Goal: Task Accomplishment & Management: Manage account settings

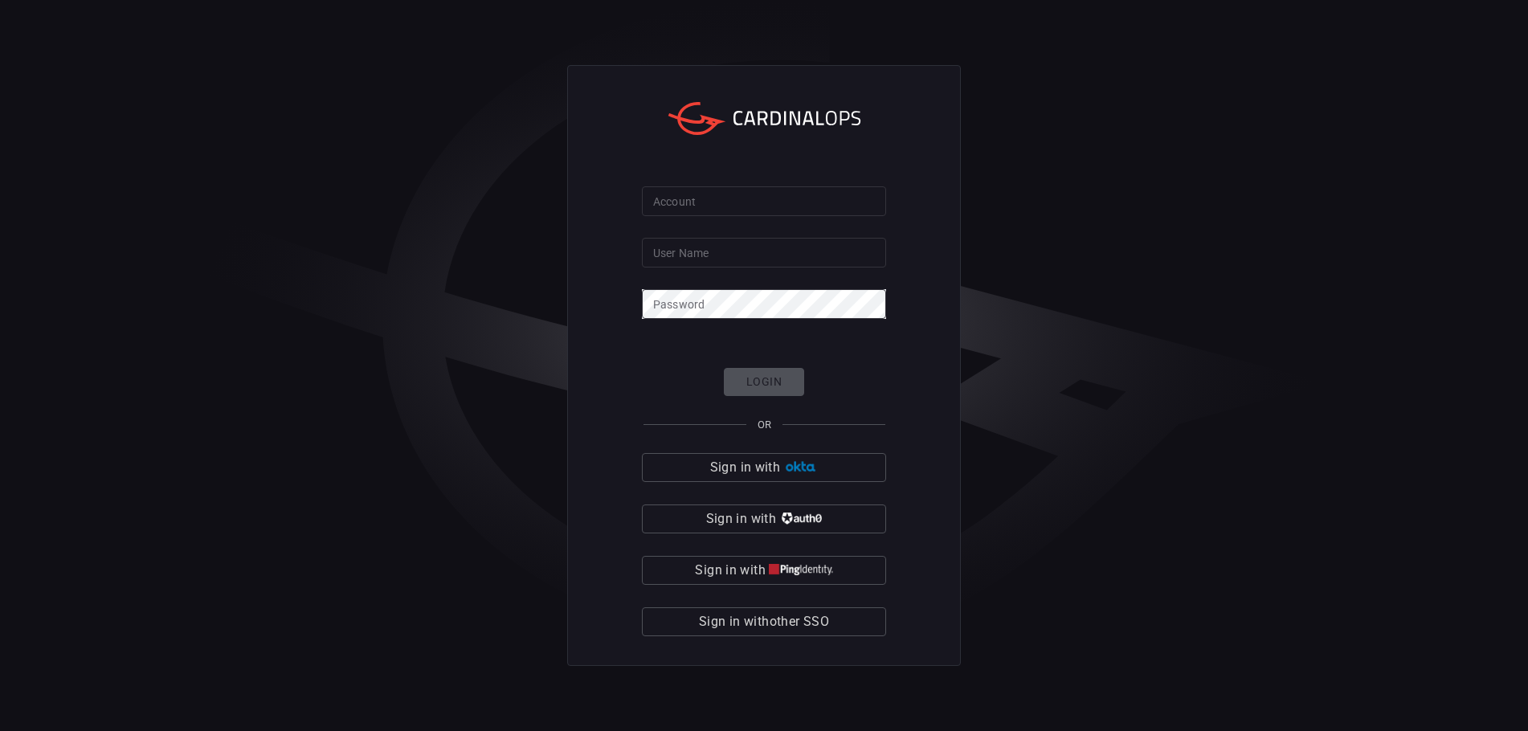
click at [705, 207] on input "Account" at bounding box center [764, 201] width 244 height 30
type input "cmegroup"
click at [721, 248] on input "User Name" at bounding box center [764, 253] width 244 height 30
type input "[PERSON_NAME][DOMAIN_NAME]"
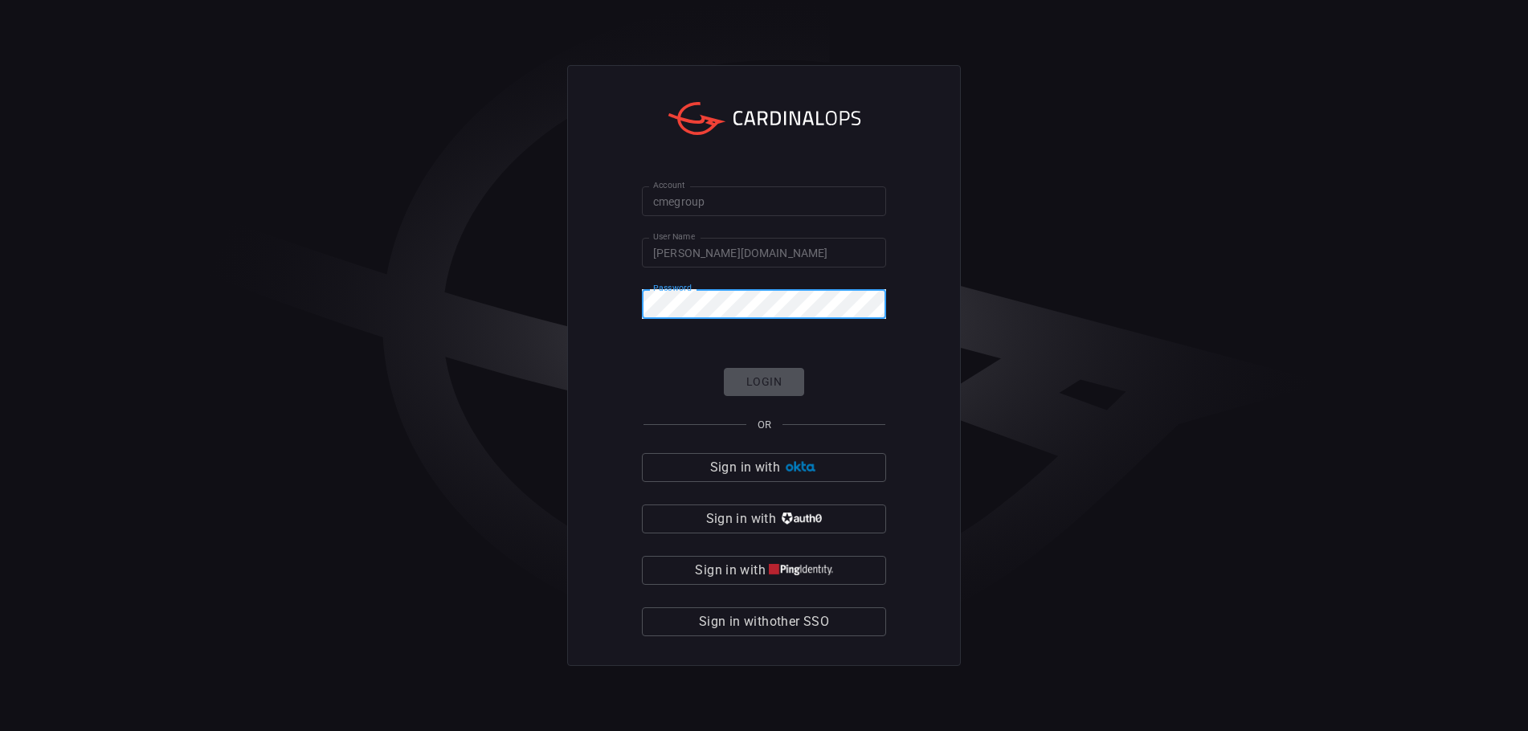
click at [886, 305] on div at bounding box center [886, 305] width 0 height 0
click at [762, 386] on button "Login" at bounding box center [764, 382] width 80 height 28
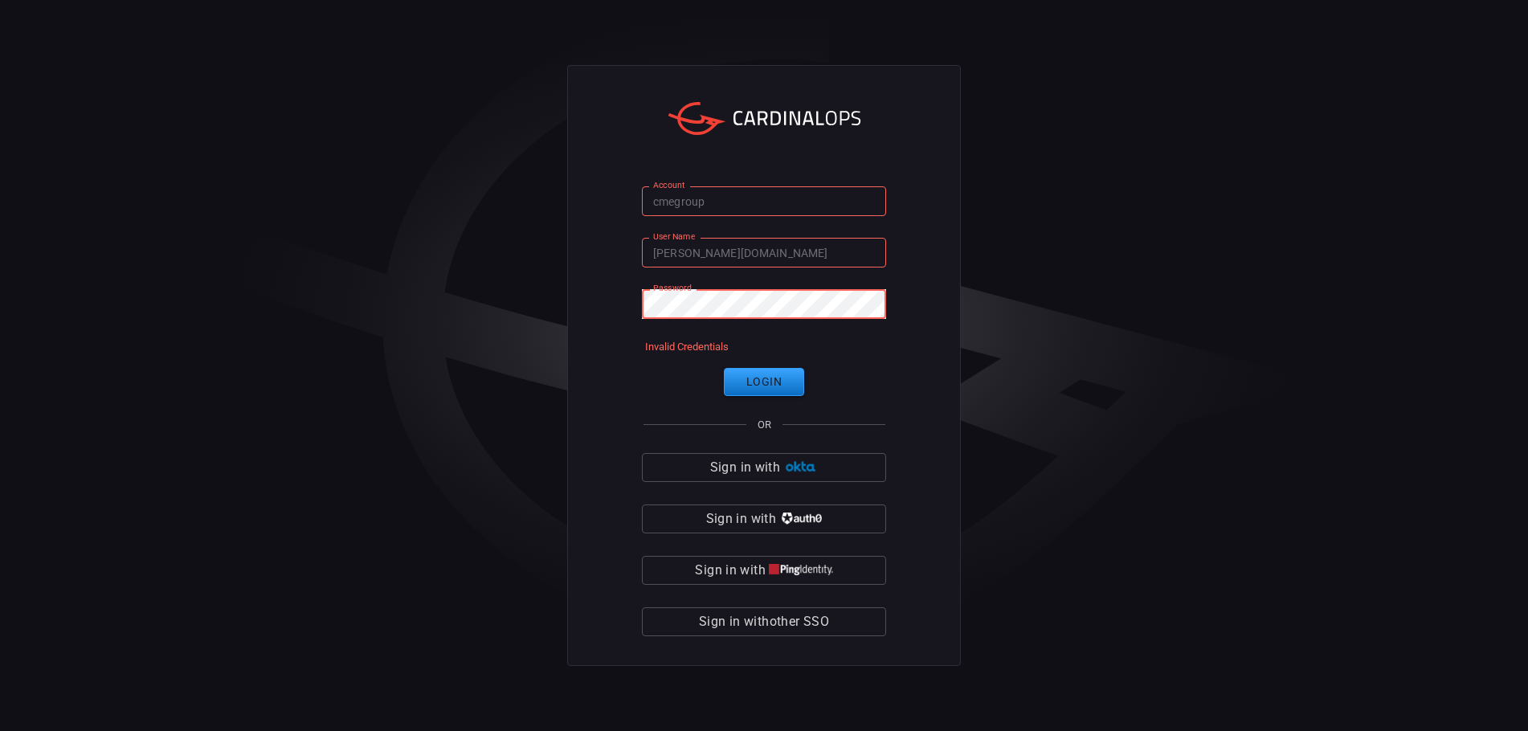
click at [886, 305] on div at bounding box center [886, 305] width 0 height 0
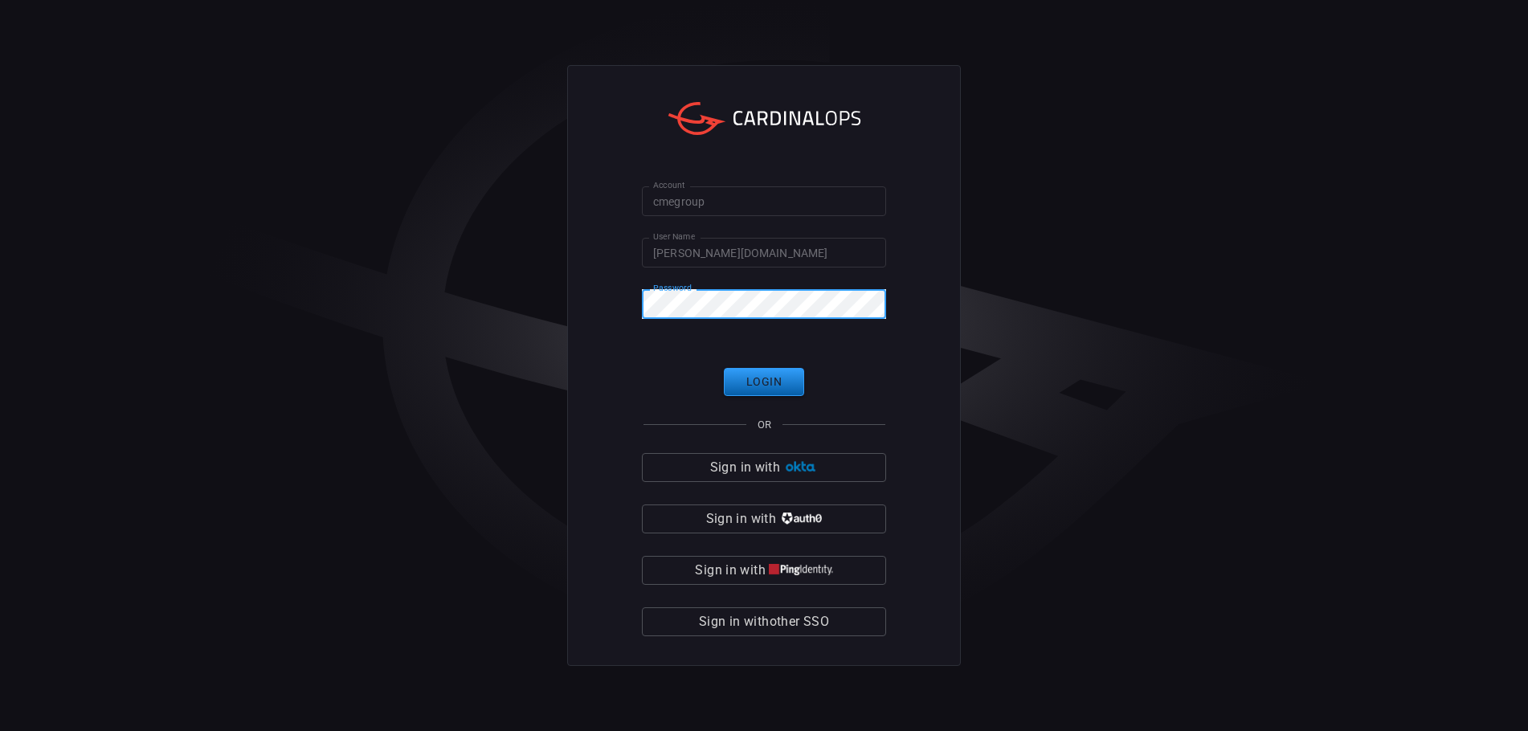
click at [756, 389] on button "Login" at bounding box center [764, 382] width 80 height 28
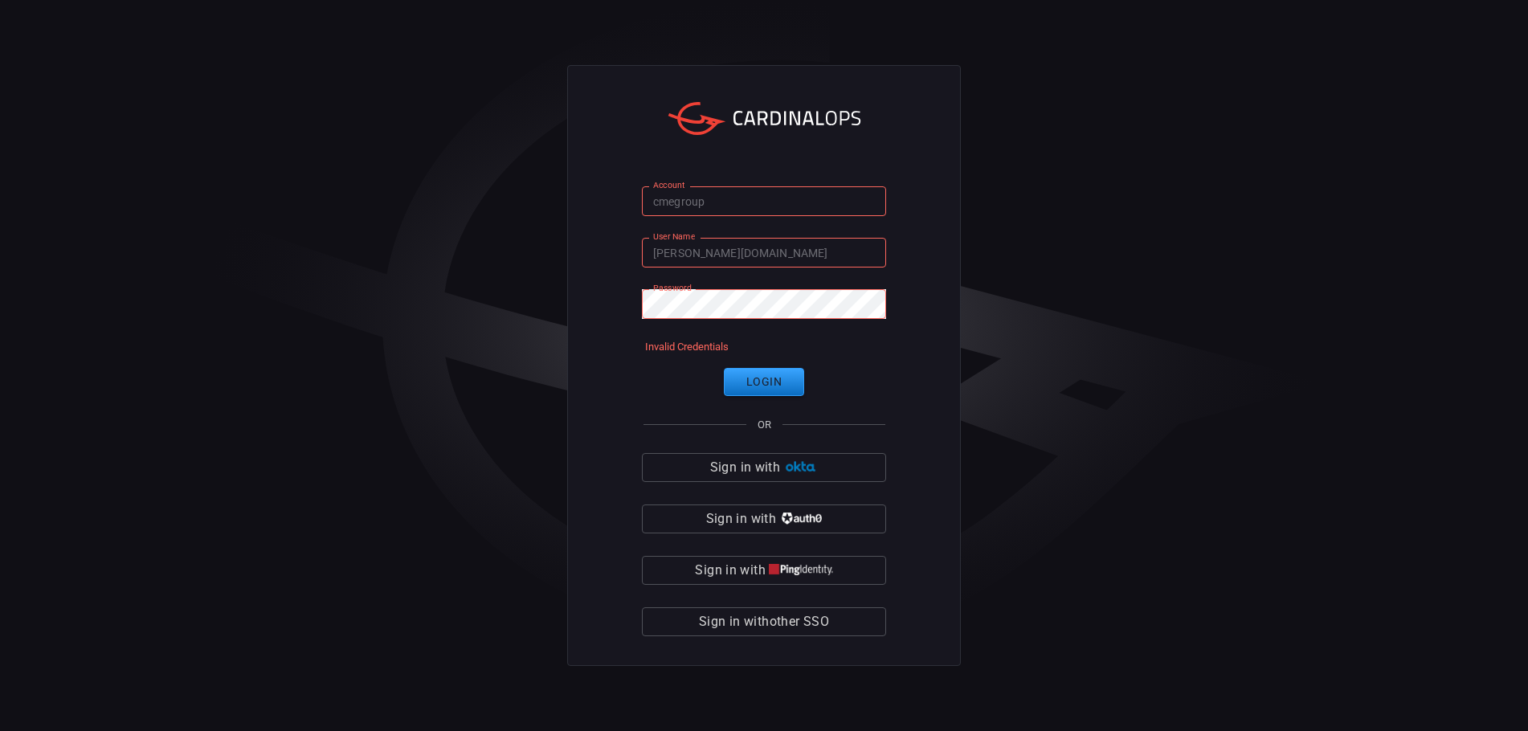
click at [1008, 247] on div "Account cmegroup Account User Name brad.church User Name Password Password Inva…" at bounding box center [764, 365] width 1528 height 731
click at [733, 203] on input "cmegroup" at bounding box center [764, 201] width 244 height 30
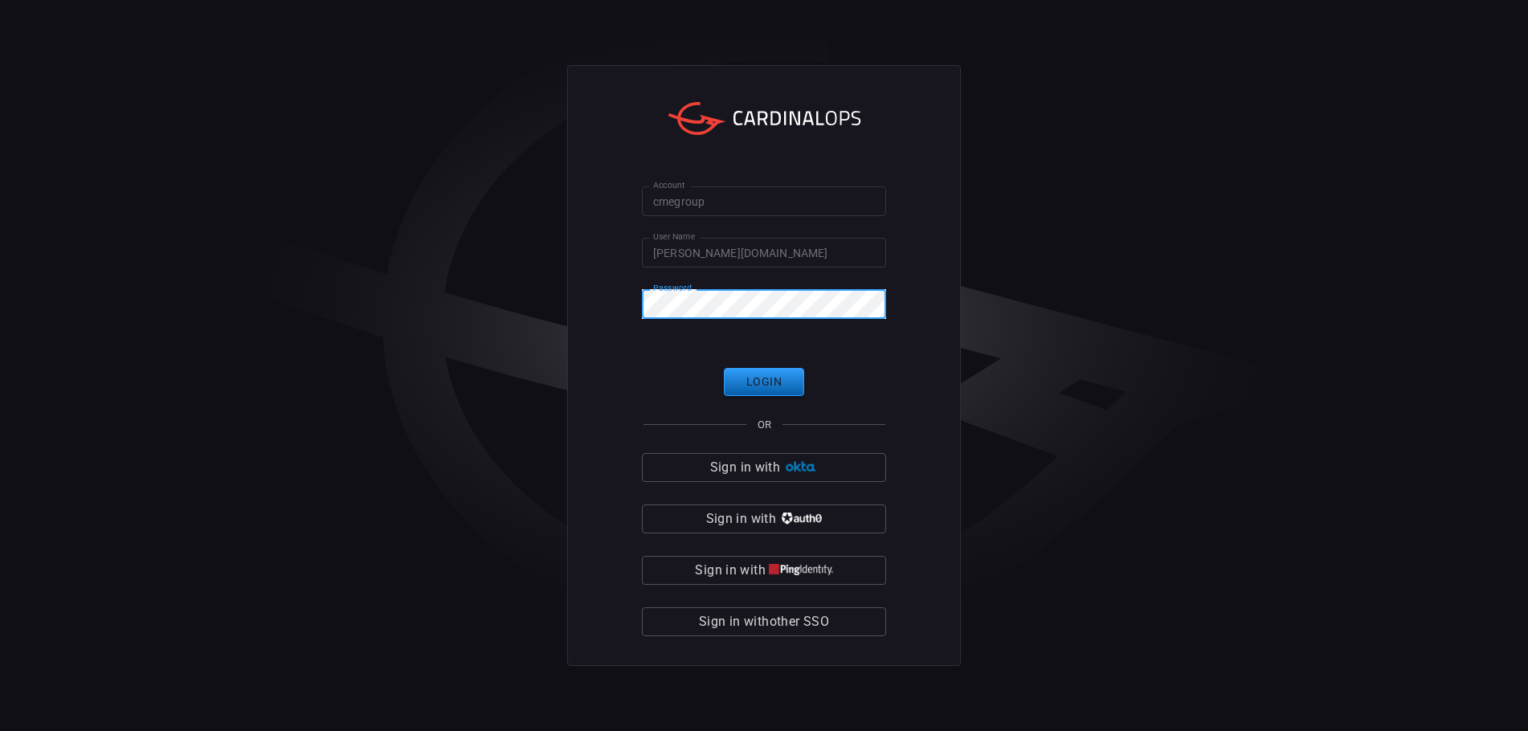
click at [750, 370] on button "Login" at bounding box center [764, 382] width 80 height 28
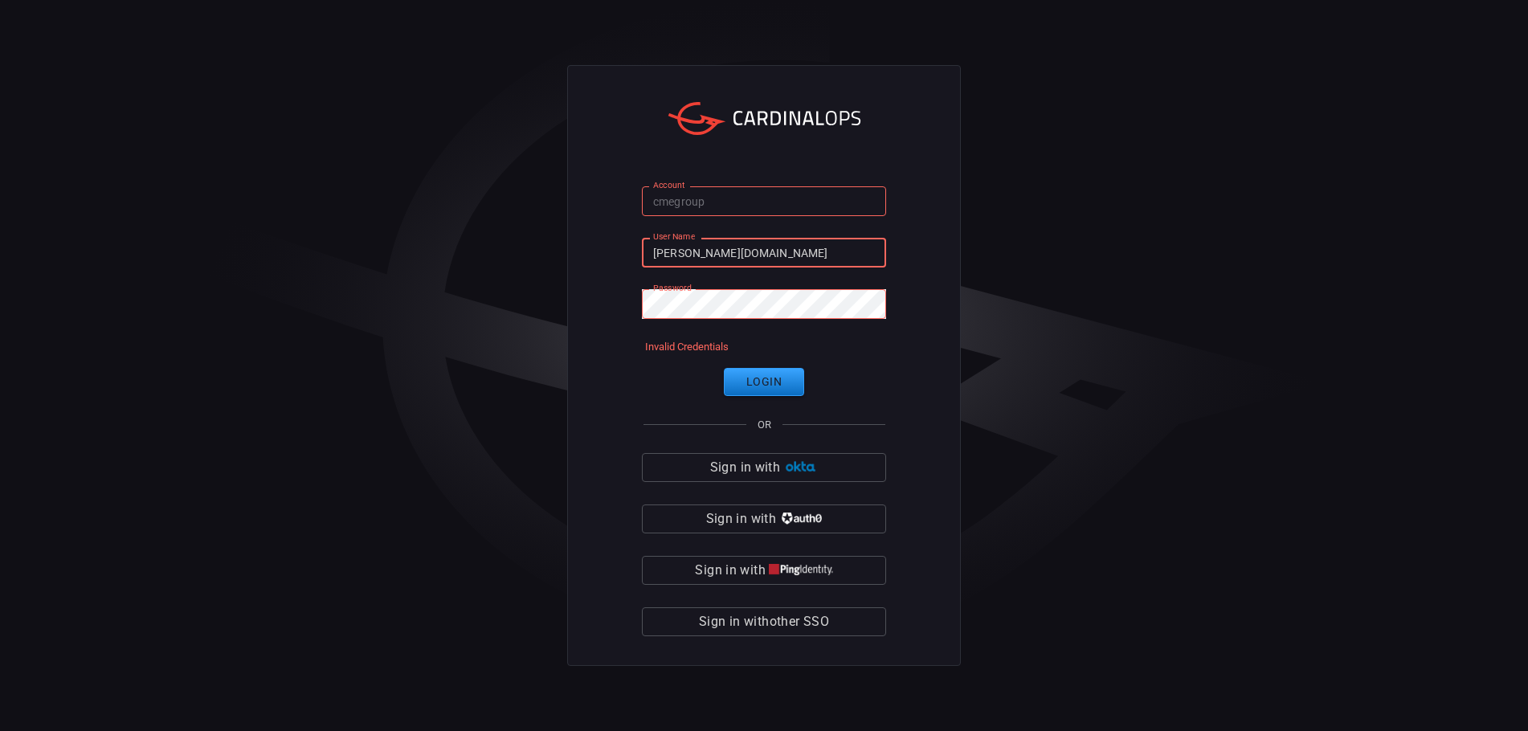
click at [718, 247] on input "[PERSON_NAME][DOMAIN_NAME]" at bounding box center [764, 253] width 244 height 30
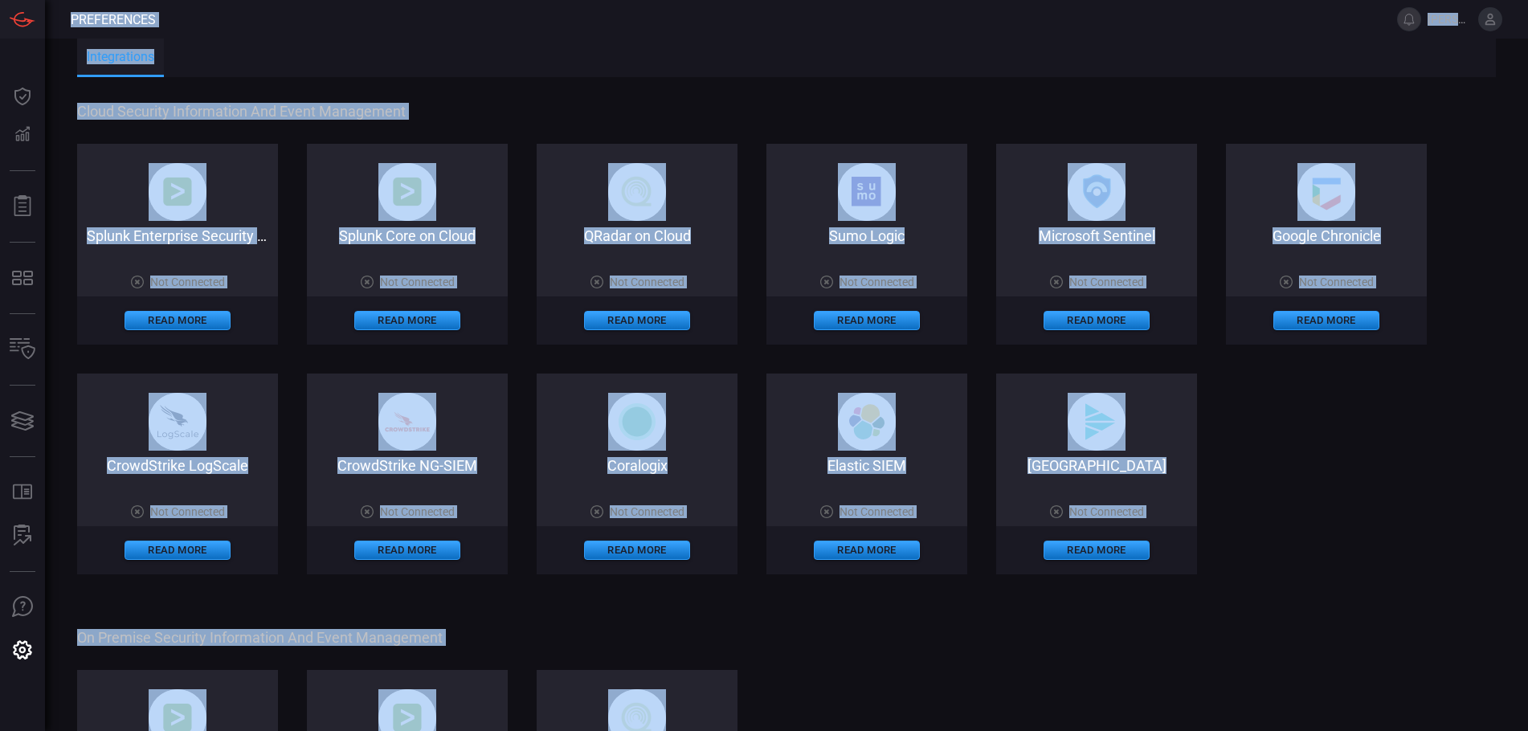
click at [333, 55] on div "Integrations" at bounding box center [786, 58] width 1419 height 39
click at [519, 45] on div "Integrations" at bounding box center [786, 58] width 1419 height 39
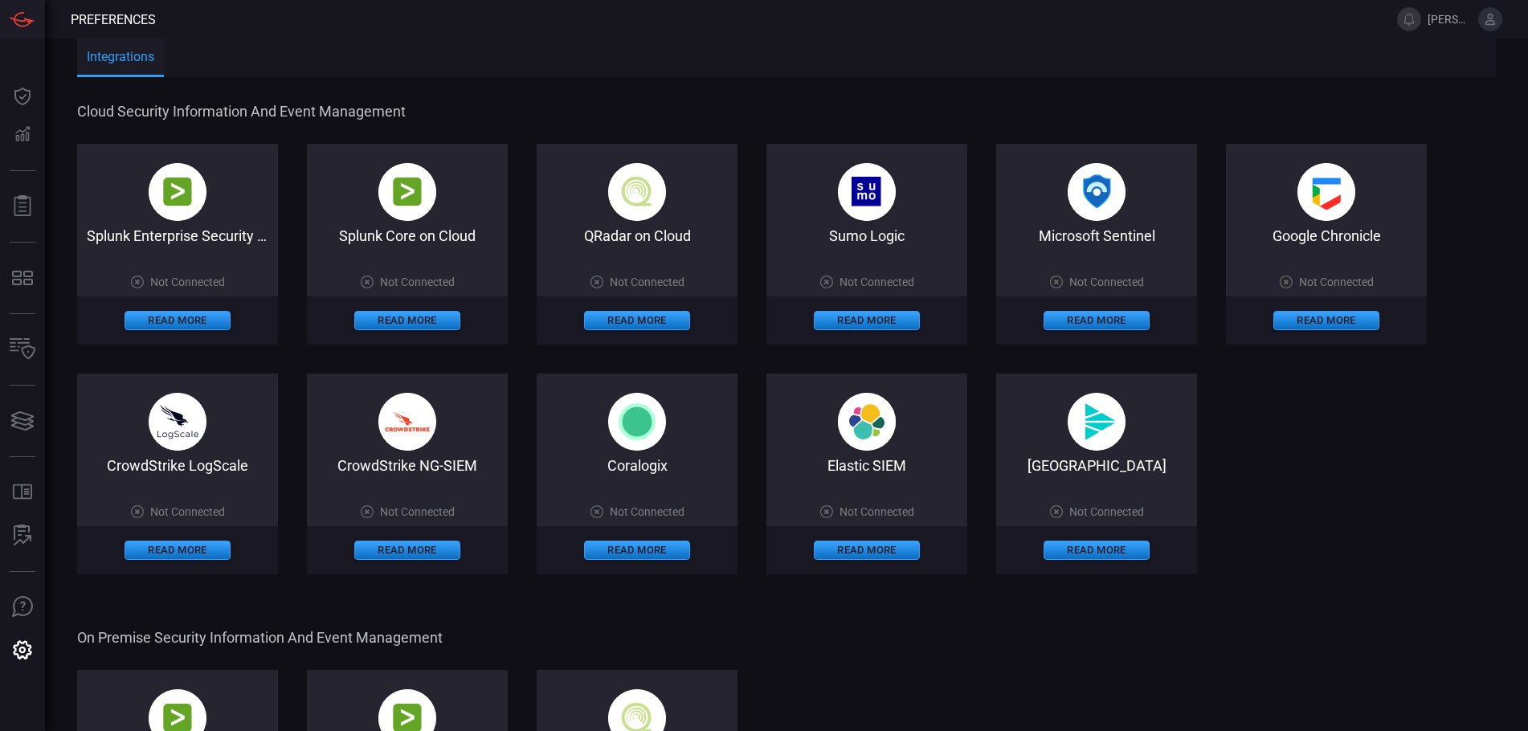
click at [519, 45] on div "Integrations" at bounding box center [786, 58] width 1419 height 39
click at [1417, 22] on button at bounding box center [1409, 19] width 24 height 24
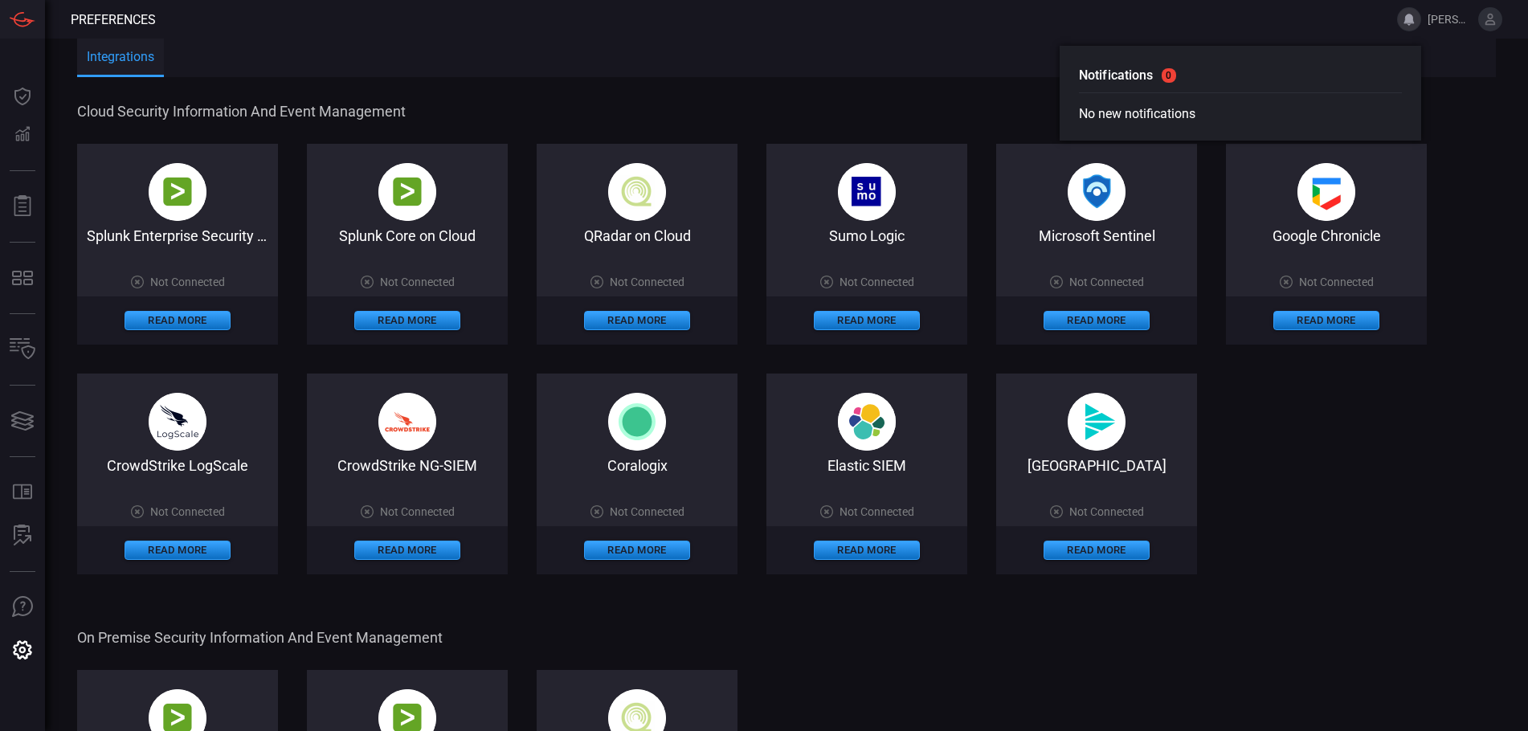
click at [1417, 22] on button at bounding box center [1409, 19] width 24 height 24
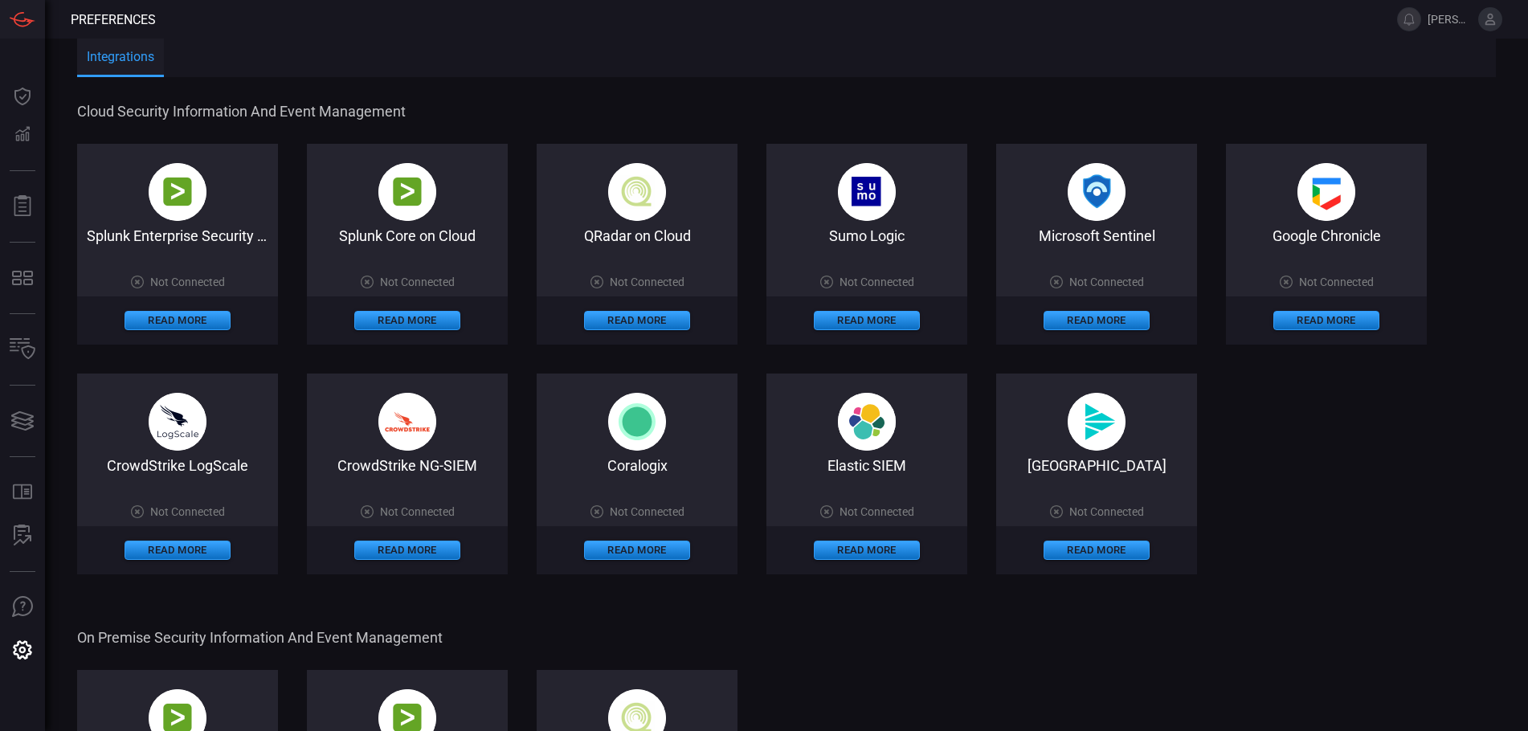
click at [1433, 18] on span "[PERSON_NAME][DOMAIN_NAME]" at bounding box center [1450, 19] width 44 height 13
click at [1494, 20] on icon at bounding box center [1490, 19] width 14 height 14
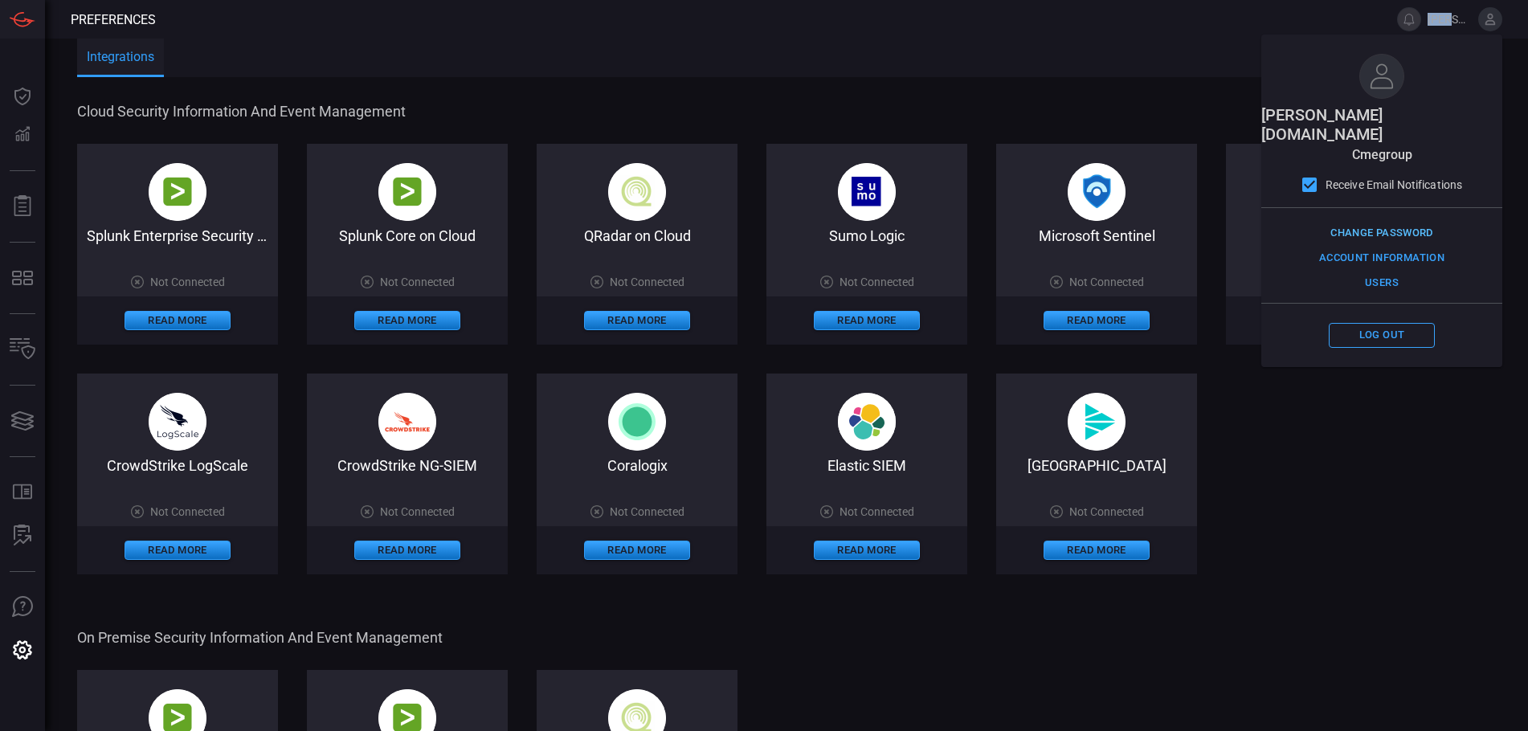
click at [1413, 221] on button "Change Password" at bounding box center [1382, 233] width 111 height 25
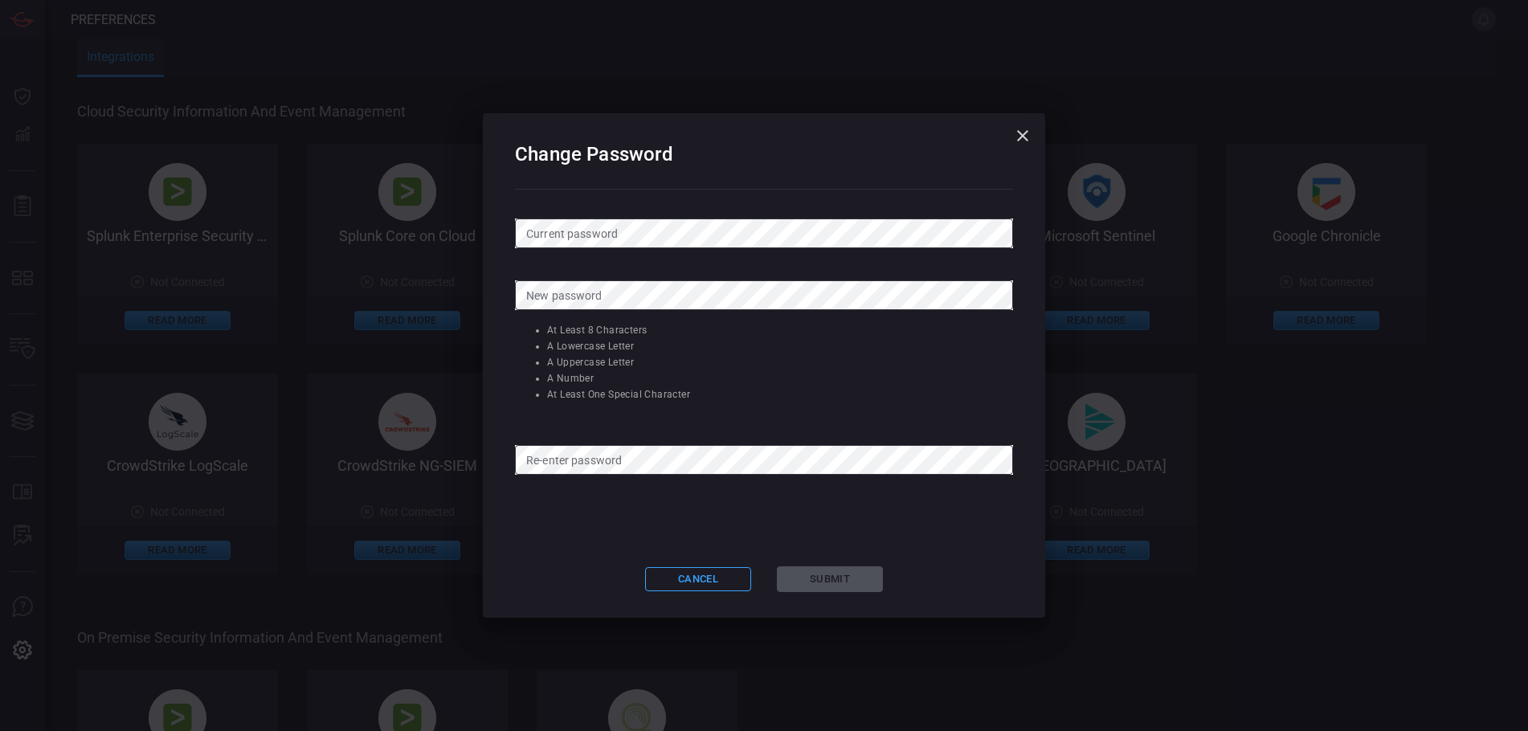
click at [1413, 213] on div "Change Password Current password Current password New password New password At …" at bounding box center [764, 365] width 1528 height 731
click at [1026, 132] on icon "button" at bounding box center [1022, 135] width 11 height 11
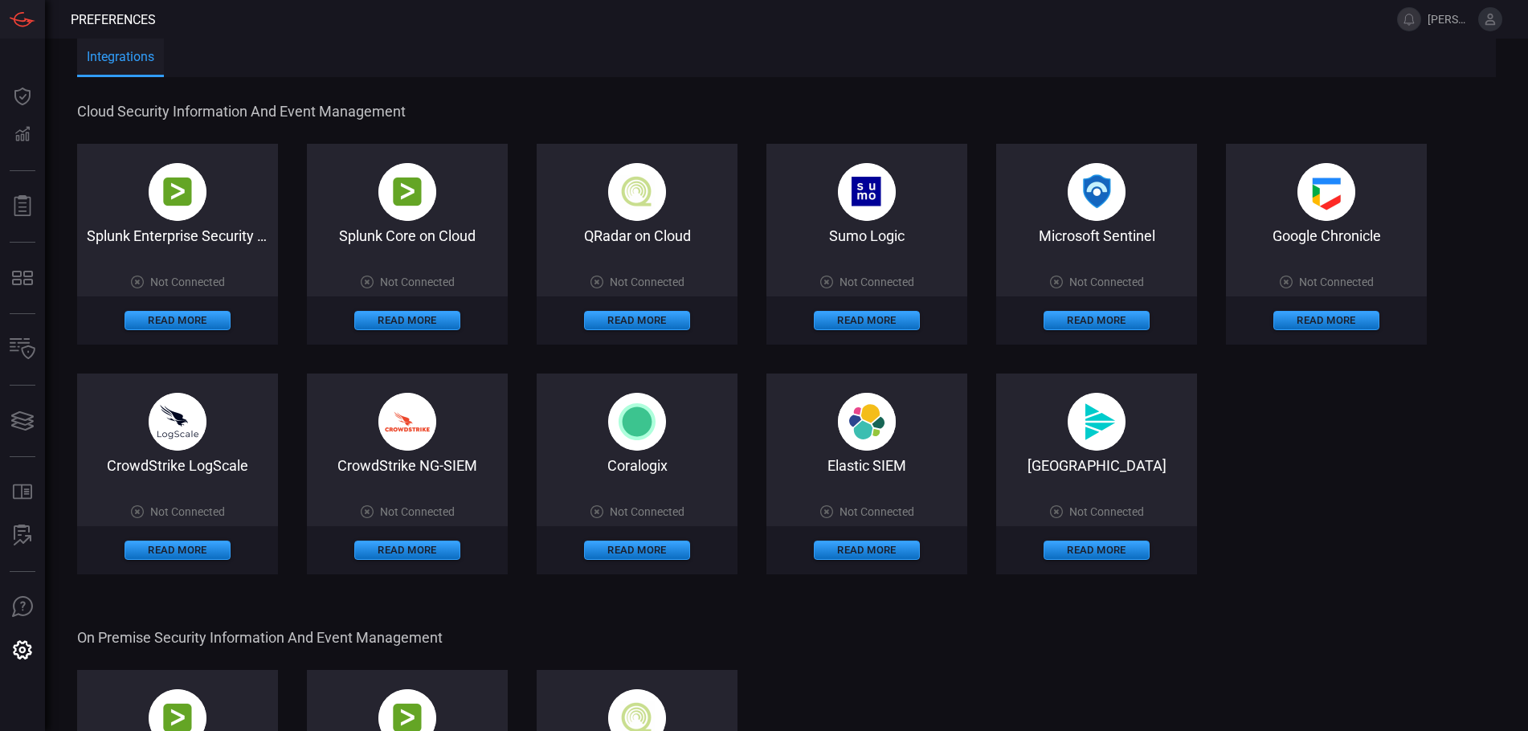
click at [1490, 21] on icon at bounding box center [1491, 19] width 10 height 11
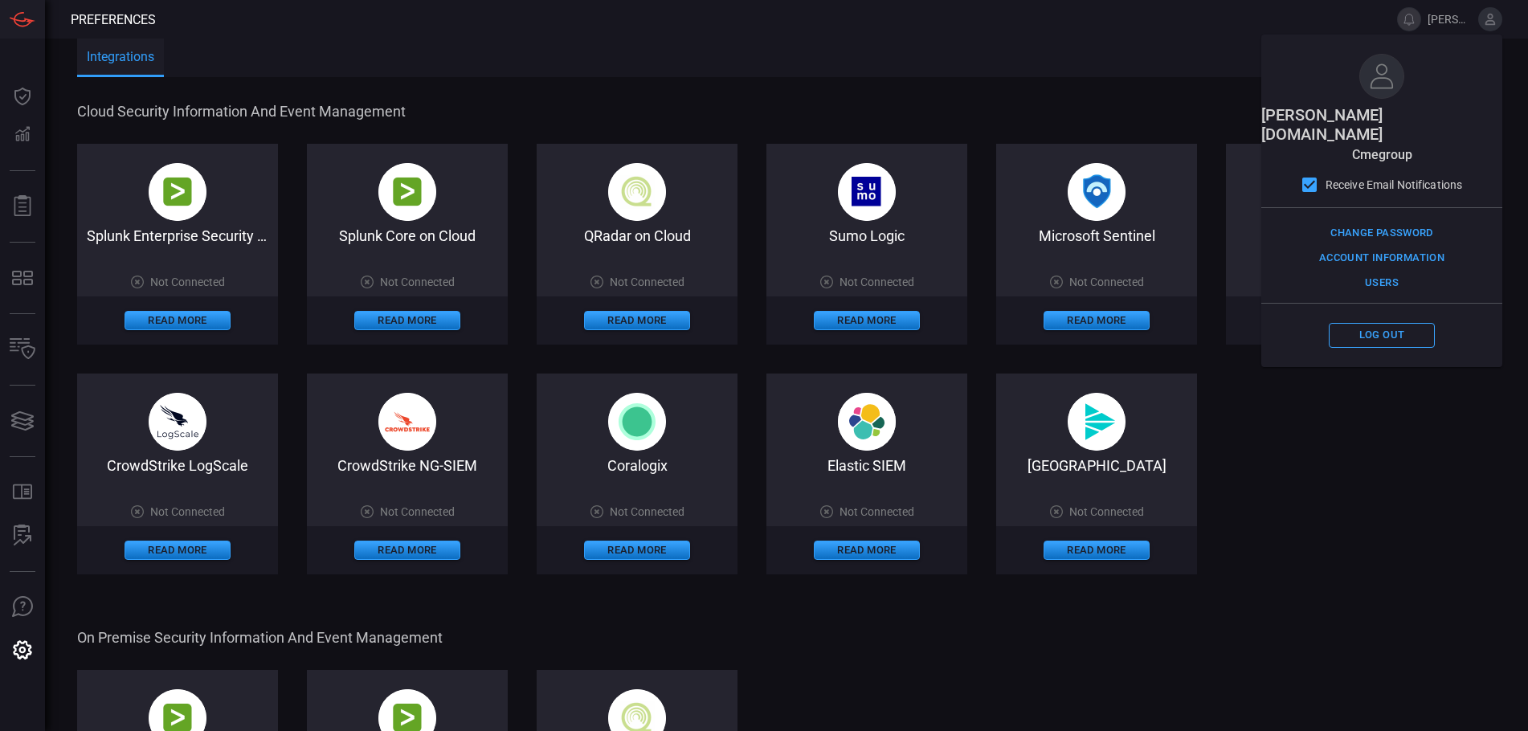
click at [1490, 21] on icon at bounding box center [1491, 19] width 10 height 11
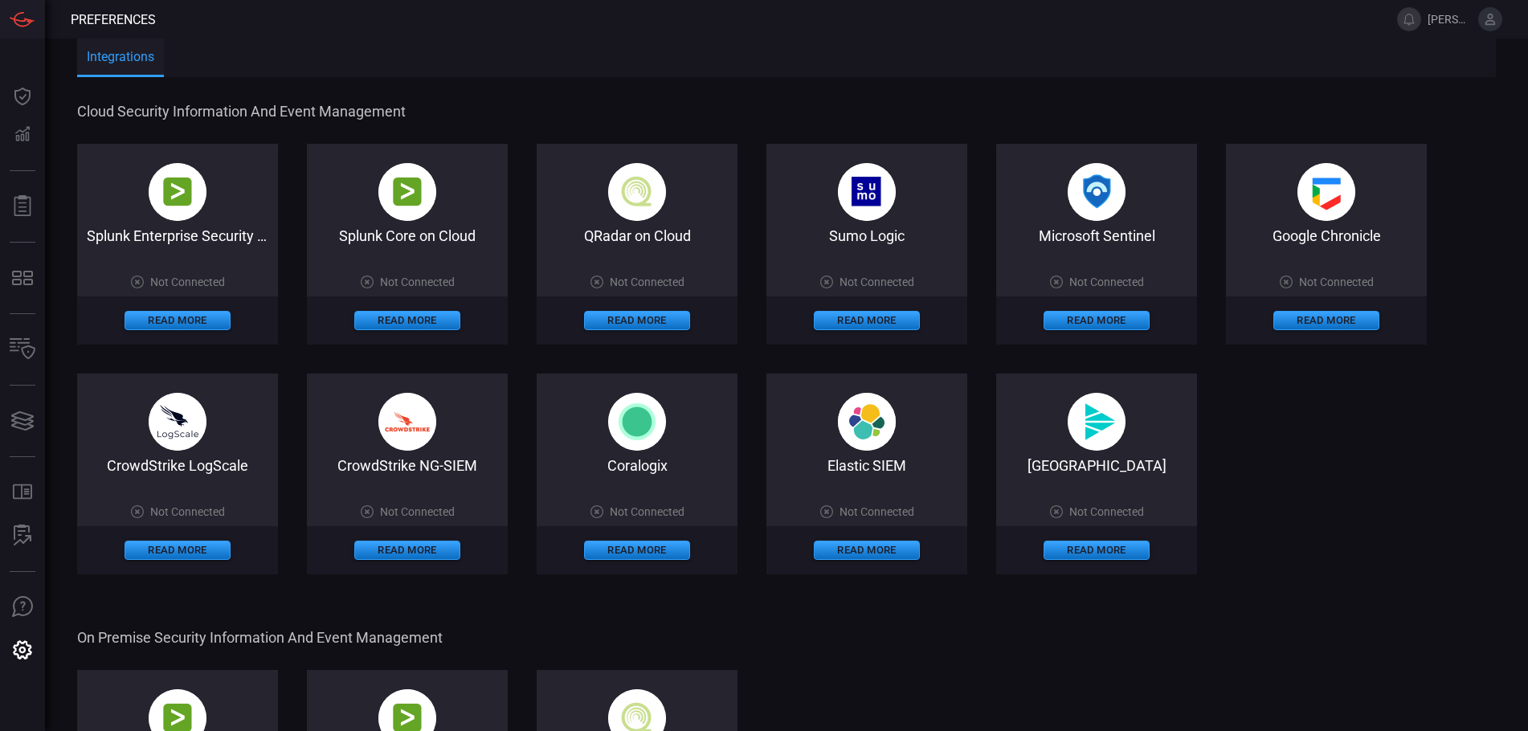
click at [1490, 21] on icon at bounding box center [1491, 19] width 10 height 11
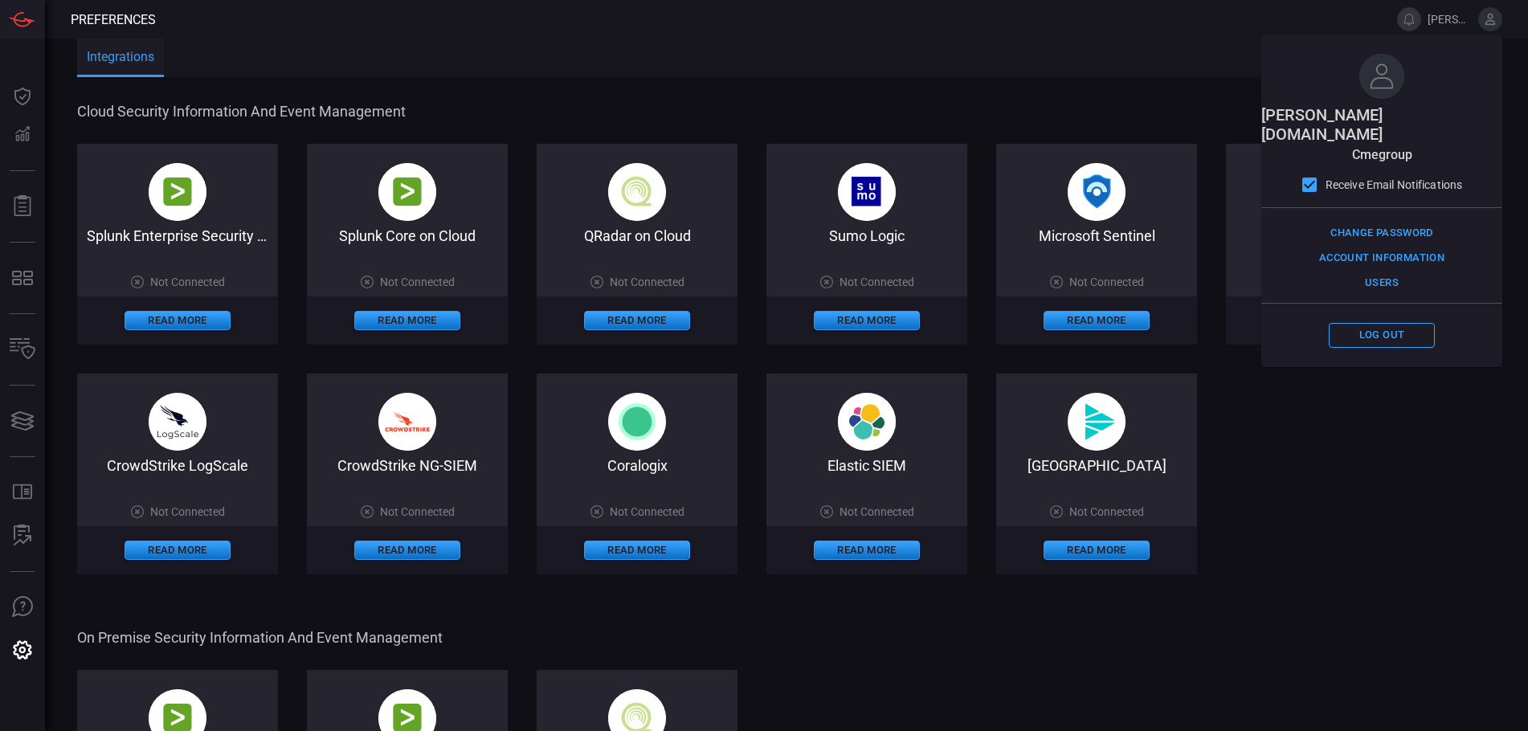
click at [1490, 21] on icon at bounding box center [1491, 19] width 10 height 11
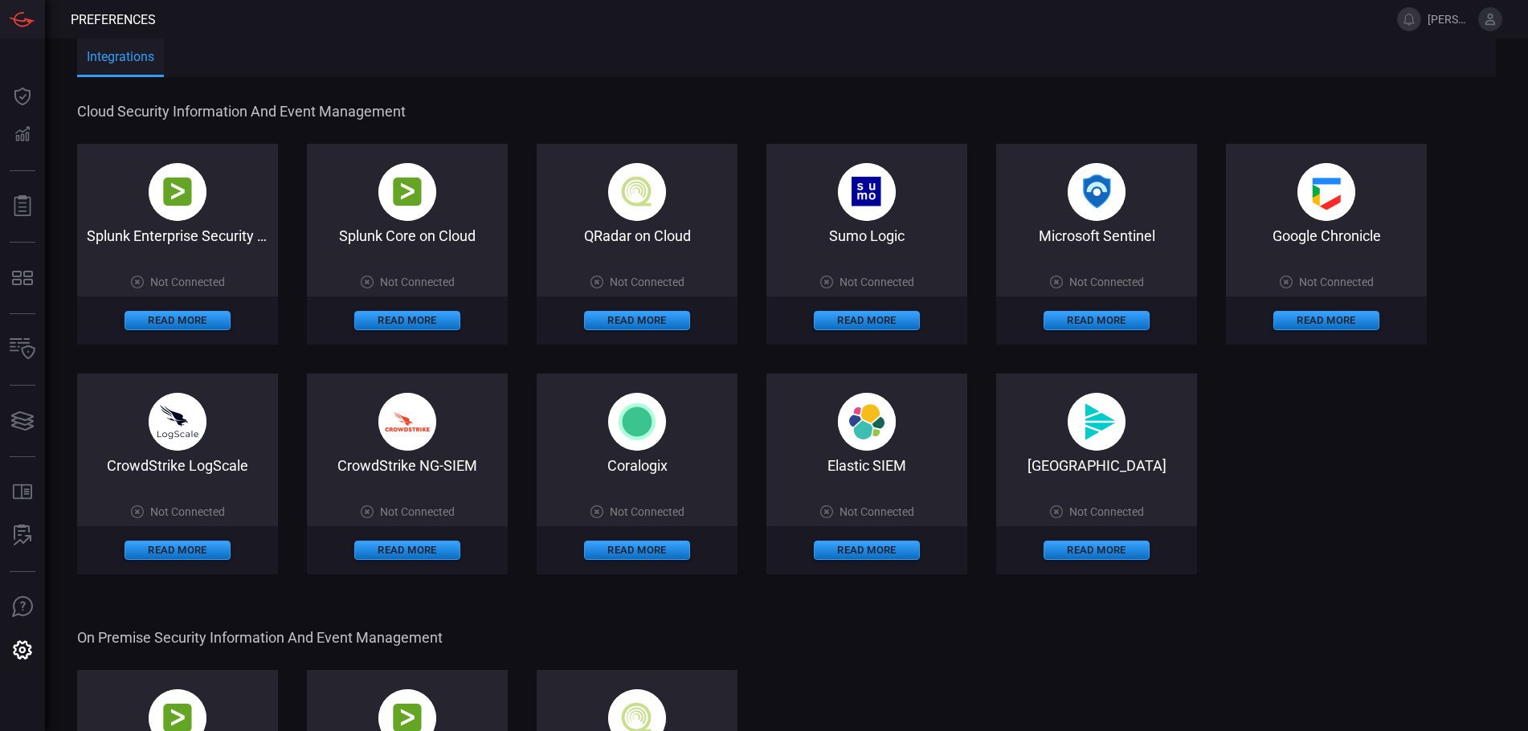
click at [1490, 22] on icon at bounding box center [1490, 19] width 14 height 14
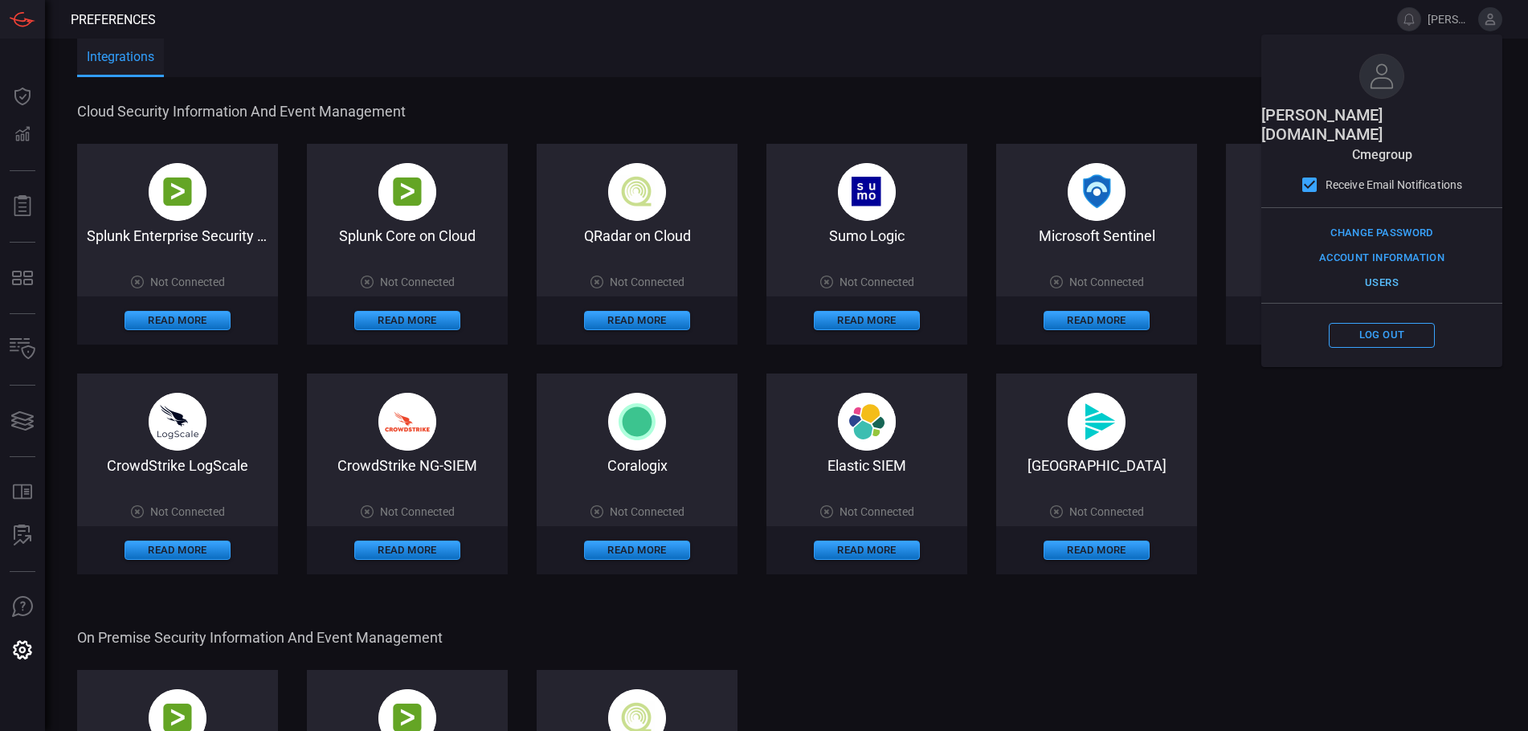
click at [1392, 271] on button "Users" at bounding box center [1382, 283] width 106 height 25
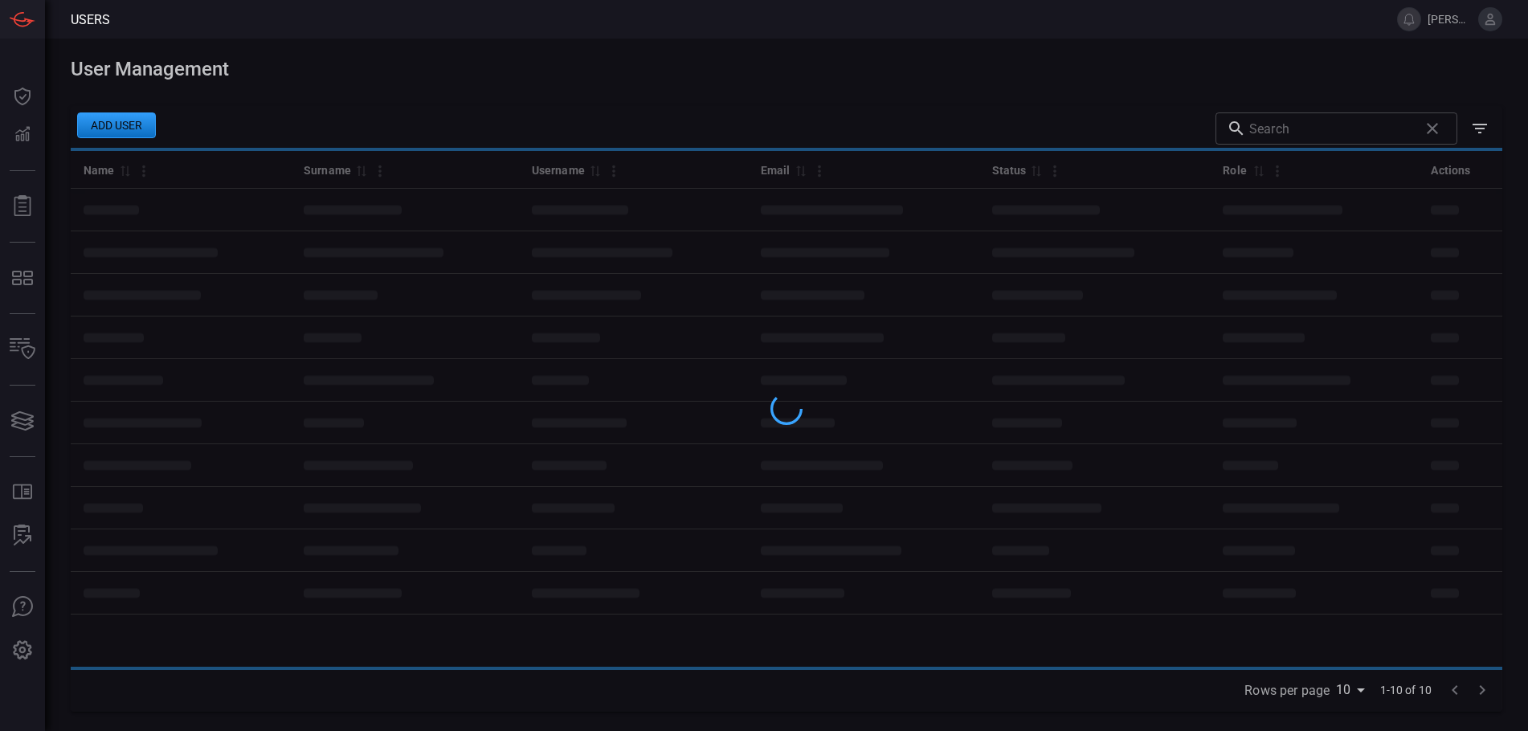
click at [1392, 263] on div at bounding box center [787, 409] width 1432 height 516
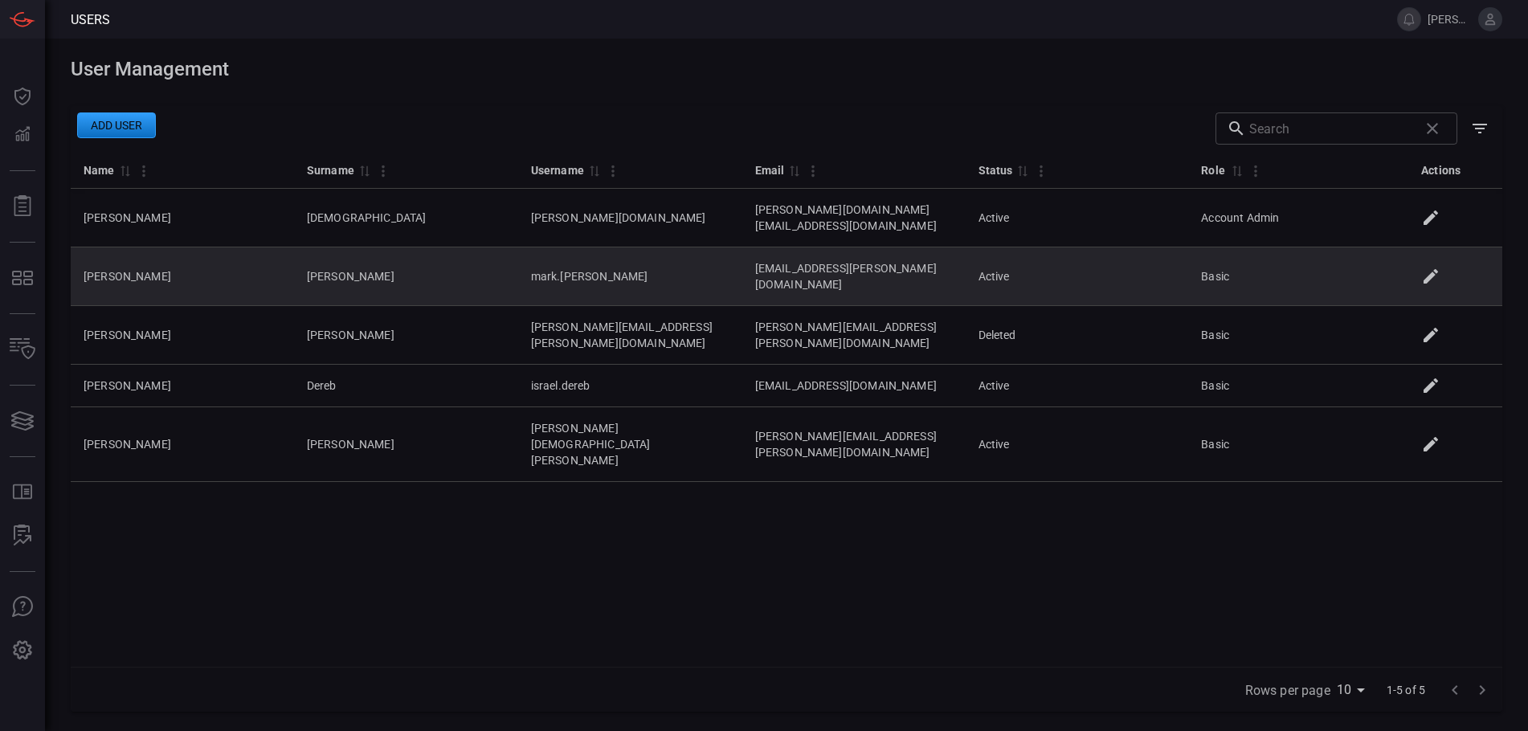
click at [1437, 267] on icon at bounding box center [1430, 276] width 19 height 19
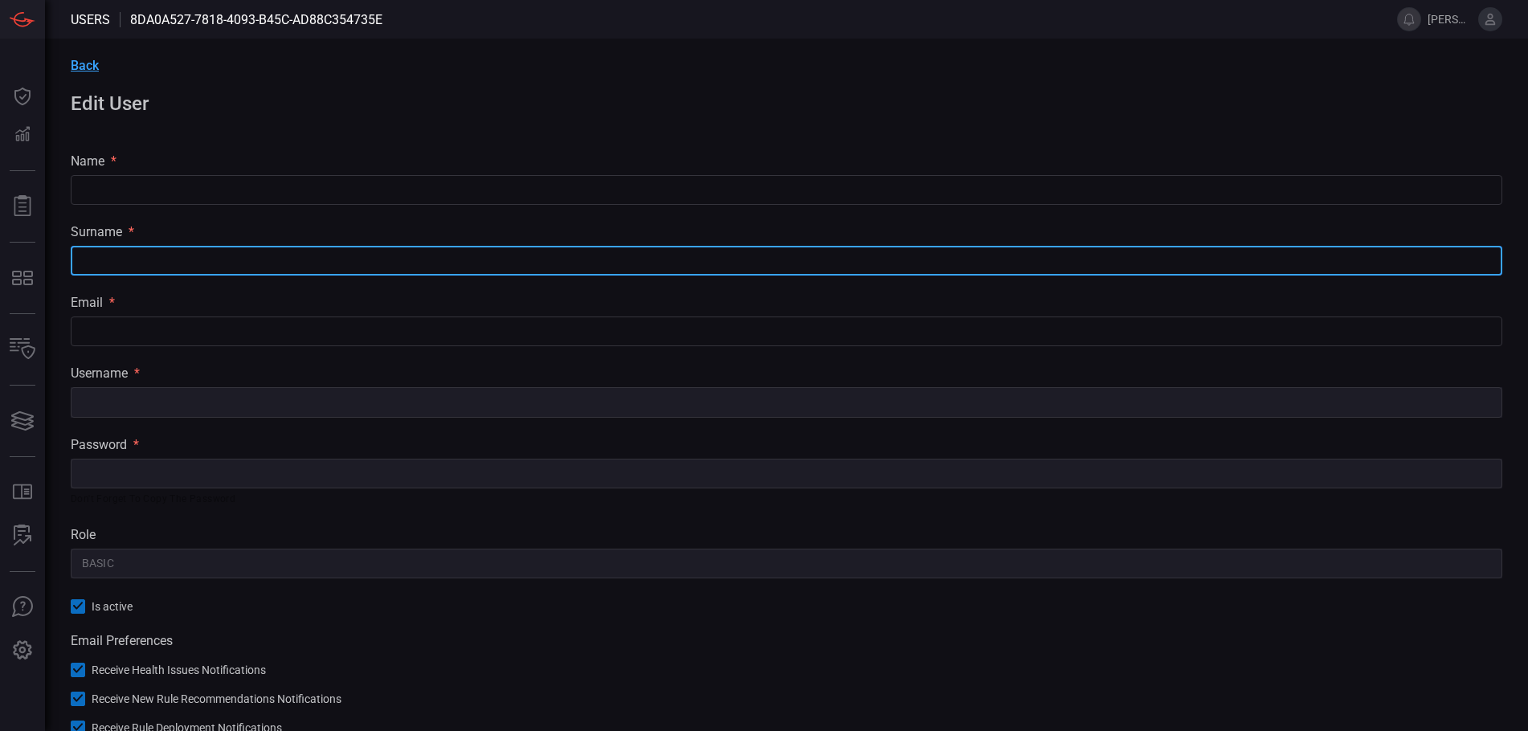
type input "[PERSON_NAME]"
type input "[EMAIL_ADDRESS][PERSON_NAME][DOMAIN_NAME]"
type input "mark.[PERSON_NAME]"
type input "Basic"
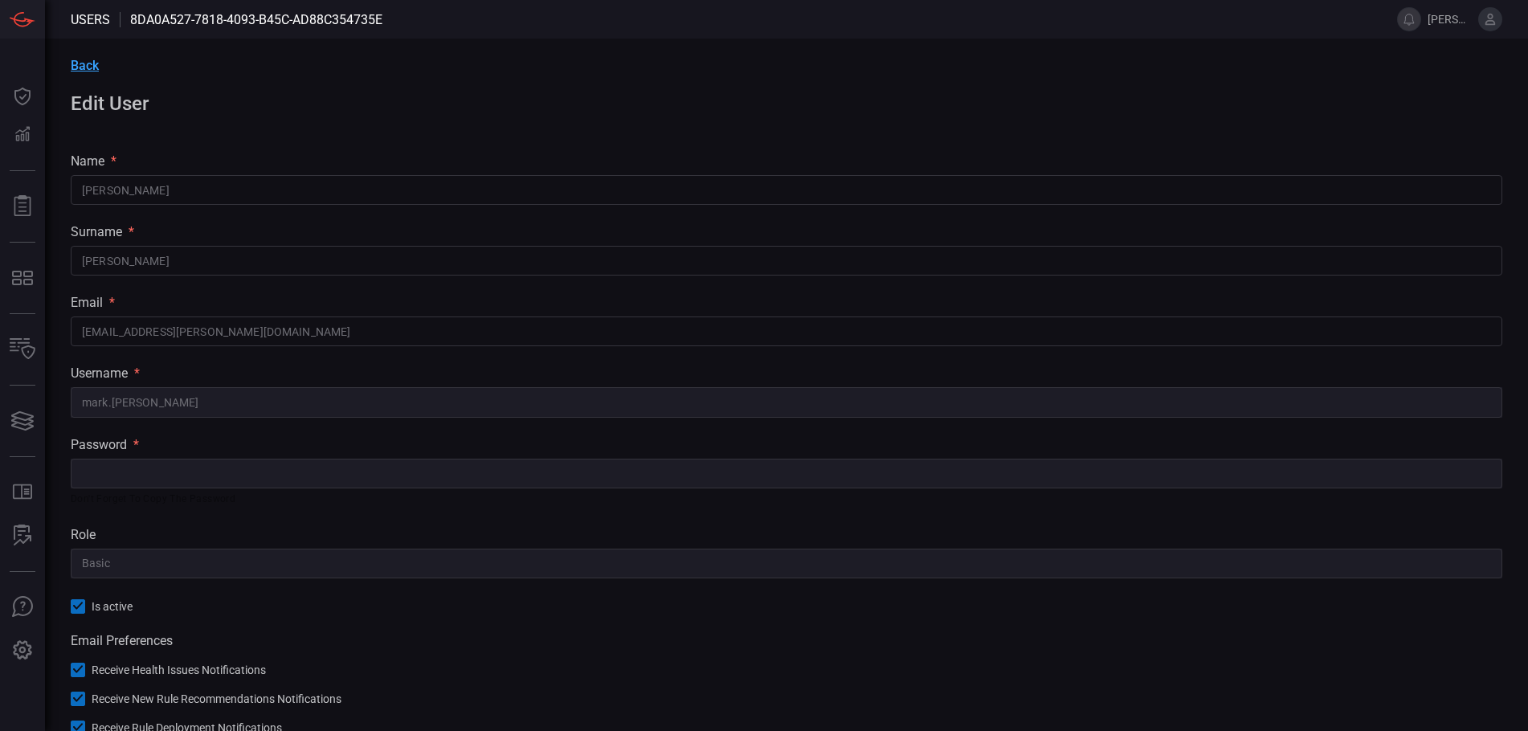
click at [81, 68] on span "Back" at bounding box center [85, 65] width 28 height 15
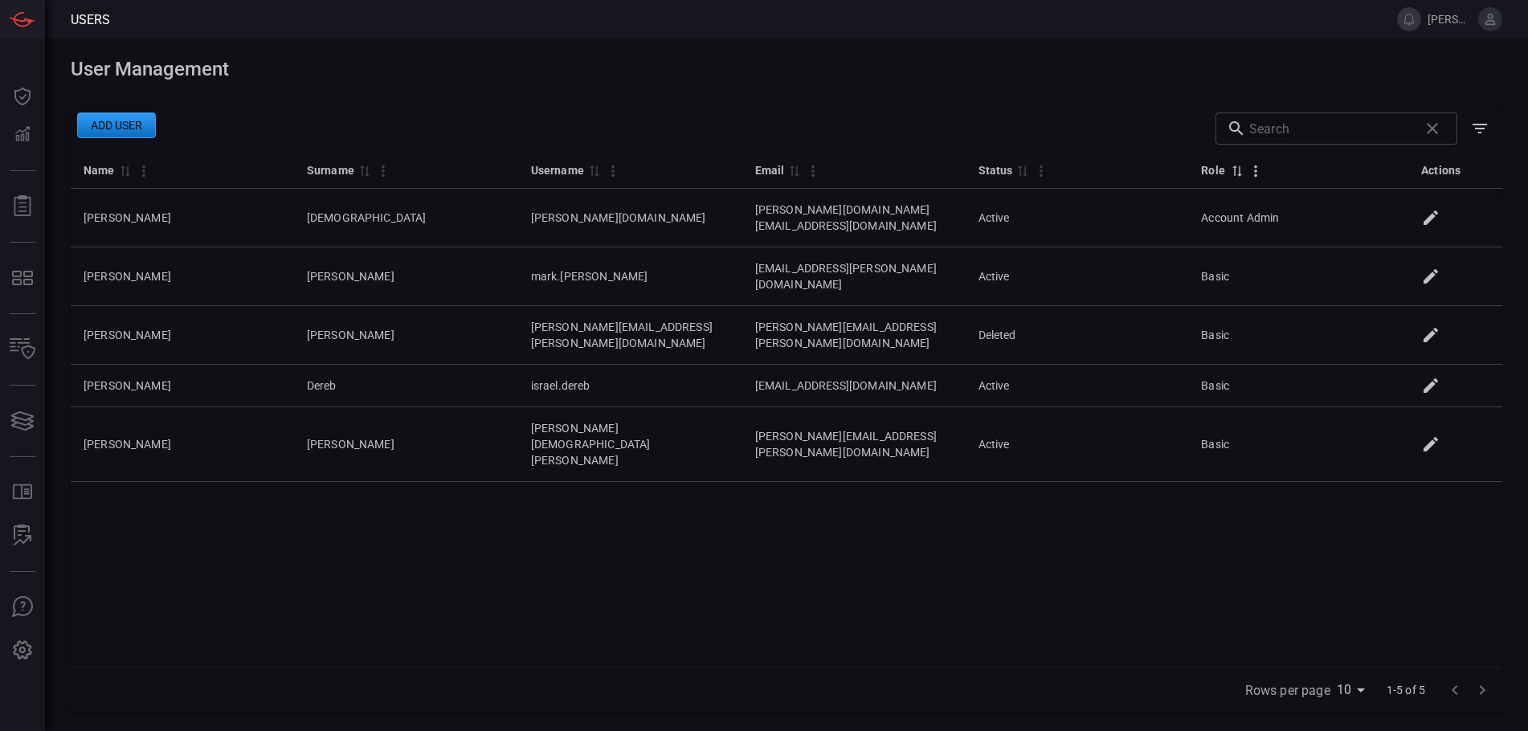
click at [1265, 173] on icon "Column Actions" at bounding box center [1257, 171] width 18 height 18
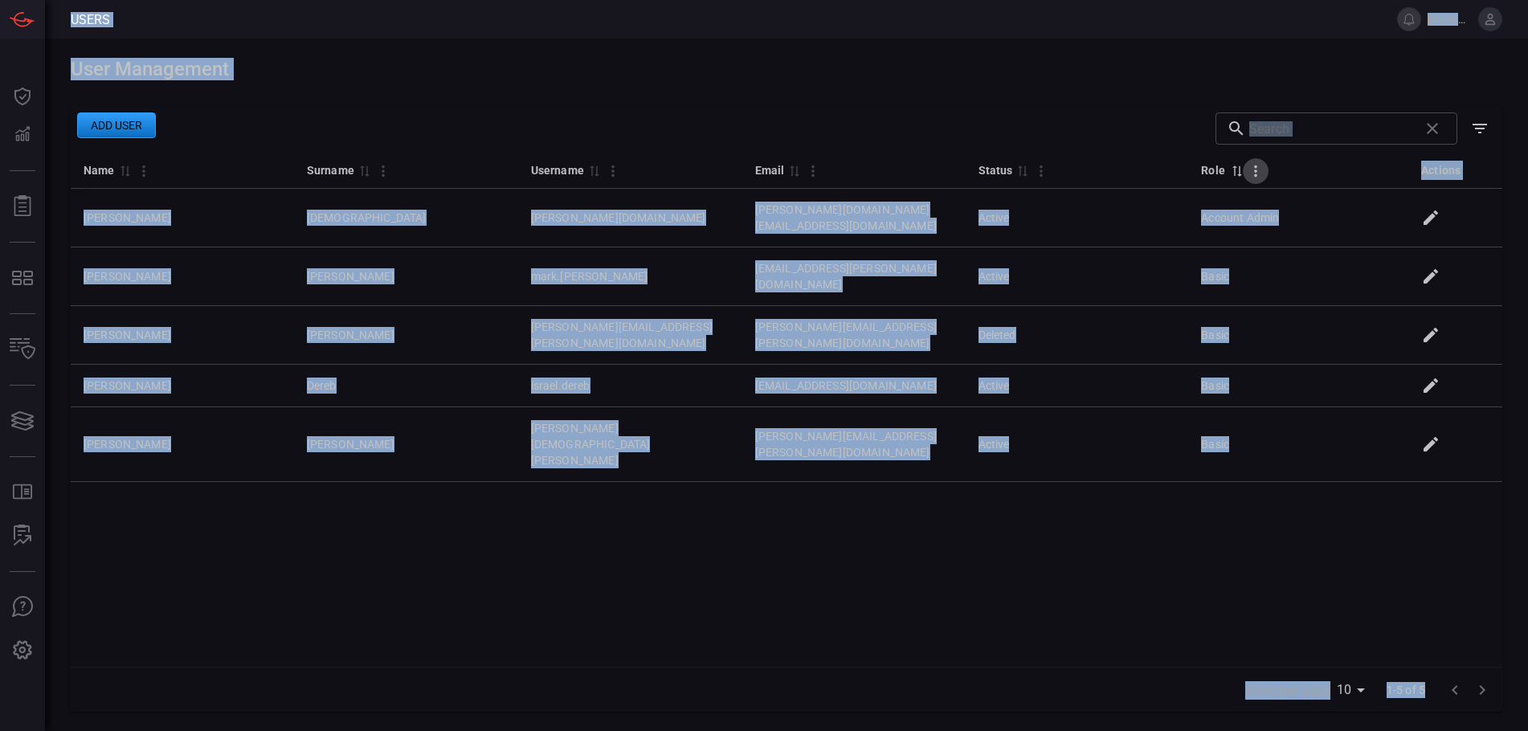
click at [1265, 173] on icon "Column Actions" at bounding box center [1257, 171] width 18 height 18
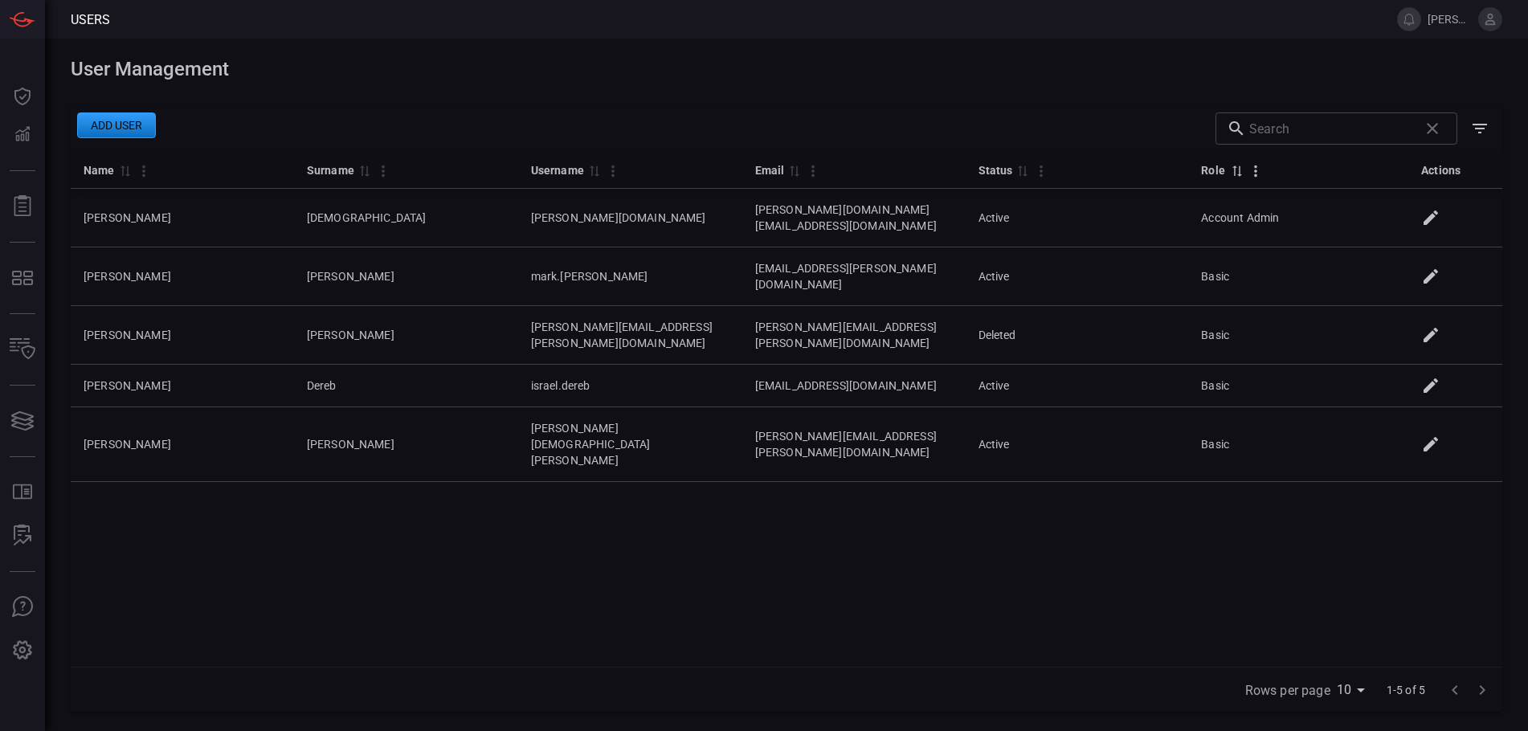
click at [1265, 173] on icon "Column Actions" at bounding box center [1257, 171] width 18 height 18
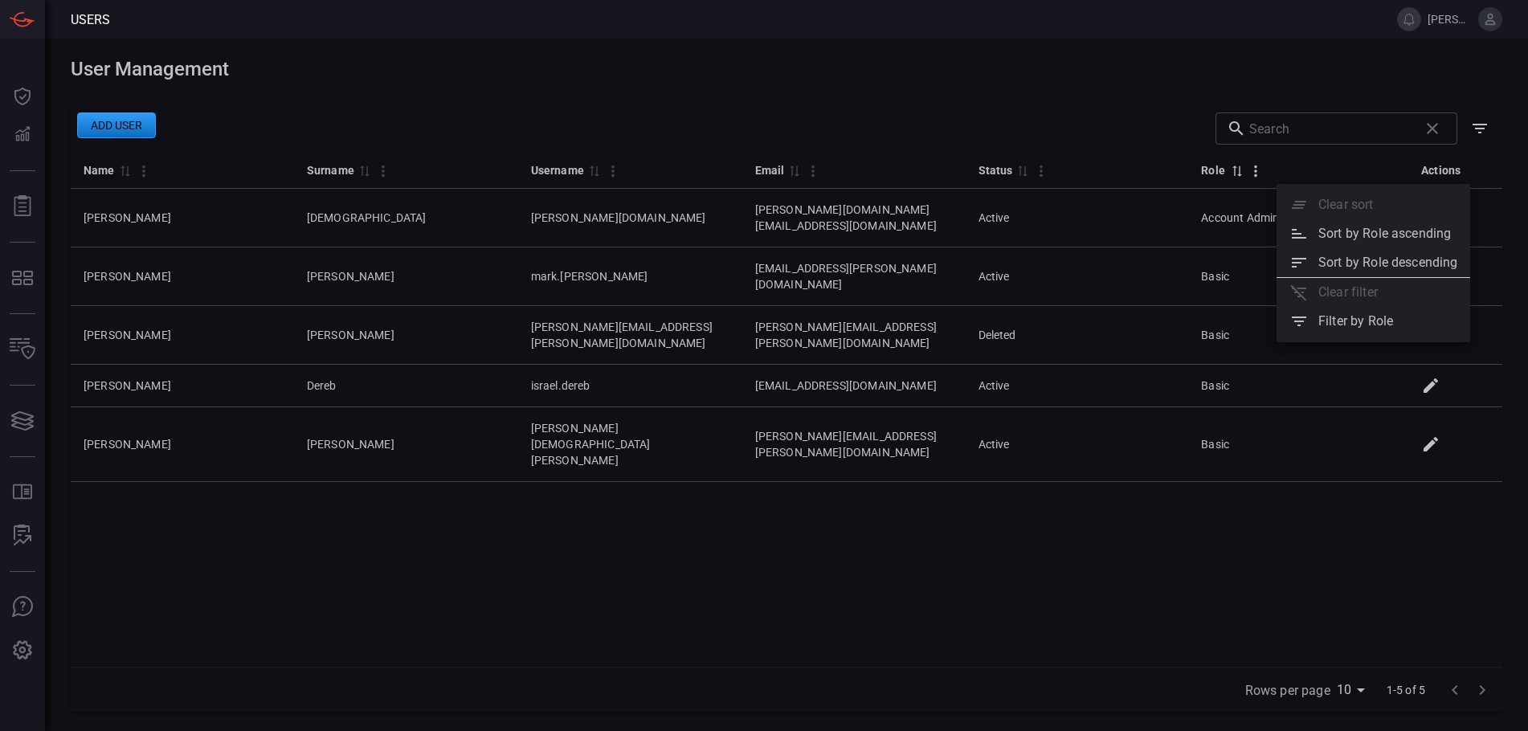
click at [1291, 173] on div at bounding box center [764, 365] width 1528 height 731
click at [1265, 173] on icon "Column Actions" at bounding box center [1257, 171] width 18 height 18
click at [1218, 511] on div at bounding box center [764, 365] width 1528 height 731
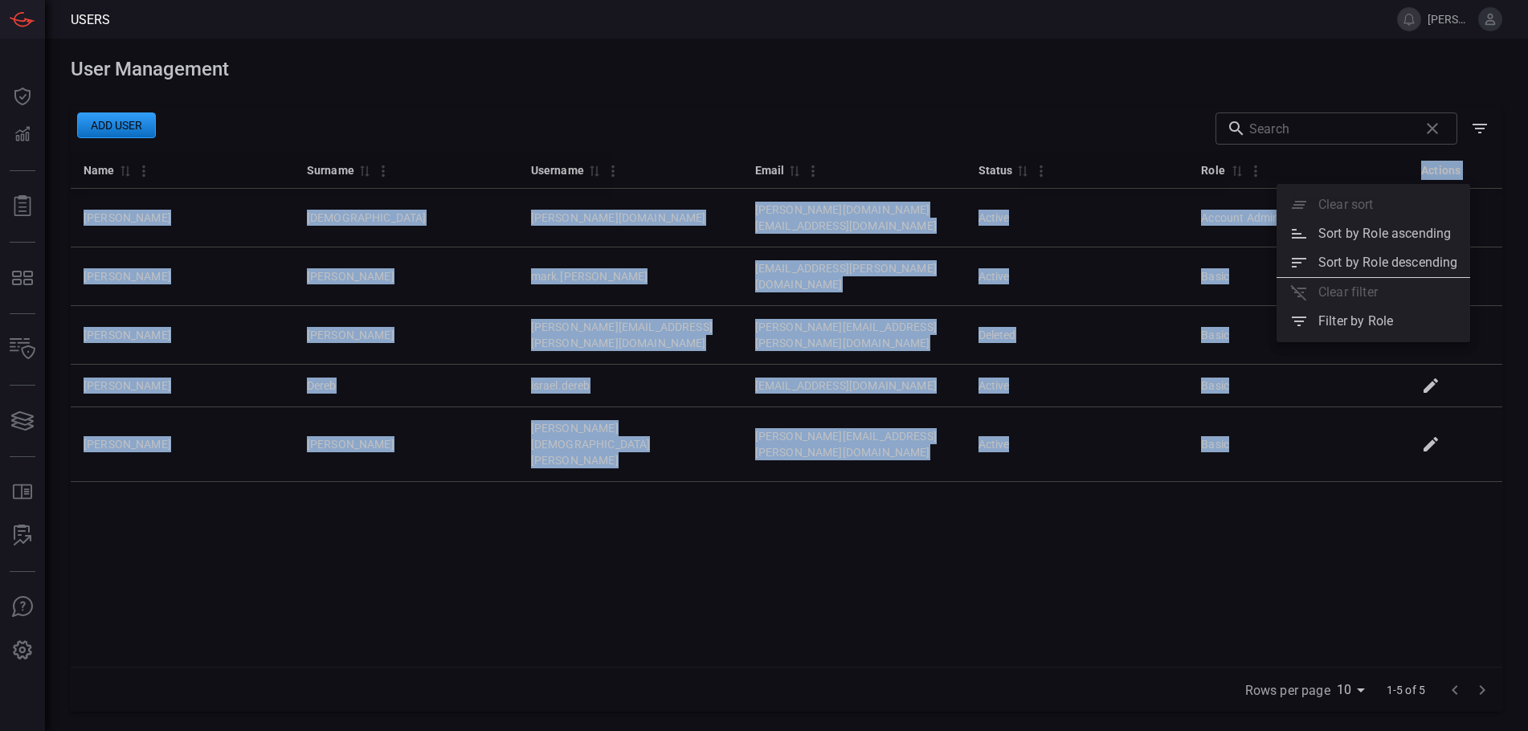
click at [1217, 510] on div "Name 0 Surname 0 Username 0 Email 0 Status 0 Role 0 Actions [PERSON_NAME] [PERS…" at bounding box center [787, 409] width 1432 height 516
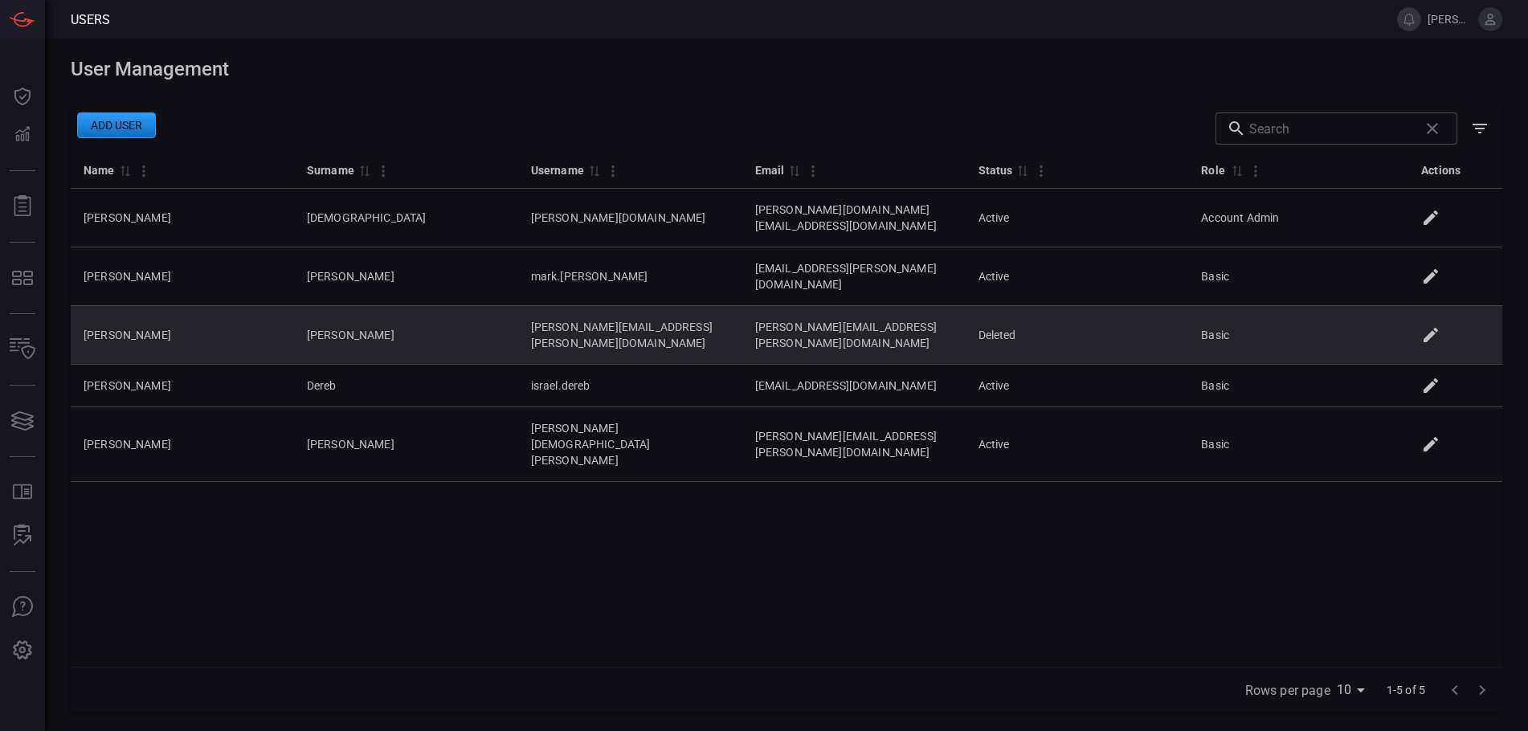
click at [127, 306] on td "[PERSON_NAME]" at bounding box center [182, 335] width 223 height 59
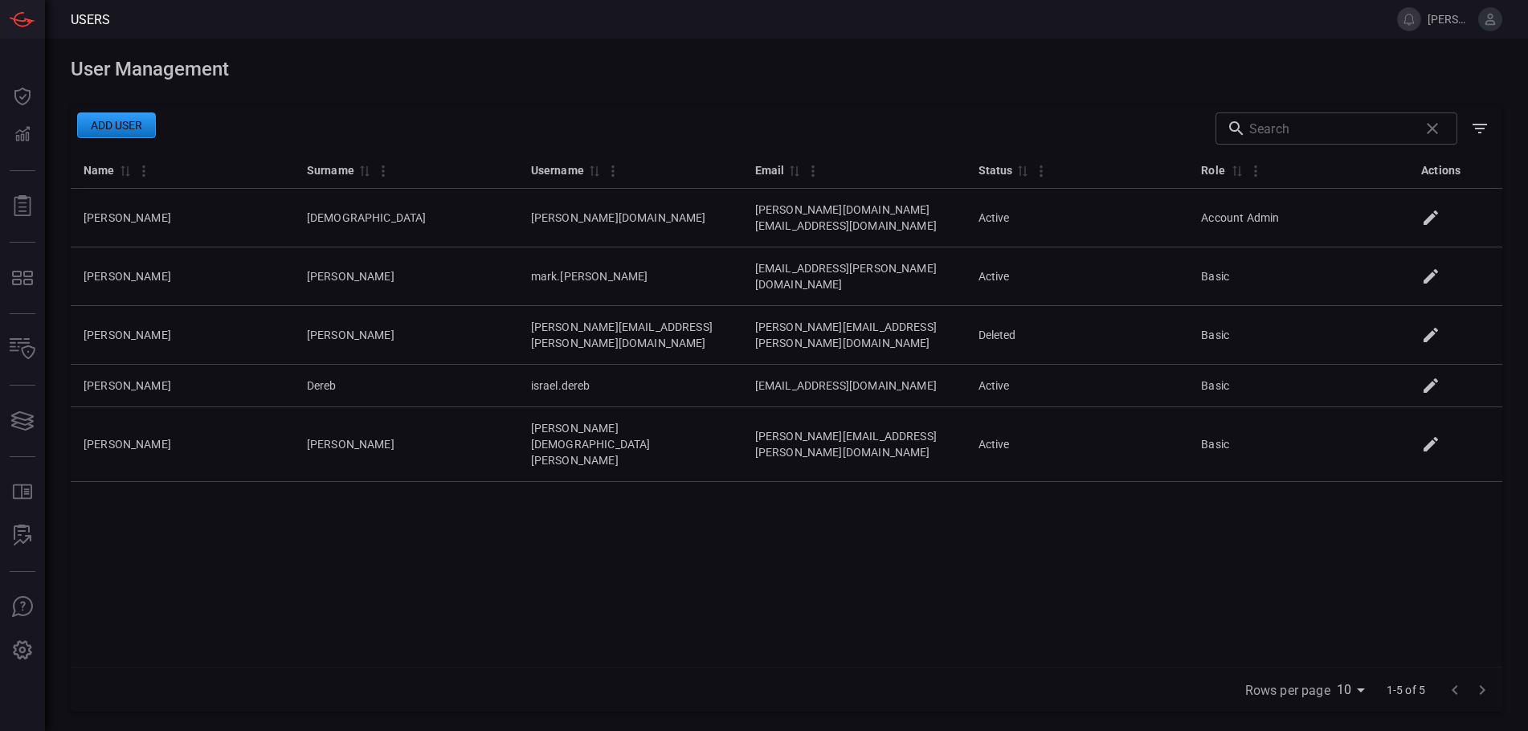
click at [505, 78] on h1 "User Management" at bounding box center [787, 69] width 1432 height 22
click at [1488, 23] on icon at bounding box center [1490, 19] width 14 height 14
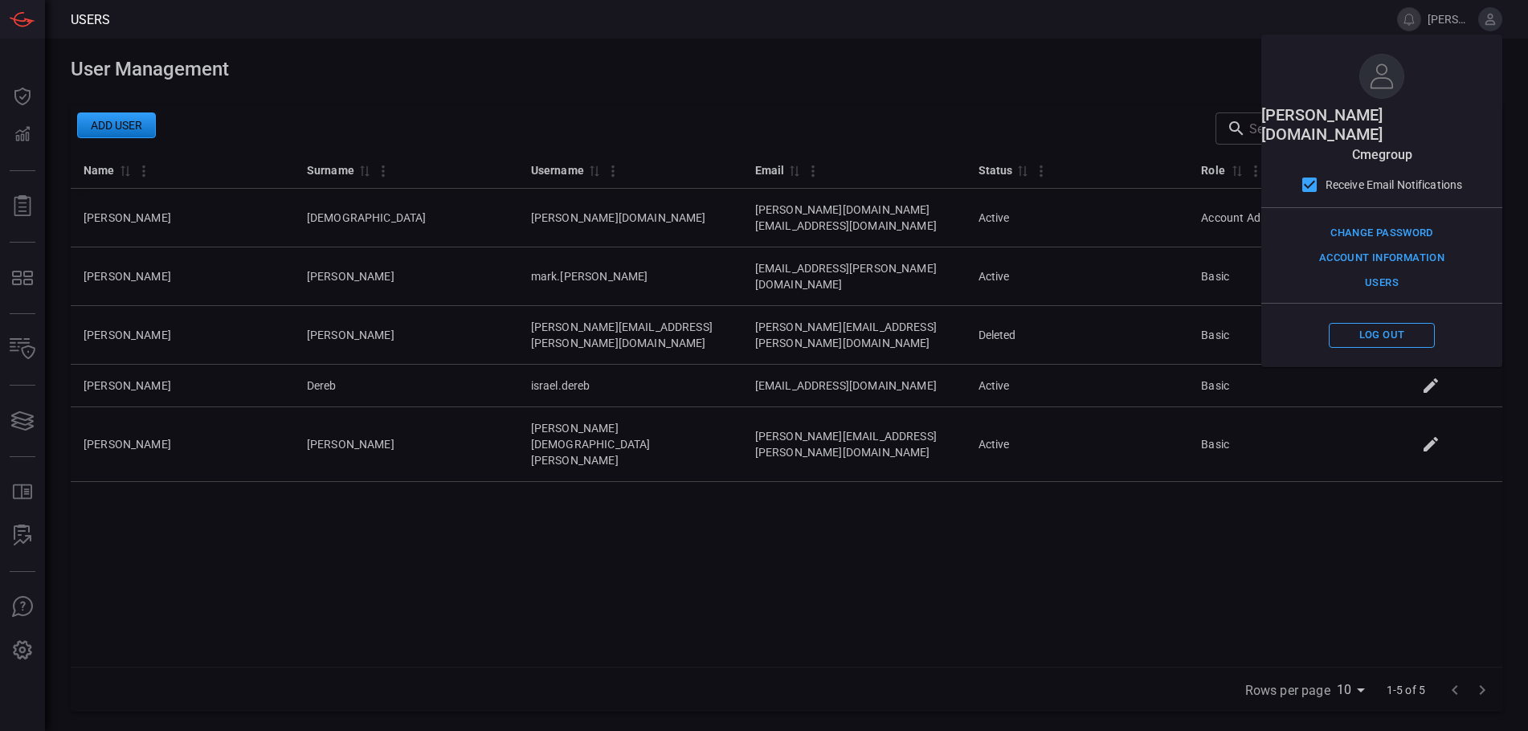
click at [1488, 23] on icon at bounding box center [1490, 19] width 14 height 14
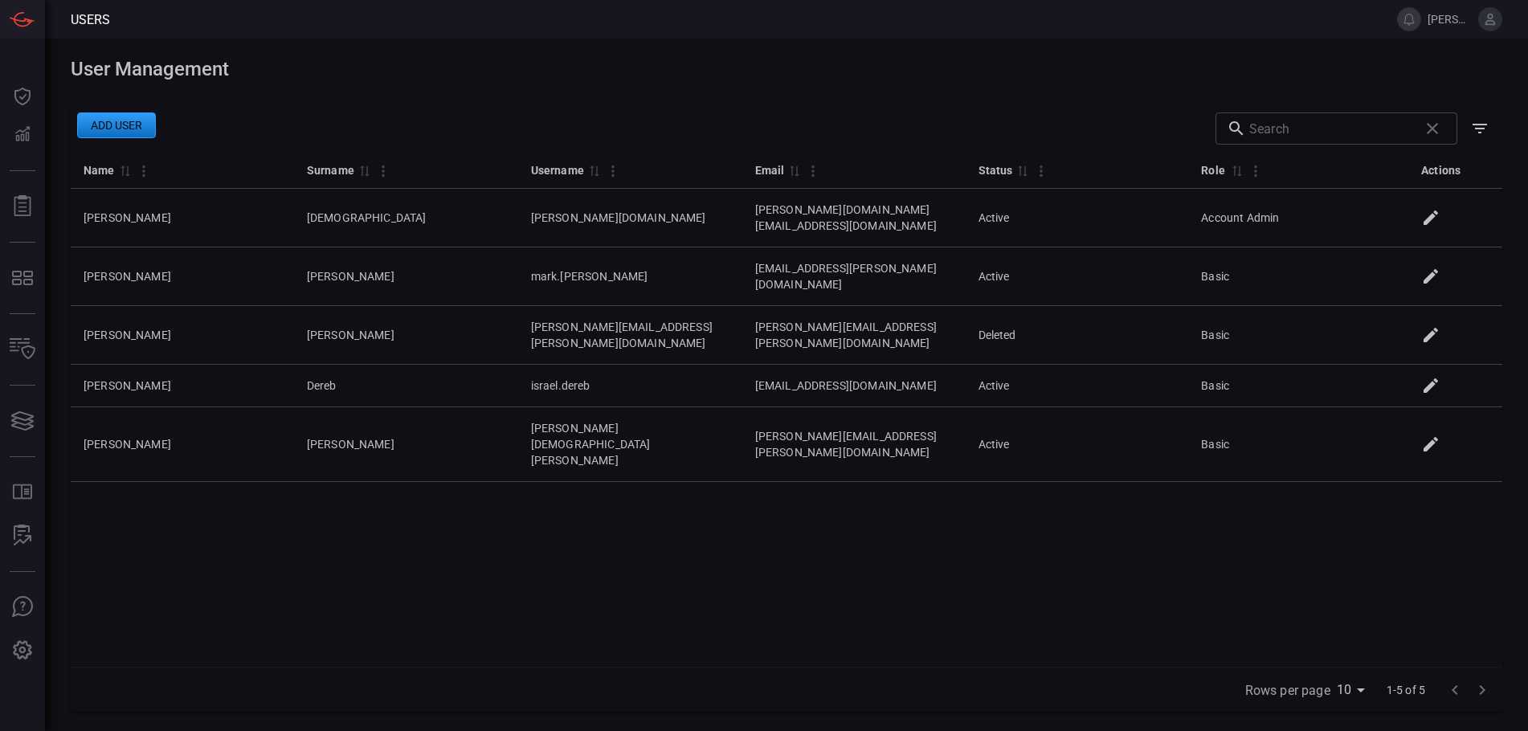
click at [1488, 23] on icon at bounding box center [1490, 19] width 14 height 14
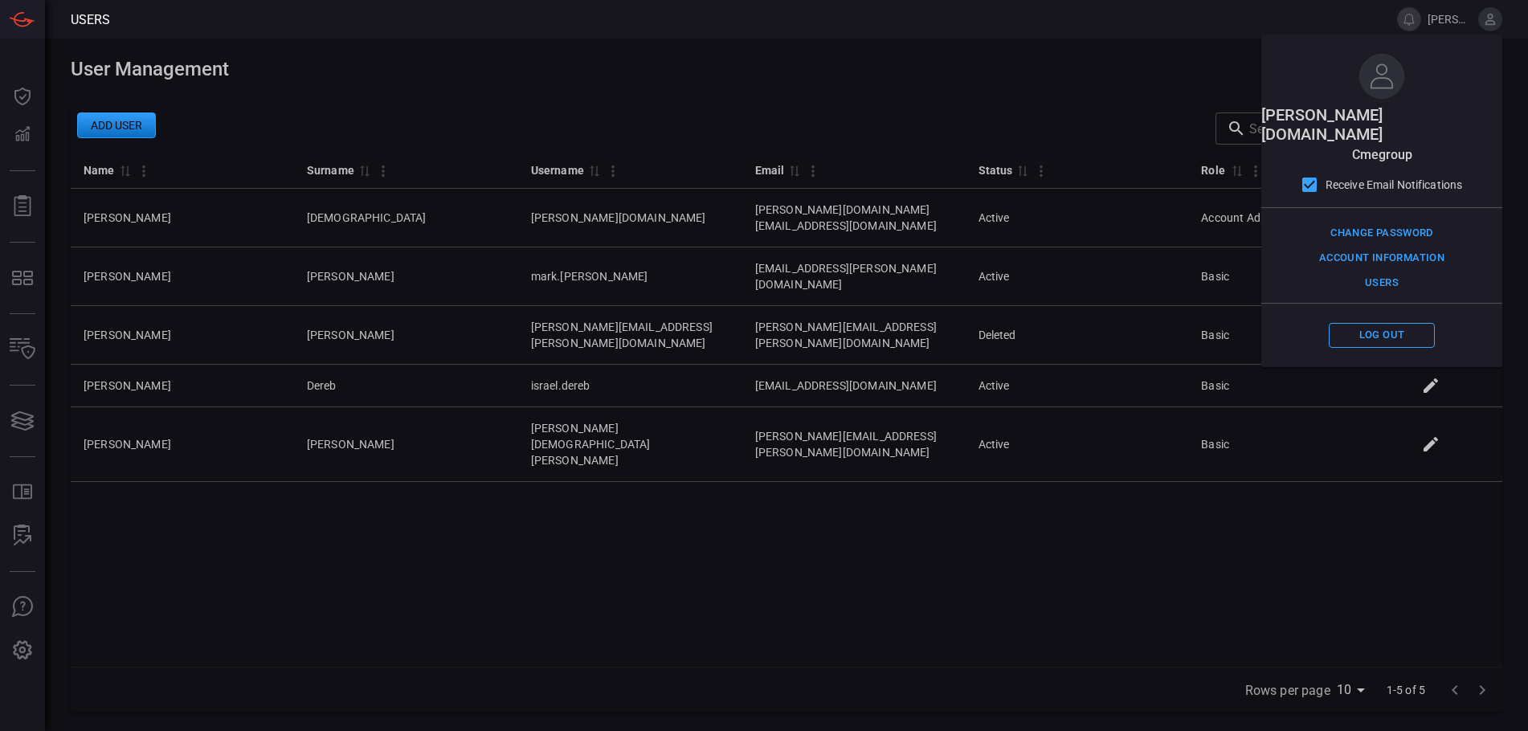
click at [1490, 24] on icon at bounding box center [1491, 19] width 10 height 11
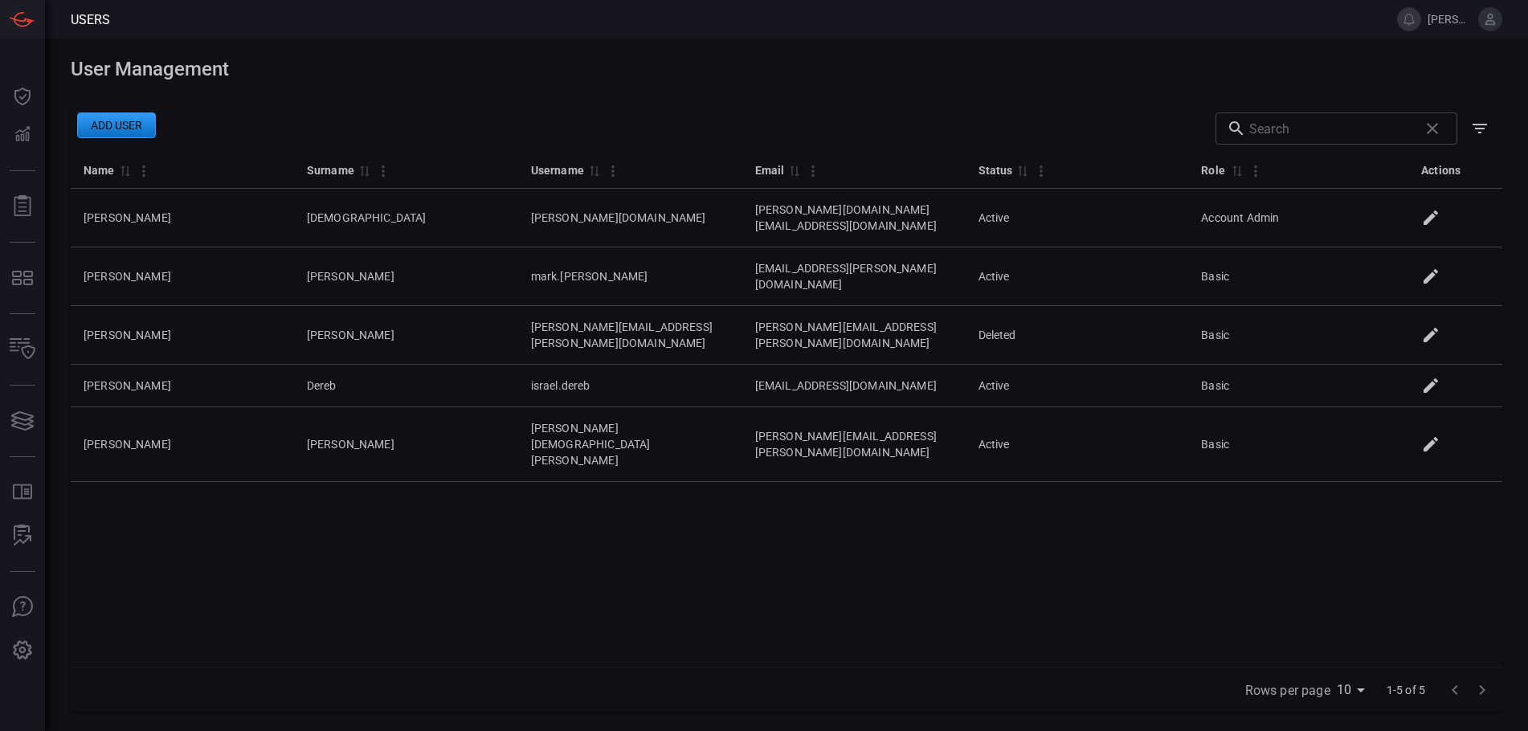
click at [1490, 24] on icon at bounding box center [1491, 19] width 10 height 11
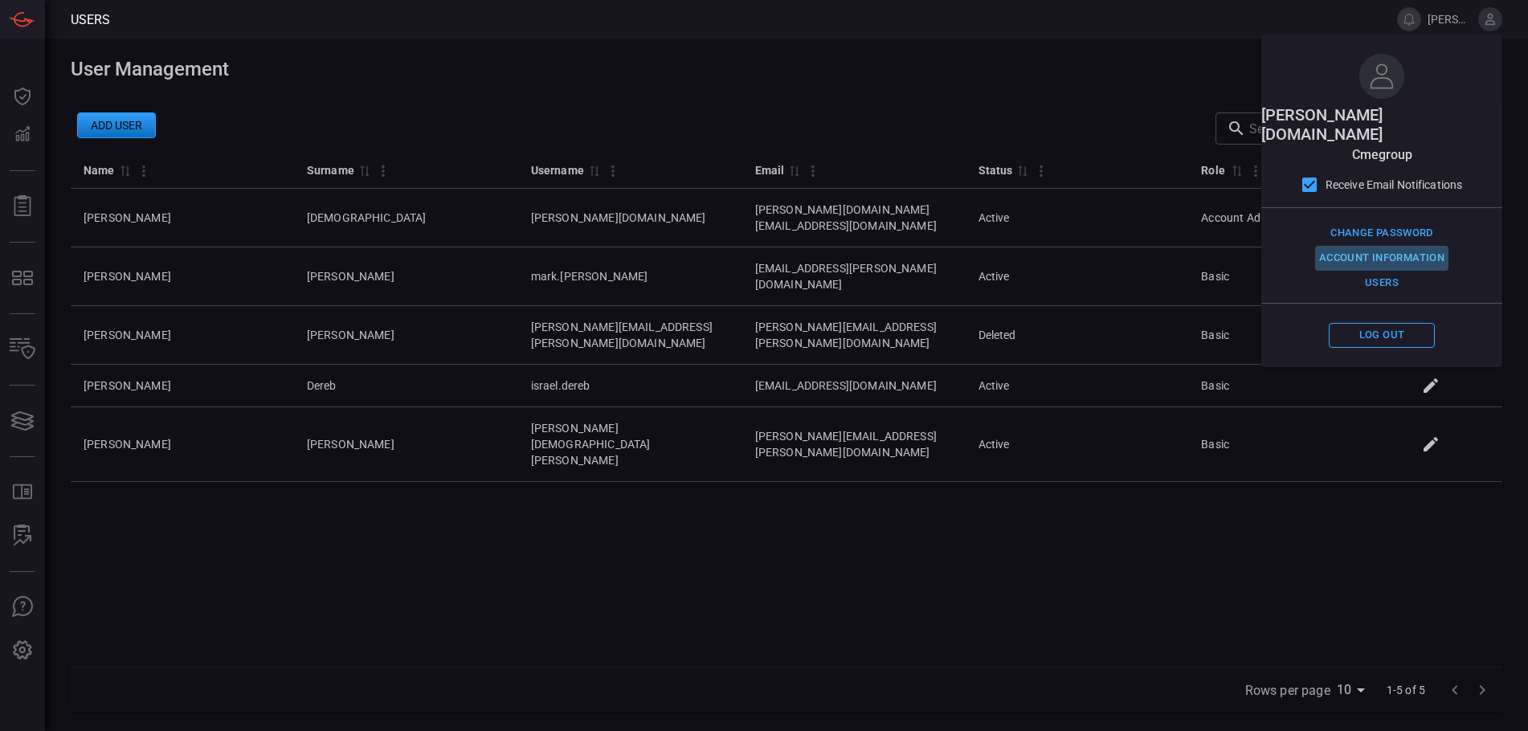
click at [1391, 246] on button "Account Information" at bounding box center [1381, 258] width 133 height 25
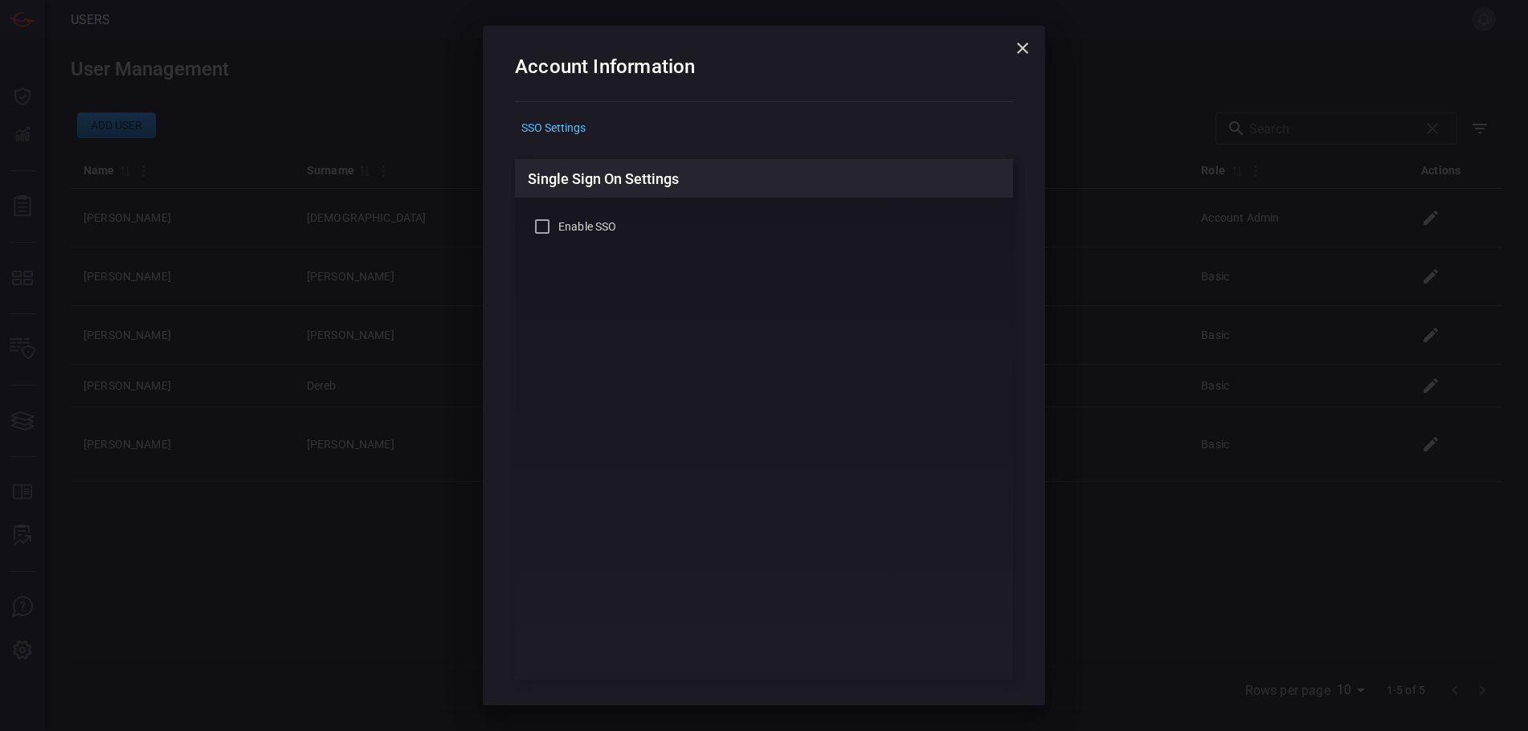
click at [548, 125] on div "SSO Settings" at bounding box center [764, 127] width 498 height 25
click at [536, 232] on input "Enable SSO" at bounding box center [542, 226] width 19 height 19
checkbox input "true"
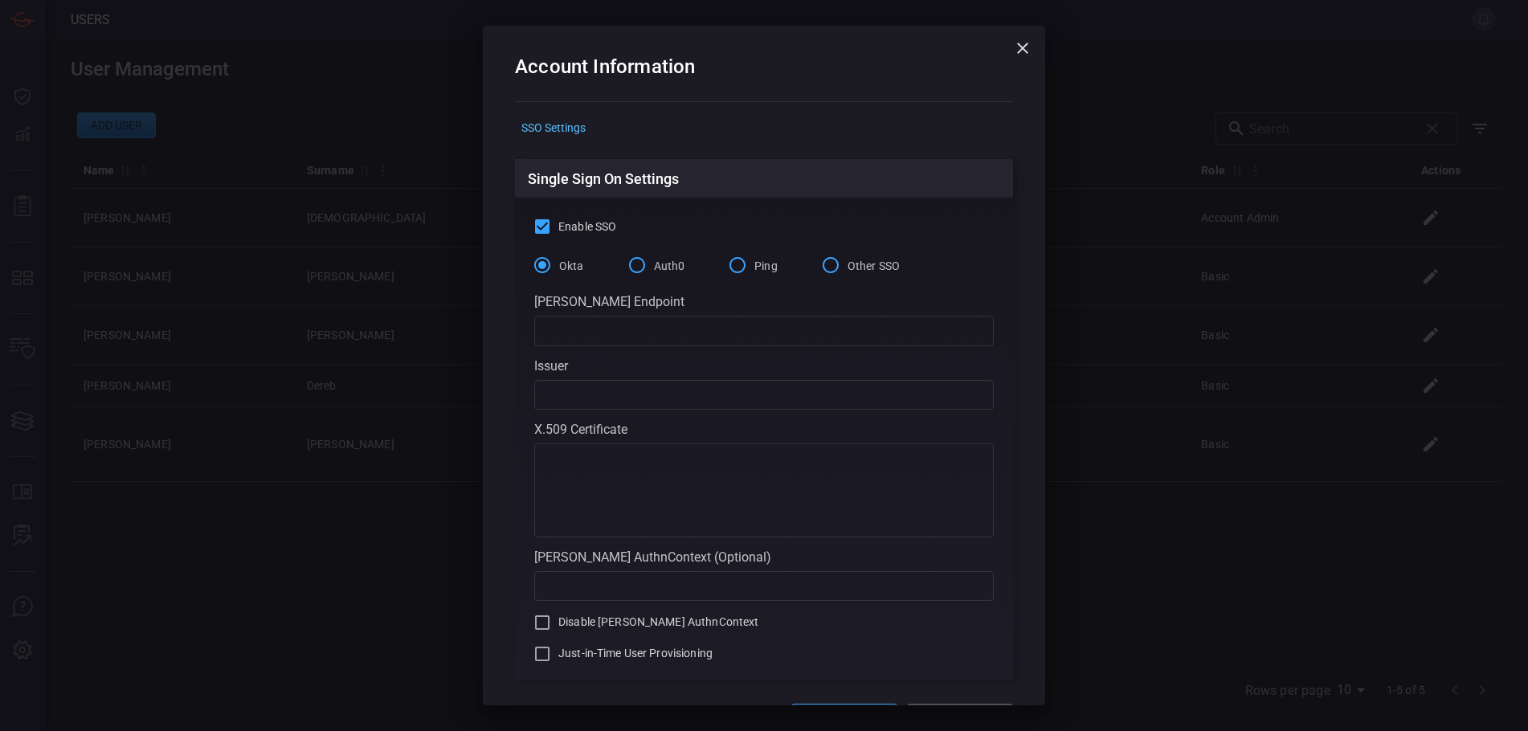
click at [1013, 51] on icon "button" at bounding box center [1022, 48] width 19 height 19
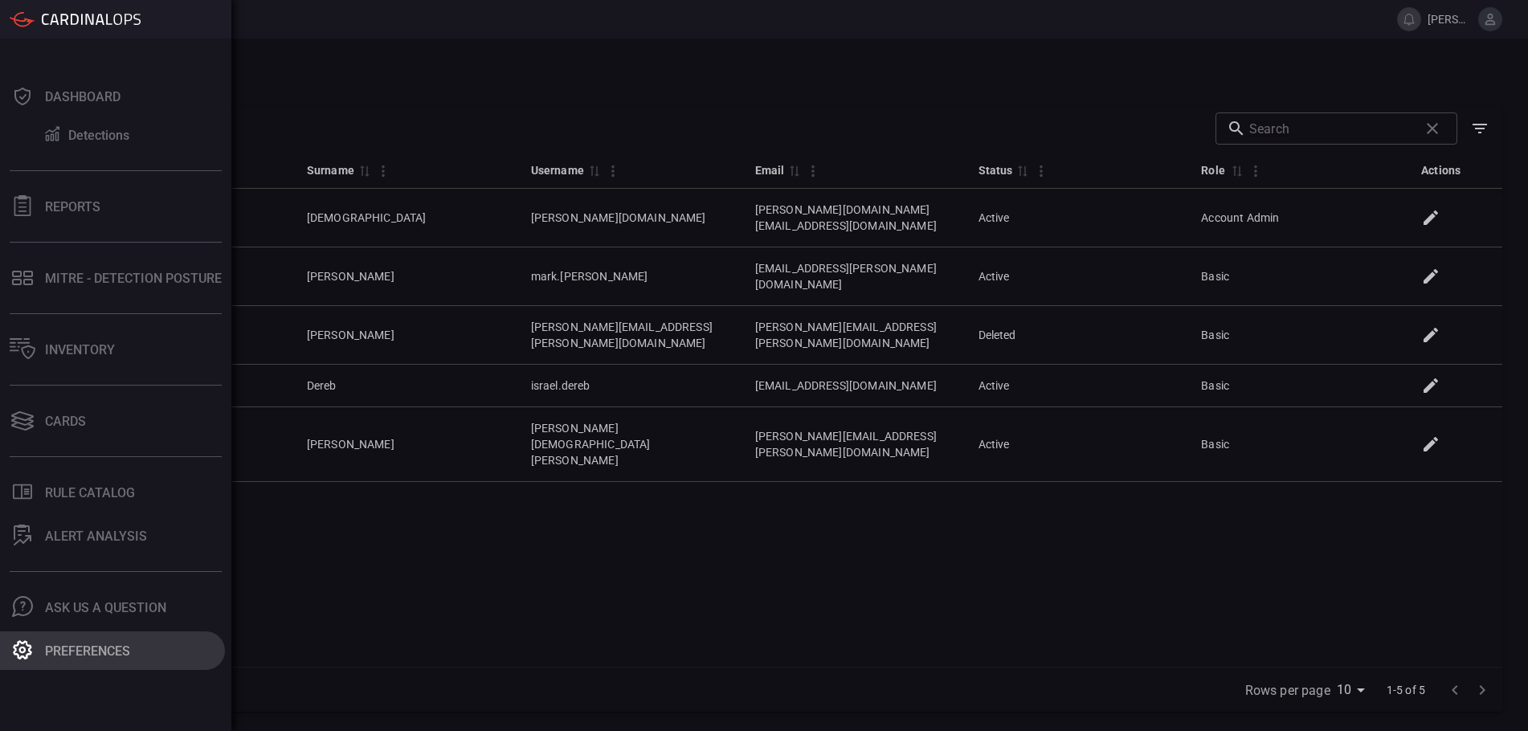
click at [86, 657] on div "Preferences" at bounding box center [87, 651] width 85 height 15
click at [86, 657] on button "Preferences" at bounding box center [112, 651] width 225 height 39
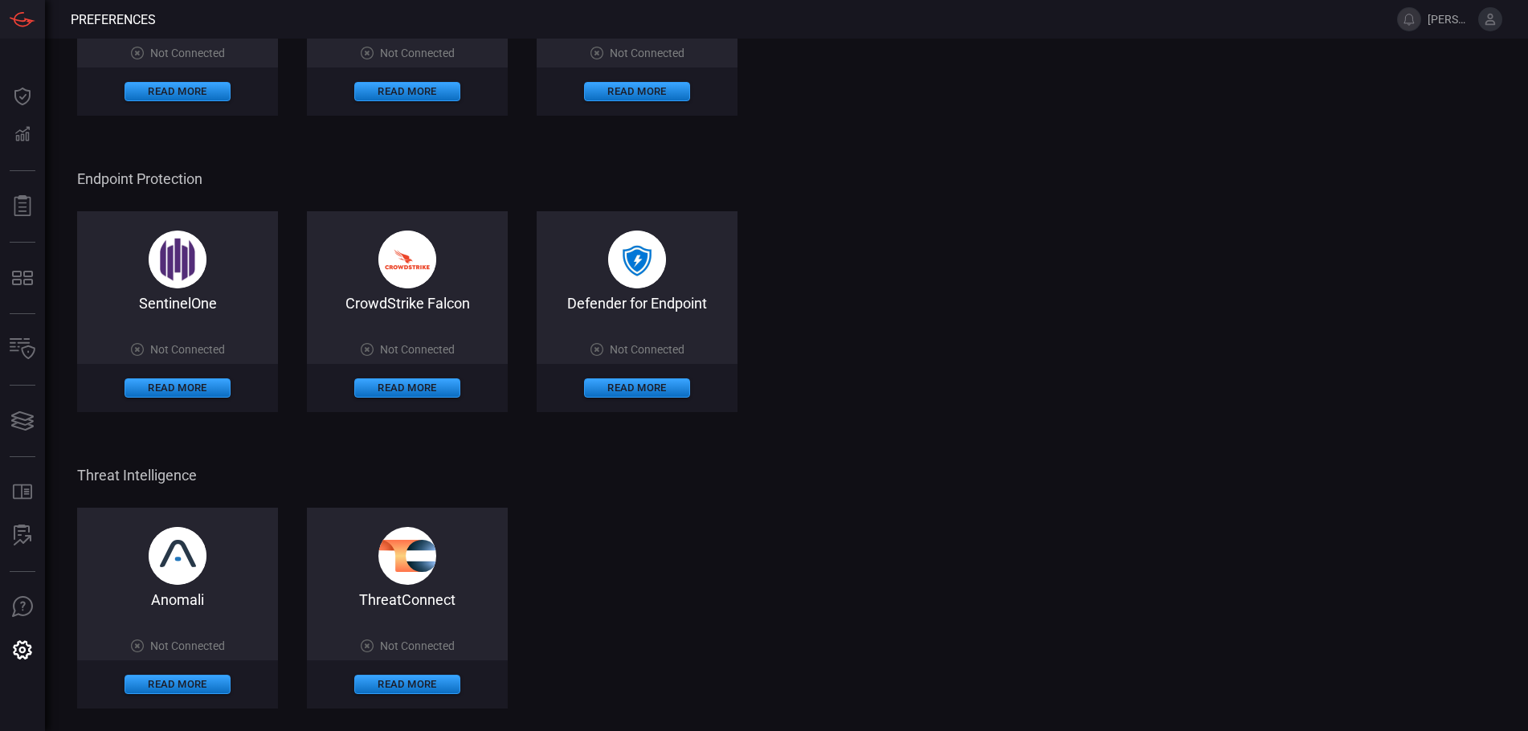
scroll to position [758, 0]
click at [412, 352] on span "Not Connected" at bounding box center [417, 349] width 75 height 13
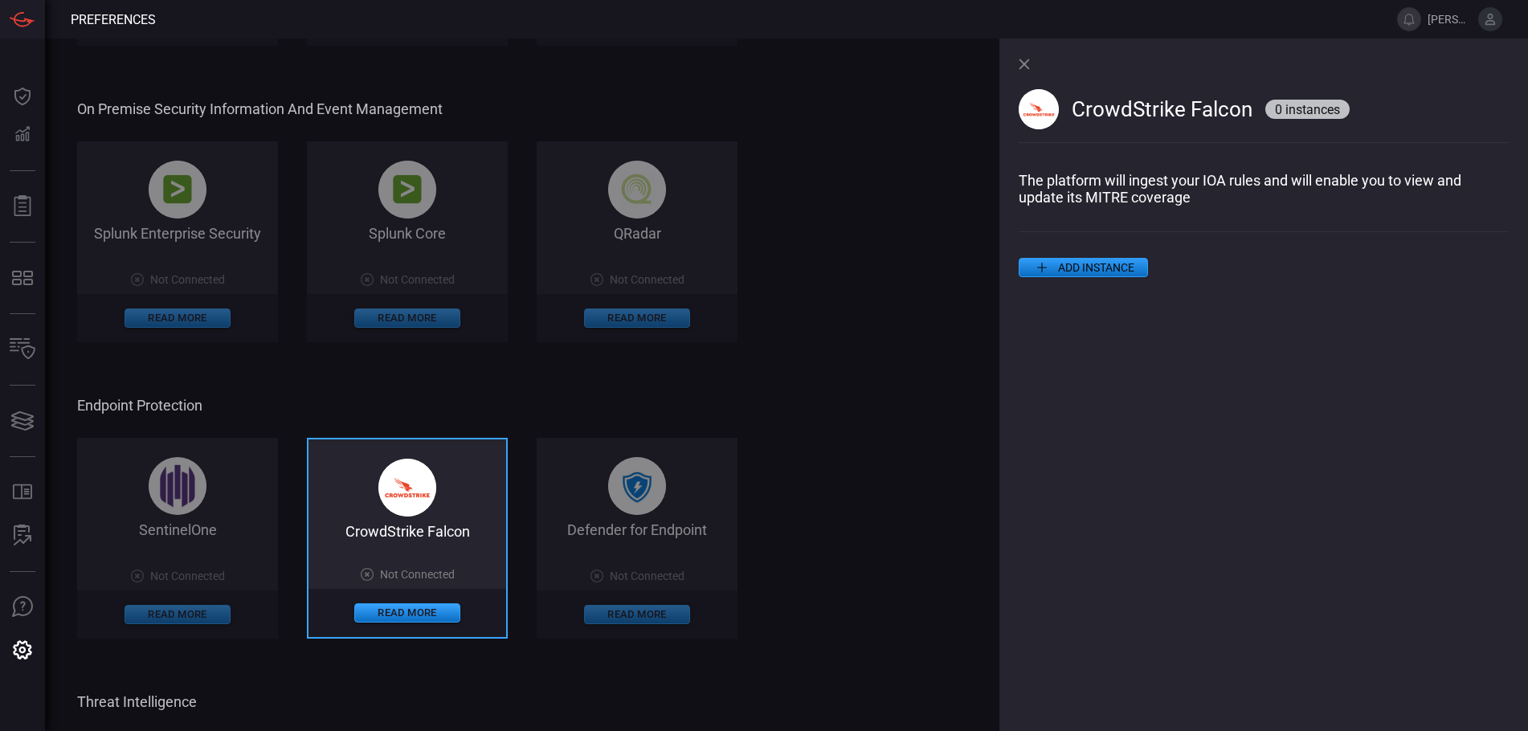
click at [1112, 268] on button "ADD INSTANCE" at bounding box center [1083, 267] width 129 height 19
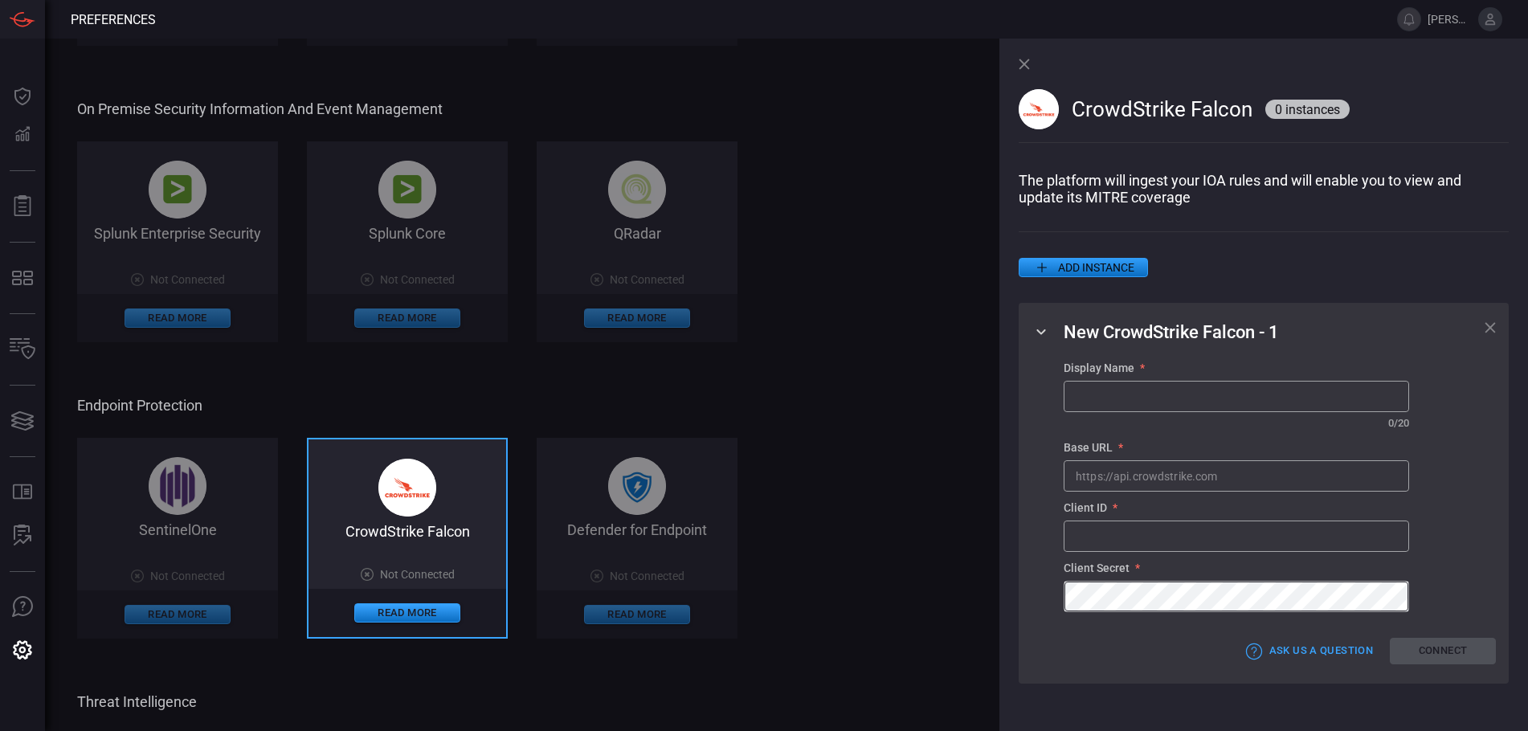
click at [1112, 268] on button "ADD INSTANCE" at bounding box center [1083, 267] width 129 height 19
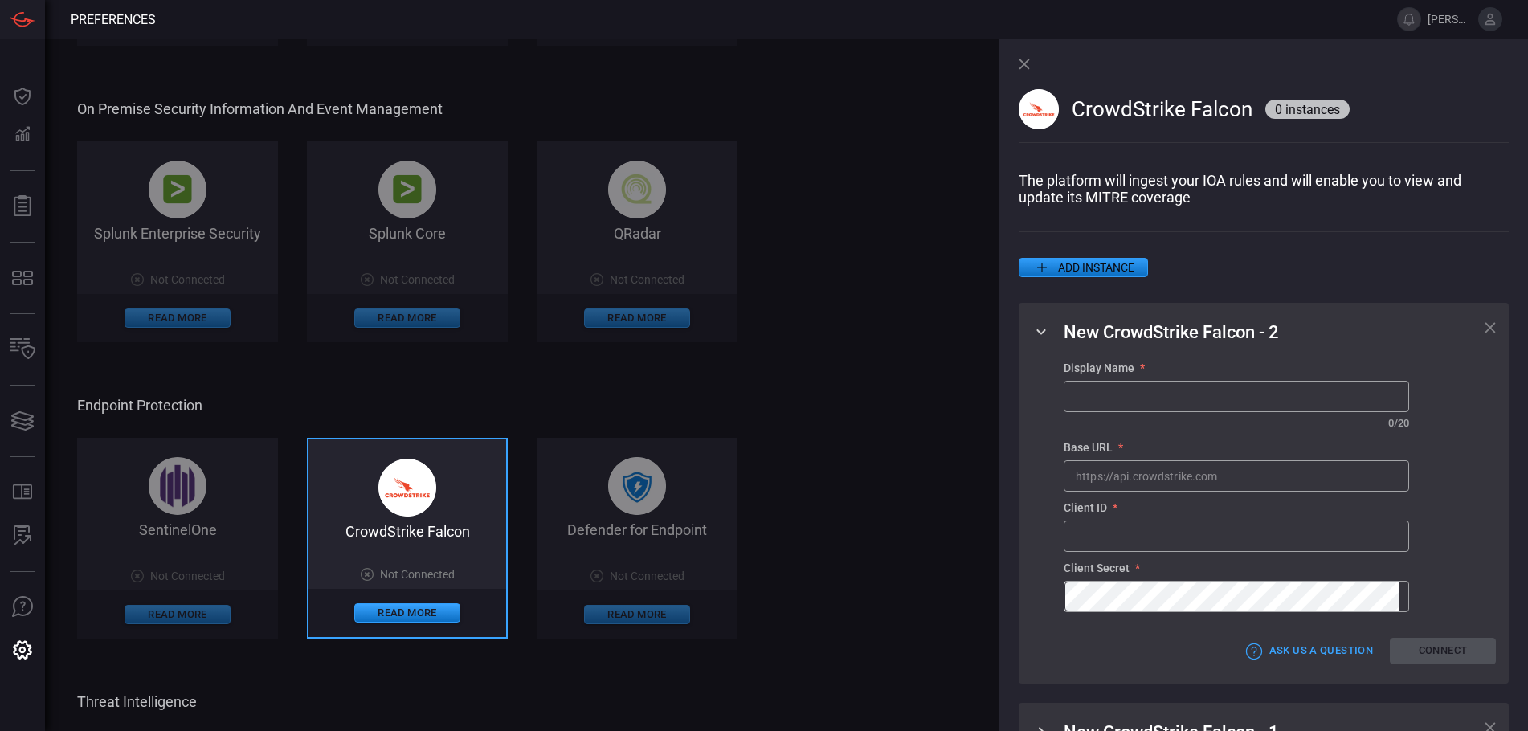
click at [1106, 398] on input "text" at bounding box center [1237, 397] width 344 height 30
click at [1107, 397] on input "text" at bounding box center [1237, 397] width 344 height 30
type input "E"
type input "Falcon EDR"
click at [1485, 325] on icon at bounding box center [1490, 327] width 11 height 11
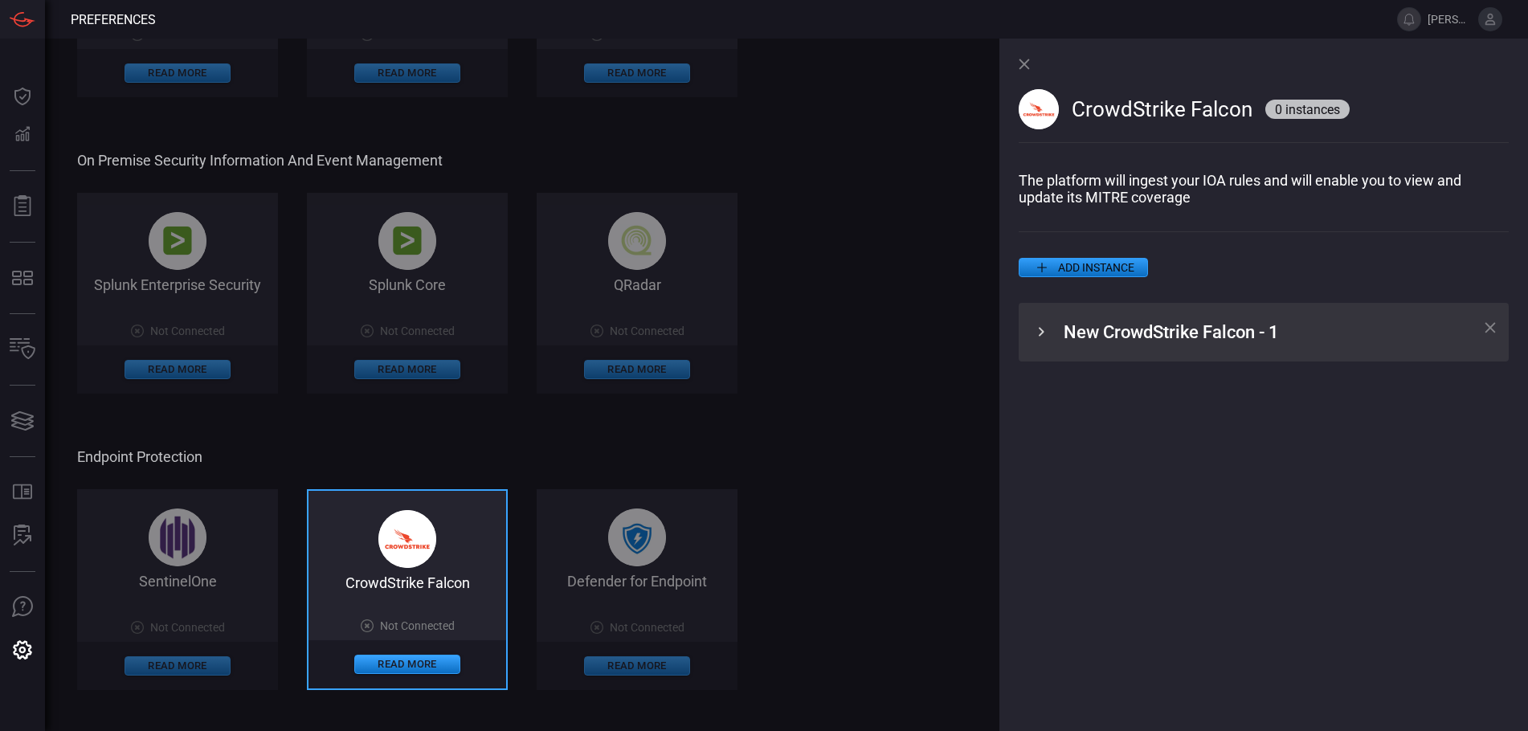
scroll to position [678, 0]
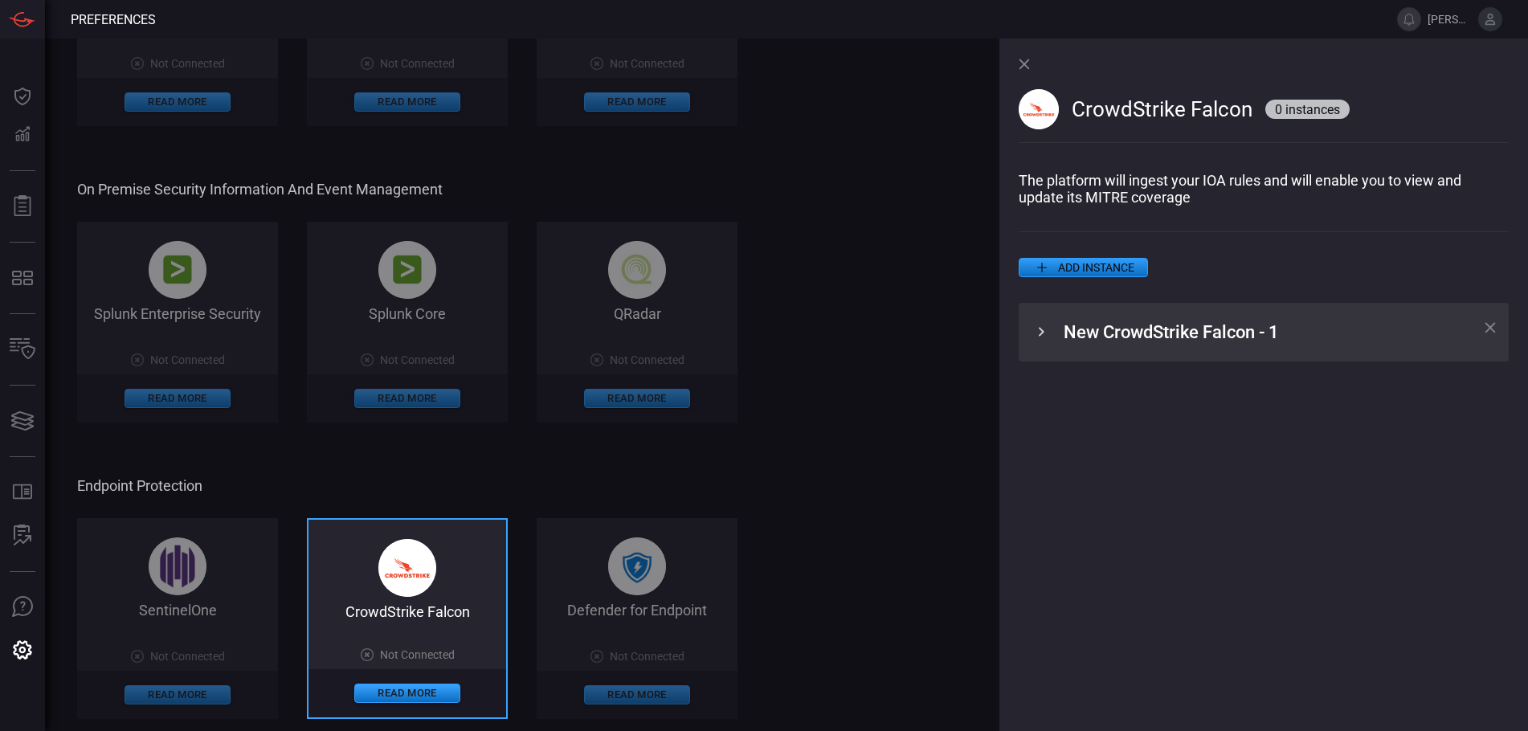
click at [1026, 60] on icon at bounding box center [1024, 64] width 11 height 11
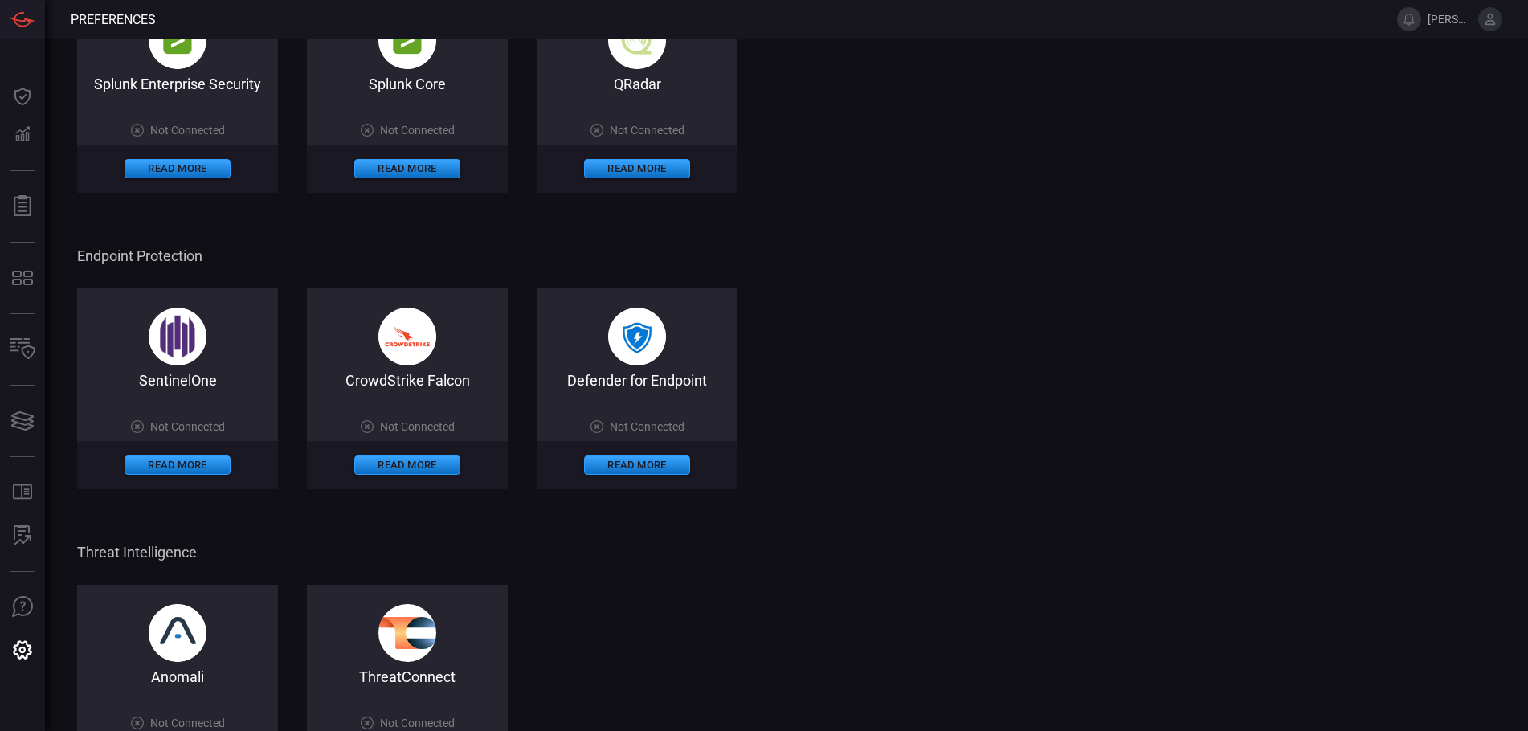
click at [1026, 60] on div "Cloud Security Information and Event Management Splunk Enterprise Security on C…" at bounding box center [786, 105] width 1419 height 1406
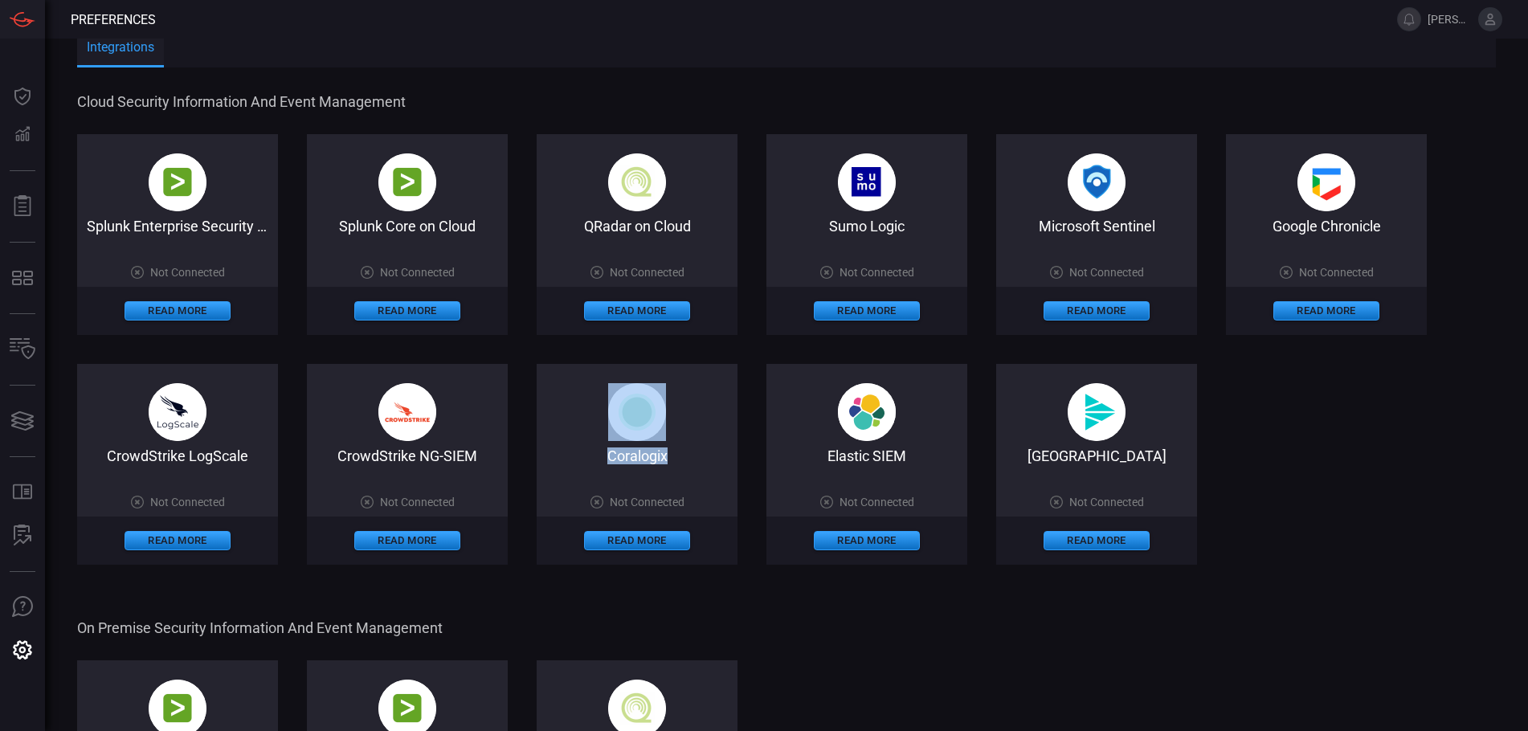
scroll to position [0, 0]
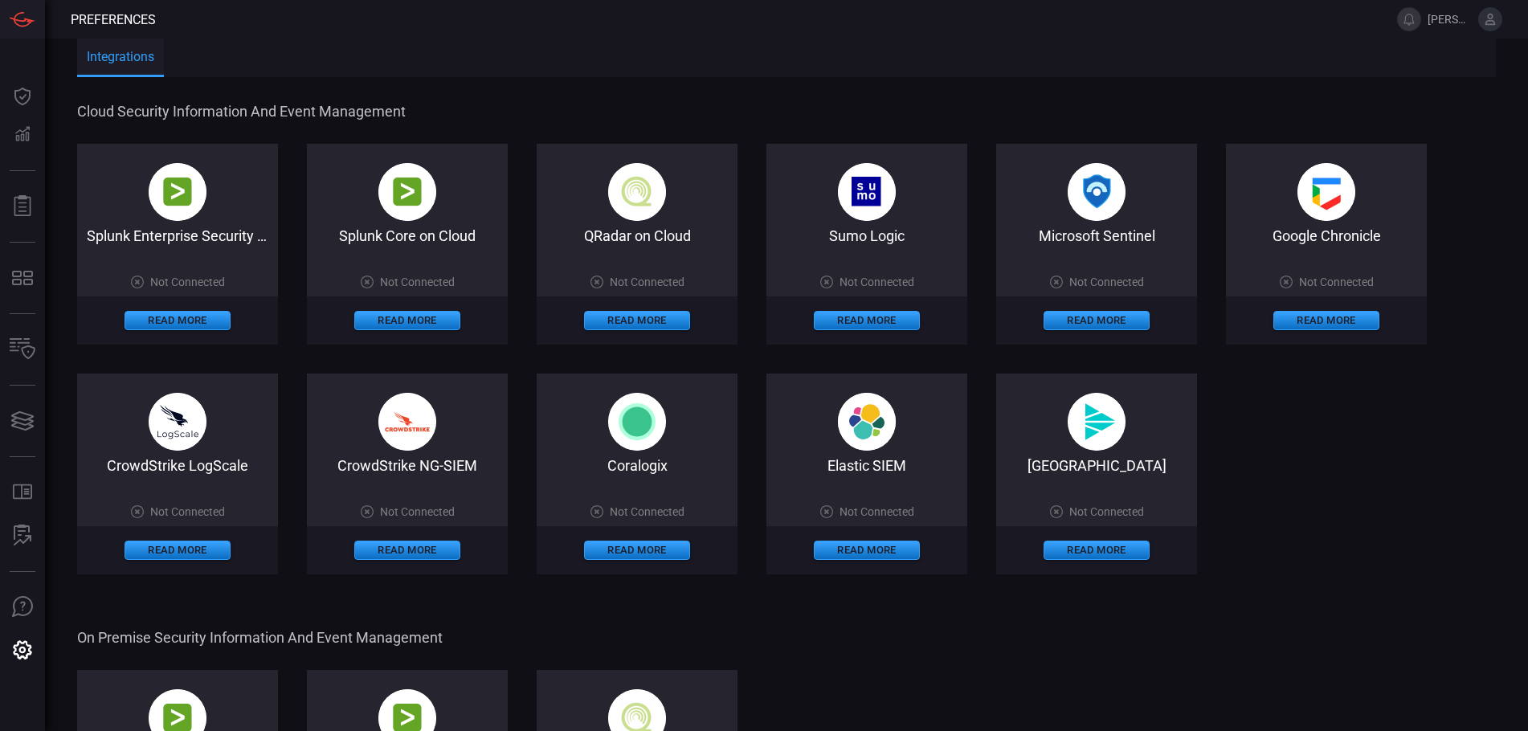
click at [1333, 287] on span "Not Connected" at bounding box center [1336, 282] width 75 height 13
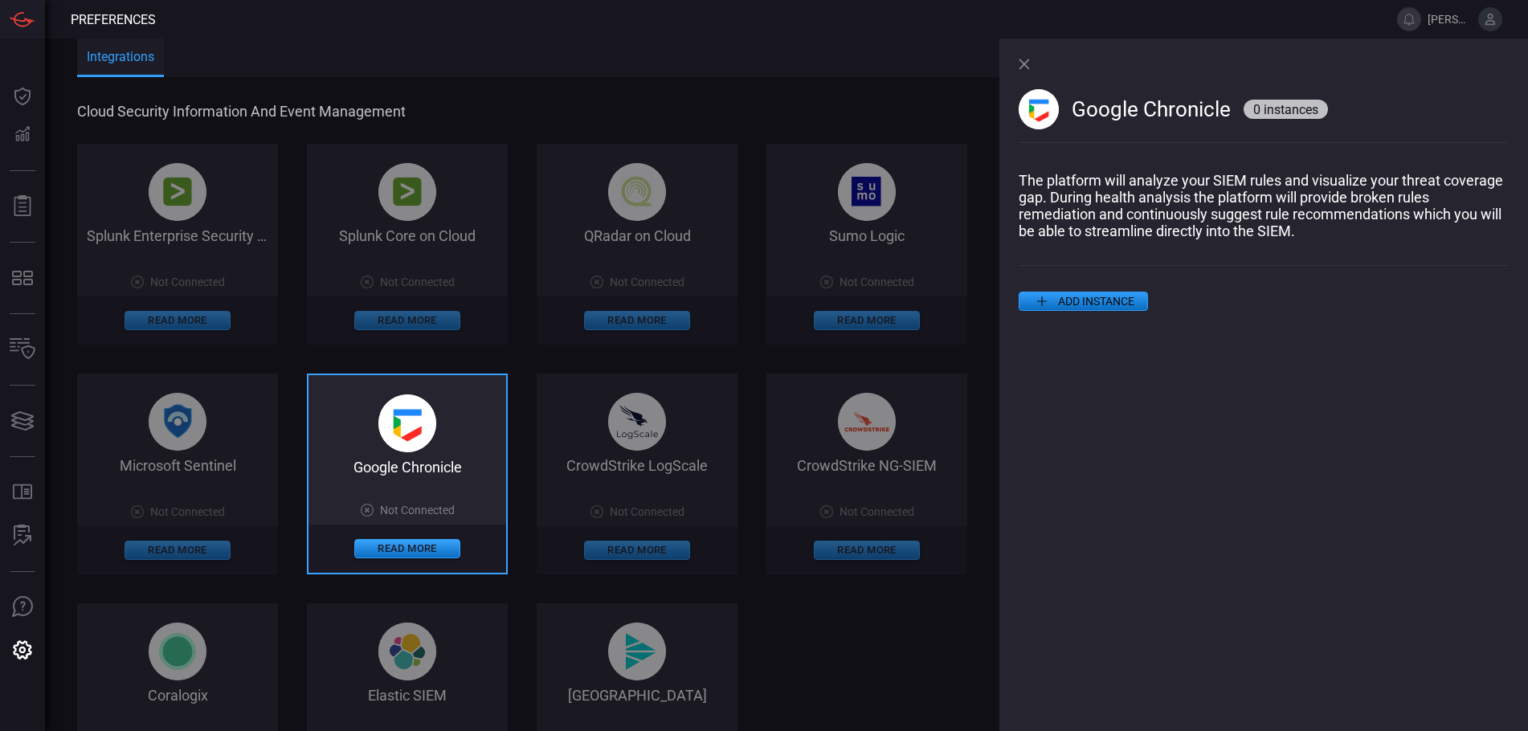
click at [1126, 308] on button "ADD INSTANCE" at bounding box center [1083, 301] width 129 height 19
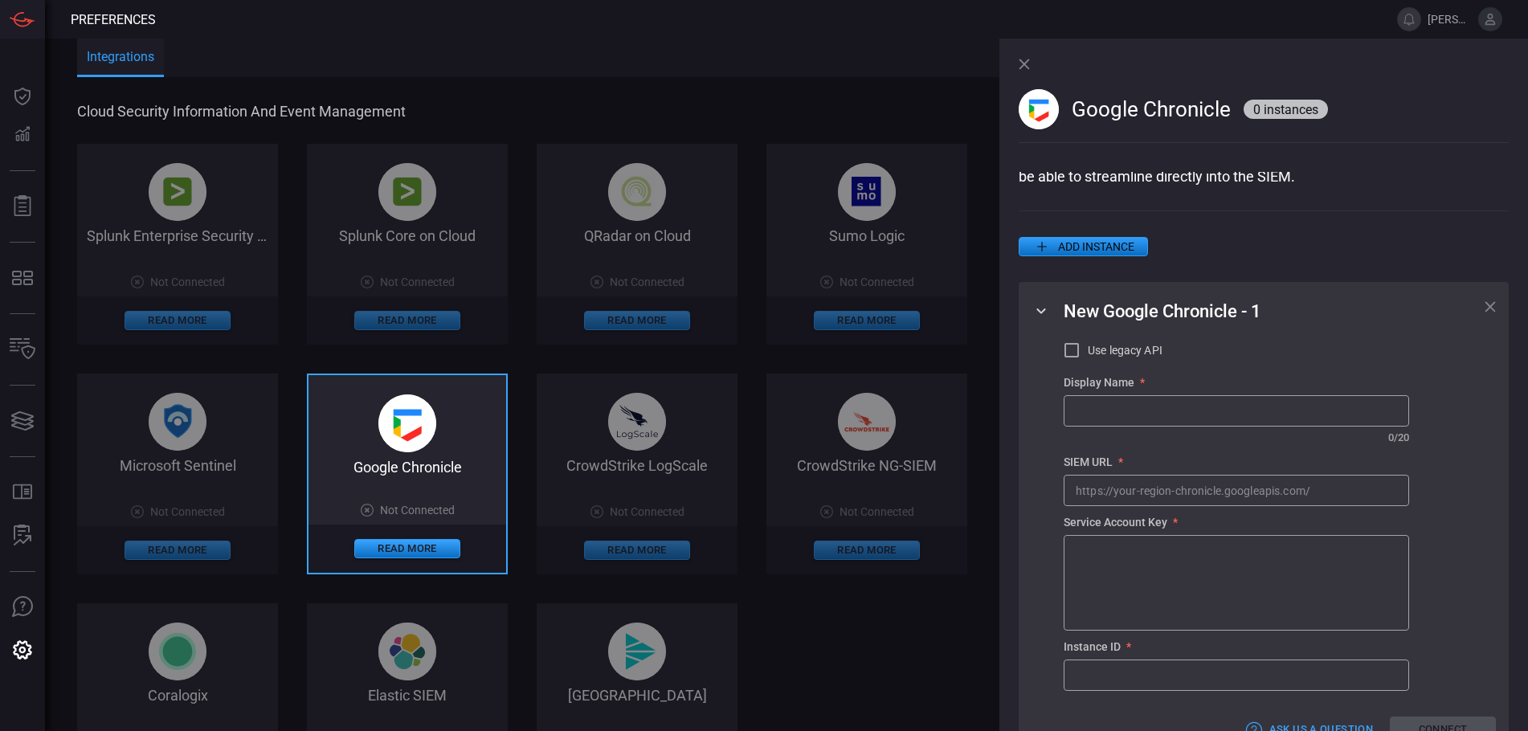
scroll to position [80, 0]
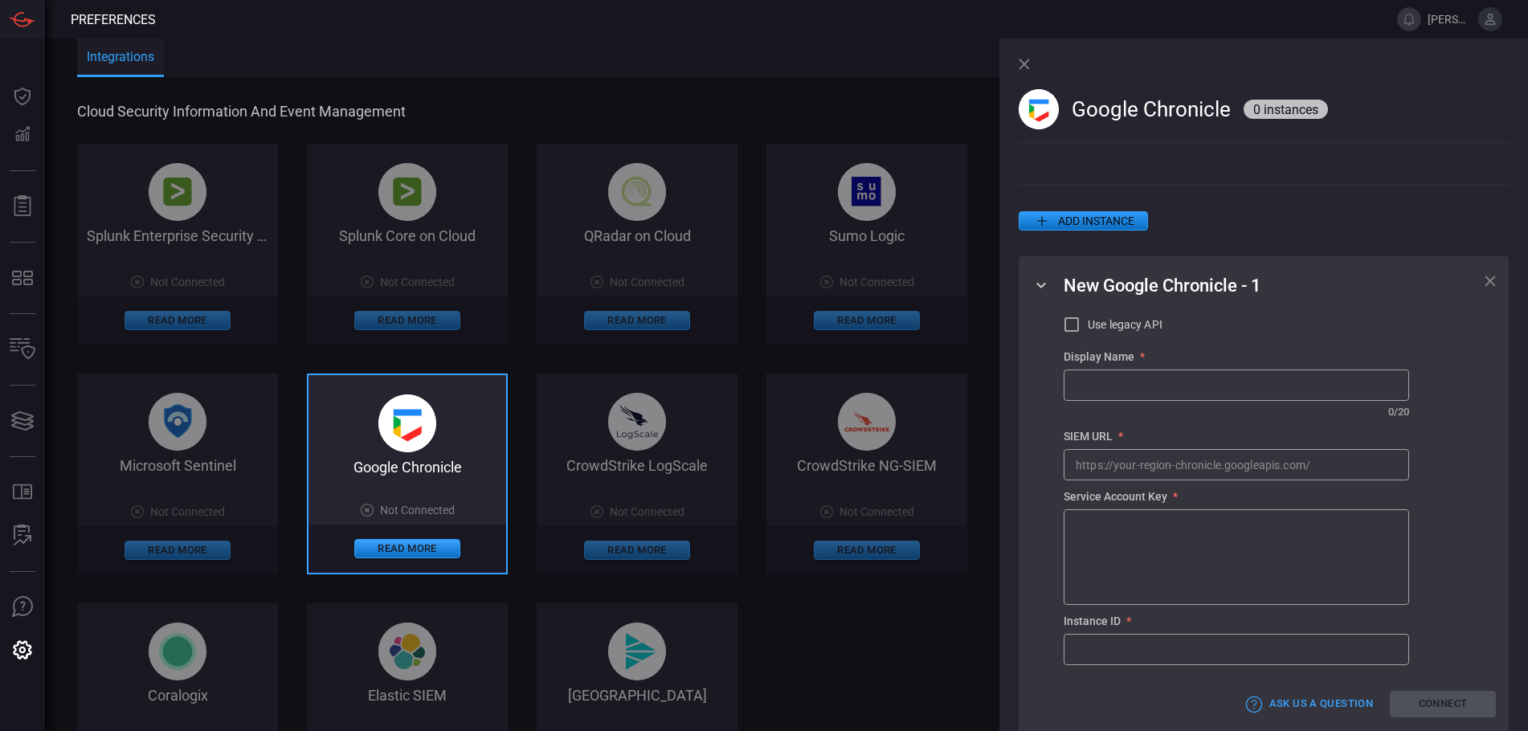
click at [1077, 333] on input "Use legacy API" at bounding box center [1071, 324] width 19 height 19
click at [1076, 333] on input "Use legacy API" at bounding box center [1071, 324] width 19 height 19
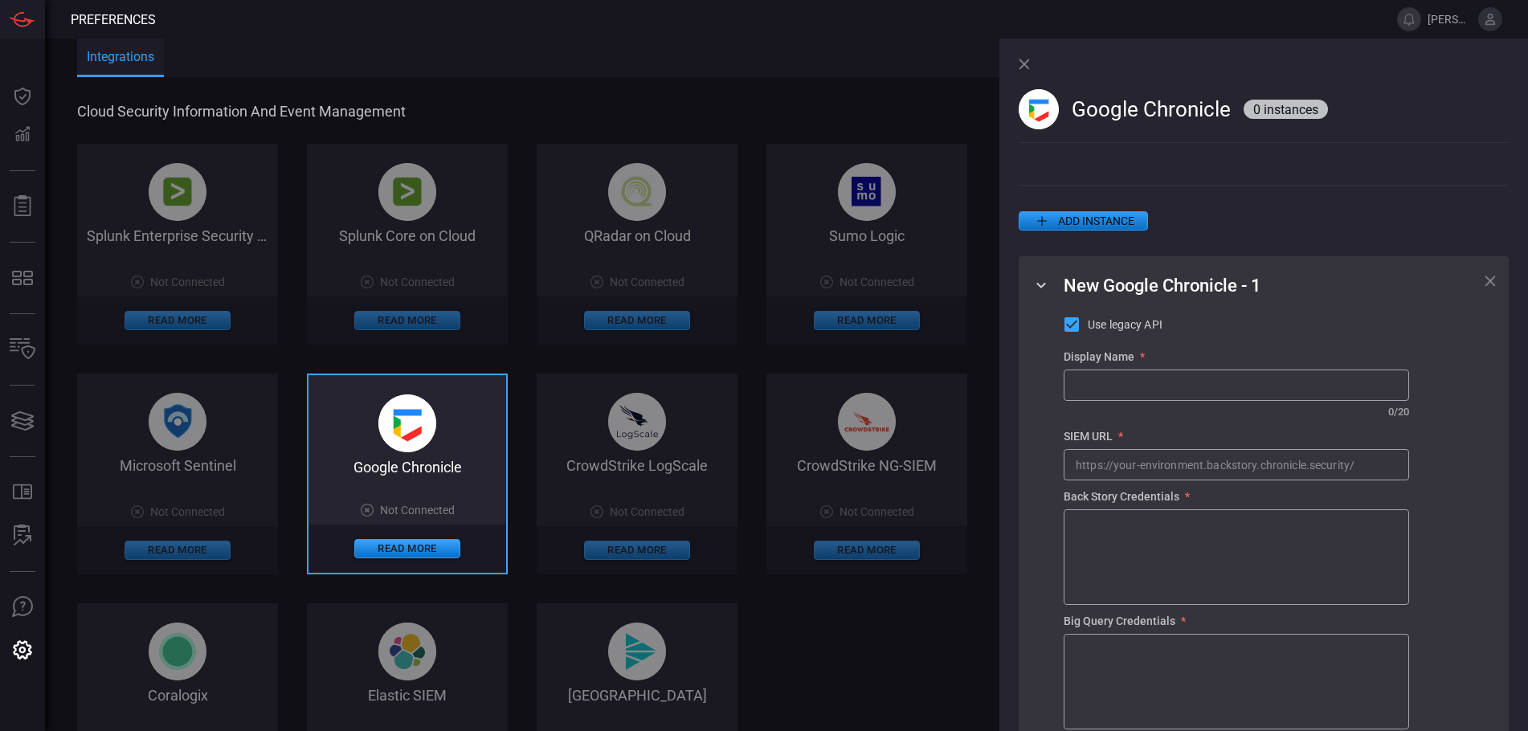
click at [1069, 331] on input "Use legacy API" at bounding box center [1071, 324] width 19 height 19
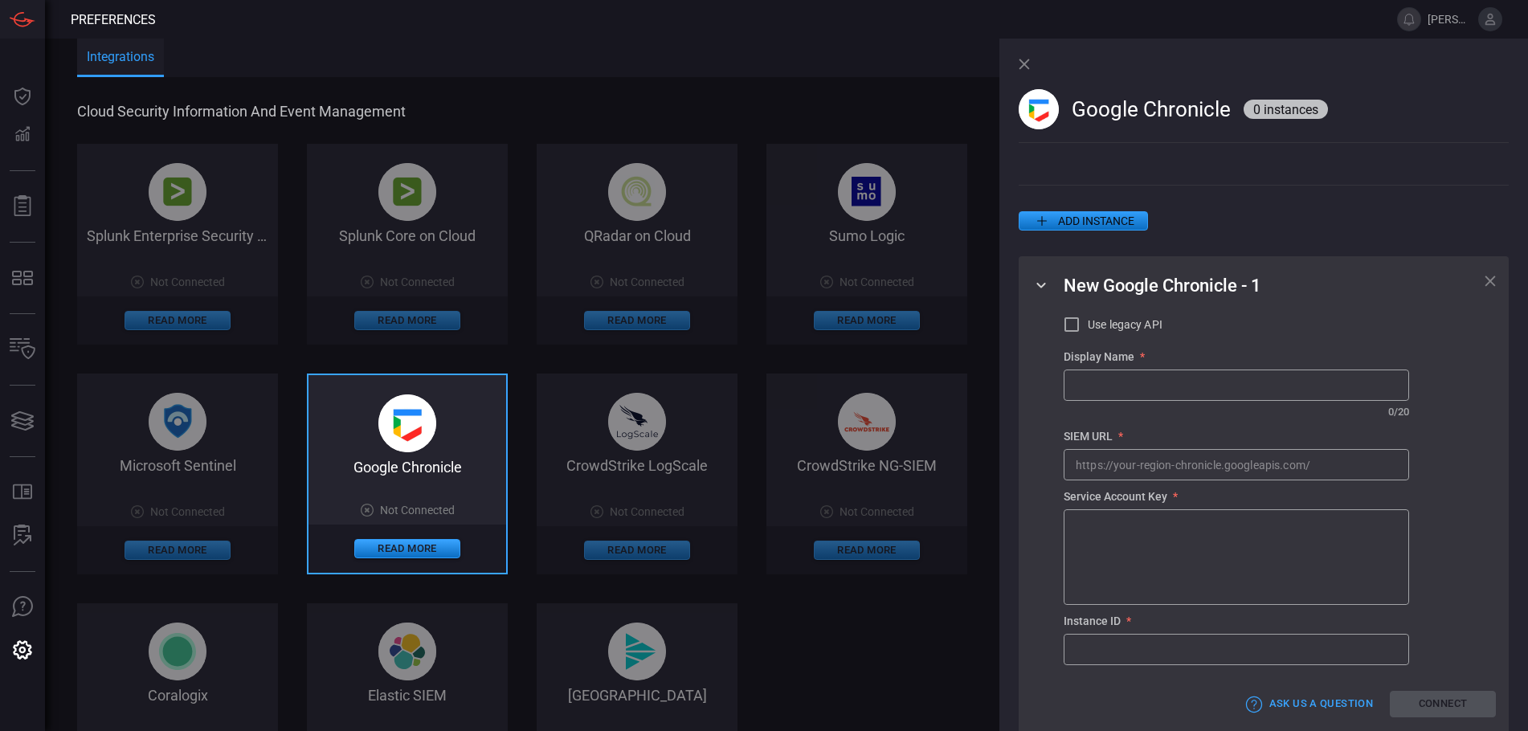
click at [1069, 331] on input "Use legacy API" at bounding box center [1071, 324] width 19 height 19
click at [1067, 331] on input "Use legacy API" at bounding box center [1071, 324] width 19 height 19
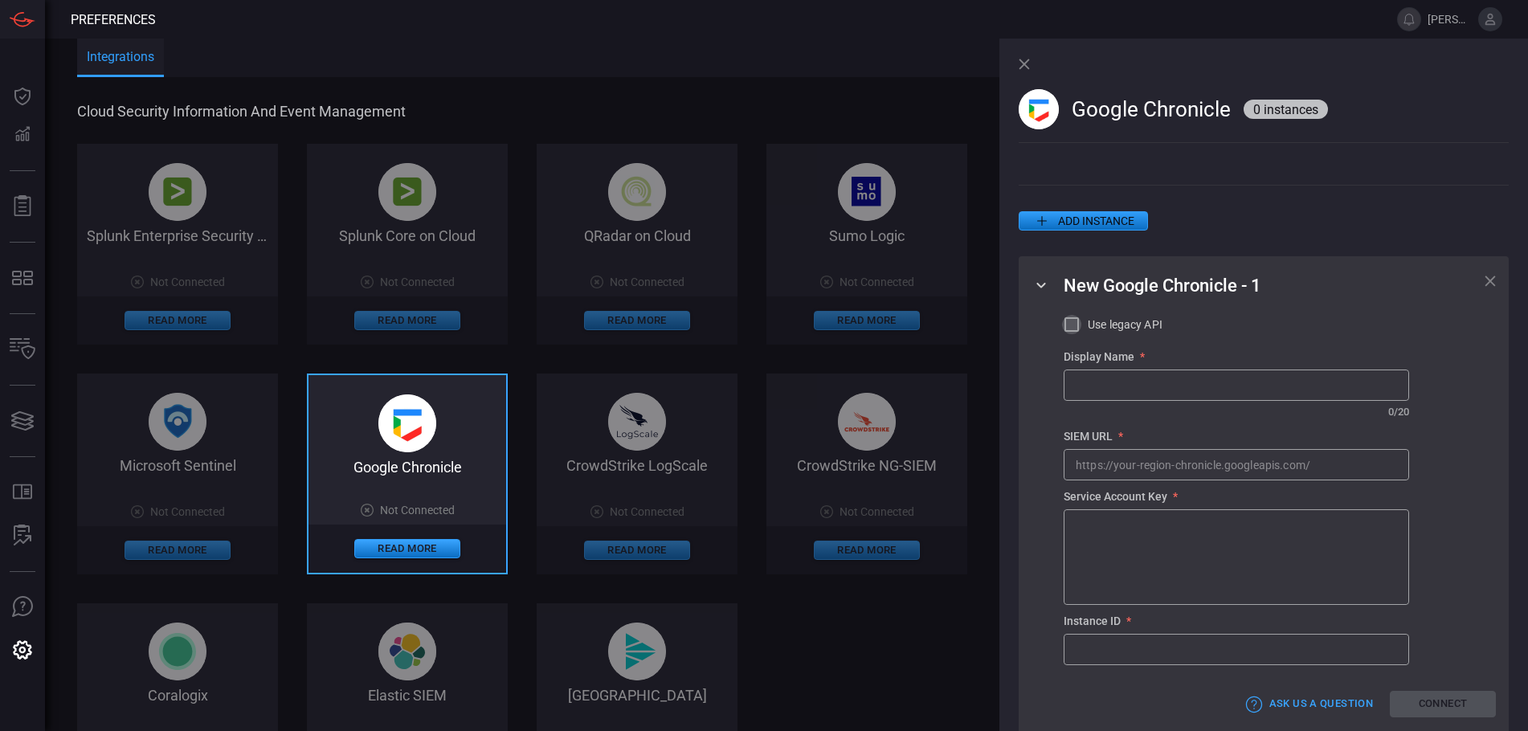
checkbox input "true"
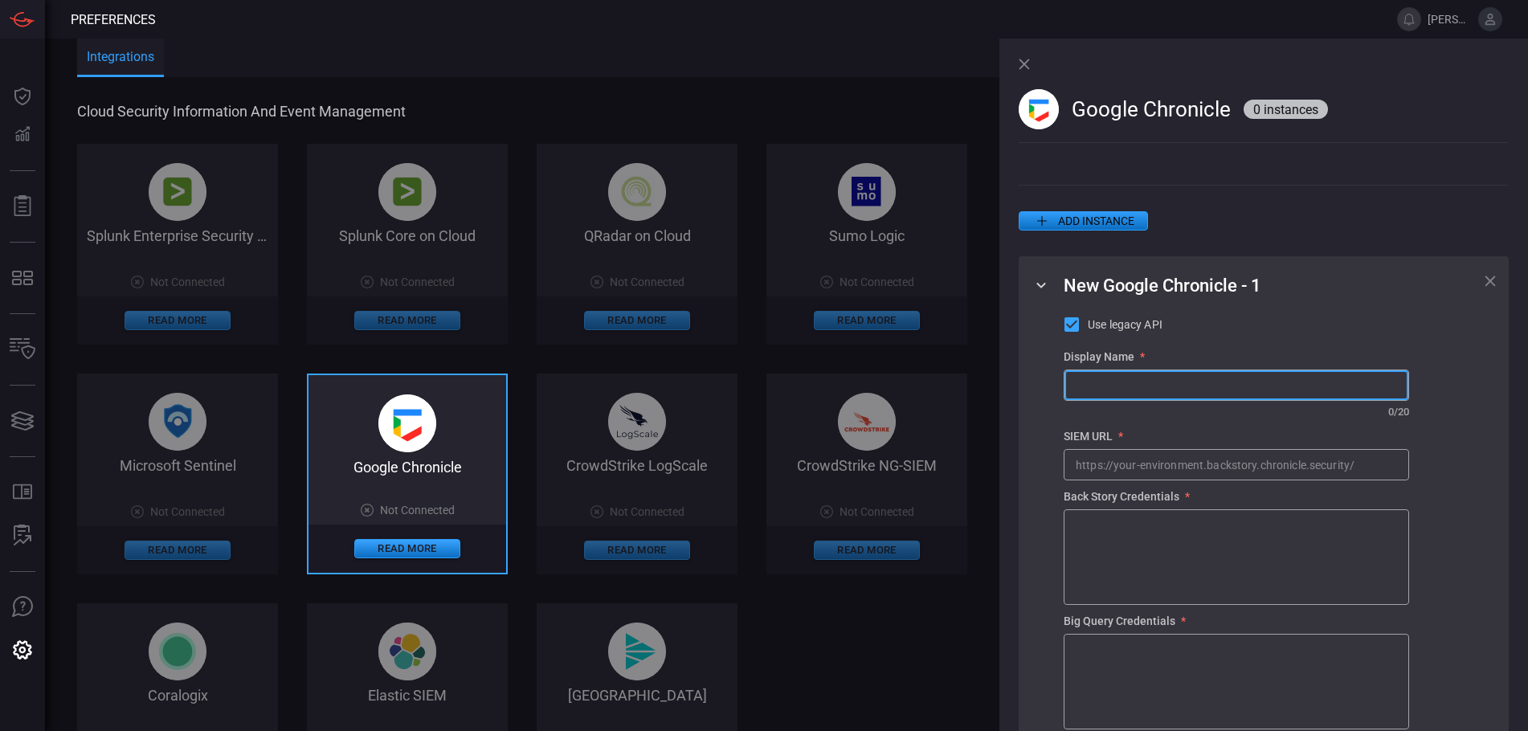
click at [1146, 390] on input "text" at bounding box center [1237, 385] width 344 height 30
type input "C"
type input "CME Backstory"
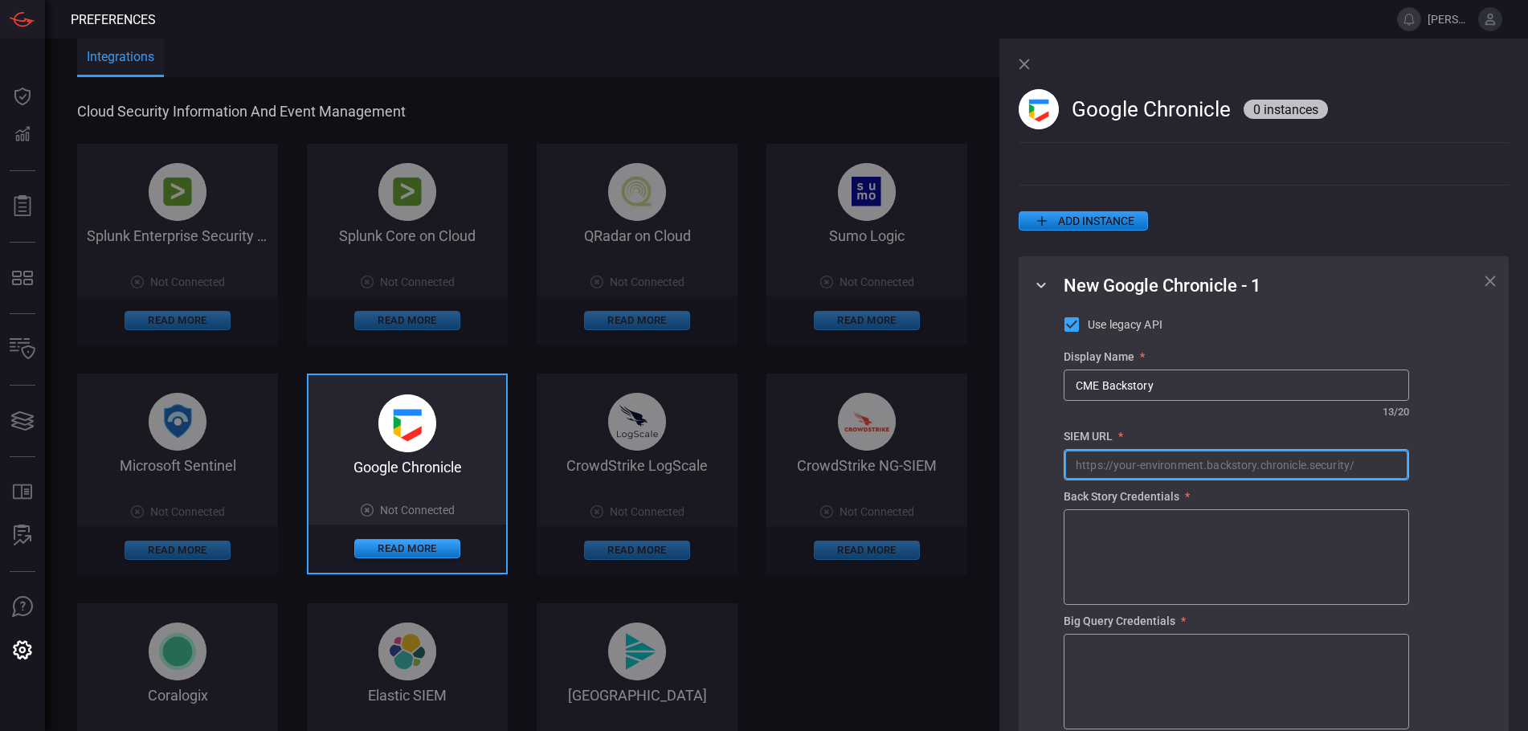
type input "h"
click at [1228, 399] on input "CME Backstory" at bounding box center [1237, 385] width 344 height 30
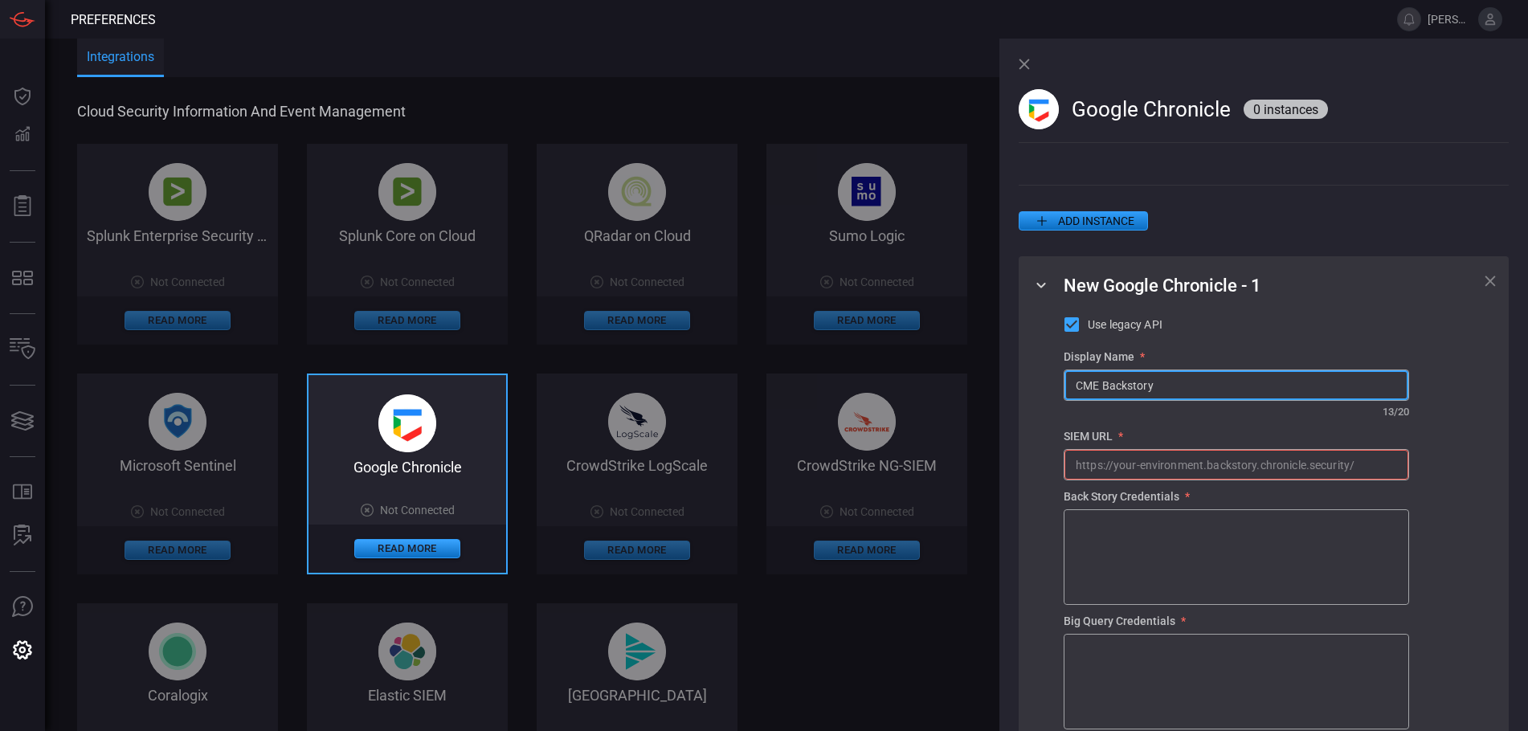
click at [1218, 395] on input "CME Backstory" at bounding box center [1237, 385] width 344 height 30
type input "CME Chronicle"
click at [1152, 473] on input "text" at bounding box center [1237, 465] width 344 height 30
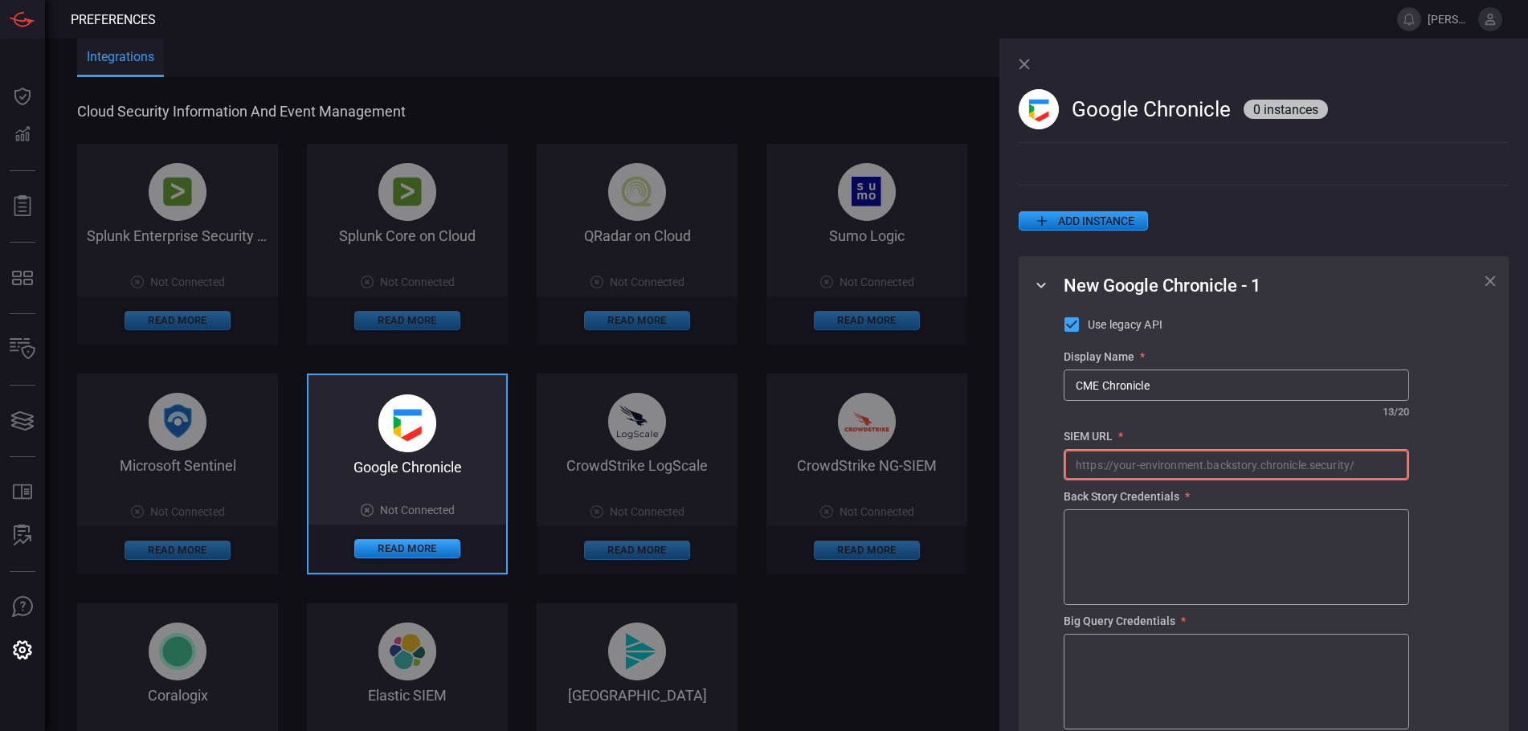
click at [1337, 478] on input "text" at bounding box center [1237, 465] width 344 height 30
click at [1183, 480] on input "[URL]." at bounding box center [1237, 465] width 344 height 30
paste input "[DOMAIN_NAME]"
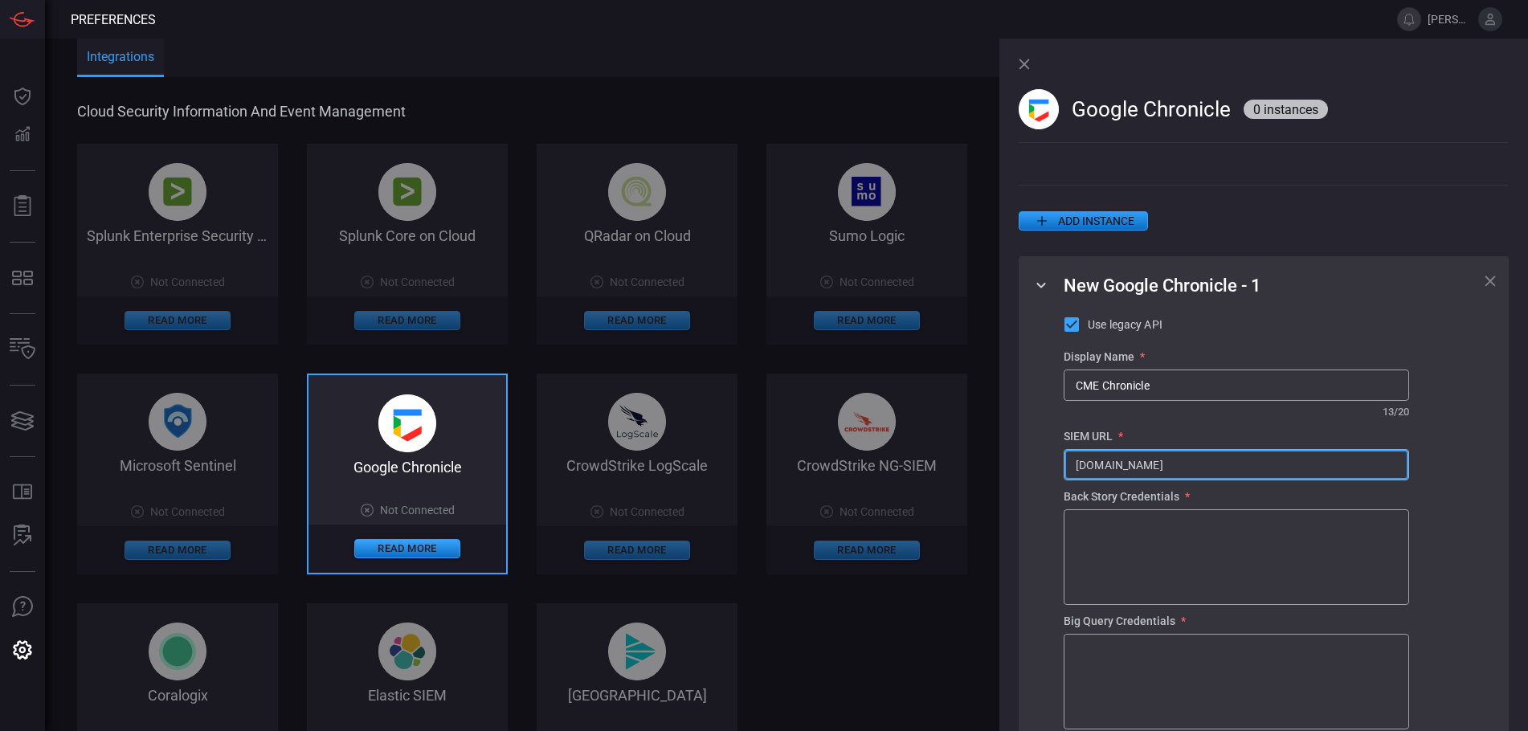
click at [1077, 471] on input "[DOMAIN_NAME]" at bounding box center [1237, 465] width 344 height 30
type input "[URL][DOMAIN_NAME]"
click at [1116, 550] on textarea at bounding box center [1236, 557] width 321 height 80
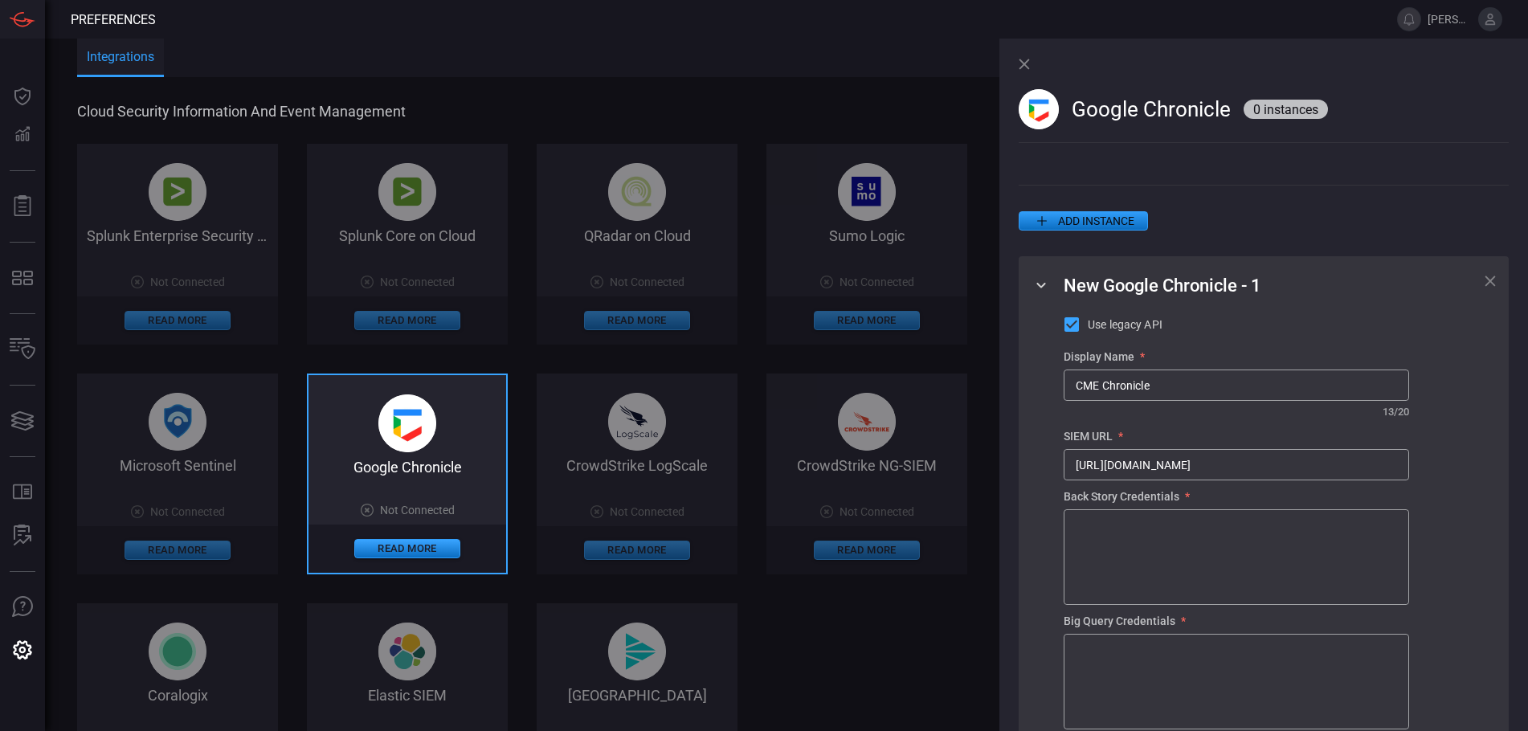
click at [1141, 541] on textarea at bounding box center [1236, 557] width 321 height 80
click at [1155, 582] on textarea at bounding box center [1236, 557] width 321 height 80
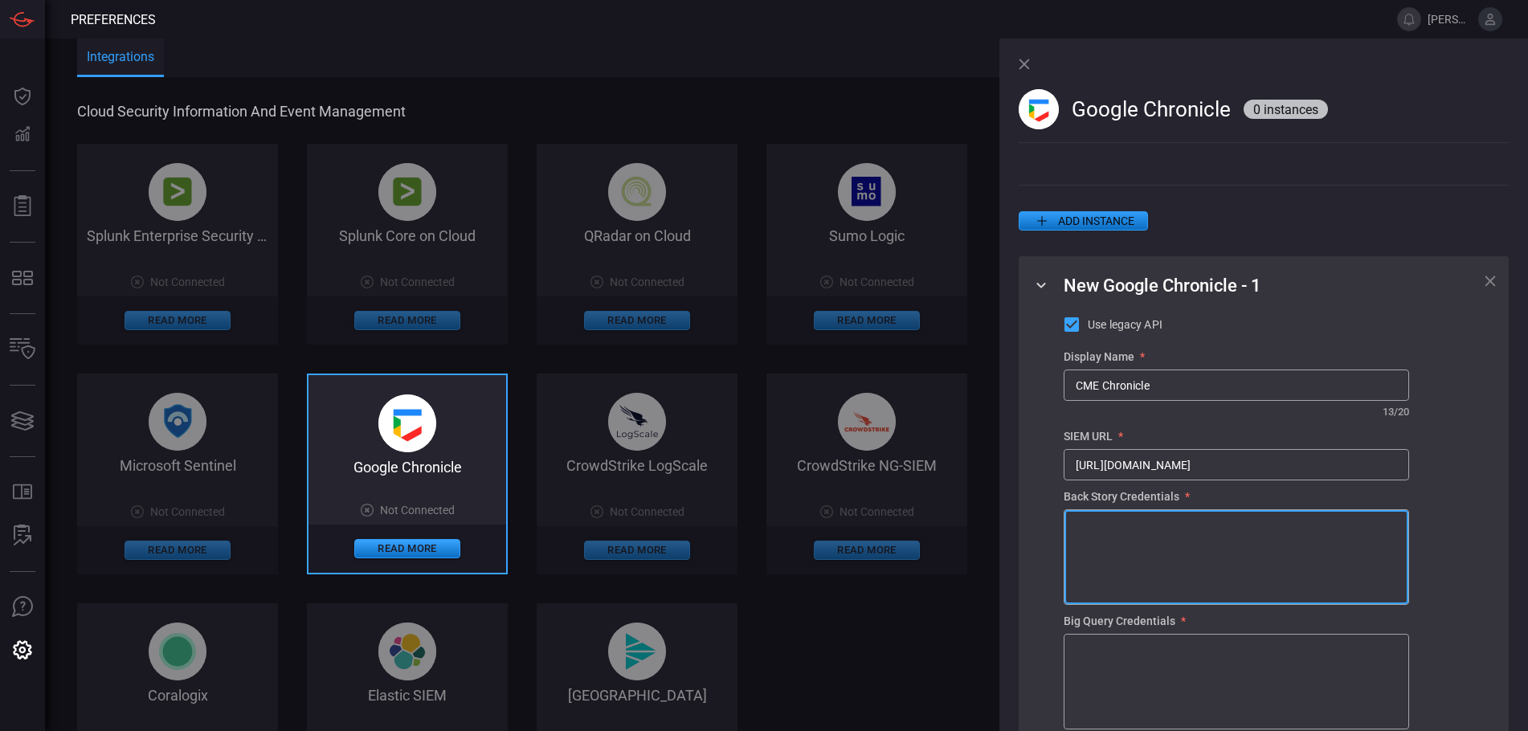
paste textarea "{ "type": "service_account", "project_id": "malachite-cme", "private_key_id": "…"
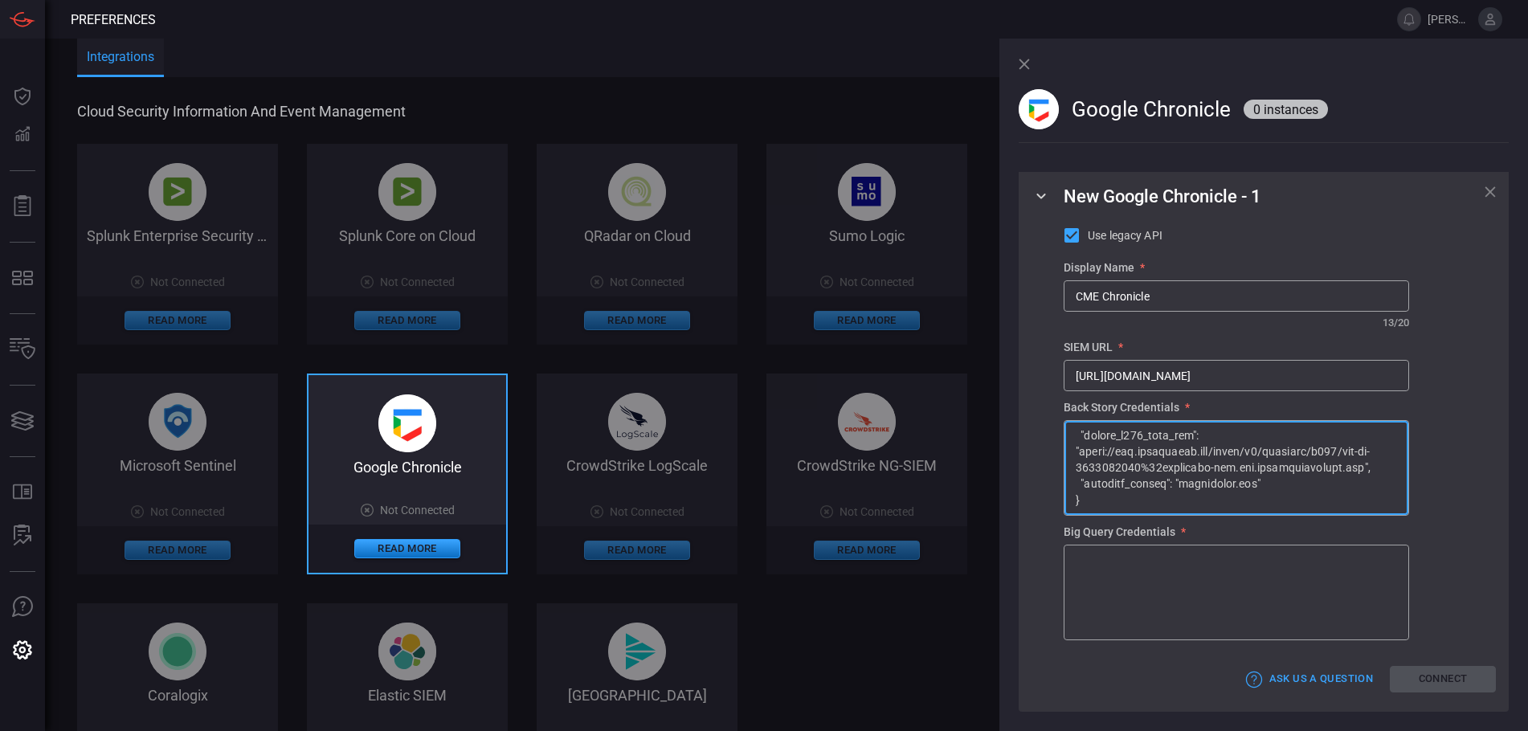
scroll to position [178, 0]
type textarea "{ "type": "service_account", "project_id": "malachite-cme", "private_key_id": "…"
click at [1130, 575] on textarea at bounding box center [1236, 593] width 321 height 80
click at [1118, 551] on div "x ​" at bounding box center [1236, 593] width 345 height 96
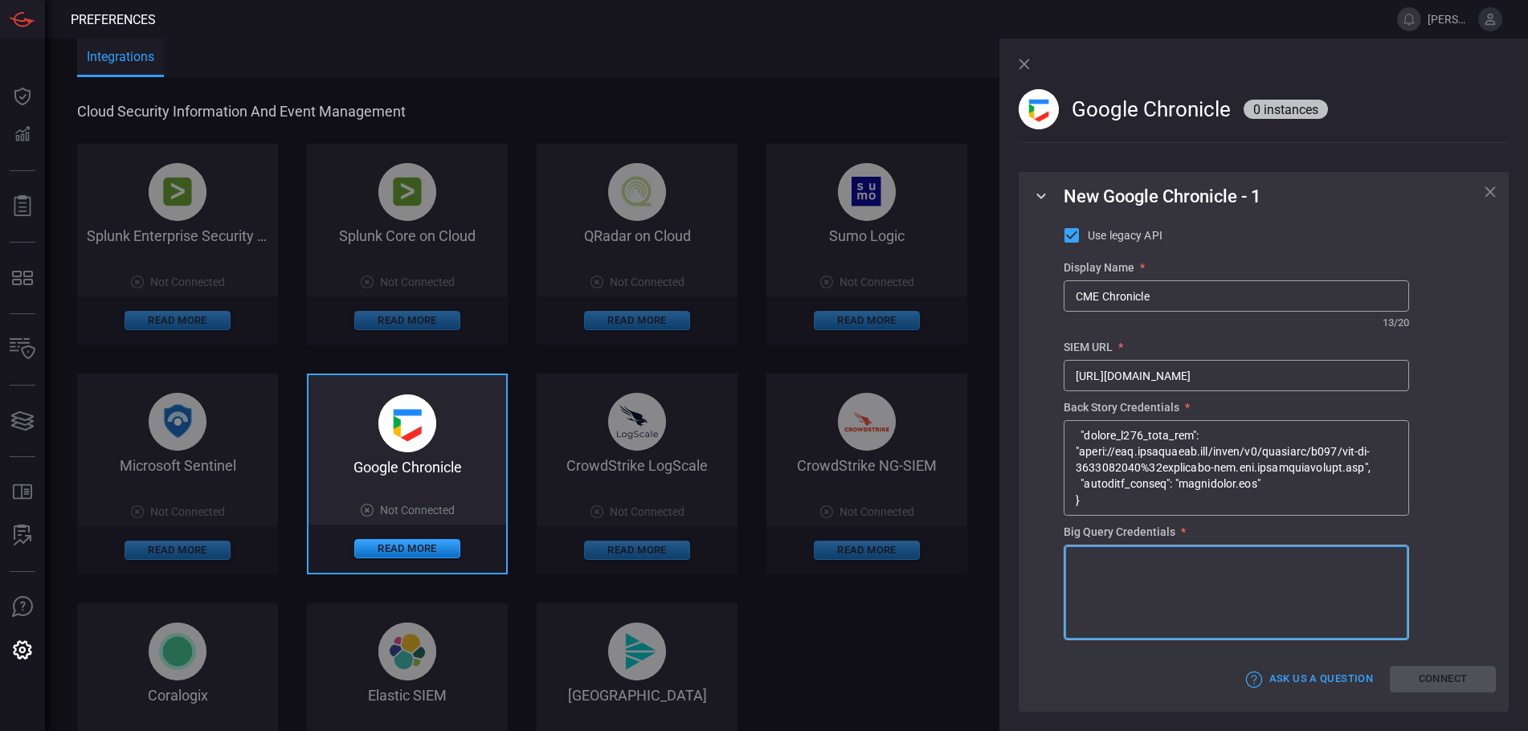
paste textarea "{ "type": "service_account", "project_id": "chronicle-cme", "private_key_id": "…"
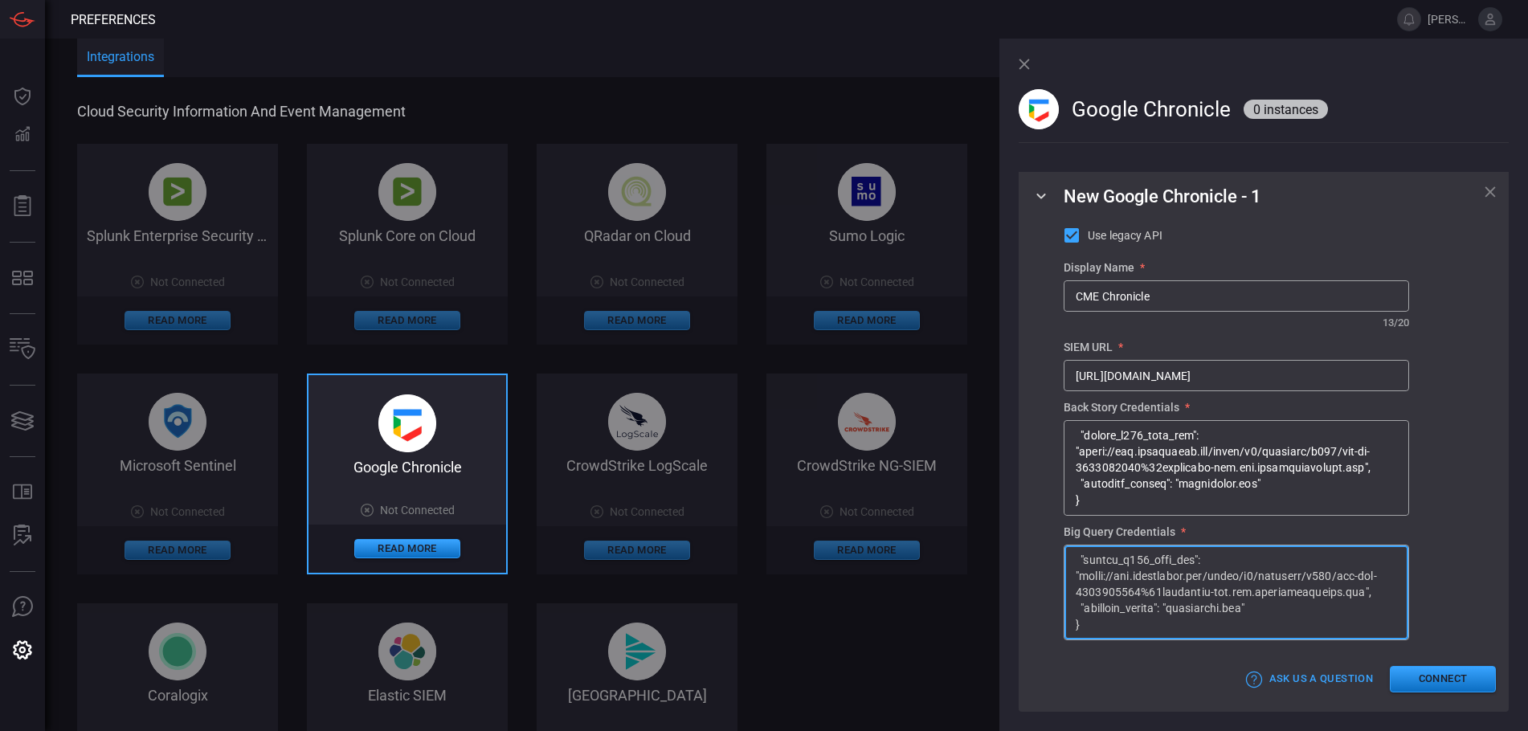
type textarea "{ "type": "service_account", "project_id": "chronicle-cme", "private_key_id": "…"
click at [1423, 672] on button "Connect" at bounding box center [1443, 679] width 106 height 27
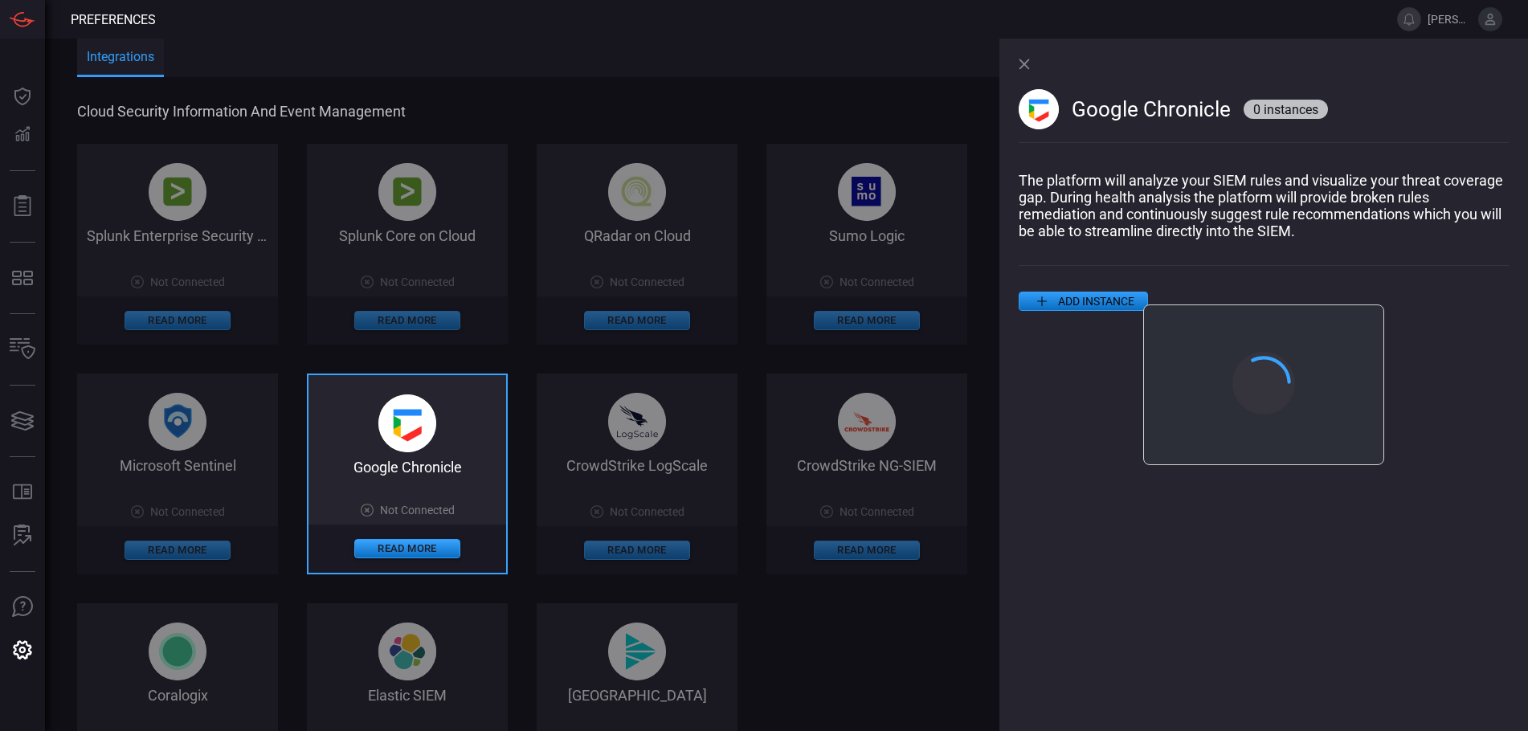
scroll to position [0, 0]
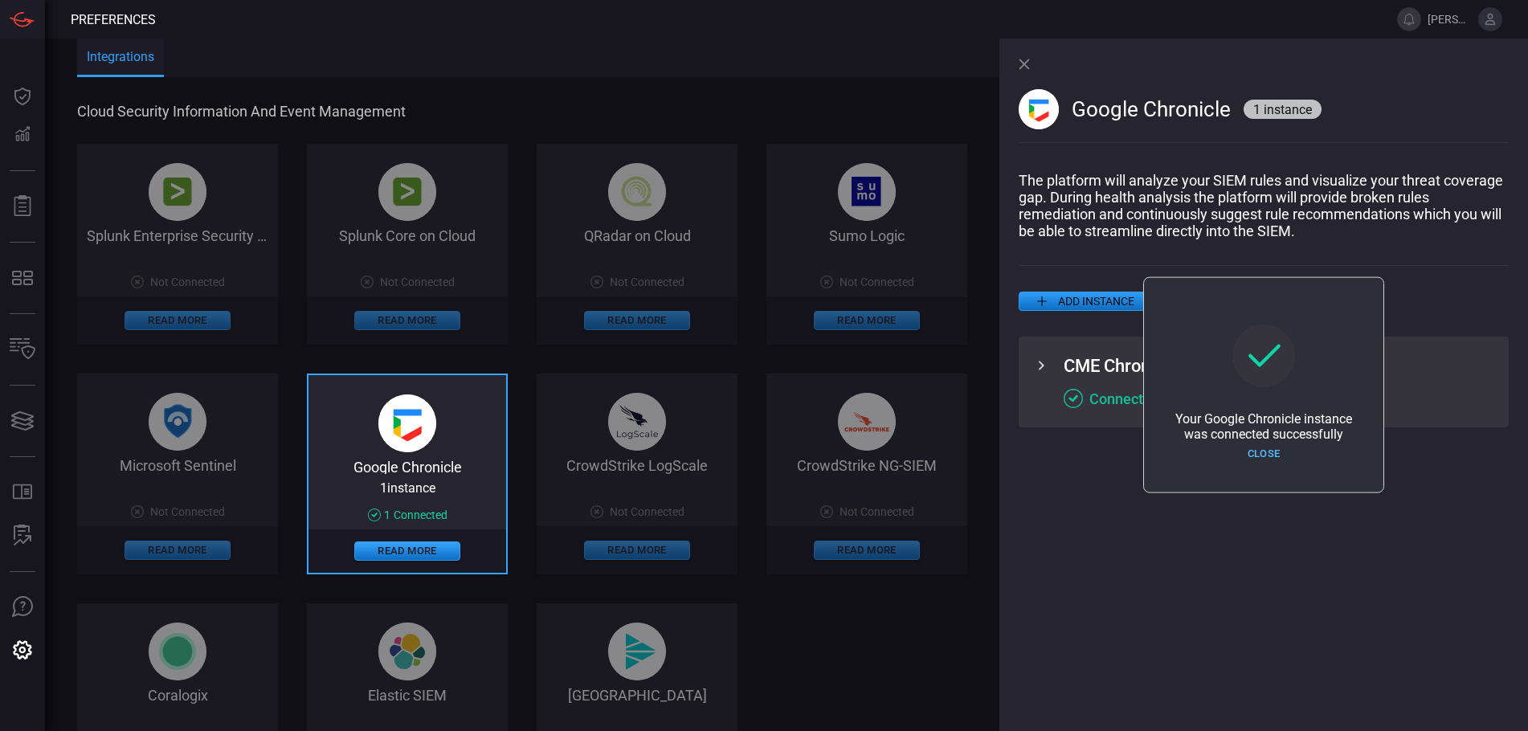
click at [1263, 452] on button "Close" at bounding box center [1264, 454] width 106 height 25
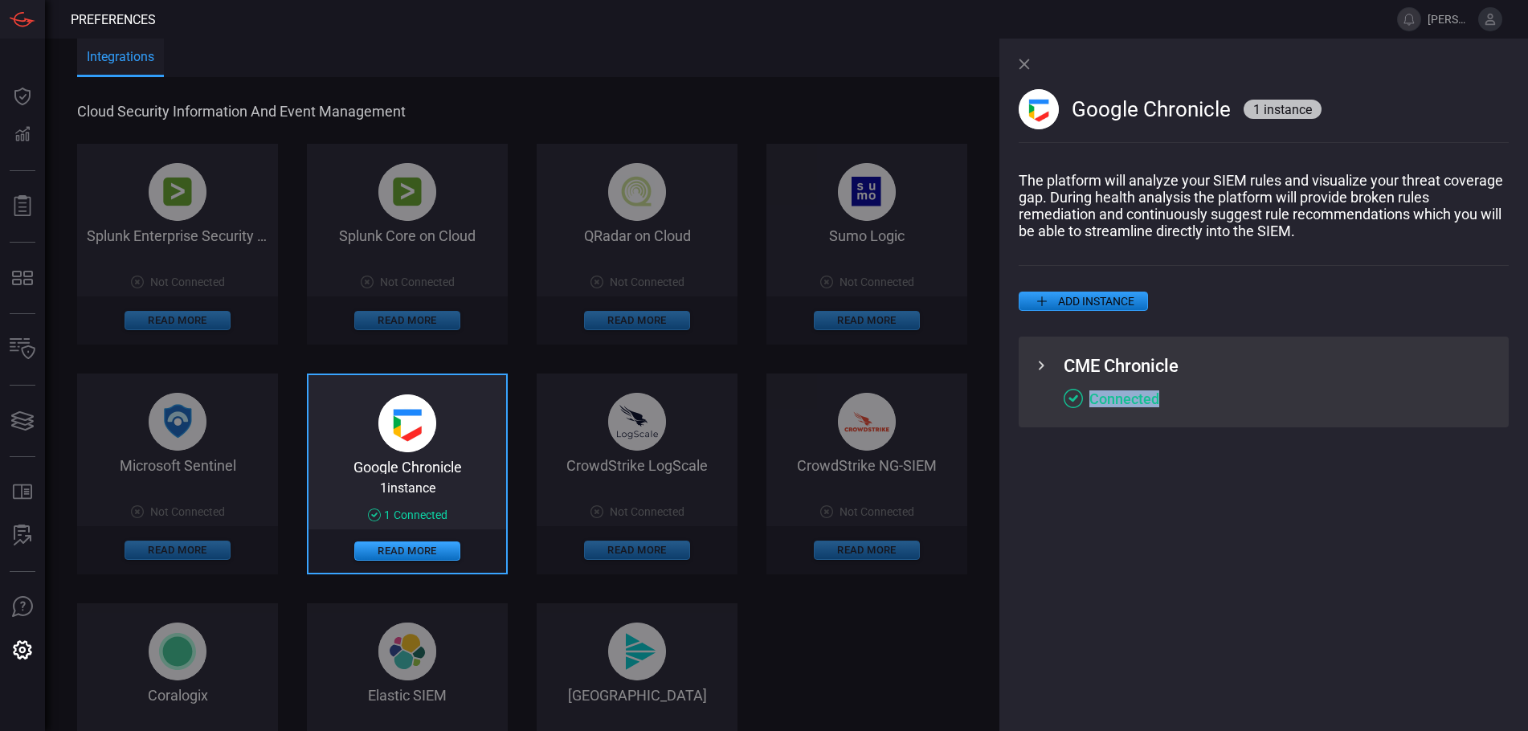
click at [1263, 452] on div "Google Chronicle 1 instance The platform will analyze your SIEM rules and visua…" at bounding box center [1264, 385] width 529 height 693
click at [1018, 63] on div "Google Chronicle 1 instance The platform will analyze your SIEM rules and visua…" at bounding box center [1264, 385] width 529 height 693
click at [1024, 64] on icon at bounding box center [1024, 64] width 10 height 10
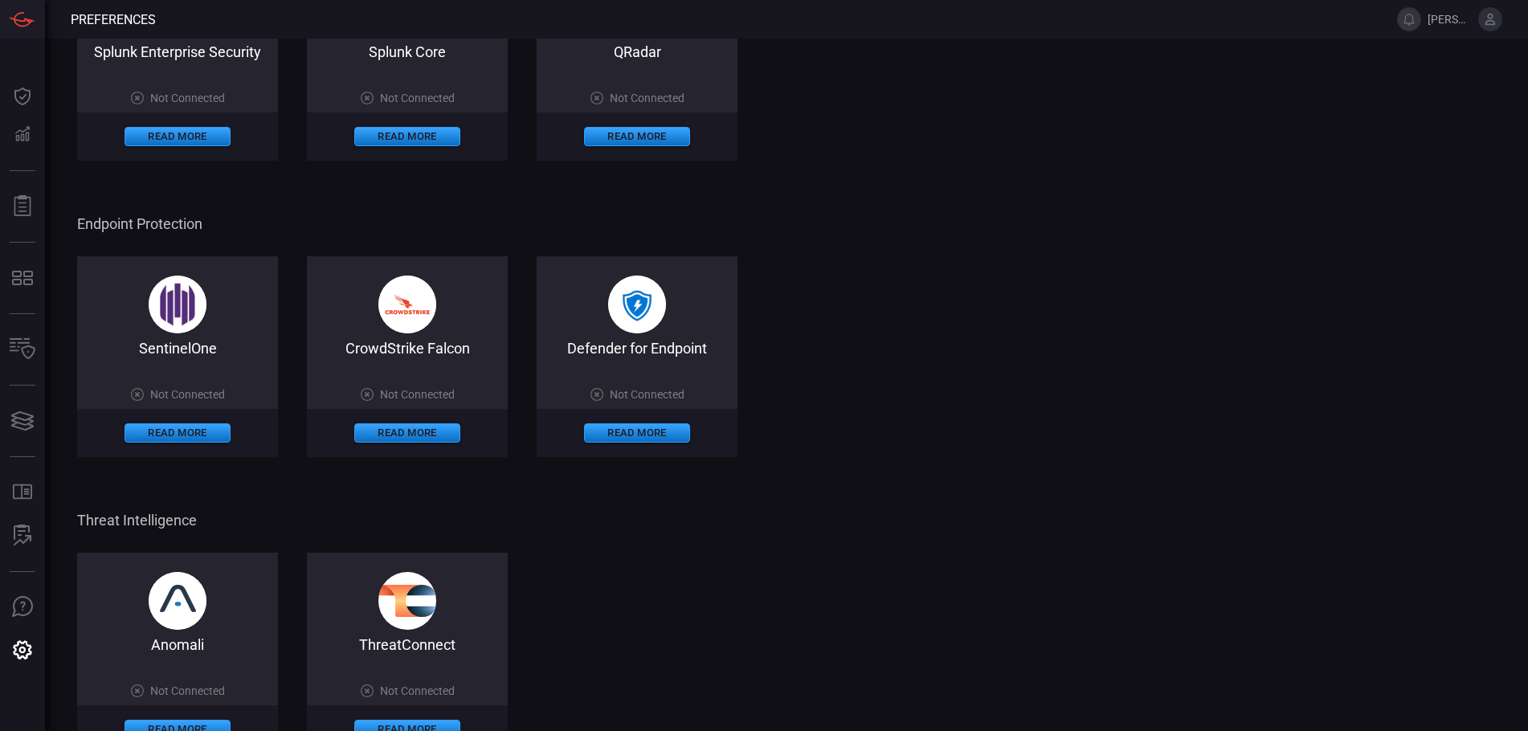
scroll to position [723, 0]
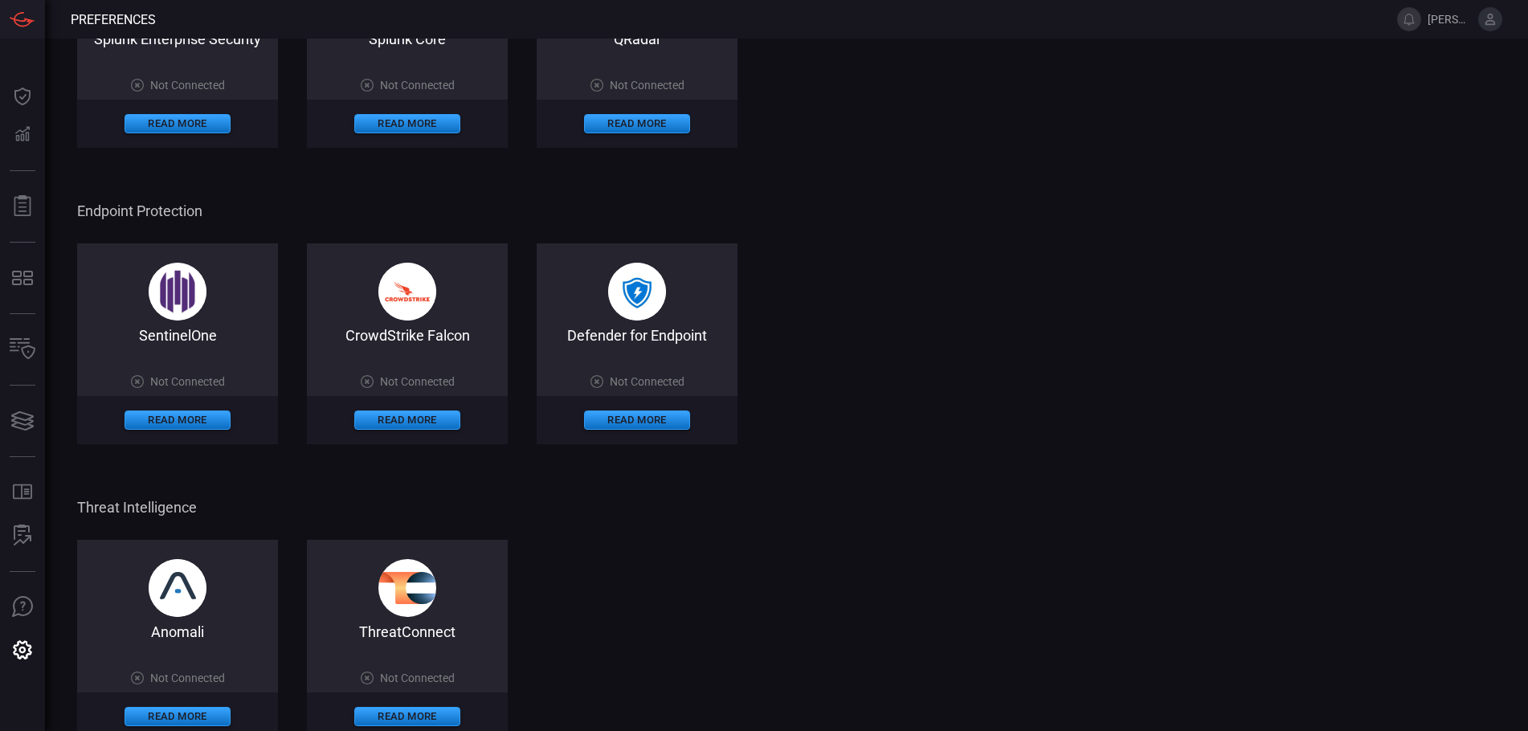
click at [447, 292] on div "CrowdStrike Falcon Not Connected Read More" at bounding box center [407, 343] width 201 height 201
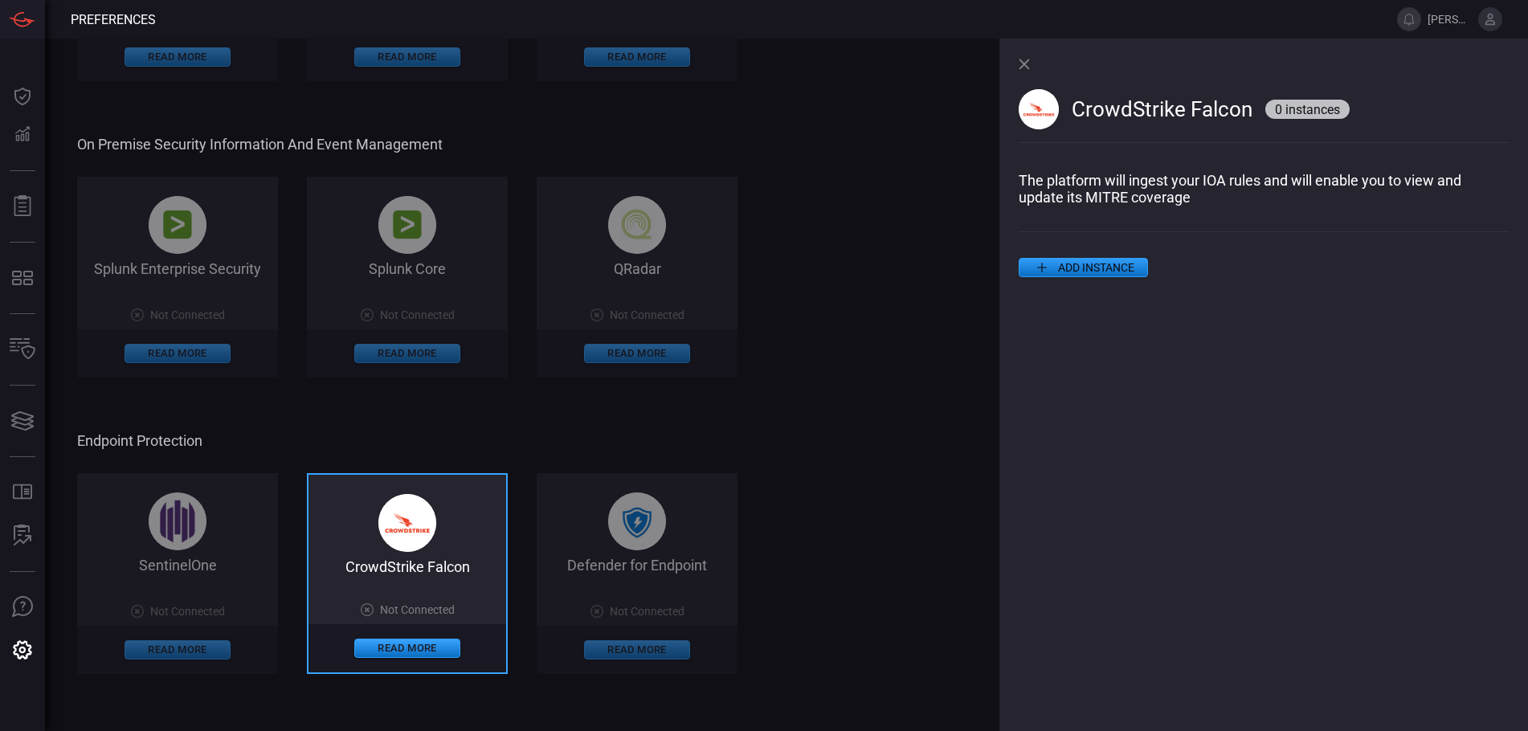
click at [1087, 275] on button "ADD INSTANCE" at bounding box center [1083, 267] width 129 height 19
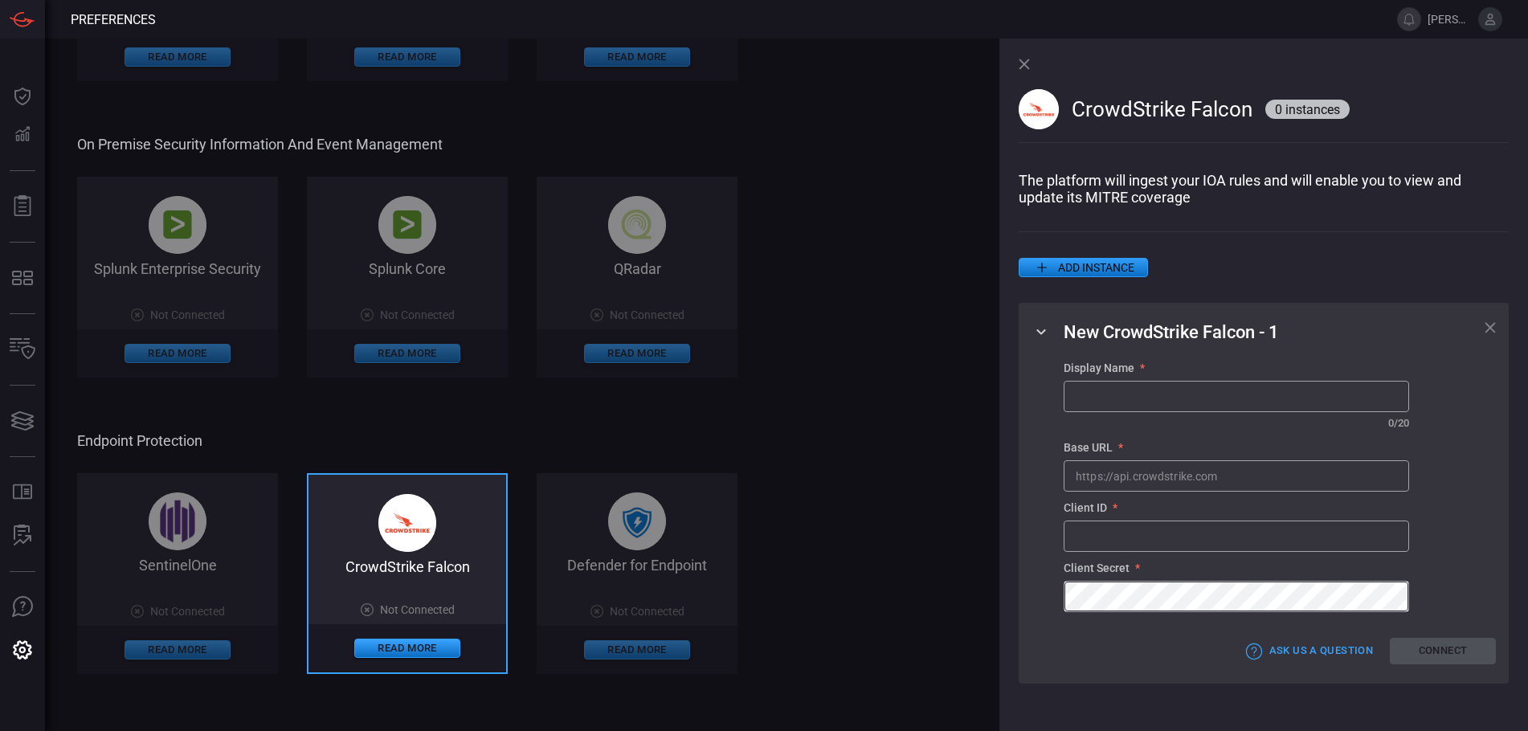
click at [1028, 66] on icon at bounding box center [1024, 64] width 11 height 11
click at [1028, 66] on div "Cloud Security Information and Event Management Splunk Enterprise Security on C…" at bounding box center [786, 175] width 1419 height 1636
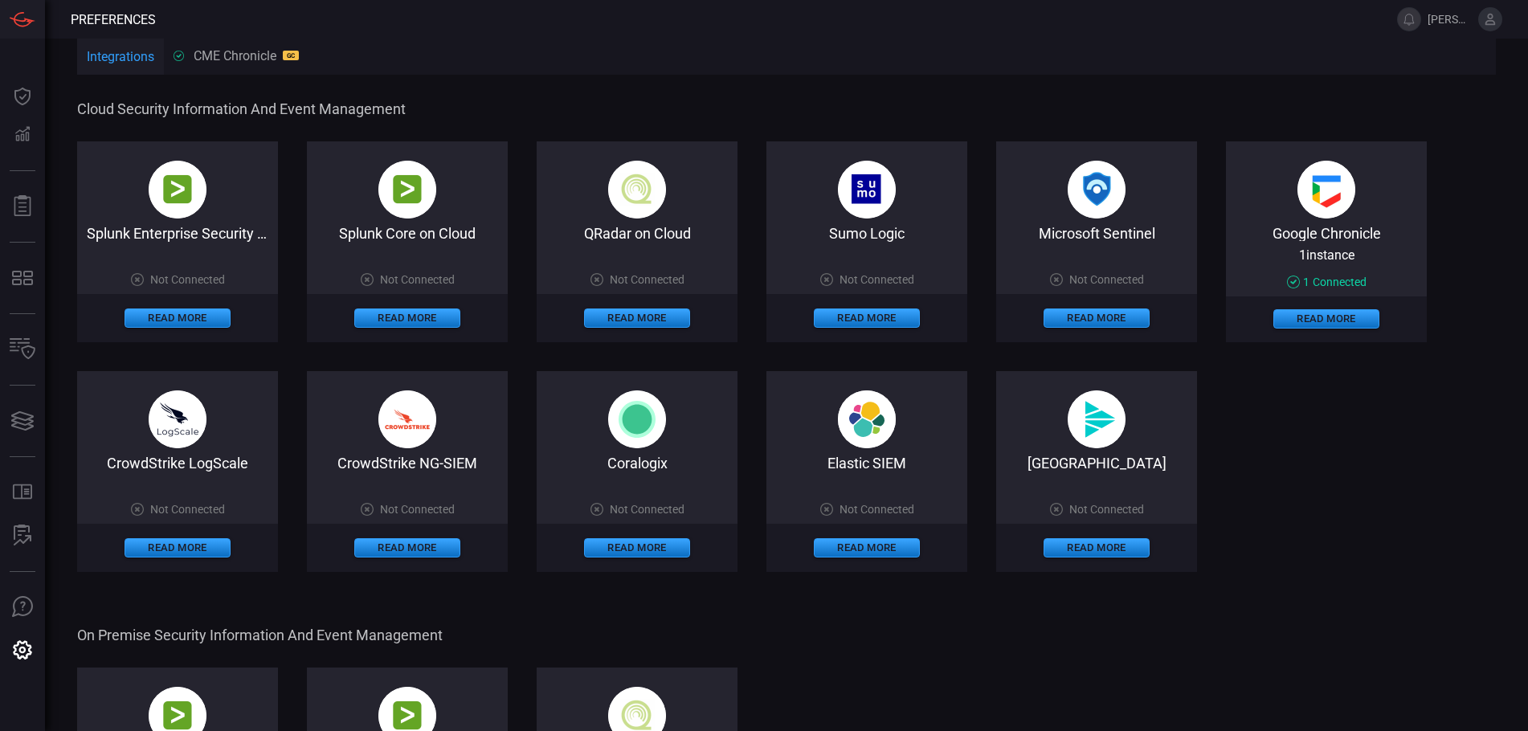
scroll to position [0, 0]
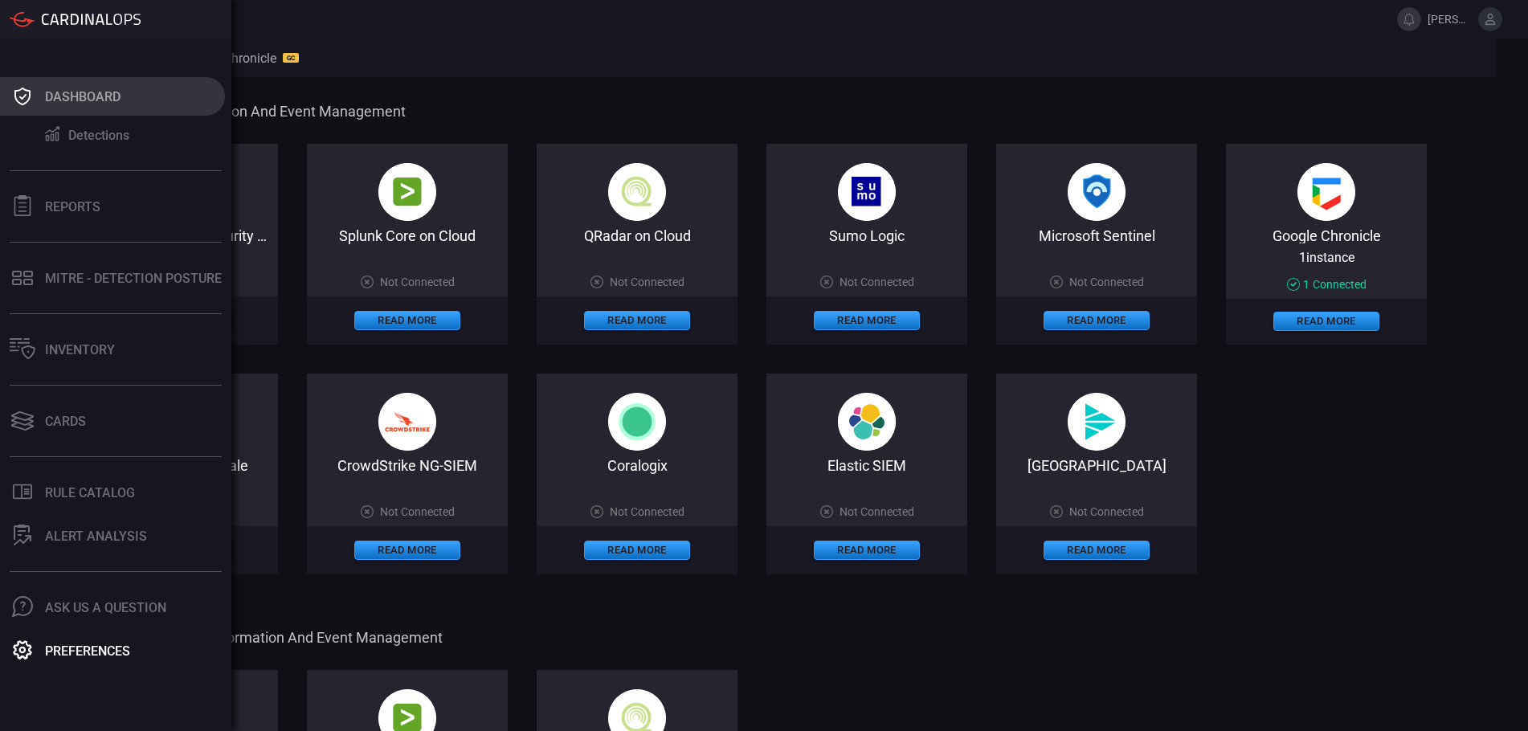
click at [96, 96] on div "Dashboard" at bounding box center [83, 96] width 76 height 15
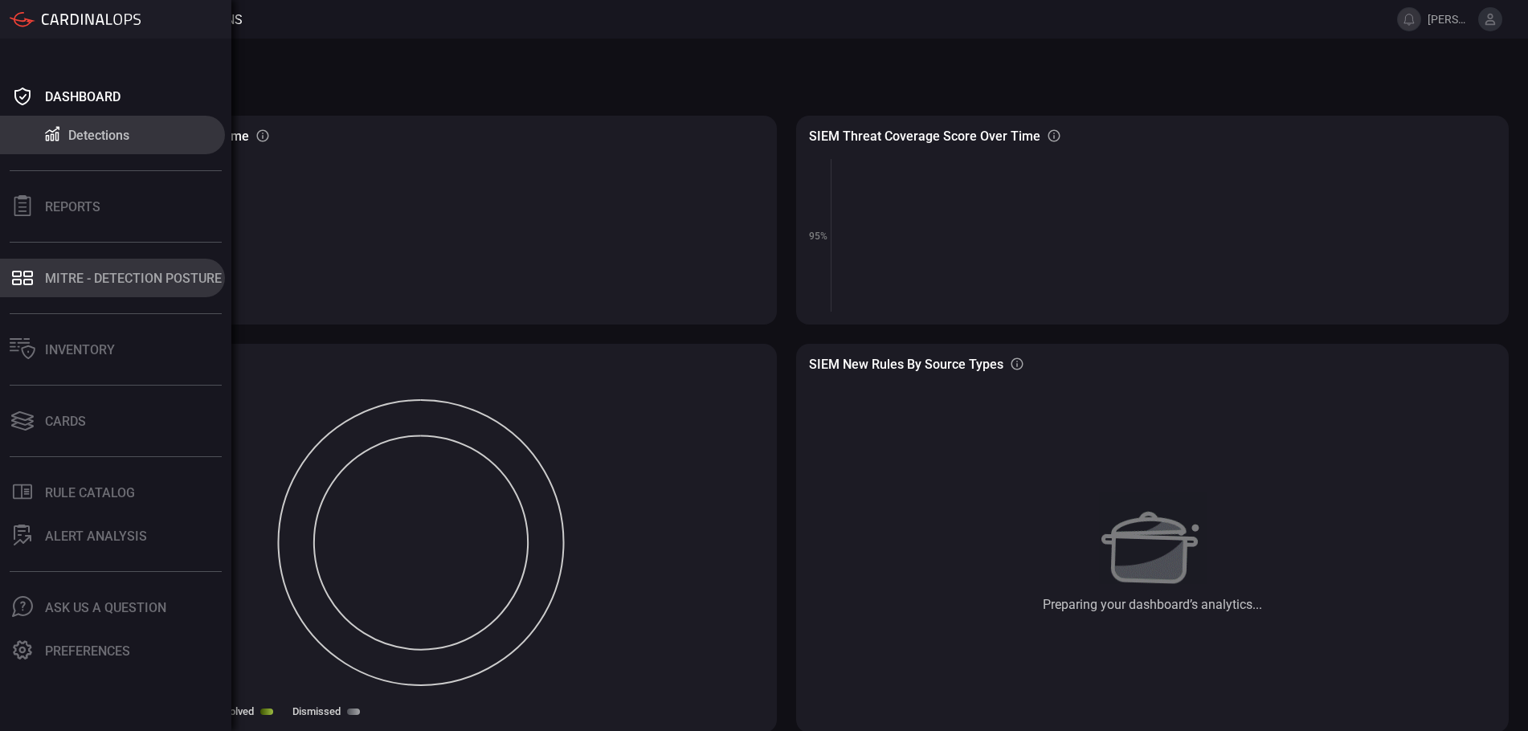
click at [100, 283] on div "MITRE - Detection Posture" at bounding box center [133, 278] width 177 height 15
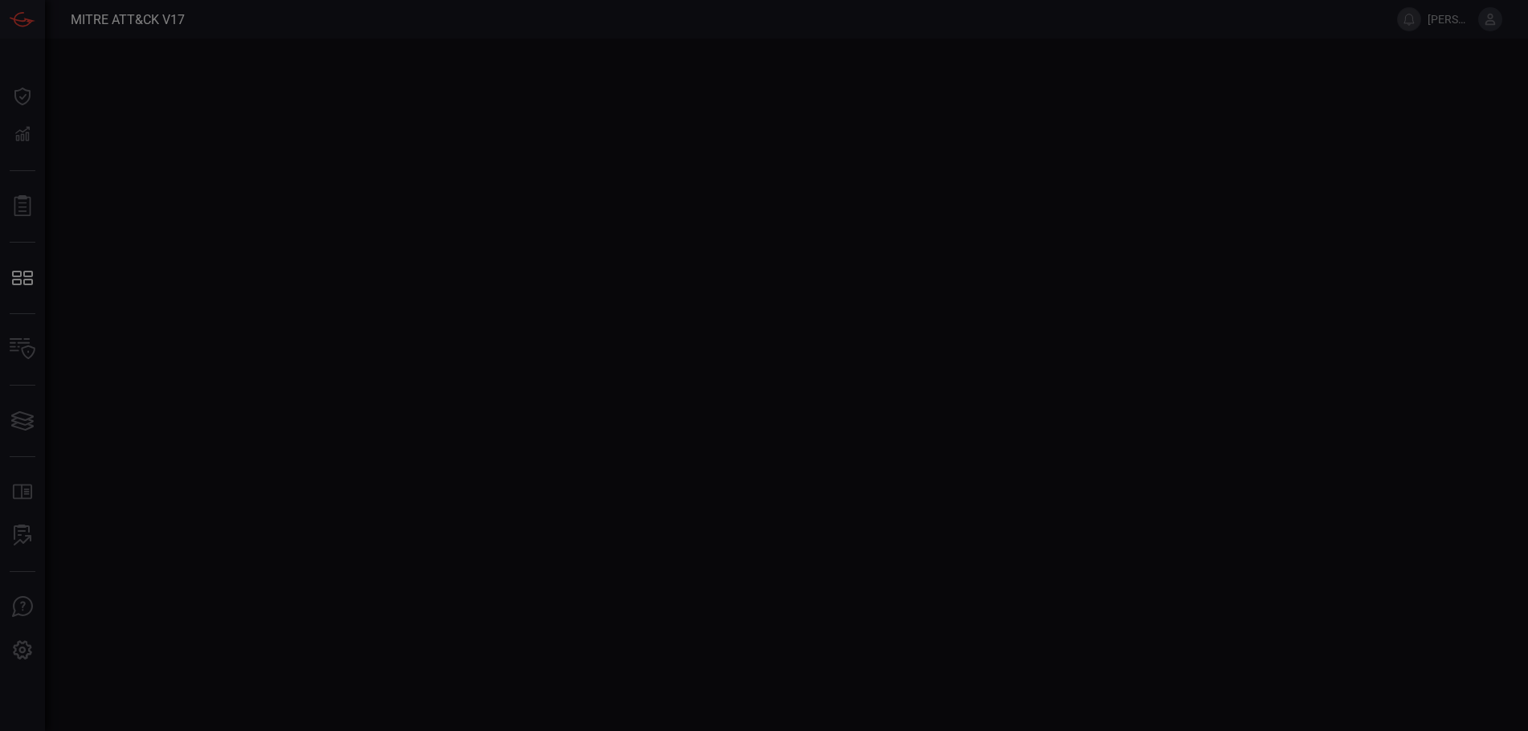
click at [95, 291] on div at bounding box center [764, 365] width 1528 height 731
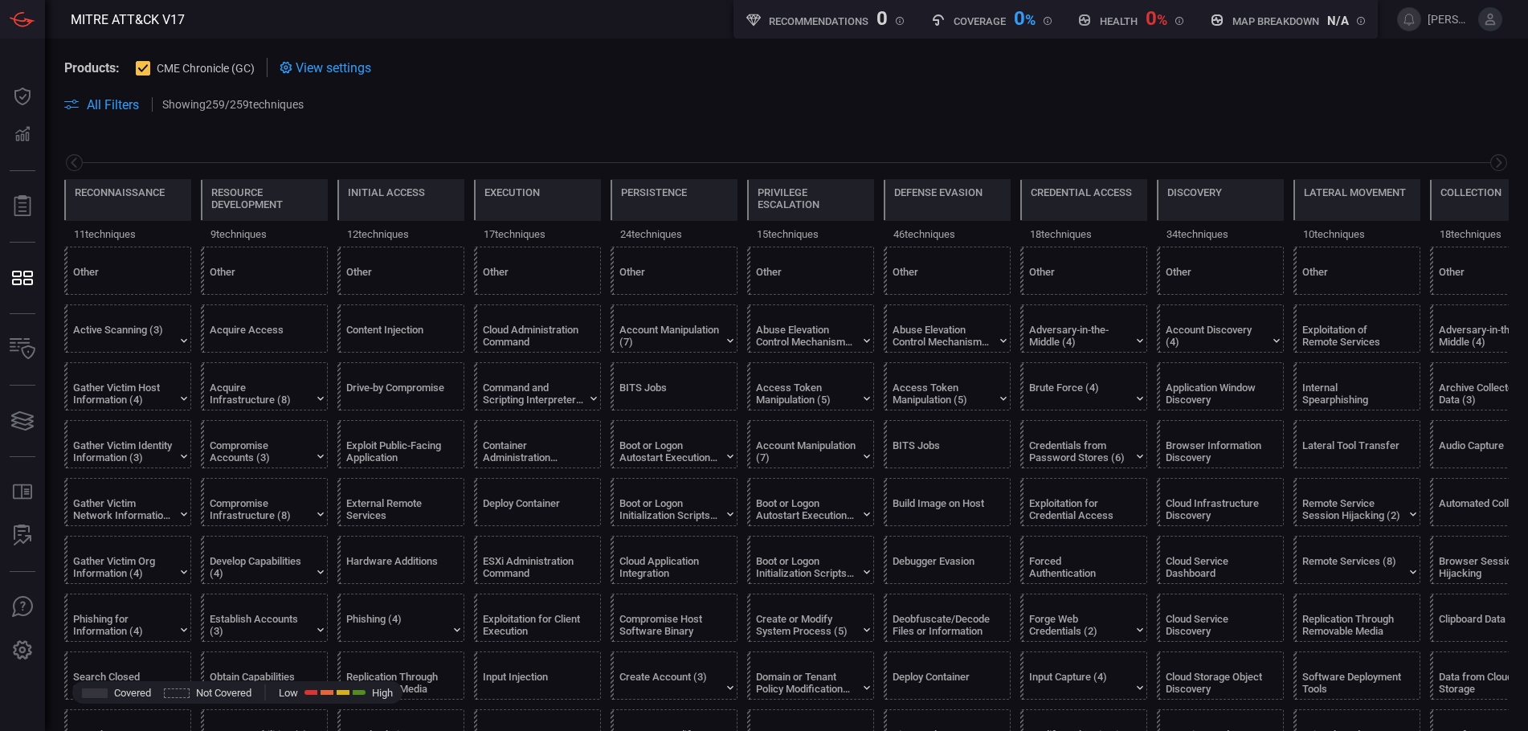
scroll to position [0, 211]
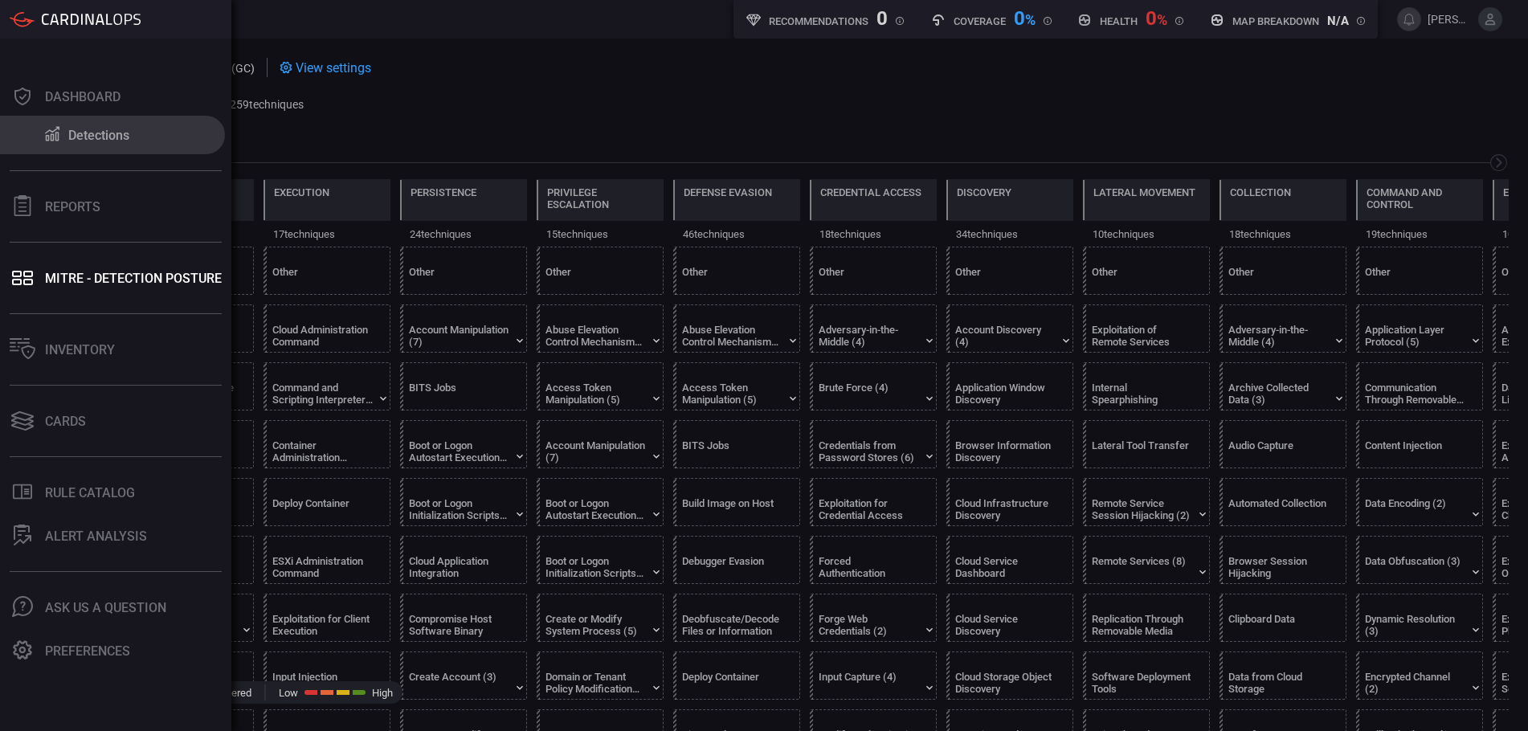
click at [72, 137] on div "Detections" at bounding box center [98, 135] width 61 height 15
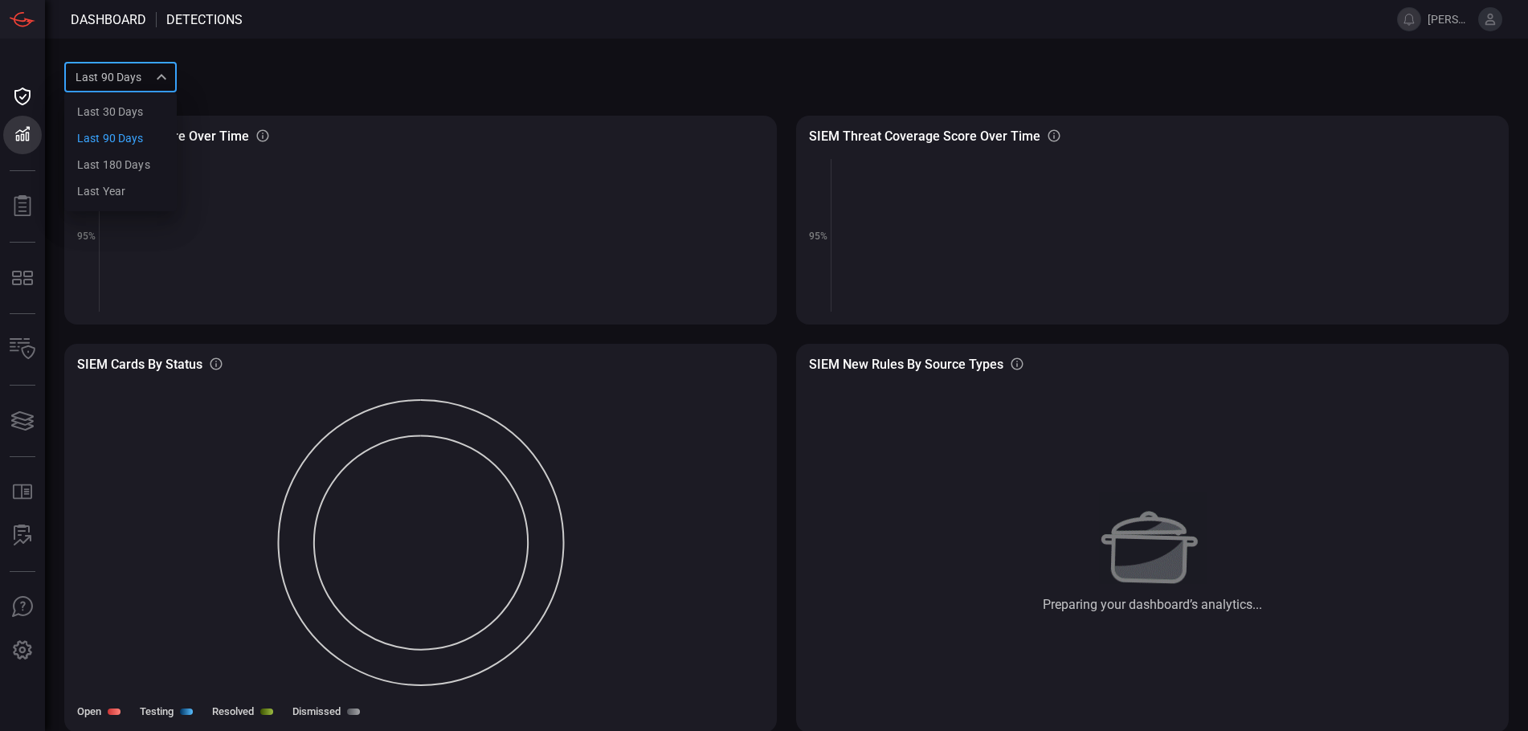
click at [145, 80] on div "Last 90 days quarter Last 30 days Last 90 days Last 180 days Last year ​" at bounding box center [120, 77] width 112 height 30
click at [145, 80] on div at bounding box center [764, 365] width 1528 height 731
click at [137, 76] on div "Last 90 days quarter ​" at bounding box center [120, 77] width 112 height 30
click at [321, 81] on div at bounding box center [764, 365] width 1528 height 731
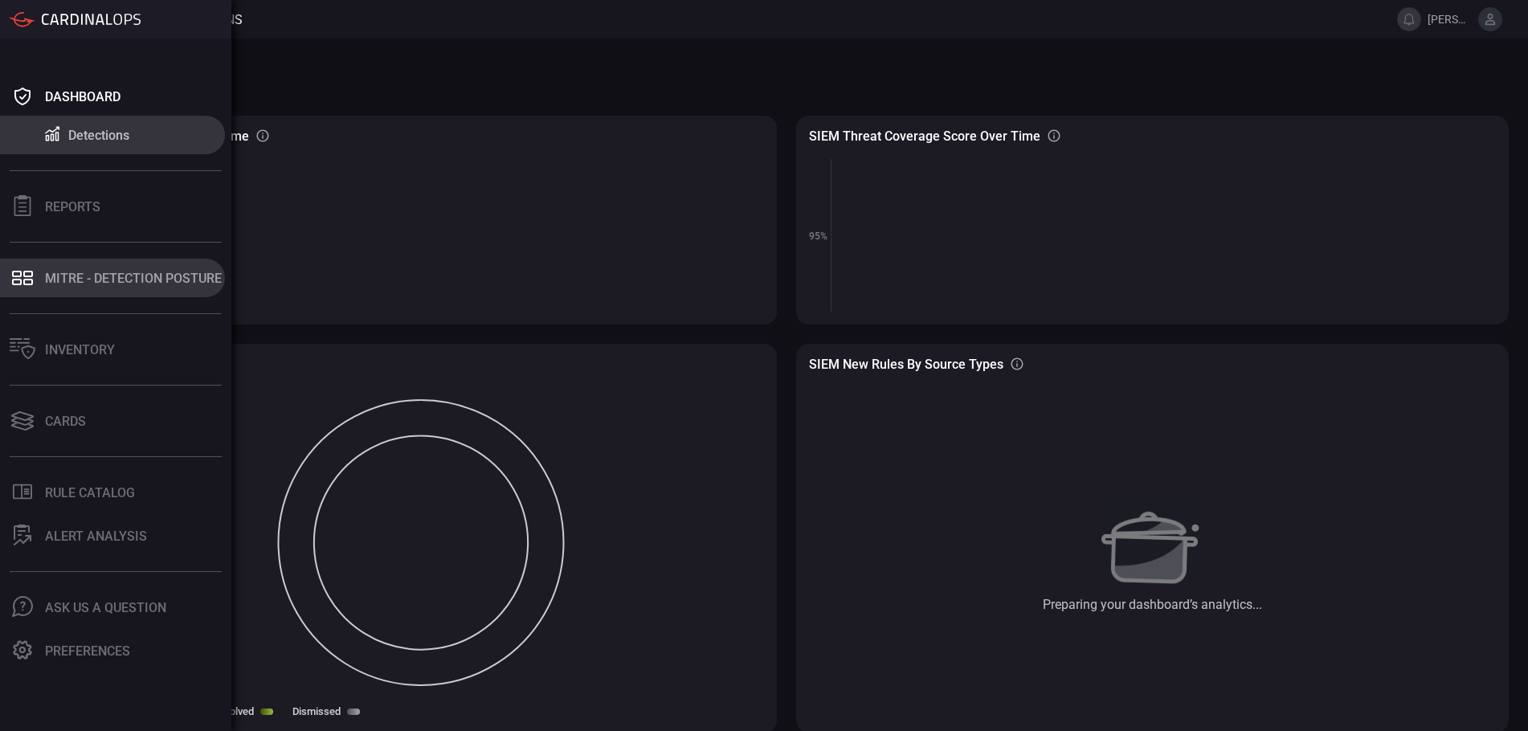
click at [92, 283] on div "MITRE - Detection Posture" at bounding box center [133, 278] width 177 height 15
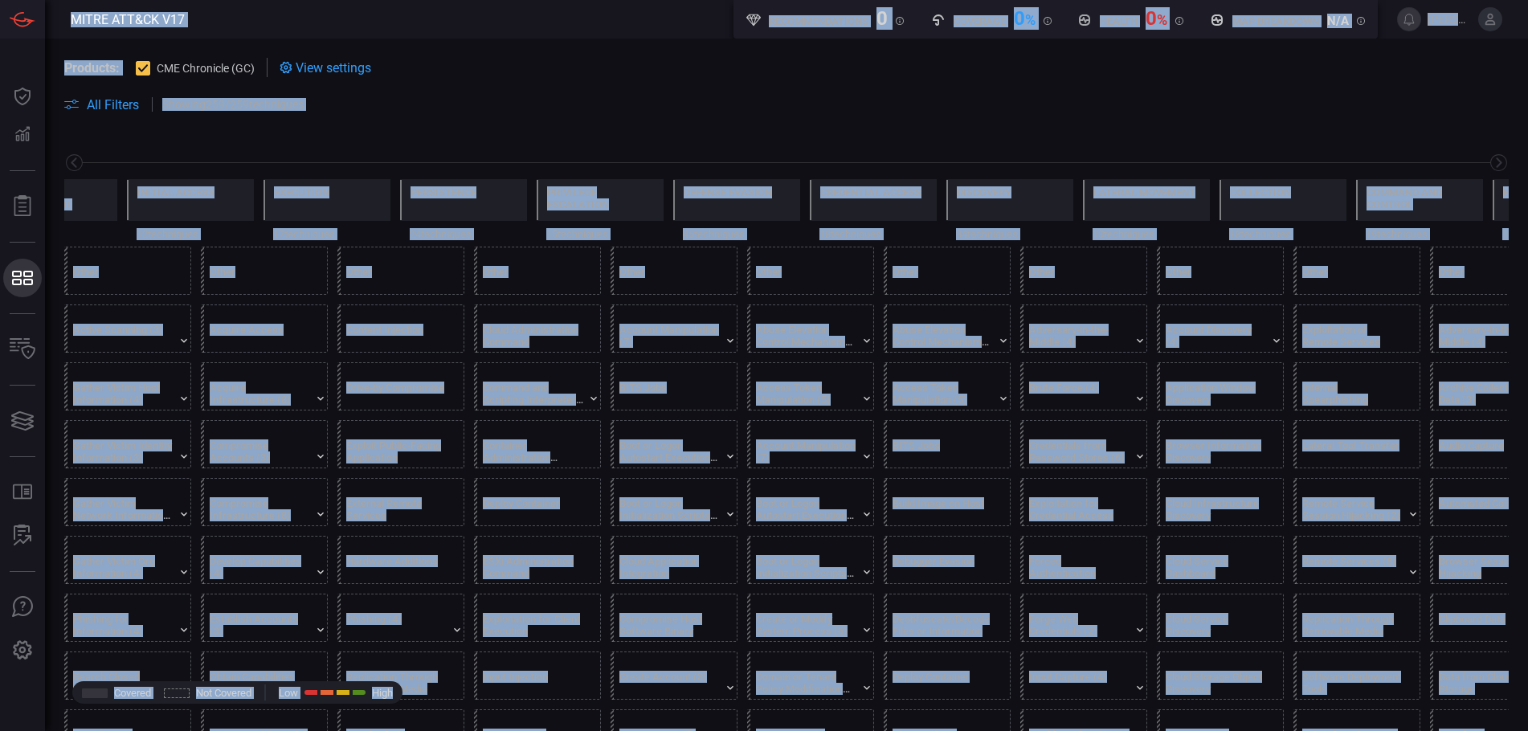
scroll to position [0, 211]
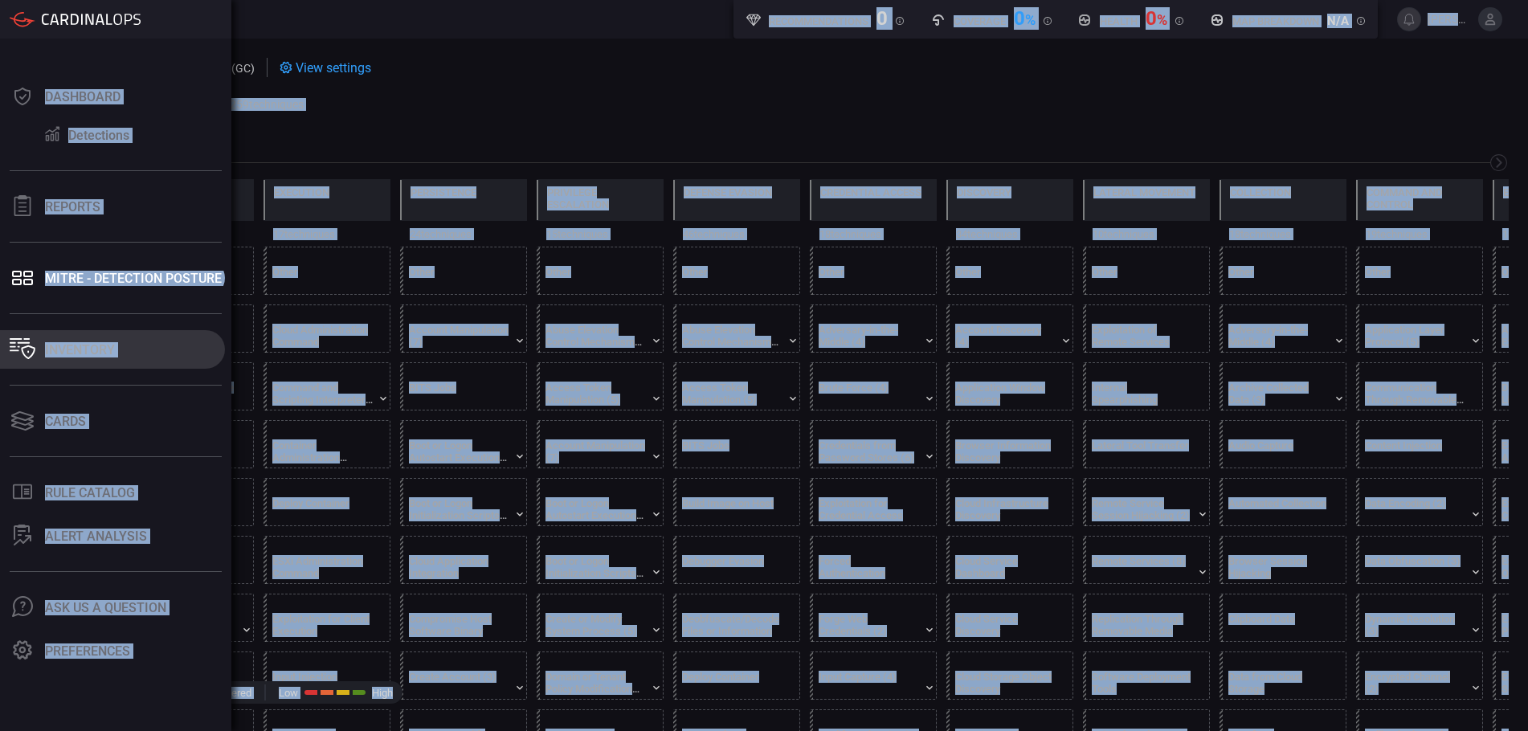
click at [135, 350] on button "Inventory" at bounding box center [112, 349] width 225 height 39
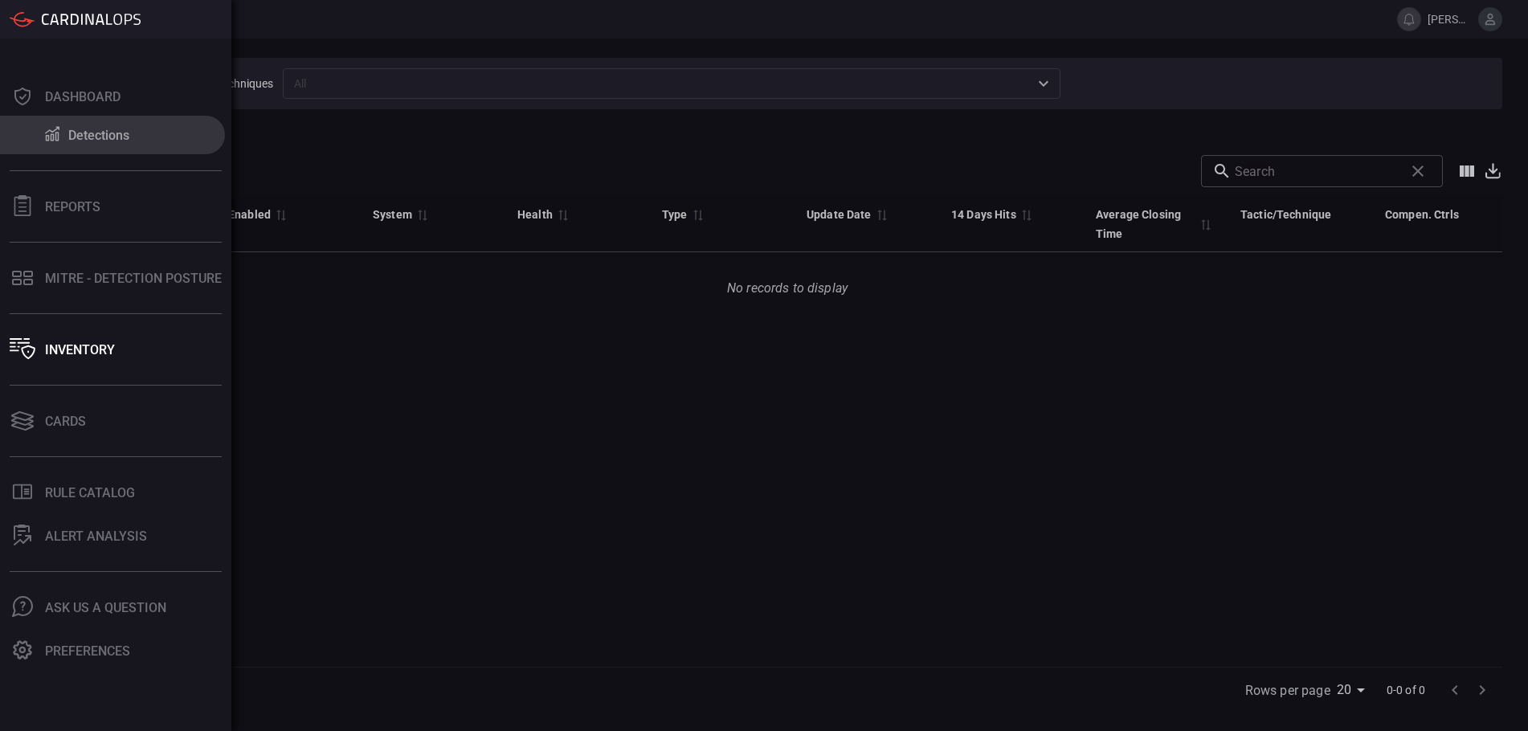
click at [115, 141] on div "Detections" at bounding box center [98, 135] width 61 height 15
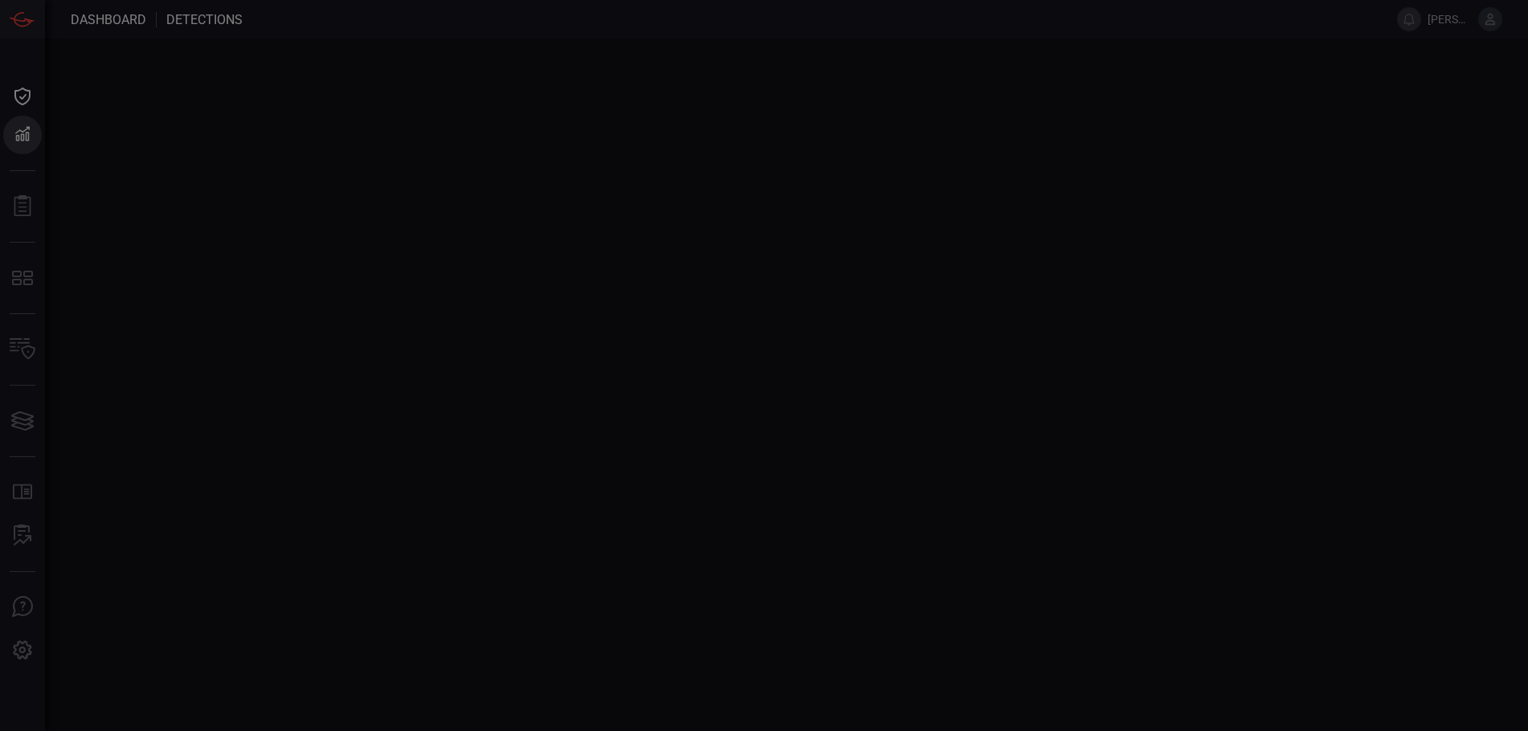
click at [115, 141] on div at bounding box center [764, 365] width 1528 height 731
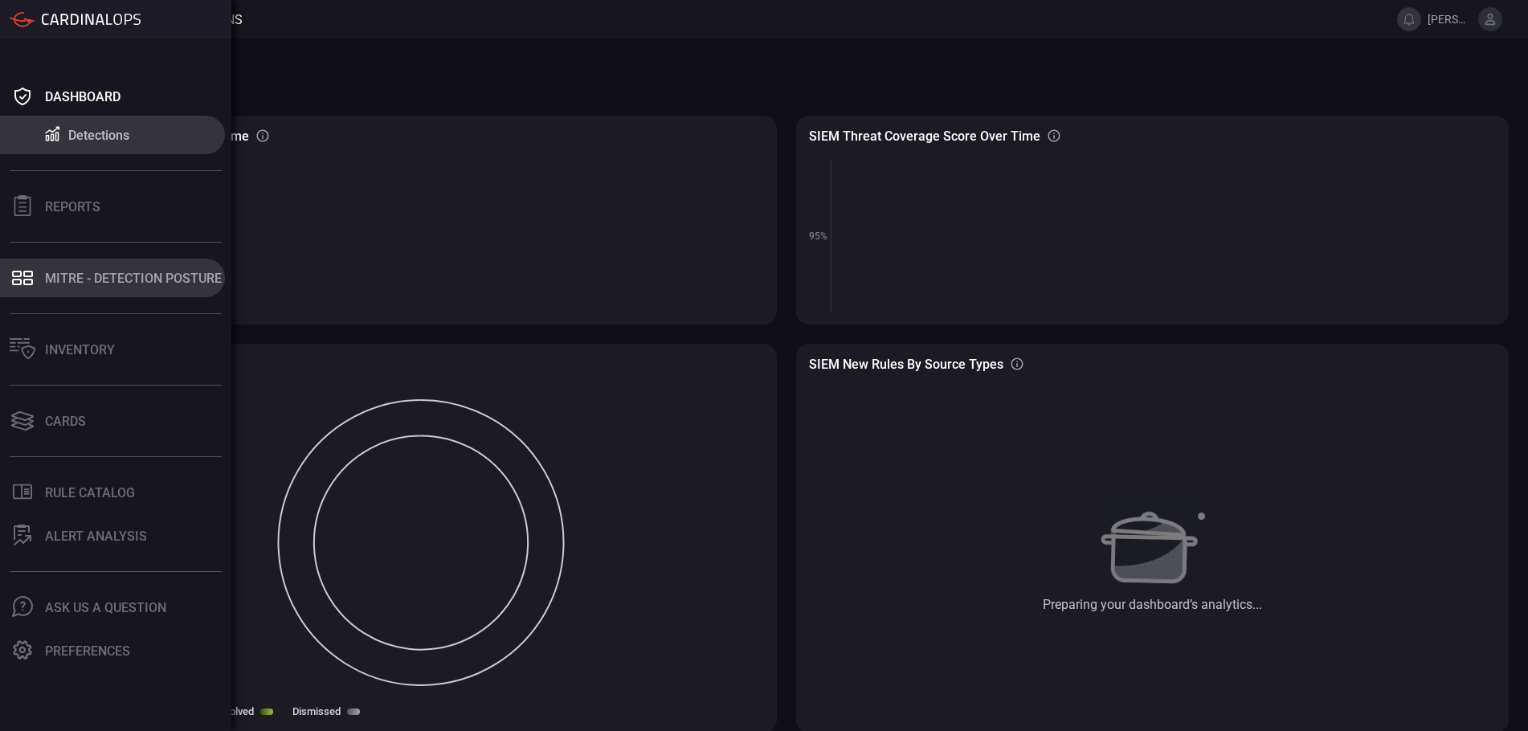
click at [93, 284] on div "MITRE - Detection Posture" at bounding box center [133, 278] width 177 height 15
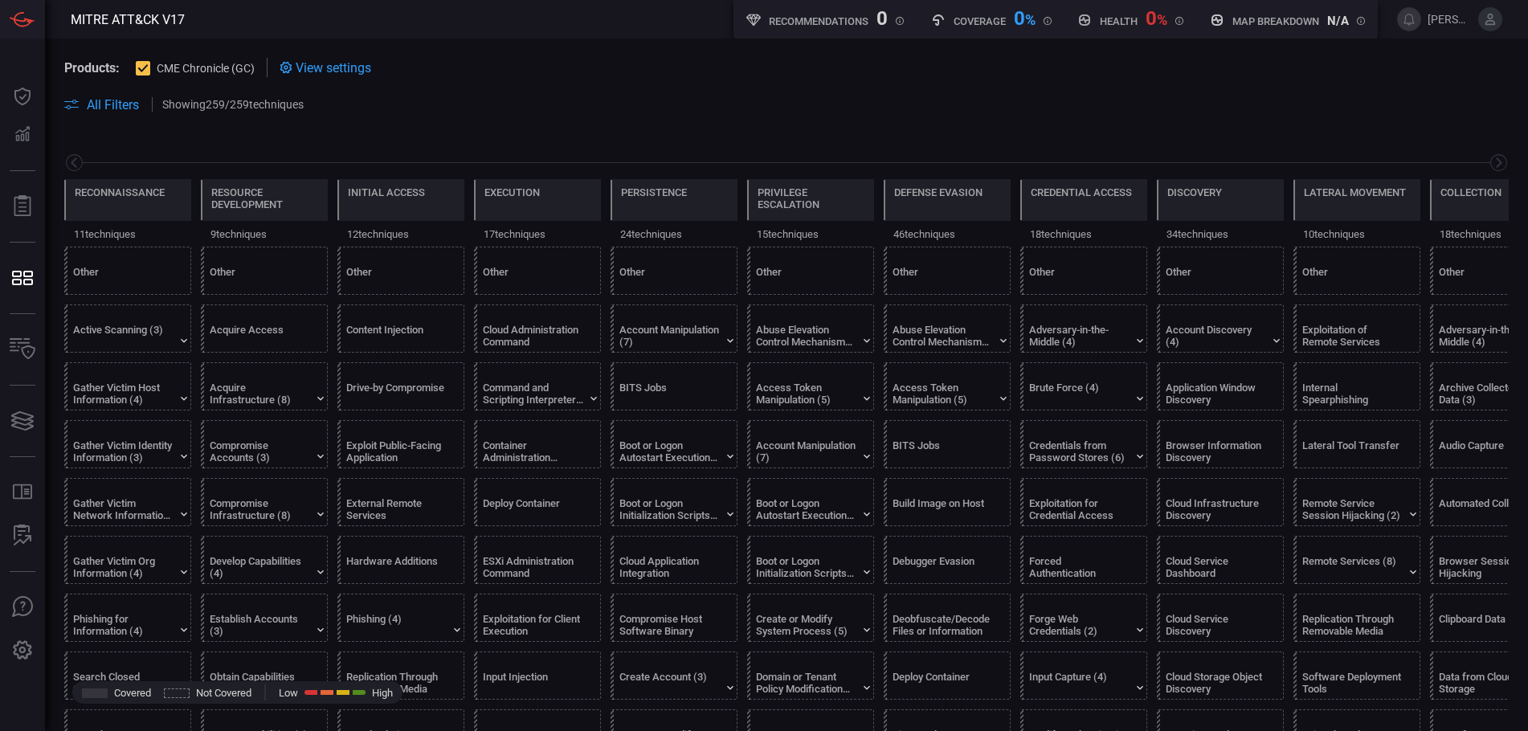
scroll to position [0, 211]
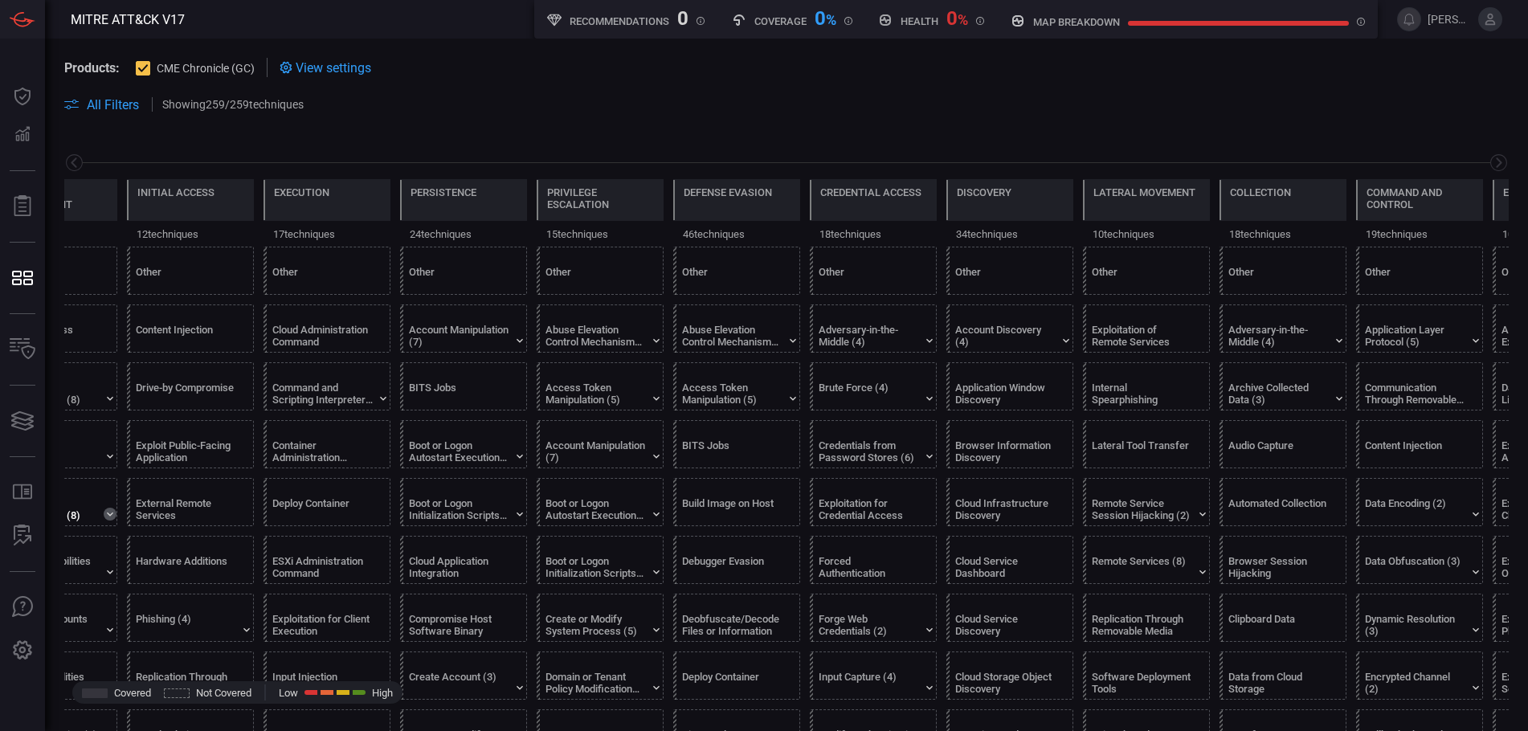
click at [112, 516] on icon at bounding box center [110, 514] width 13 height 13
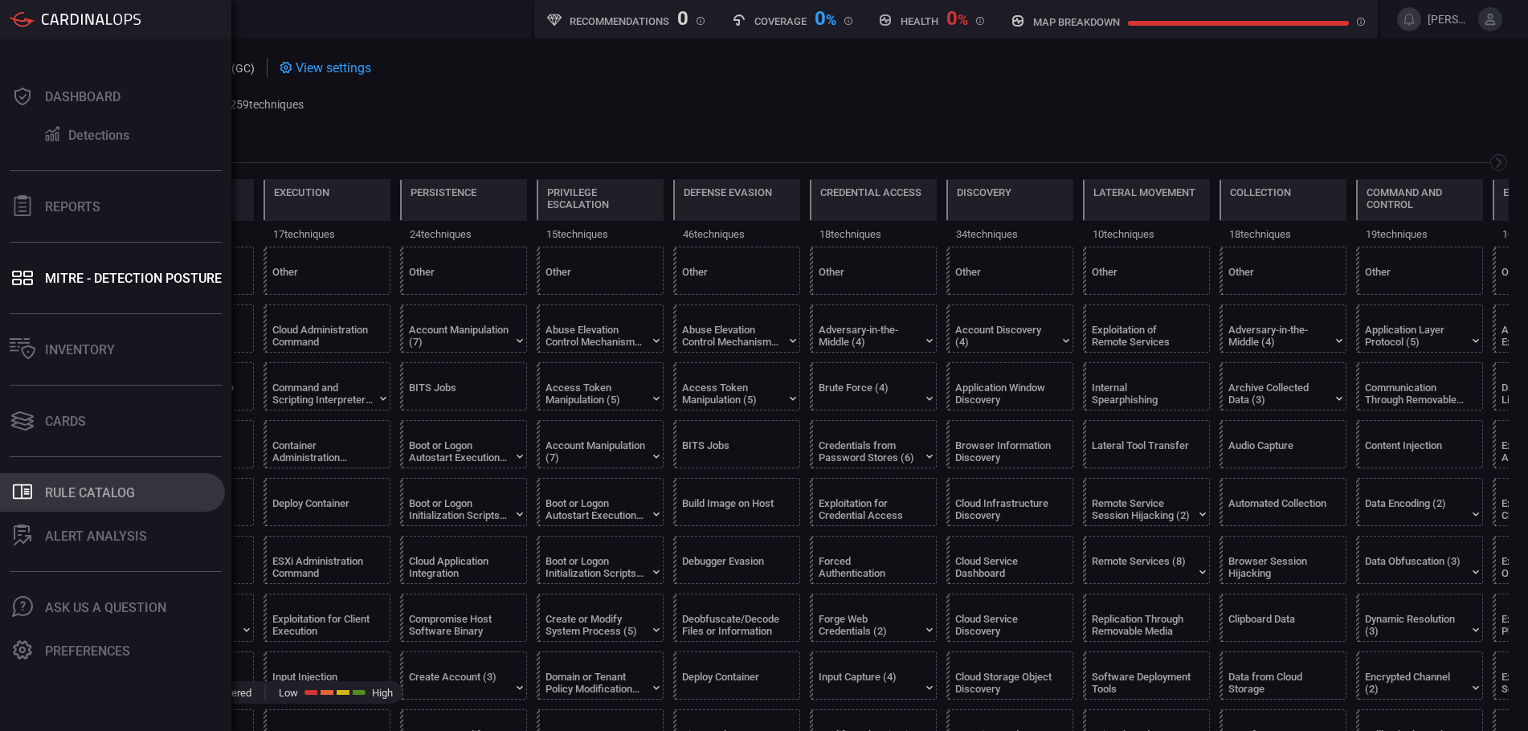
click at [65, 500] on div "Rule Catalog" at bounding box center [90, 492] width 90 height 15
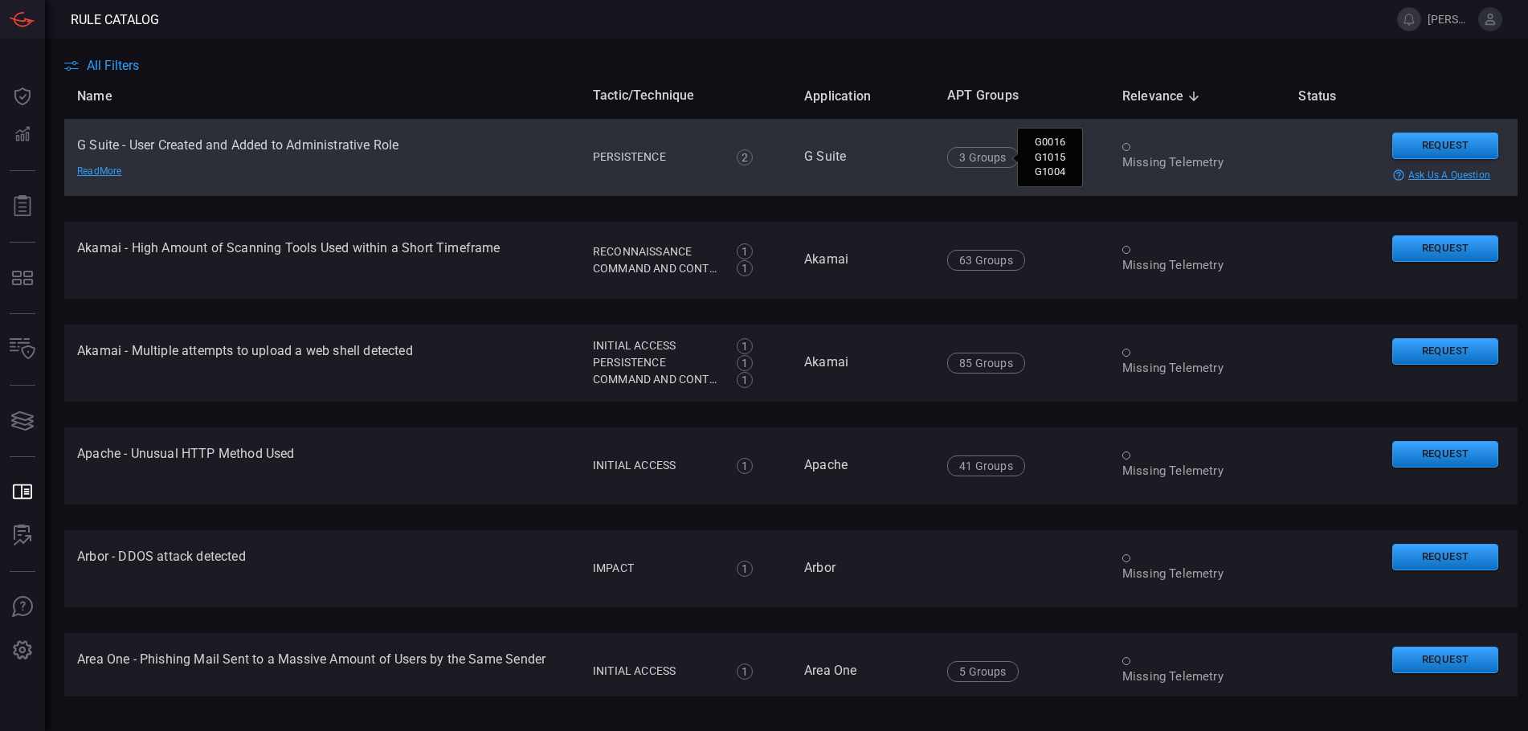
click at [990, 161] on div "3 Groups" at bounding box center [982, 157] width 71 height 21
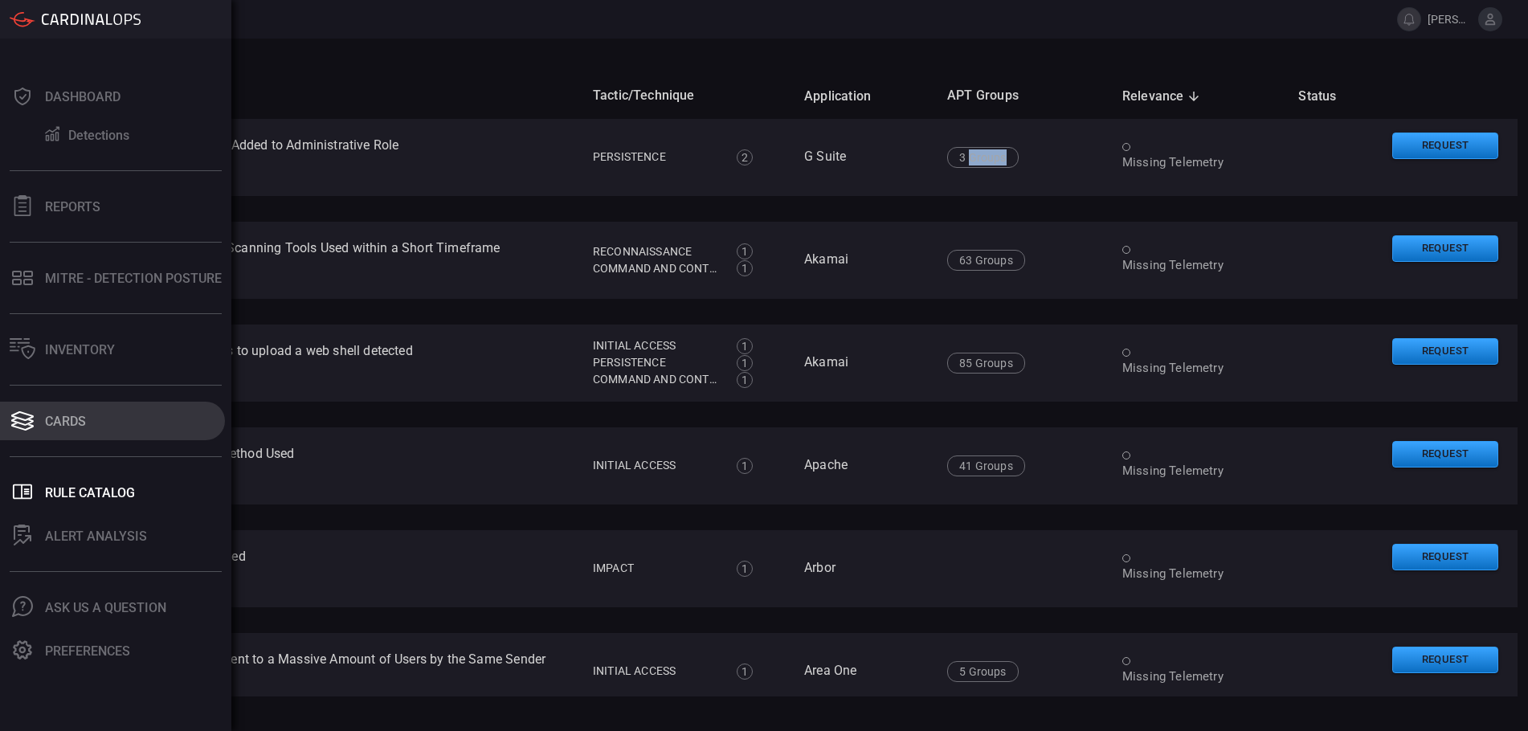
click at [39, 426] on button "Cards" at bounding box center [112, 421] width 225 height 39
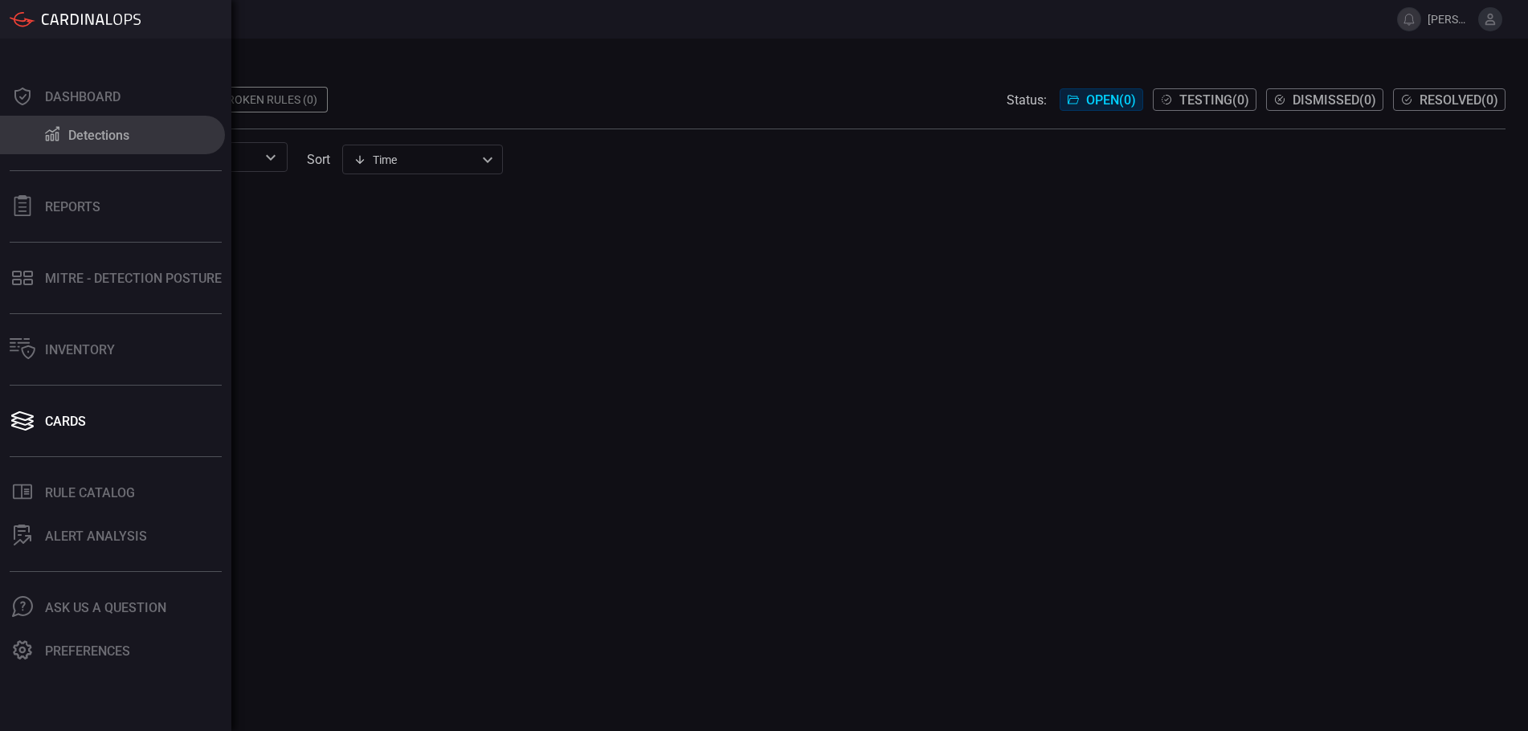
click at [135, 132] on button "Detections" at bounding box center [112, 135] width 225 height 39
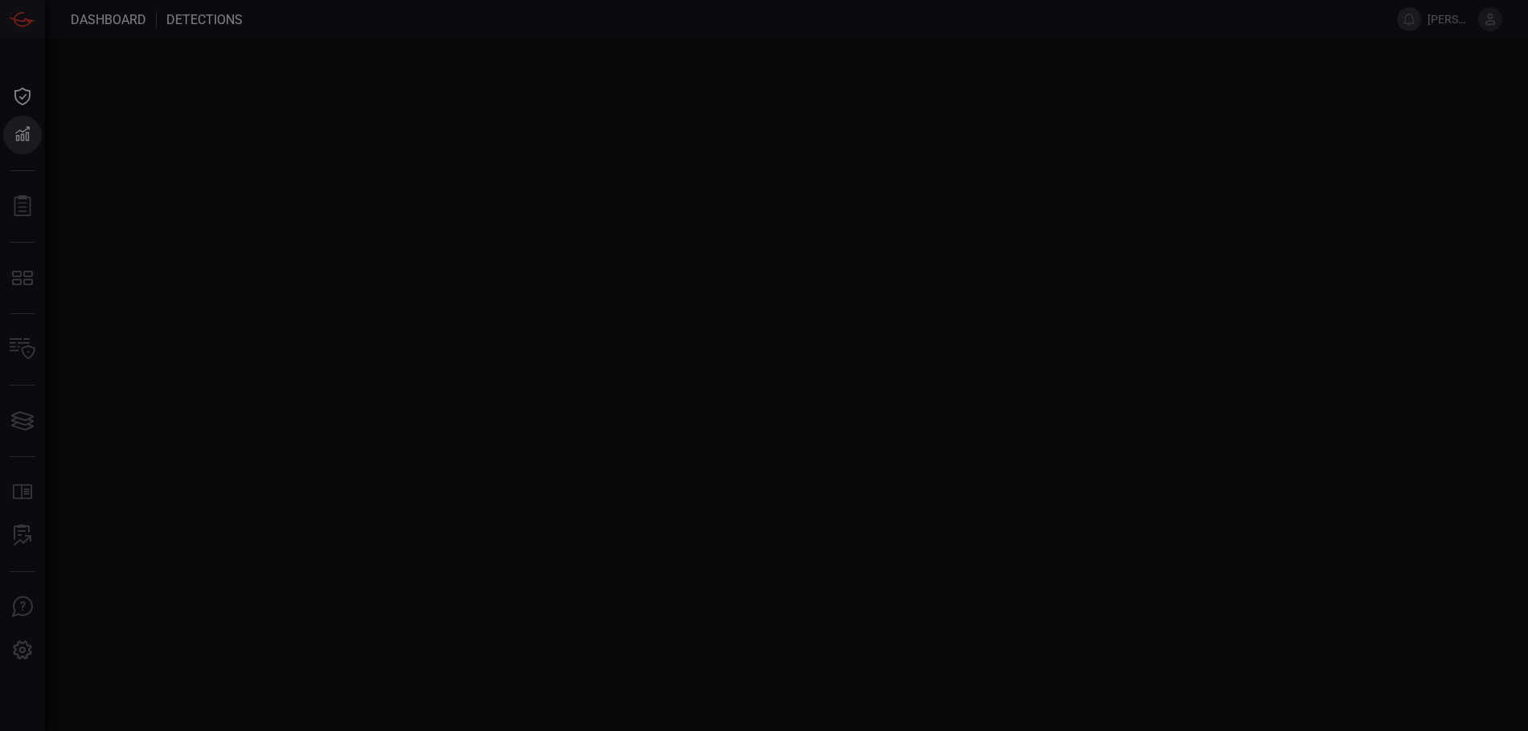
click at [135, 132] on div at bounding box center [764, 365] width 1528 height 731
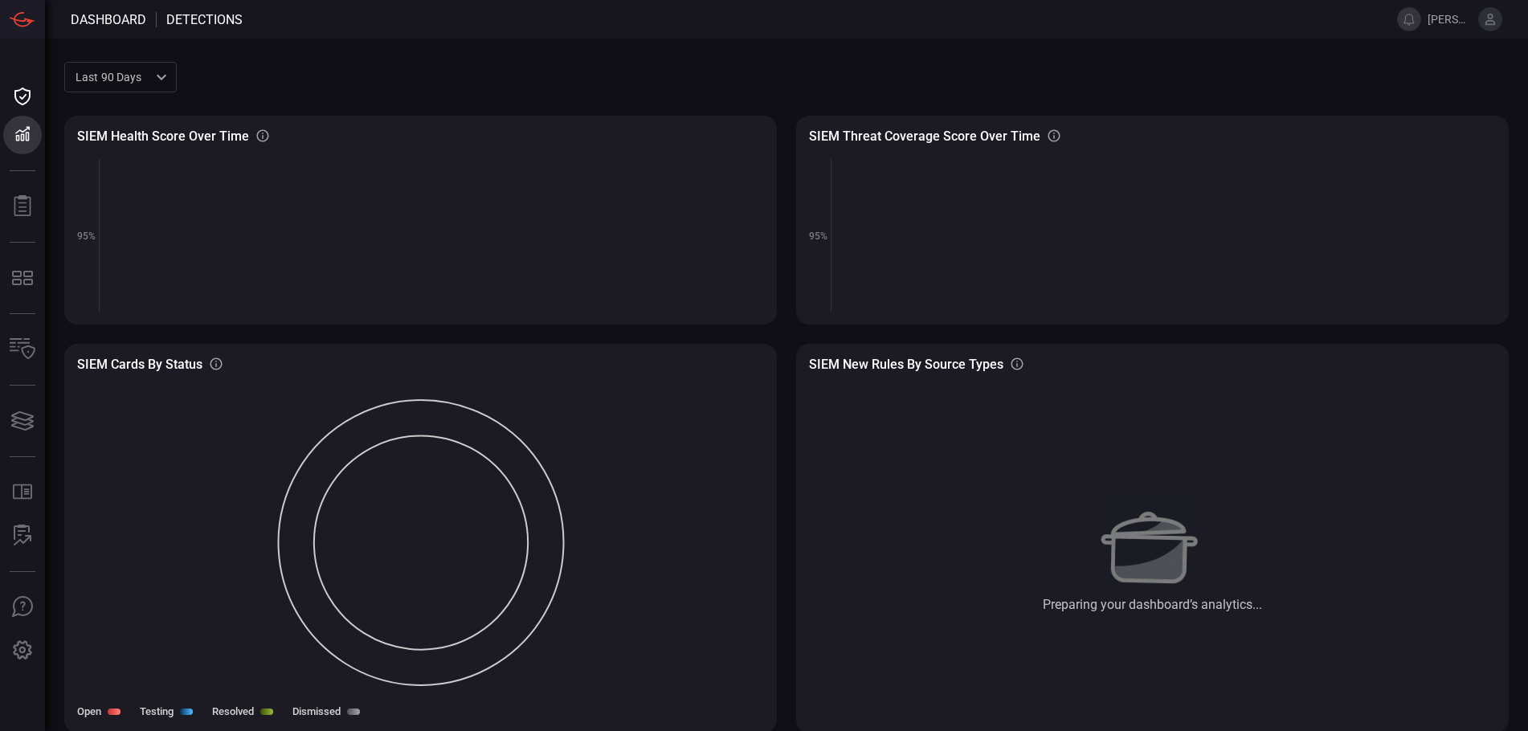
click at [153, 79] on div "Last 90 days quarter ​" at bounding box center [120, 77] width 112 height 30
click at [153, 79] on div at bounding box center [764, 365] width 1528 height 731
click at [142, 80] on div "Last 90 days quarter ​" at bounding box center [120, 77] width 112 height 30
click at [112, 117] on div "Last 30 days" at bounding box center [110, 112] width 67 height 17
click at [138, 75] on div "Last 30 days month ​" at bounding box center [120, 77] width 112 height 30
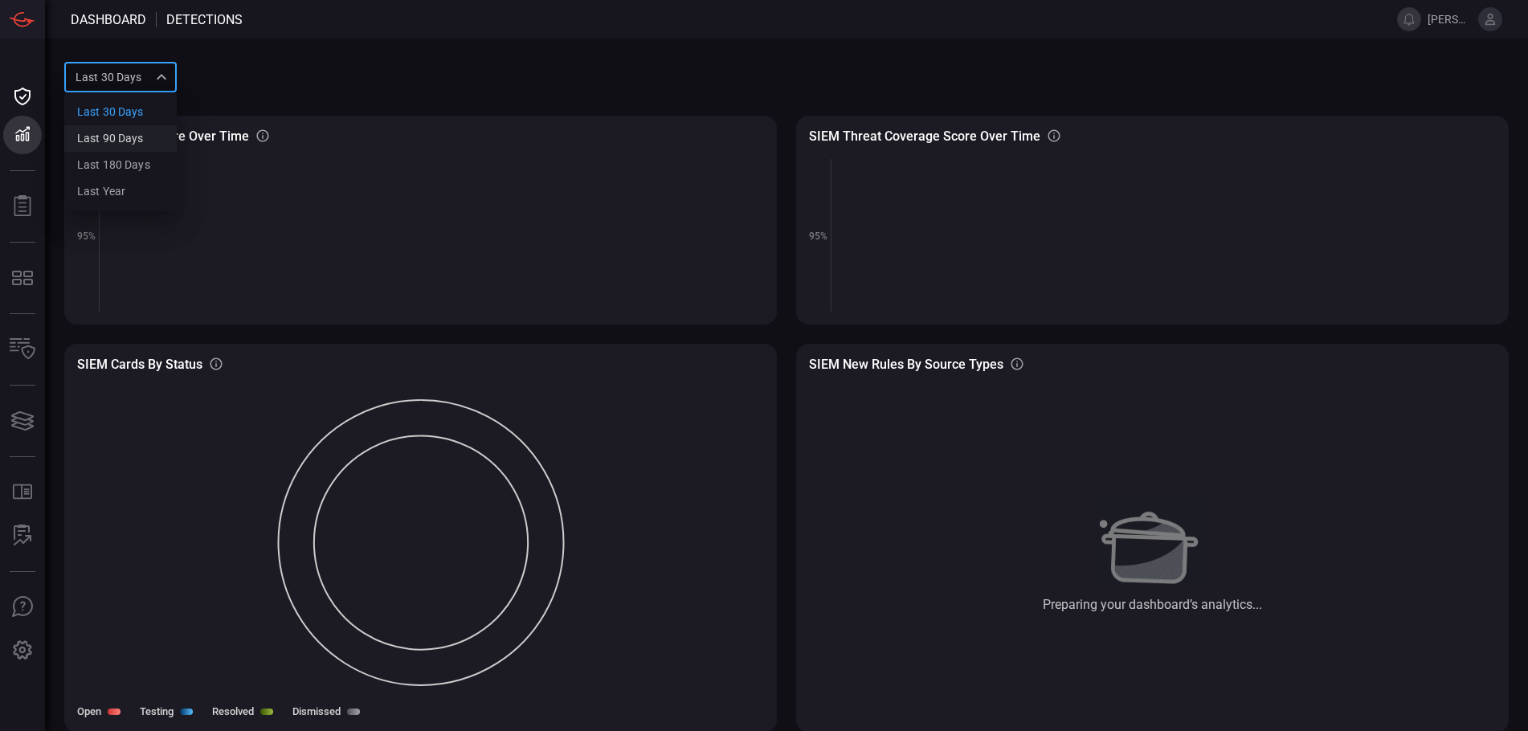
click at [138, 140] on div "Last 90 days" at bounding box center [110, 138] width 67 height 17
type input "quarter"
click at [138, 140] on div "Last 90 days" at bounding box center [110, 138] width 67 height 17
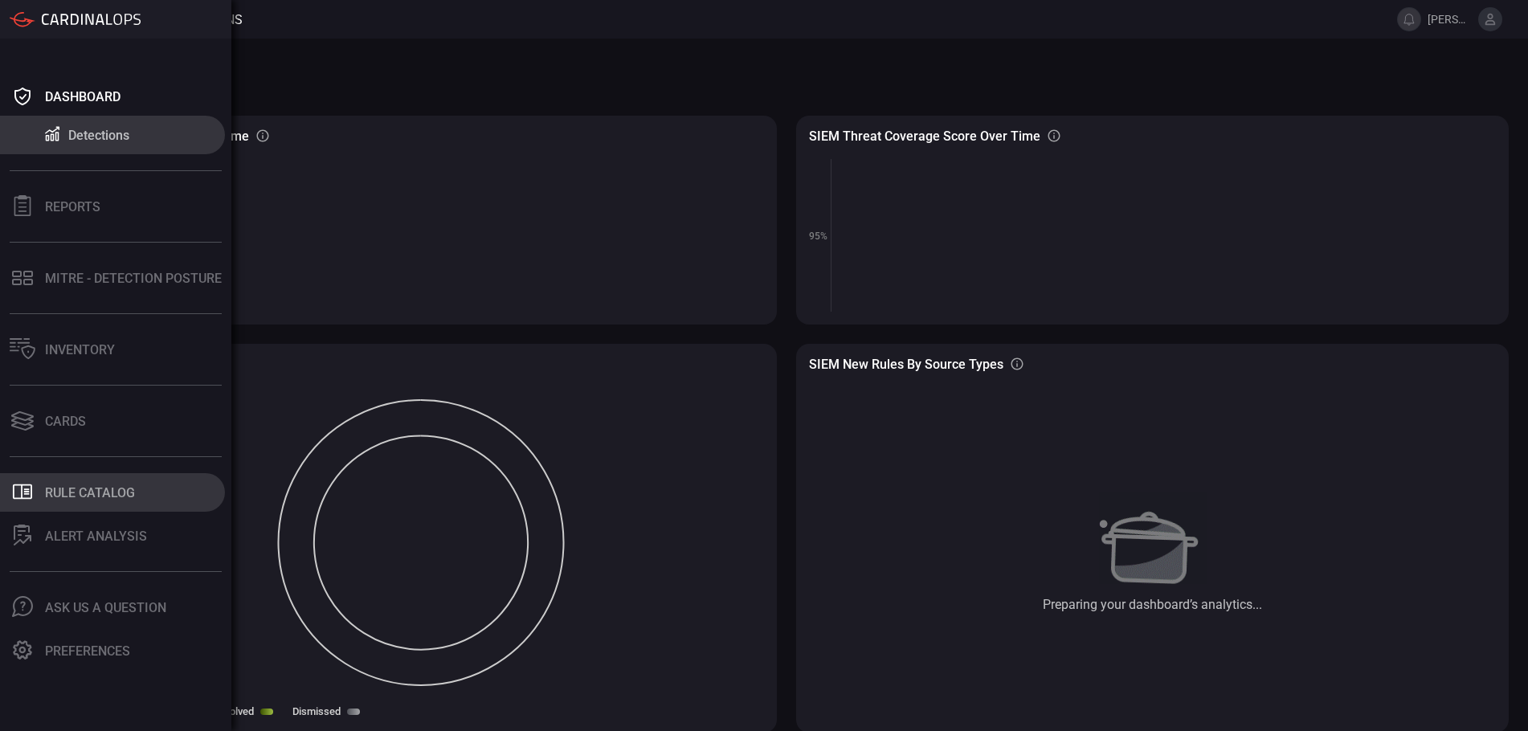
click at [120, 493] on div "Rule Catalog" at bounding box center [90, 492] width 90 height 15
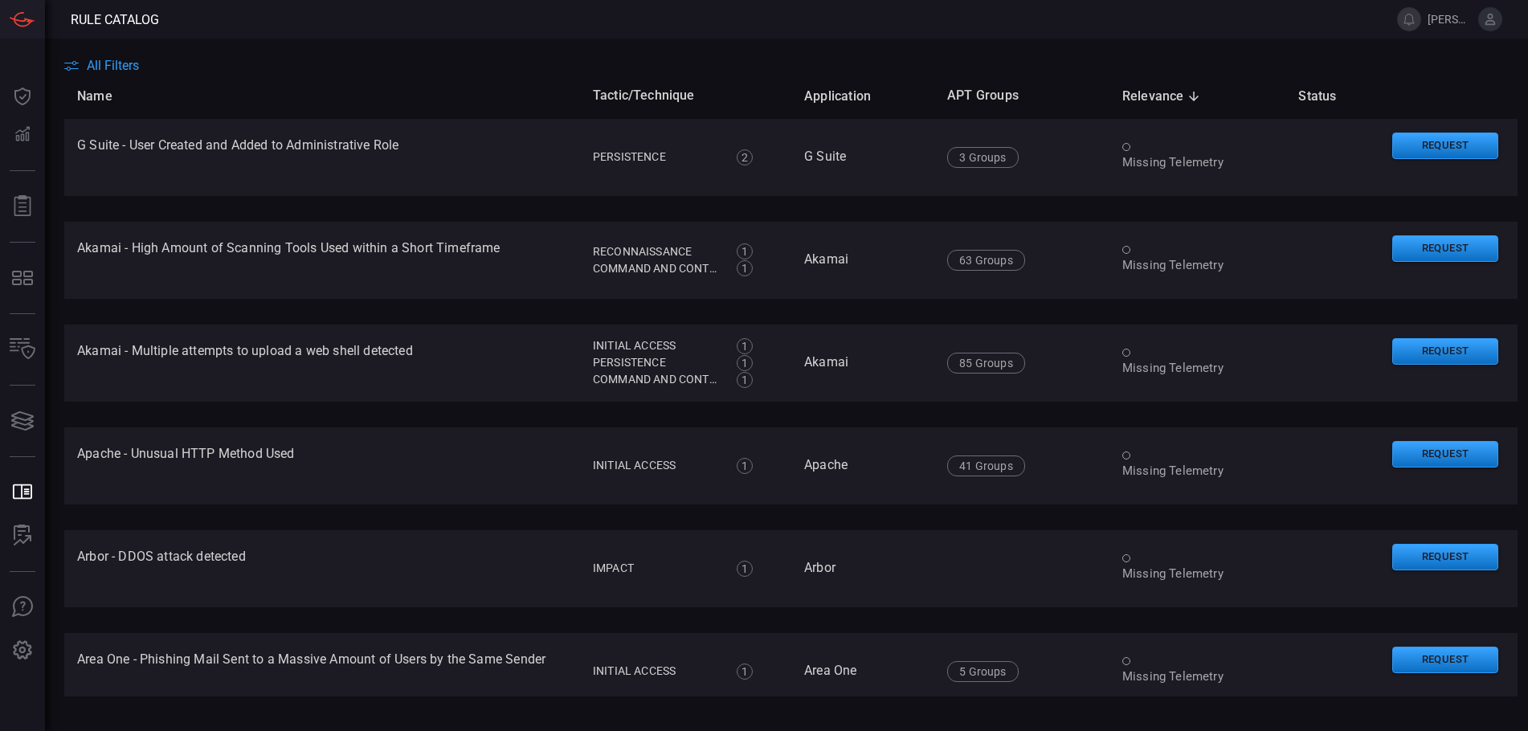
click at [121, 54] on main "All Filters Name Tactic/Technique Application APT Groups Relevance sorted desce…" at bounding box center [764, 385] width 1528 height 693
click at [121, 55] on main "All Filters Name Tactic/Technique Application APT Groups Relevance sorted desce…" at bounding box center [764, 385] width 1528 height 693
click at [123, 67] on span "All Filters" at bounding box center [113, 65] width 52 height 15
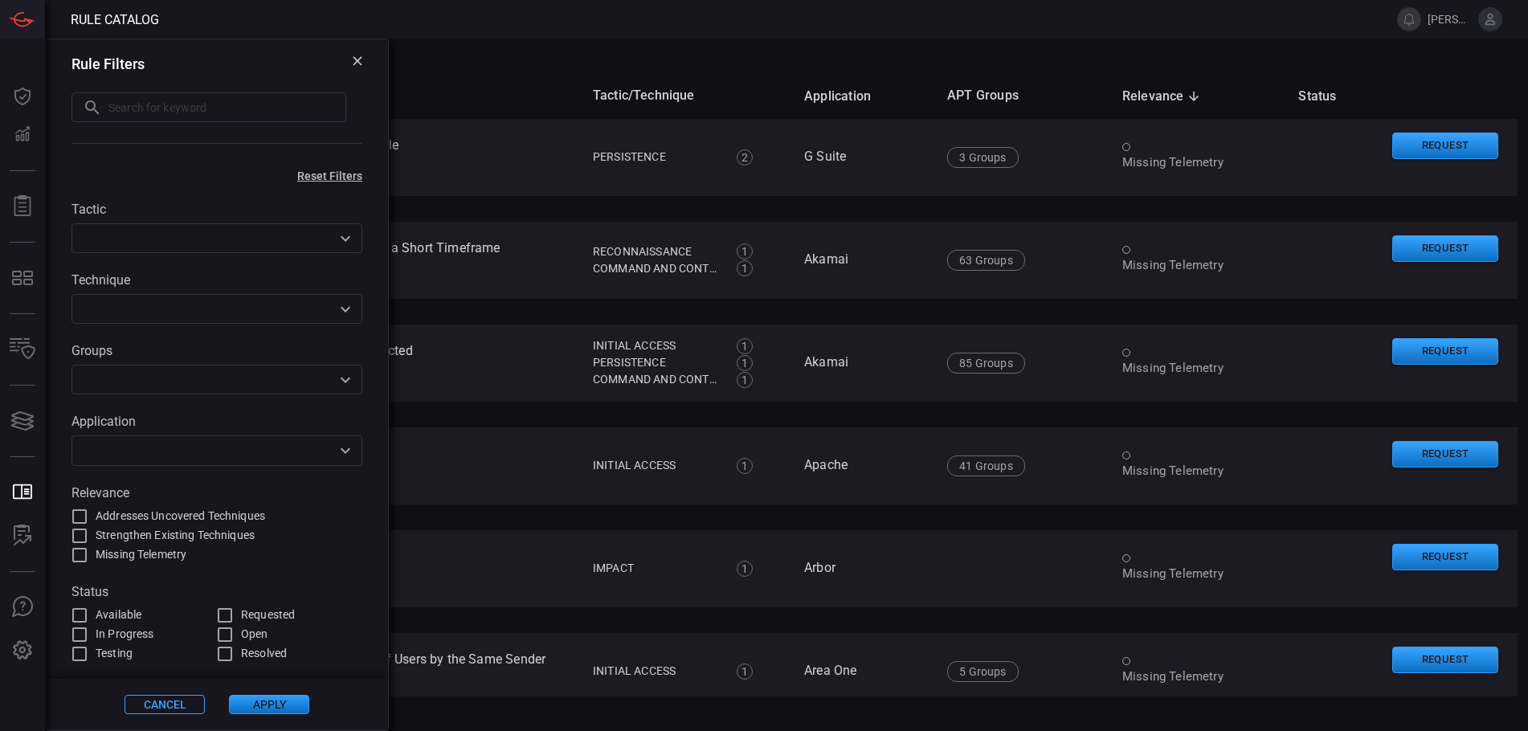
click at [358, 61] on icon at bounding box center [357, 60] width 9 height 9
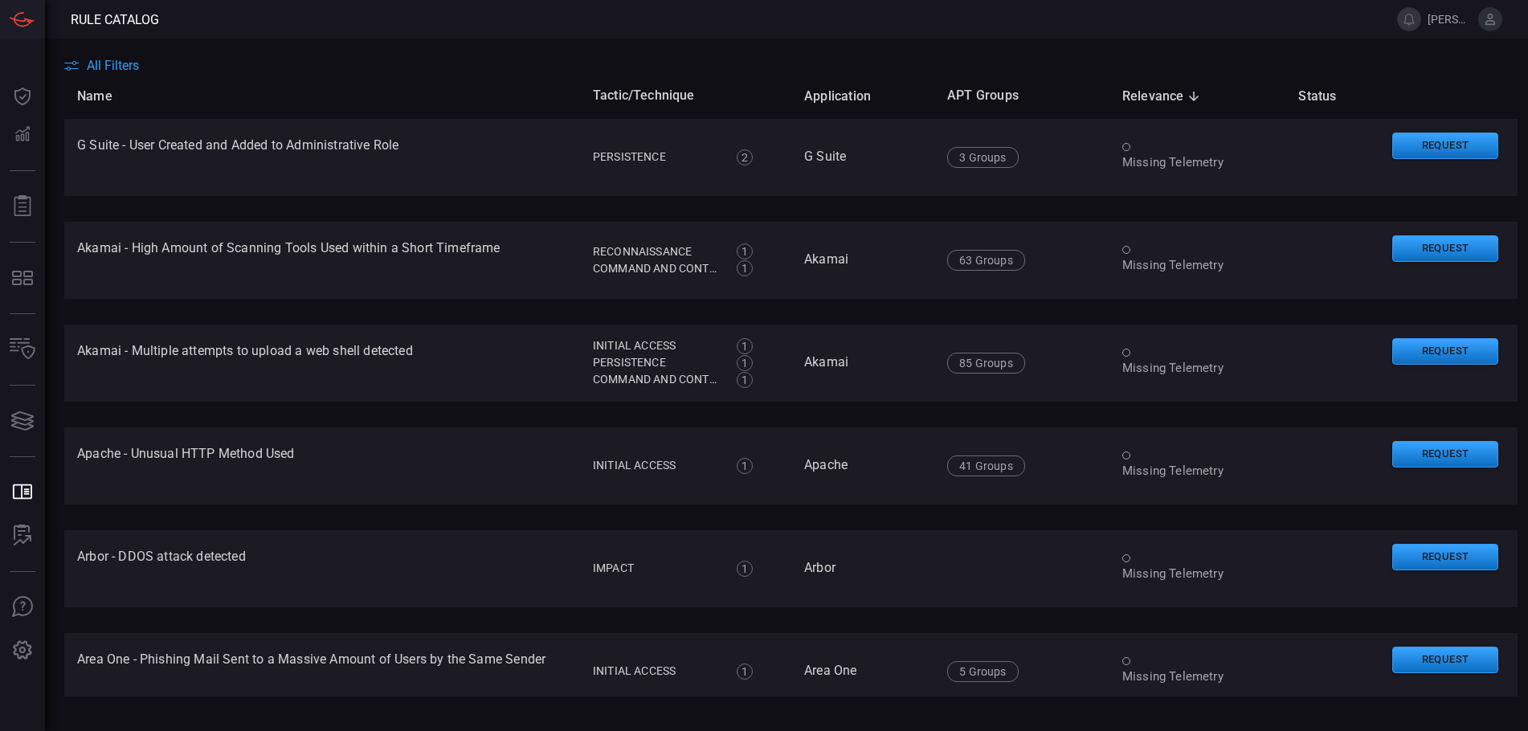
click at [358, 61] on div "All Filters" at bounding box center [796, 65] width 1464 height 15
click at [135, 67] on span "All Filters" at bounding box center [113, 65] width 52 height 15
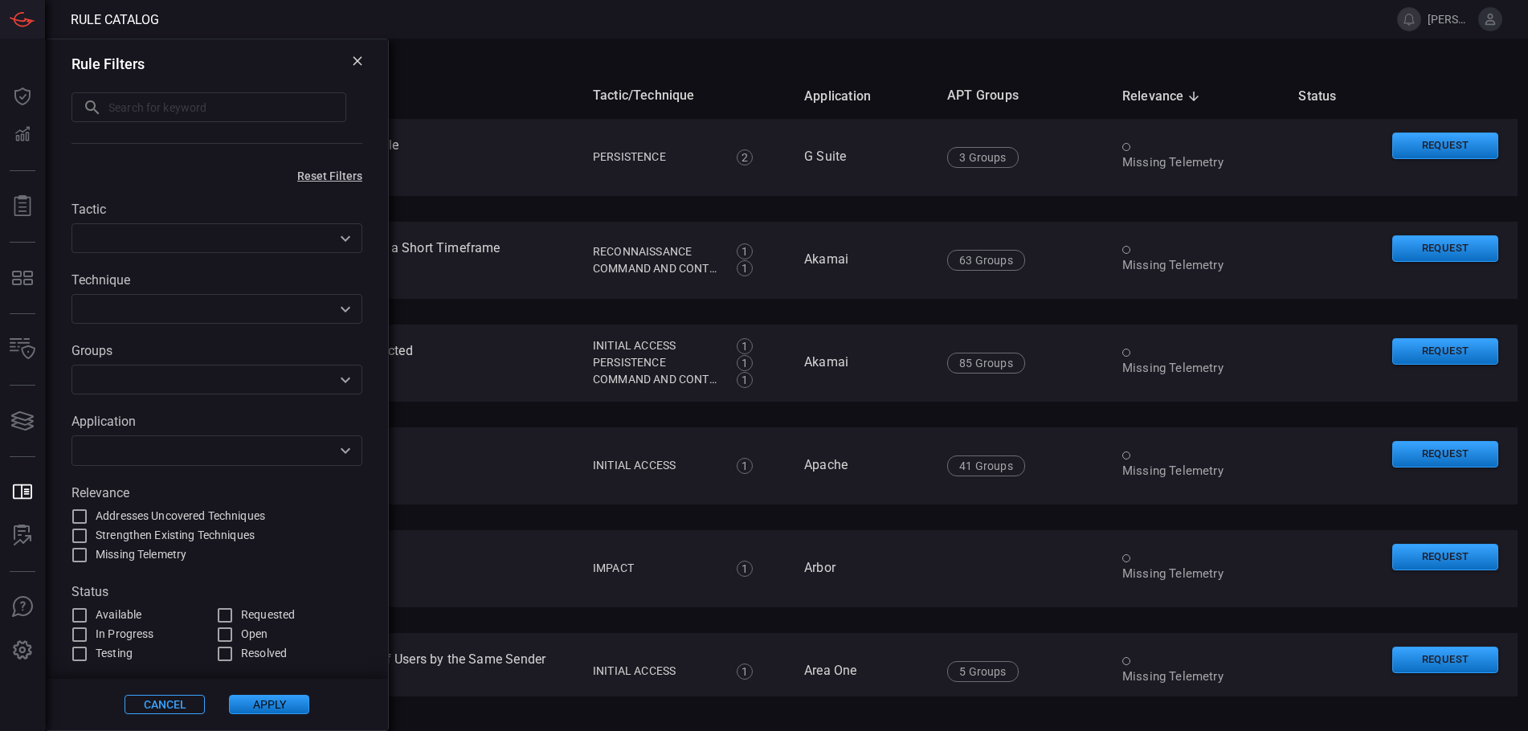
click at [182, 313] on input "text" at bounding box center [203, 309] width 255 height 20
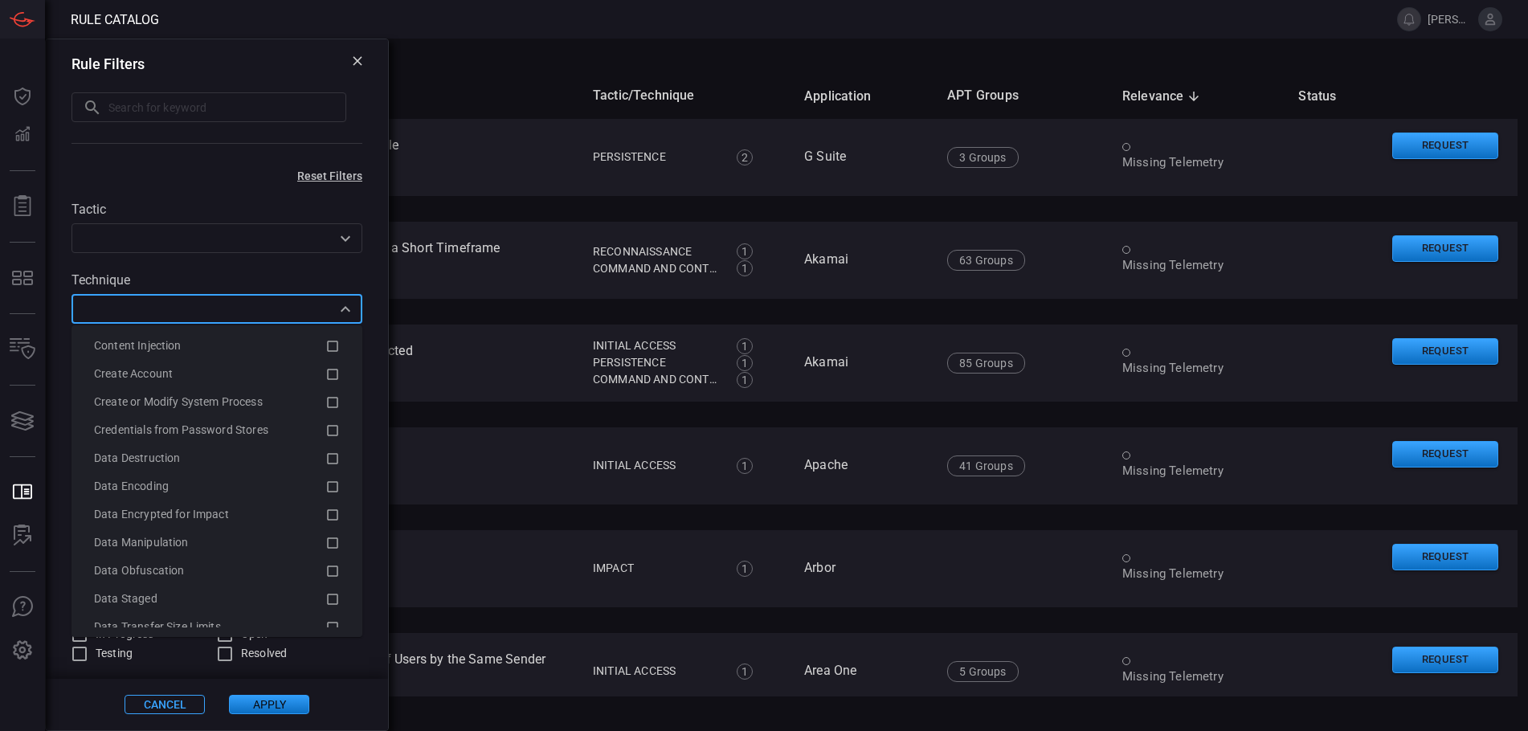
scroll to position [1205, 0]
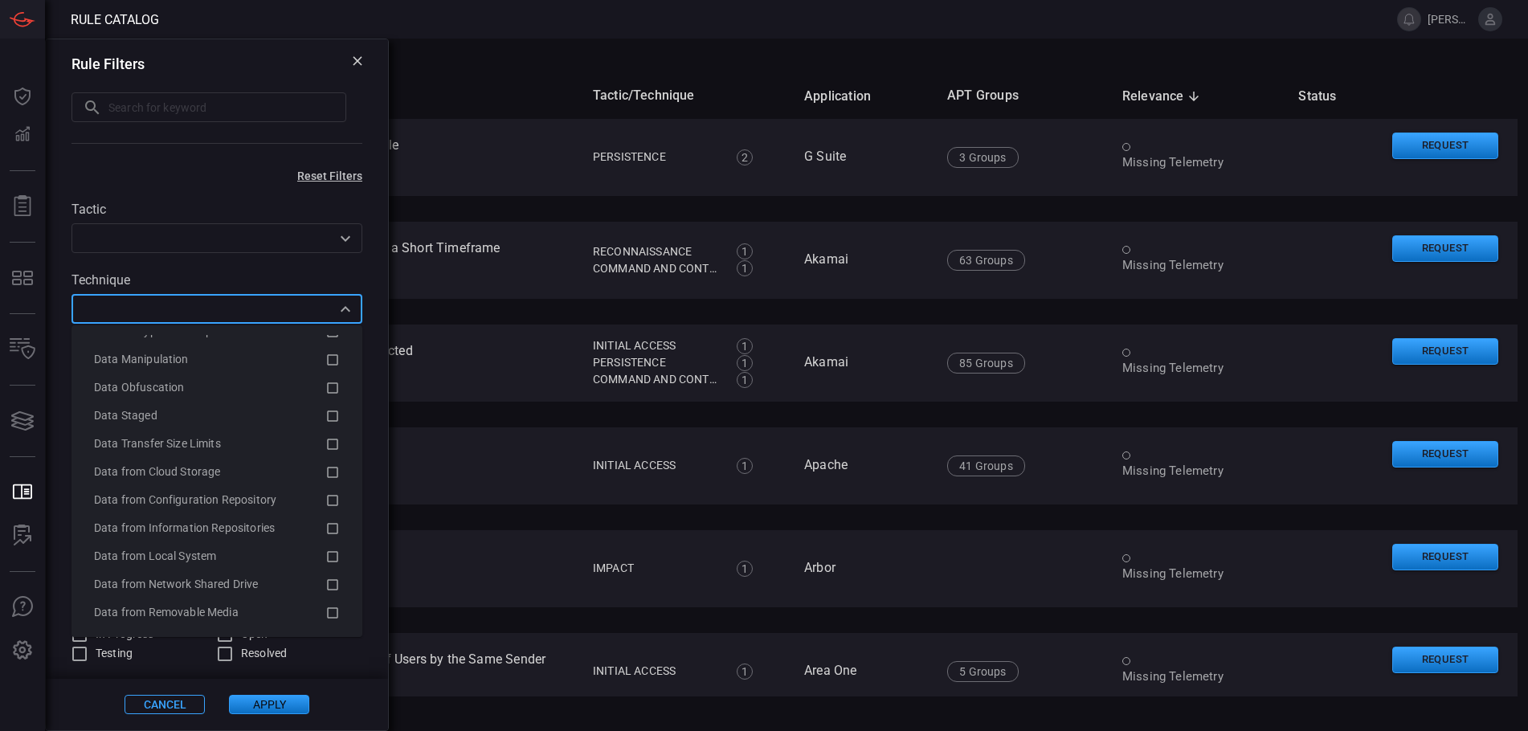
click at [513, 68] on div "All Filters" at bounding box center [796, 65] width 1464 height 15
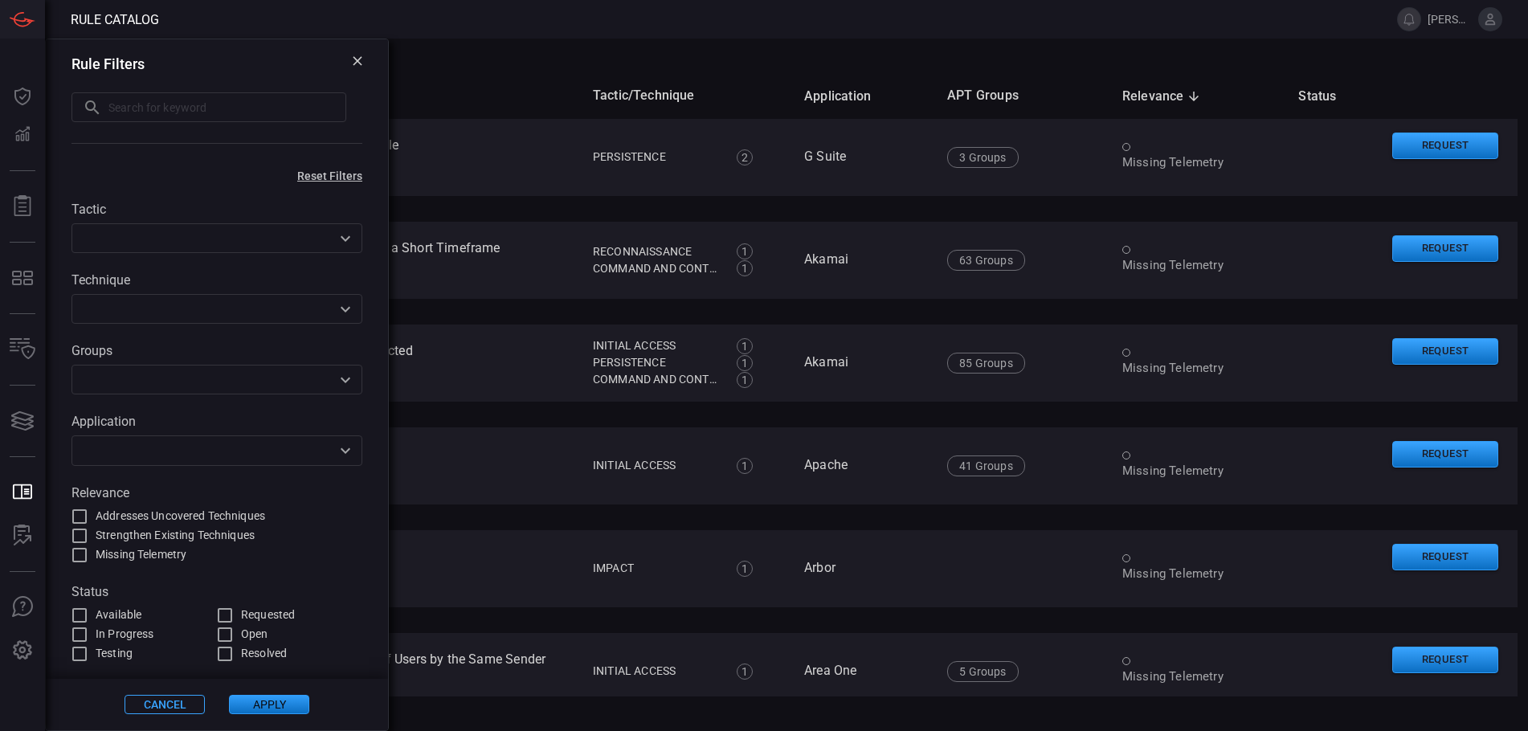
click at [513, 68] on div "All Filters" at bounding box center [796, 65] width 1464 height 15
click at [357, 66] on icon at bounding box center [358, 61] width 10 height 10
click at [357, 66] on div "All Filters" at bounding box center [796, 65] width 1464 height 15
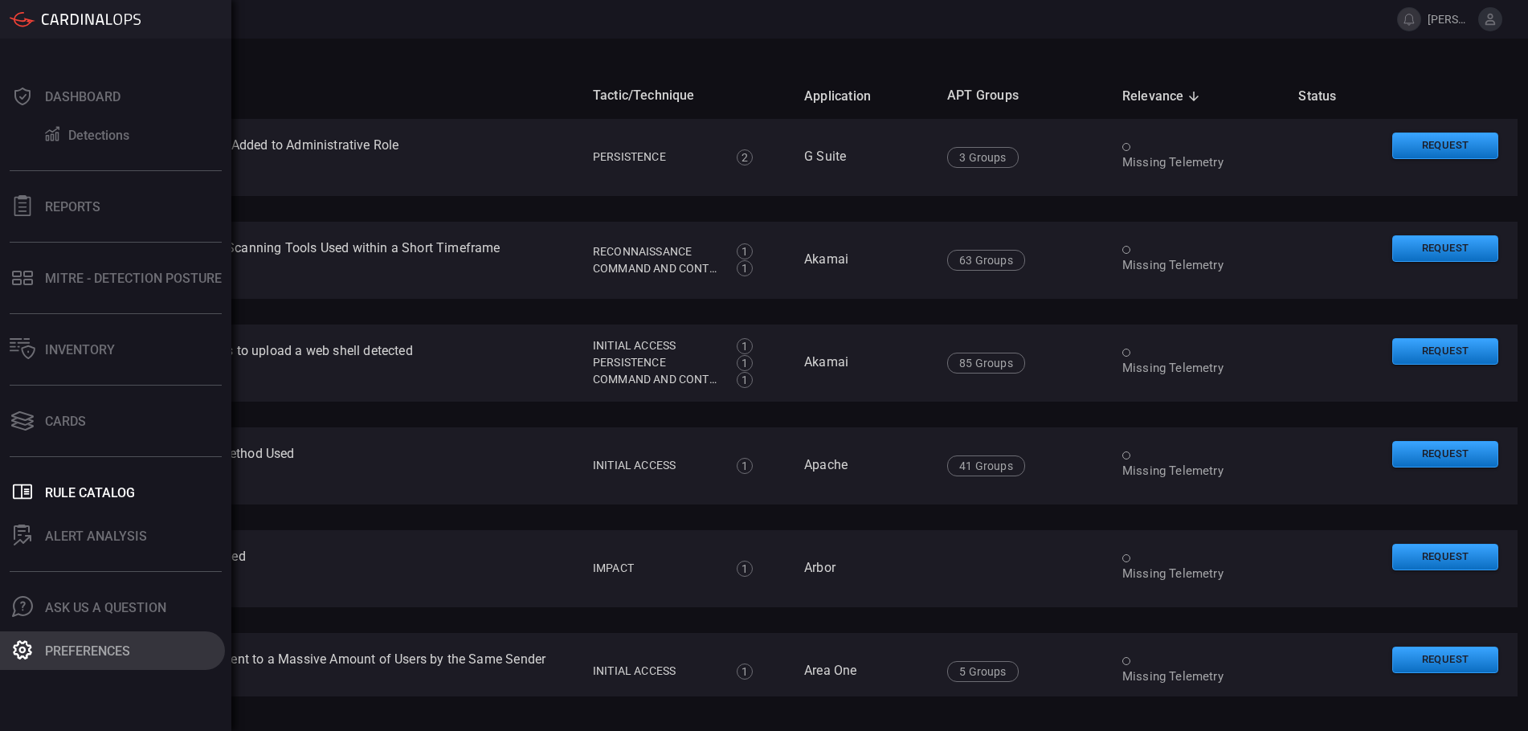
click at [119, 656] on div "Preferences" at bounding box center [87, 651] width 85 height 15
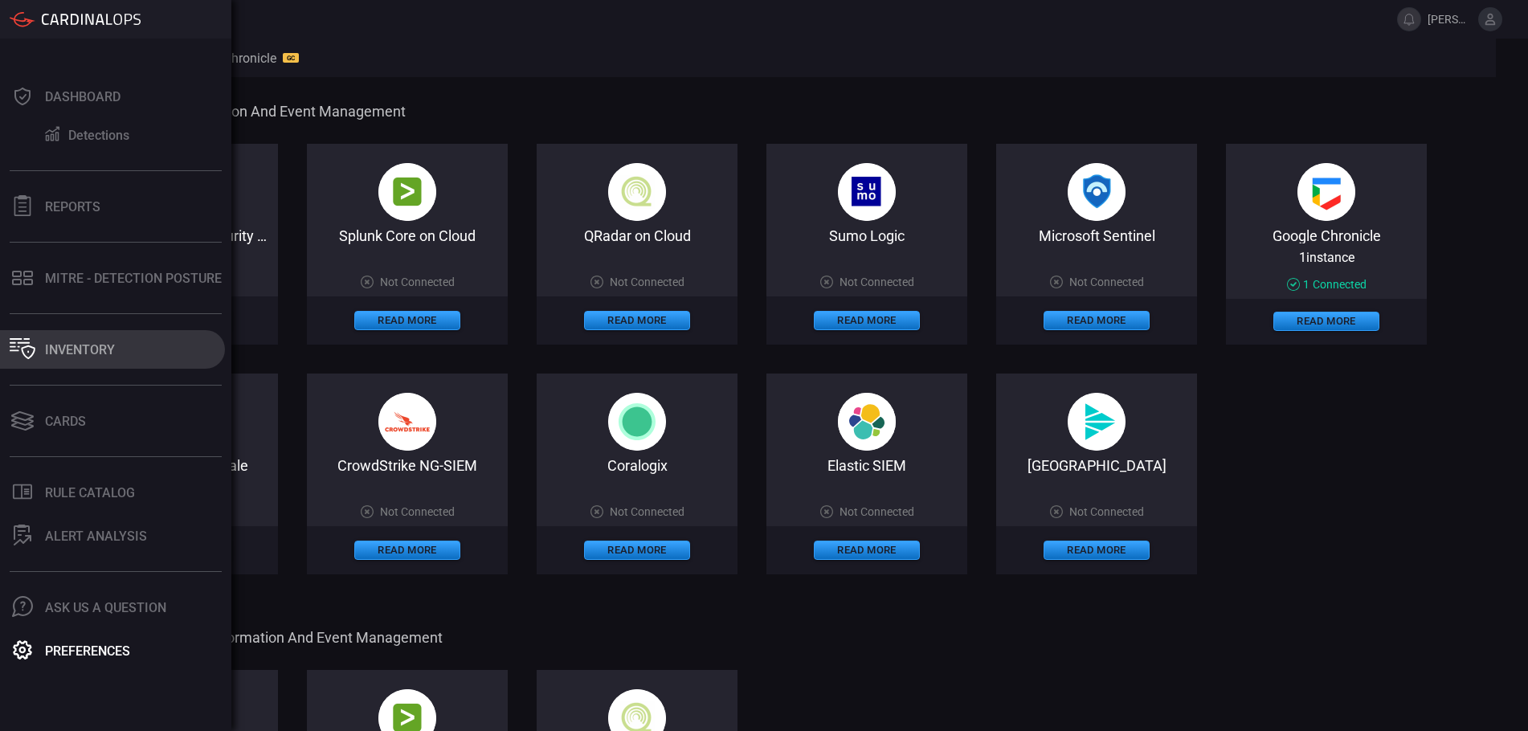
click at [100, 350] on div "Inventory" at bounding box center [80, 349] width 70 height 15
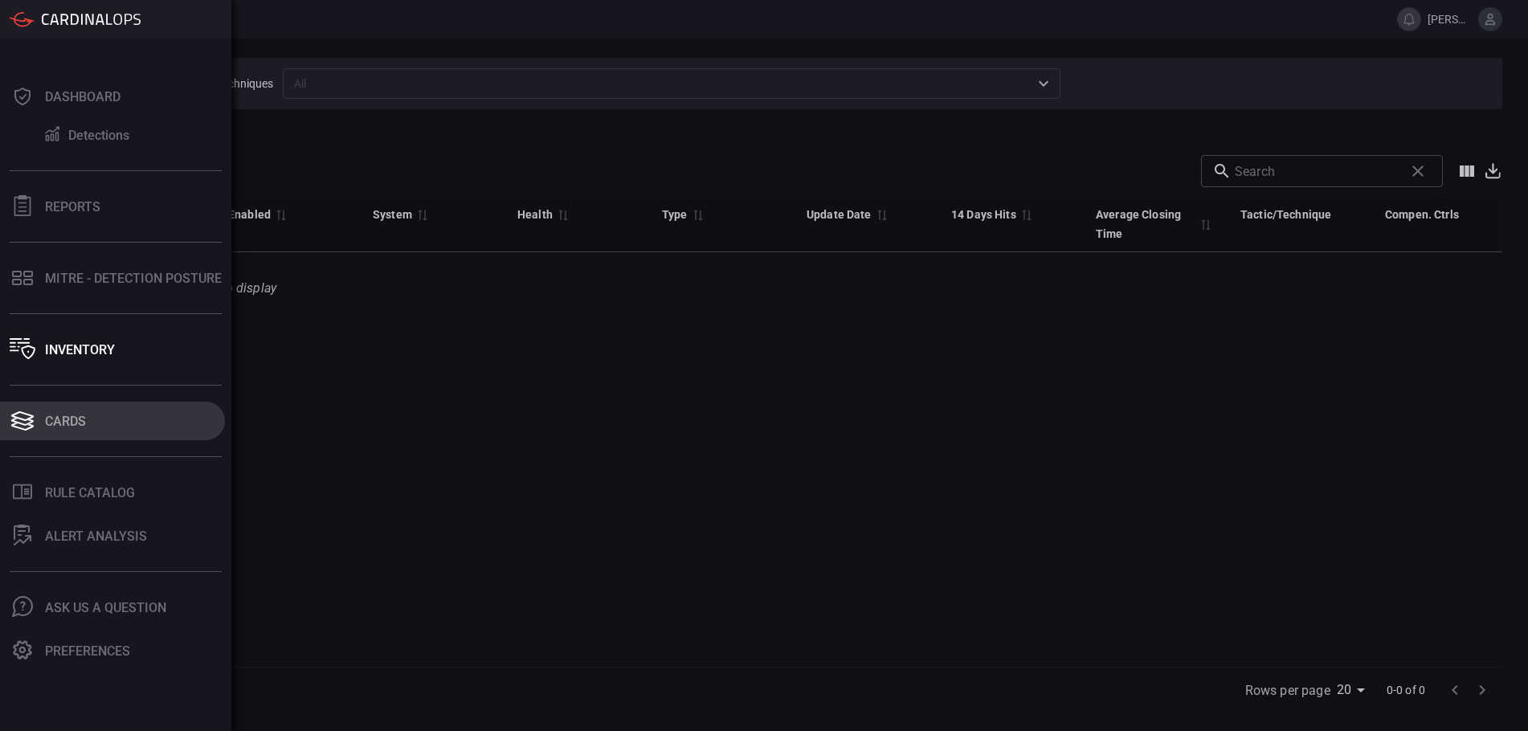
click at [79, 412] on button "Cards" at bounding box center [112, 421] width 225 height 39
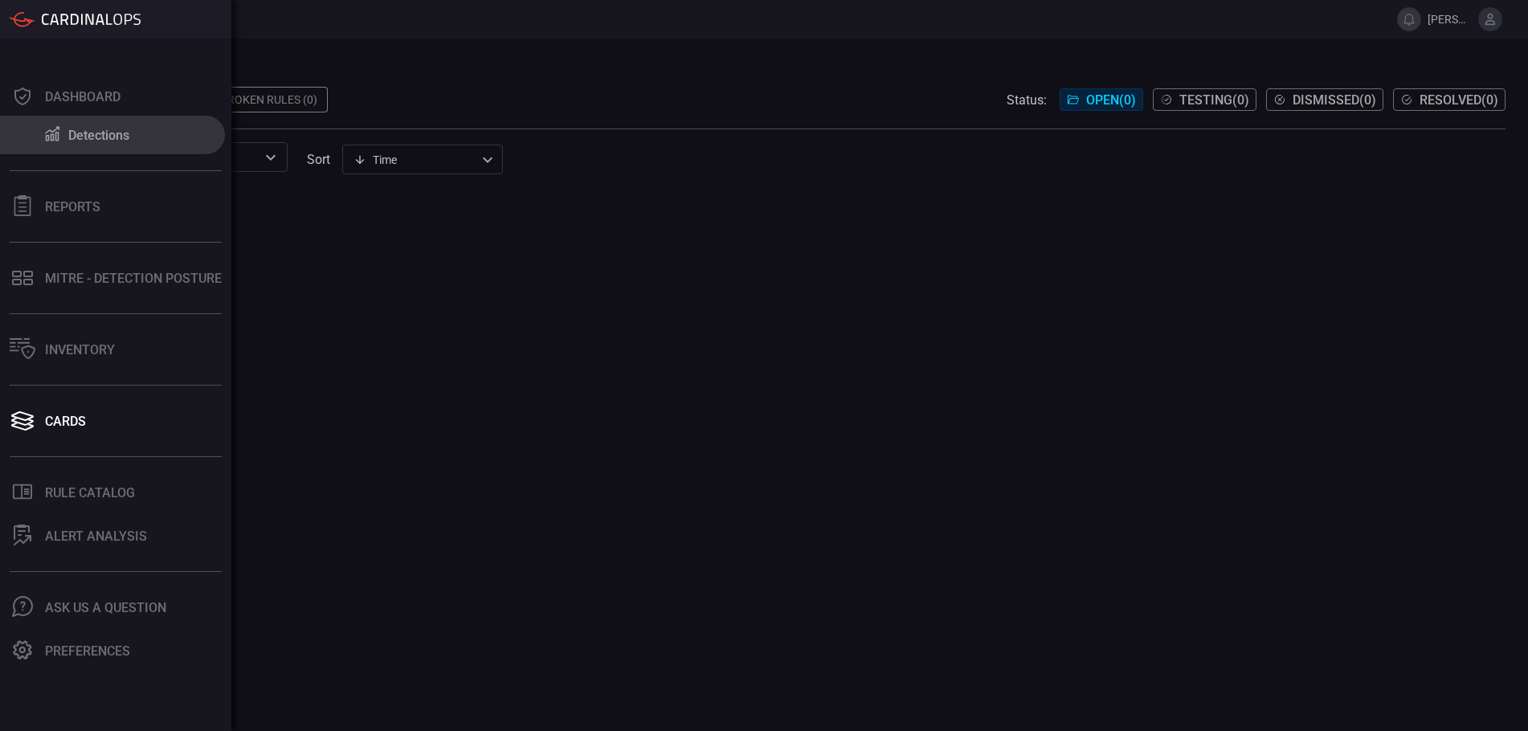
click at [83, 131] on div "Detections" at bounding box center [98, 135] width 61 height 15
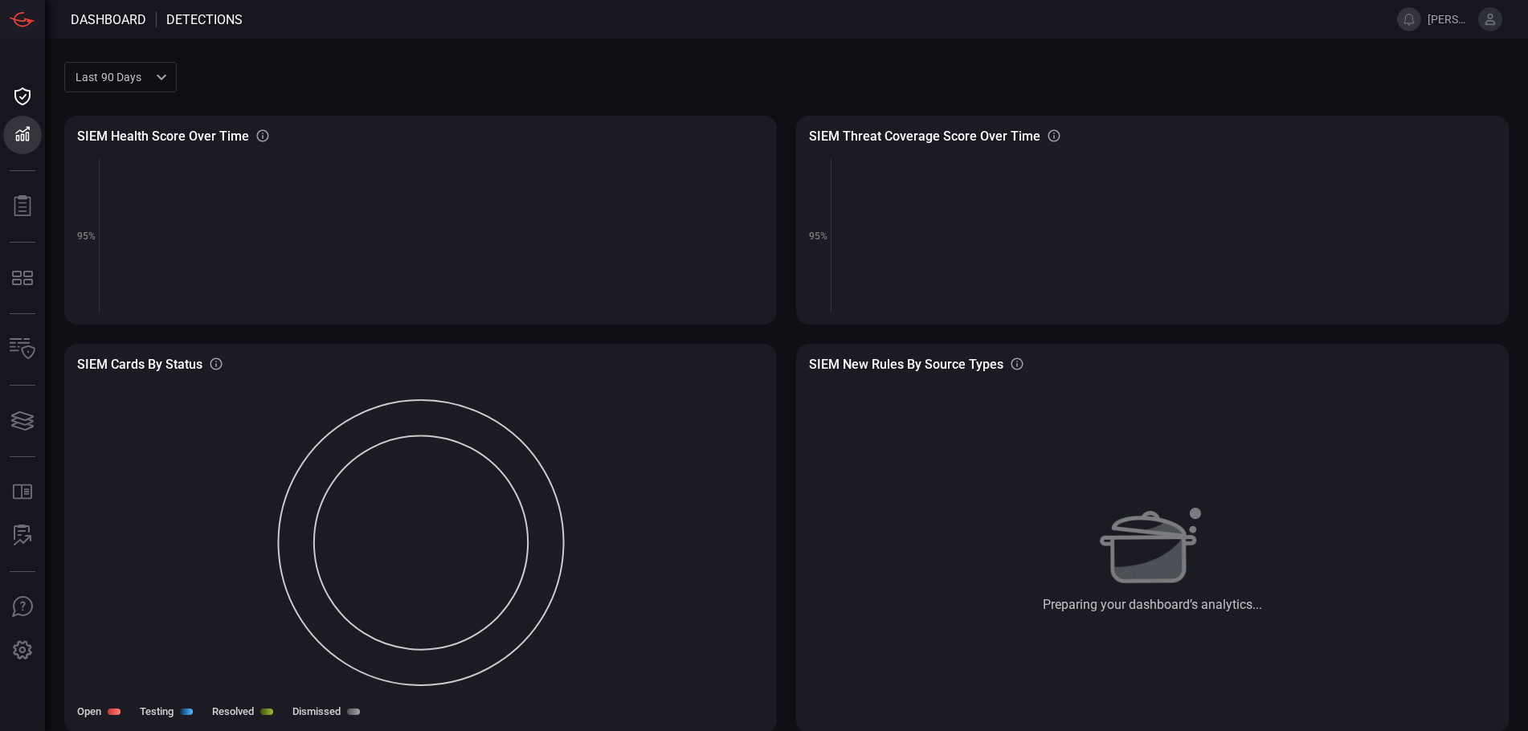
drag, startPoint x: 329, startPoint y: 653, endPoint x: 283, endPoint y: 660, distance: 46.2
drag, startPoint x: 283, startPoint y: 660, endPoint x: 1202, endPoint y: 467, distance: 939.2
click at [1202, 467] on div "Preparing your dashboard’s analytics..." at bounding box center [1152, 545] width 687 height 349
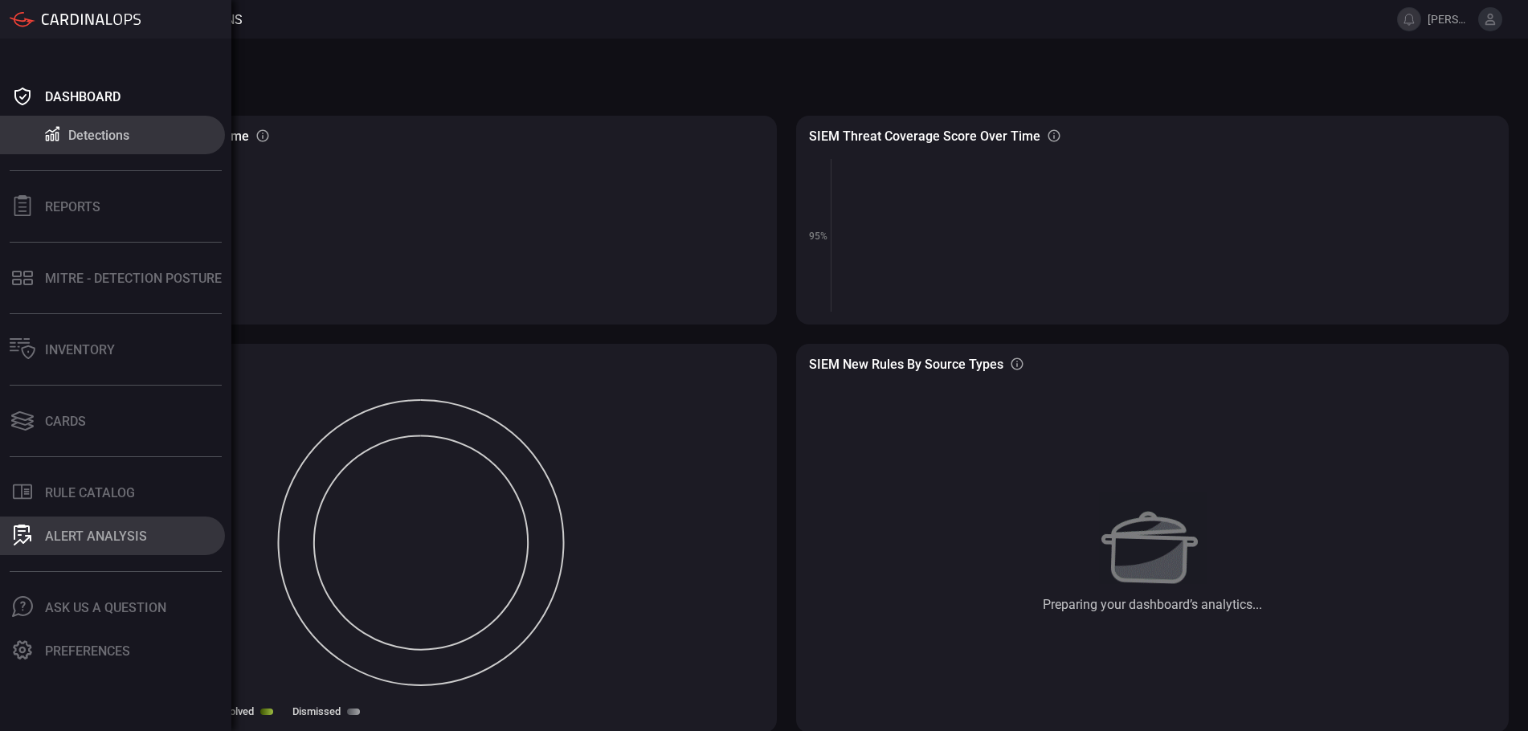
click at [118, 537] on div "ALERT ANALYSIS" at bounding box center [96, 536] width 102 height 15
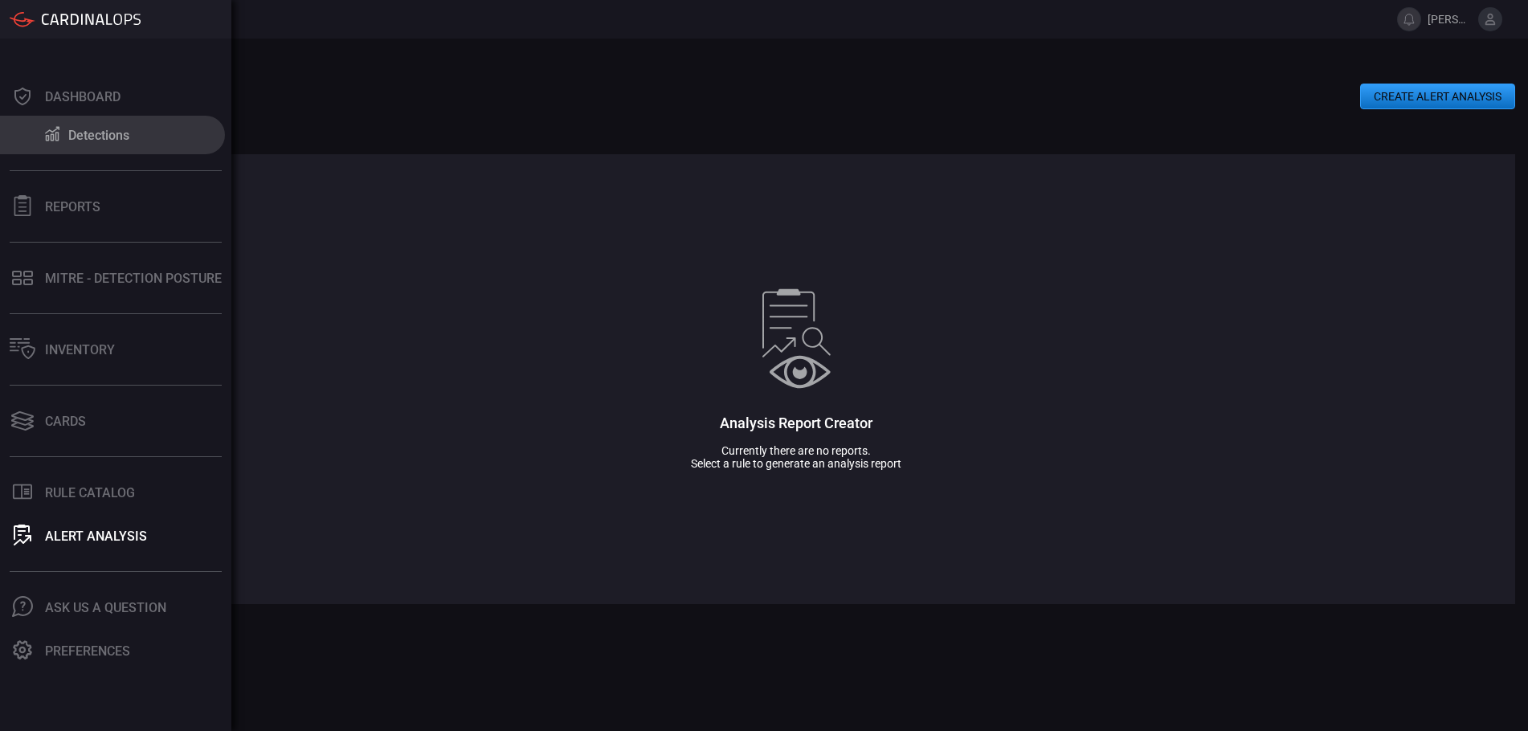
click at [96, 137] on div "Detections" at bounding box center [98, 135] width 61 height 15
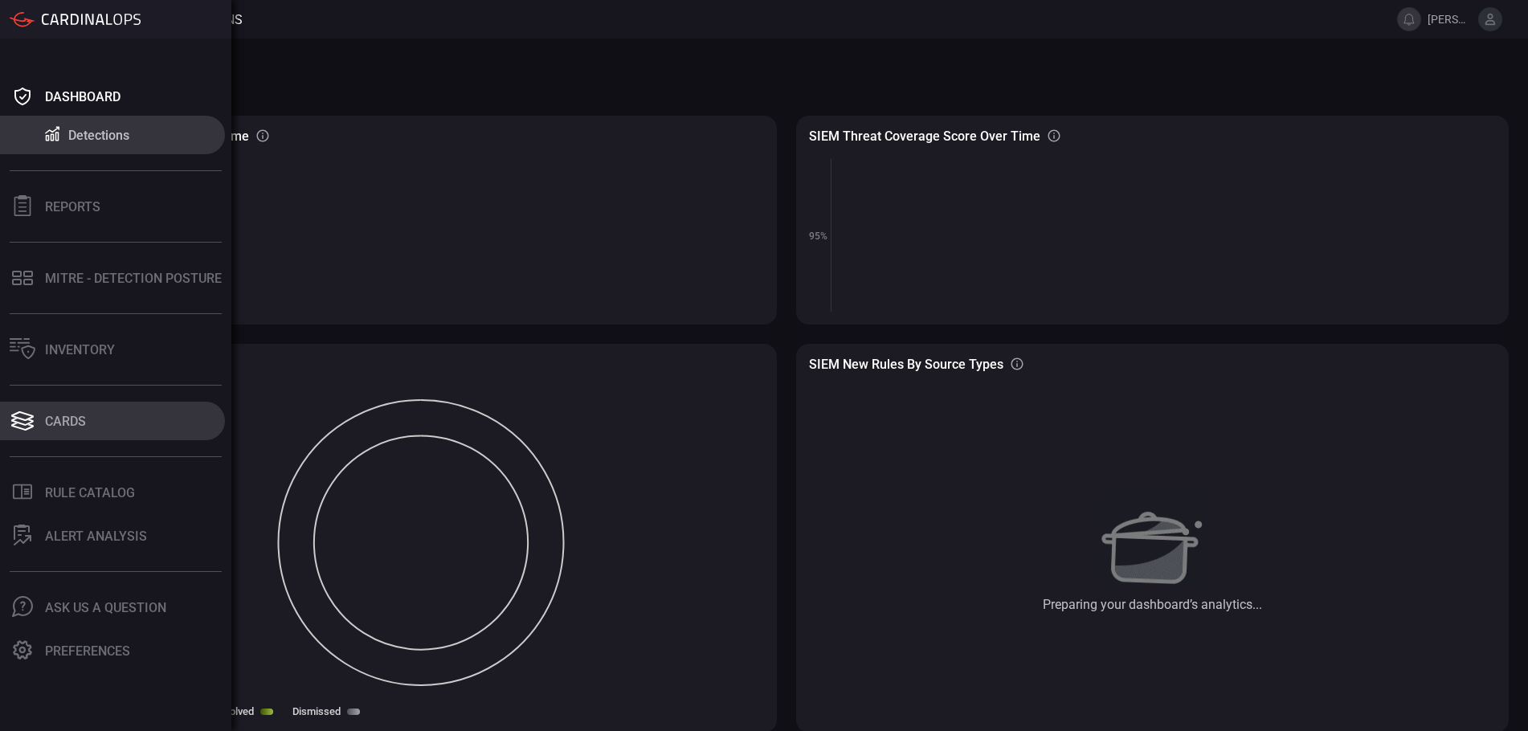
click at [72, 421] on div "Cards" at bounding box center [65, 421] width 41 height 15
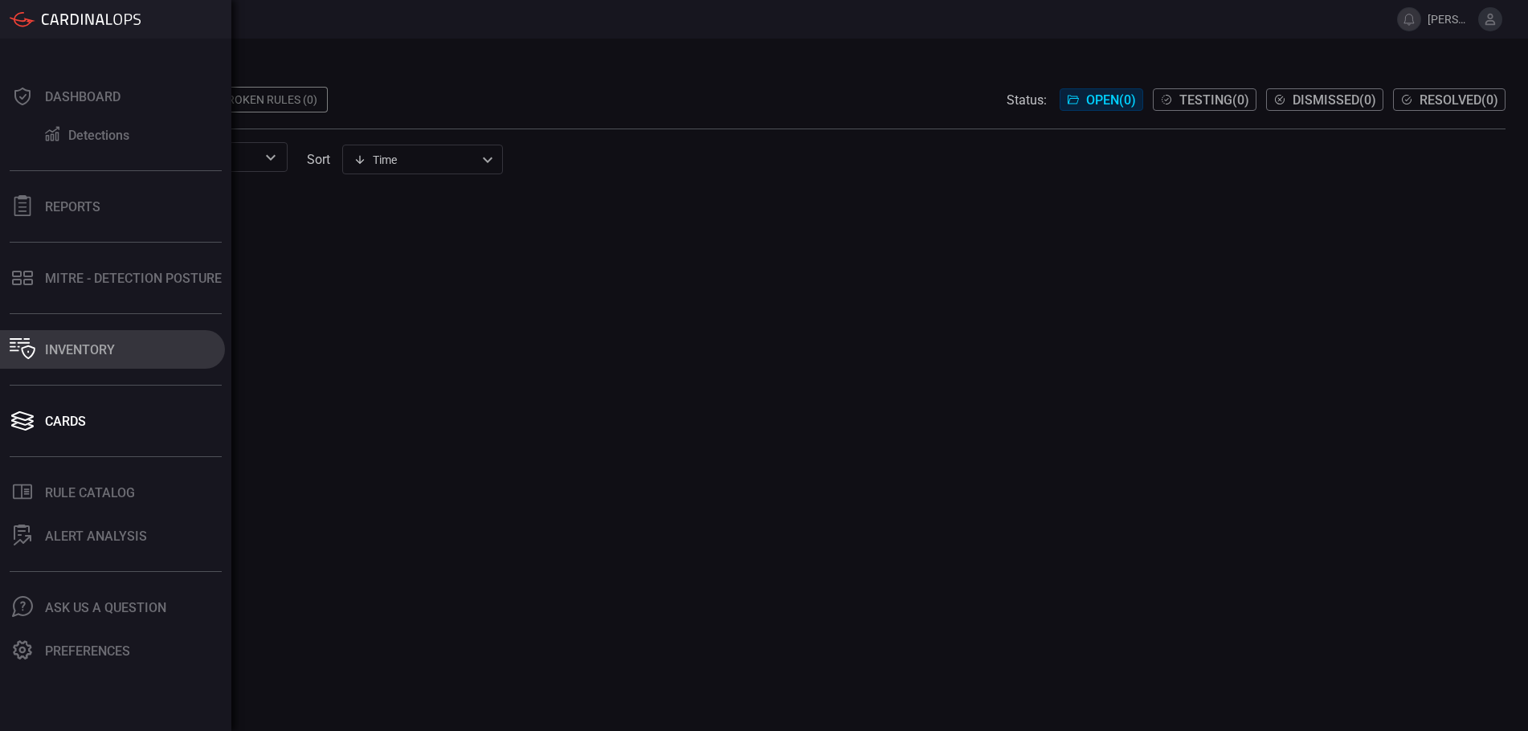
click at [85, 342] on div "Inventory" at bounding box center [80, 349] width 70 height 15
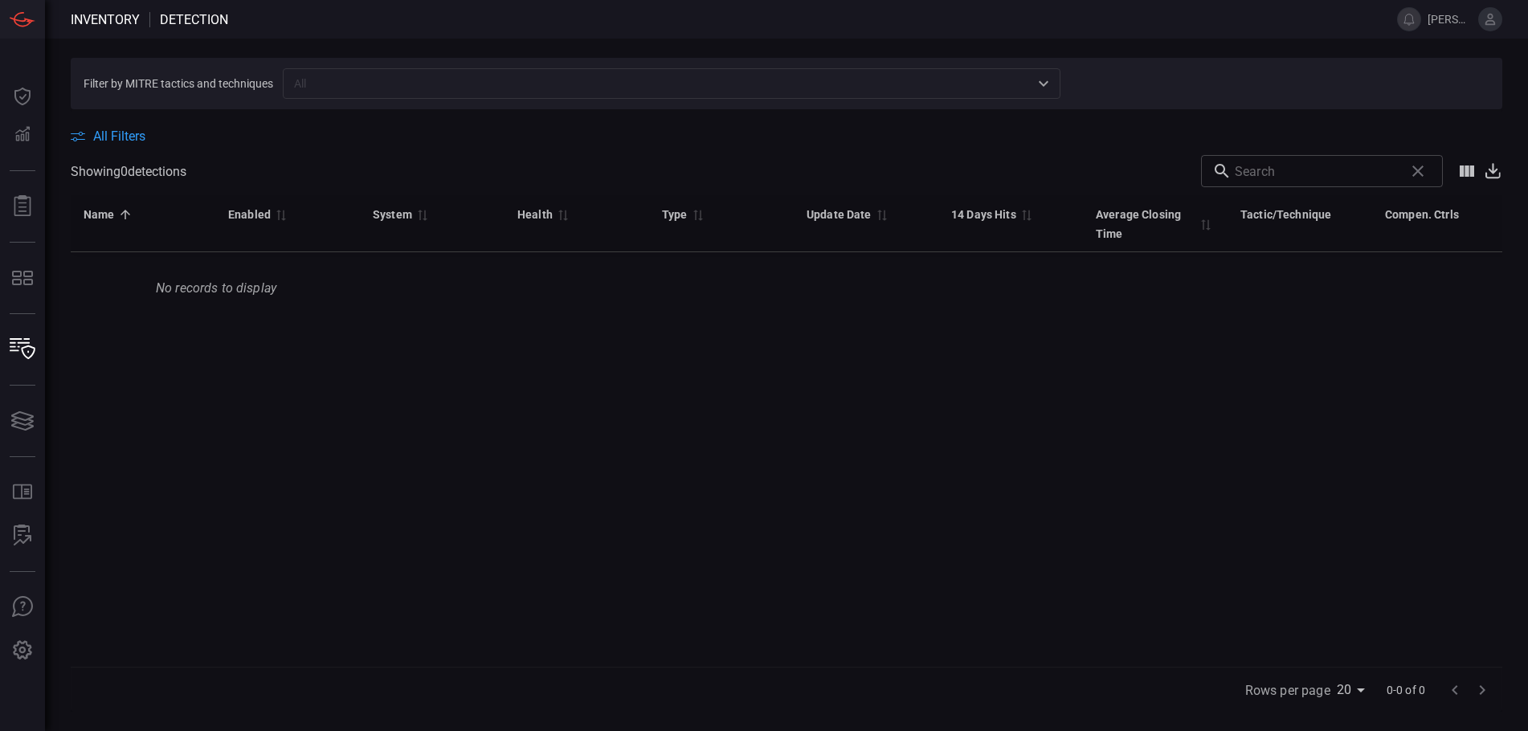
click at [1029, 92] on input "text" at bounding box center [659, 83] width 742 height 20
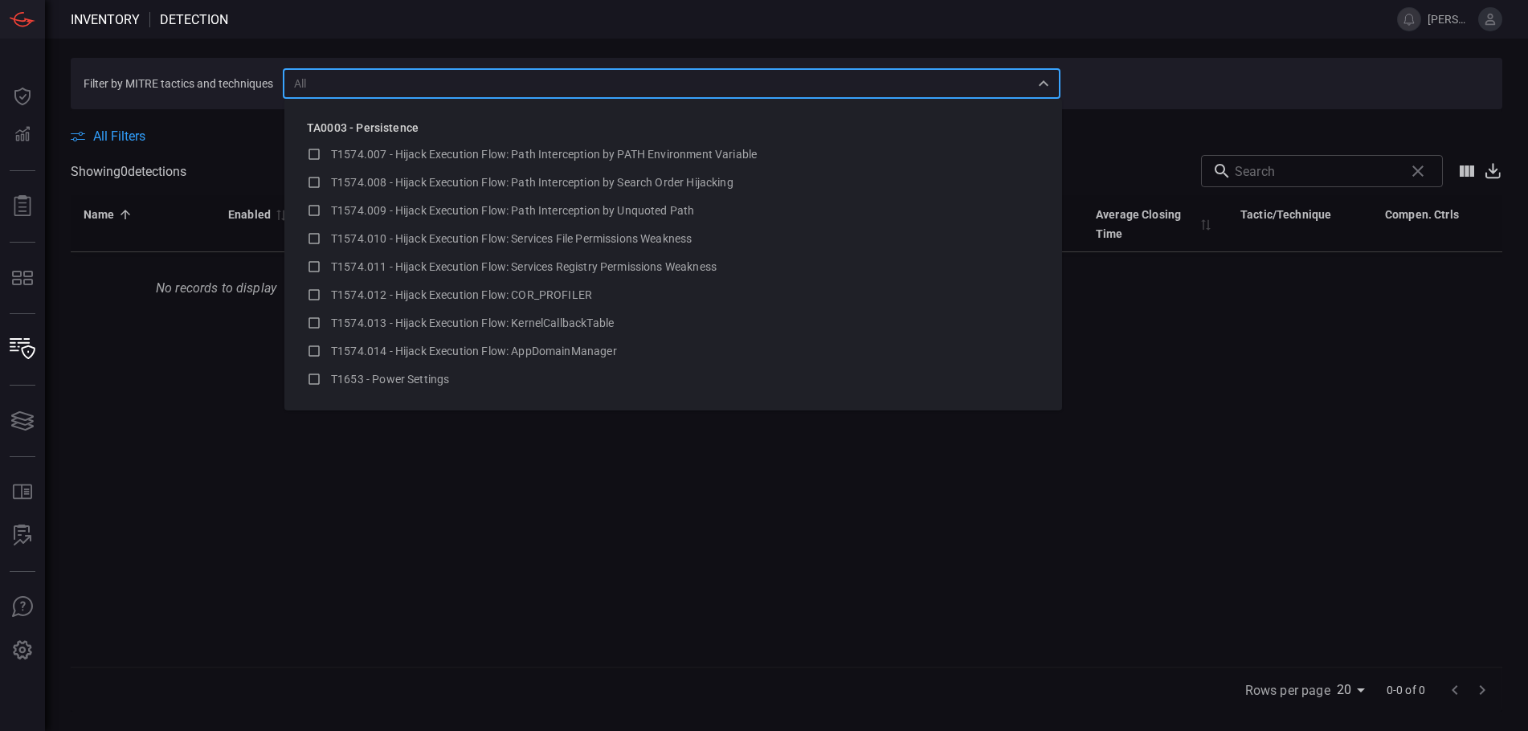
scroll to position [7954, 0]
click at [153, 366] on div "Name 0 Enabled 0 System 0 Health 0 Type 0 Update Date 0 14 Days Hits 0 Average …" at bounding box center [787, 431] width 1432 height 472
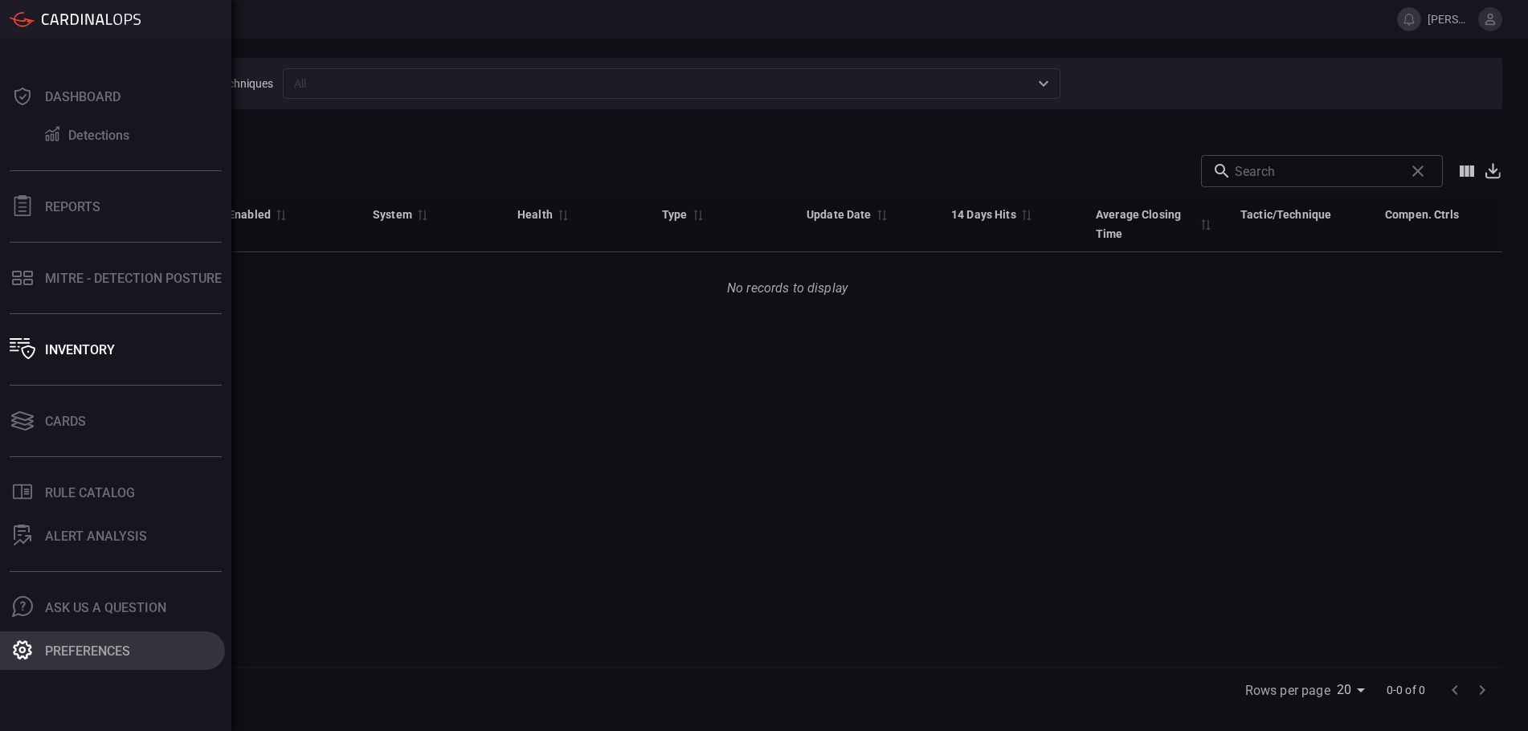
click at [74, 663] on button "Preferences" at bounding box center [112, 651] width 225 height 39
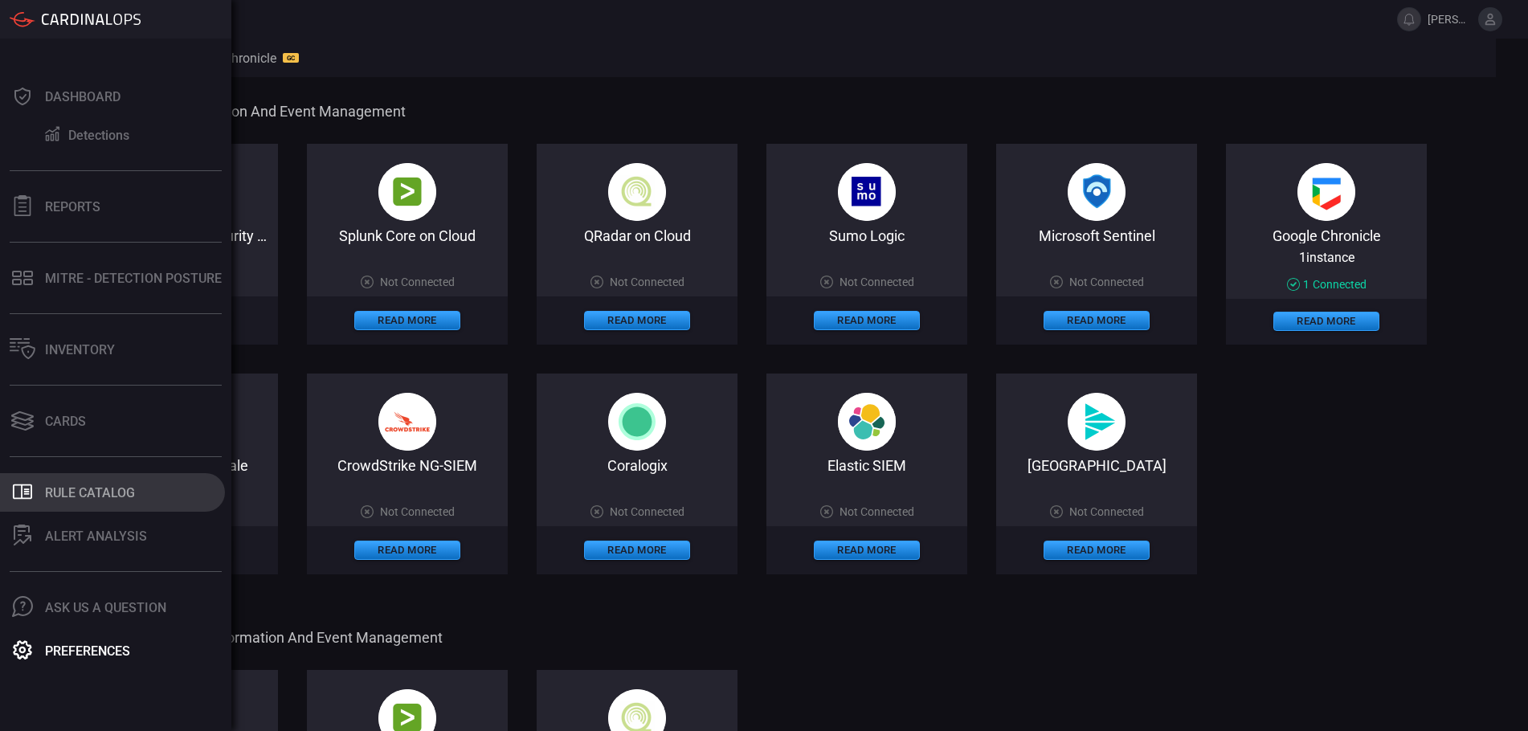
click at [93, 497] on div "Rule Catalog" at bounding box center [90, 492] width 90 height 15
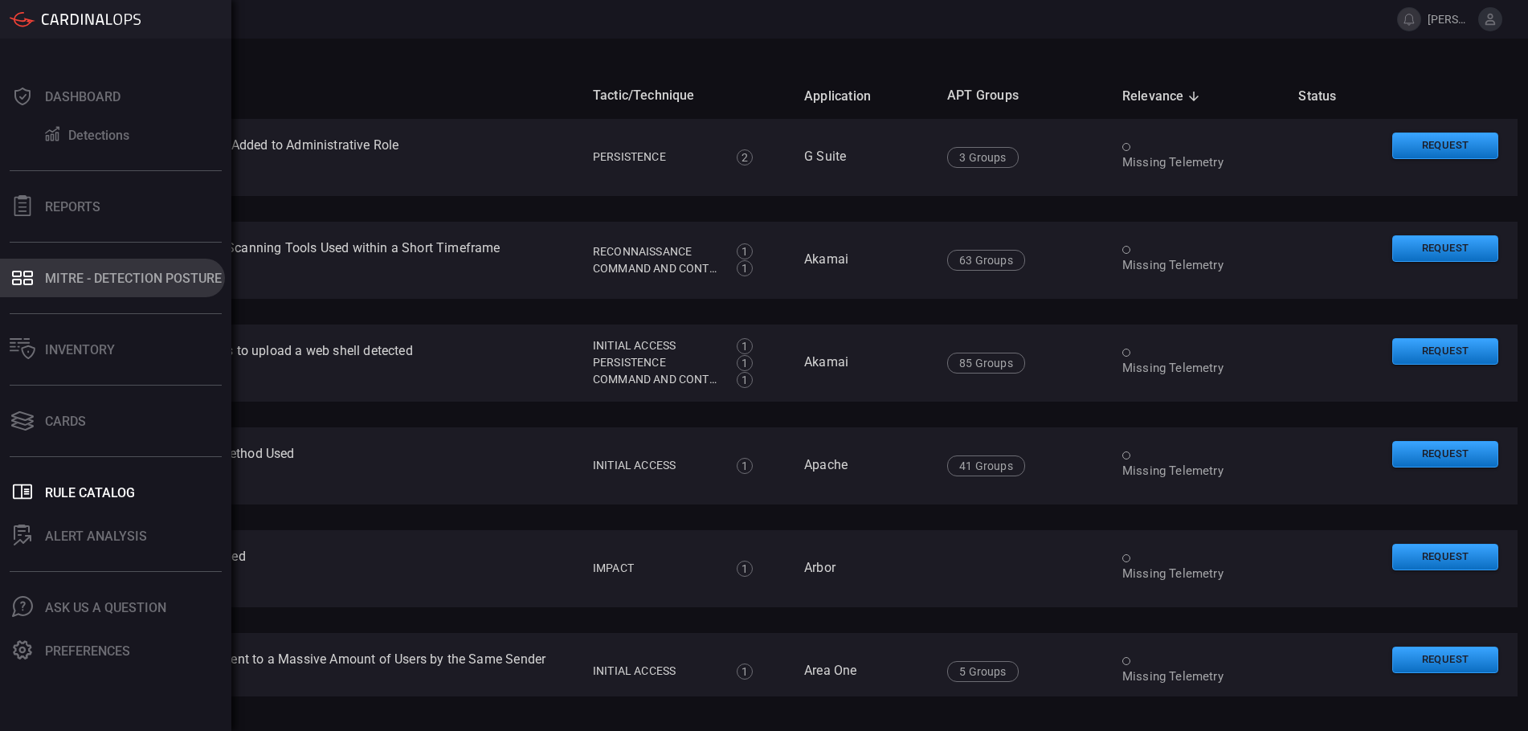
click at [129, 286] on button "MITRE - Detection Posture" at bounding box center [112, 278] width 225 height 39
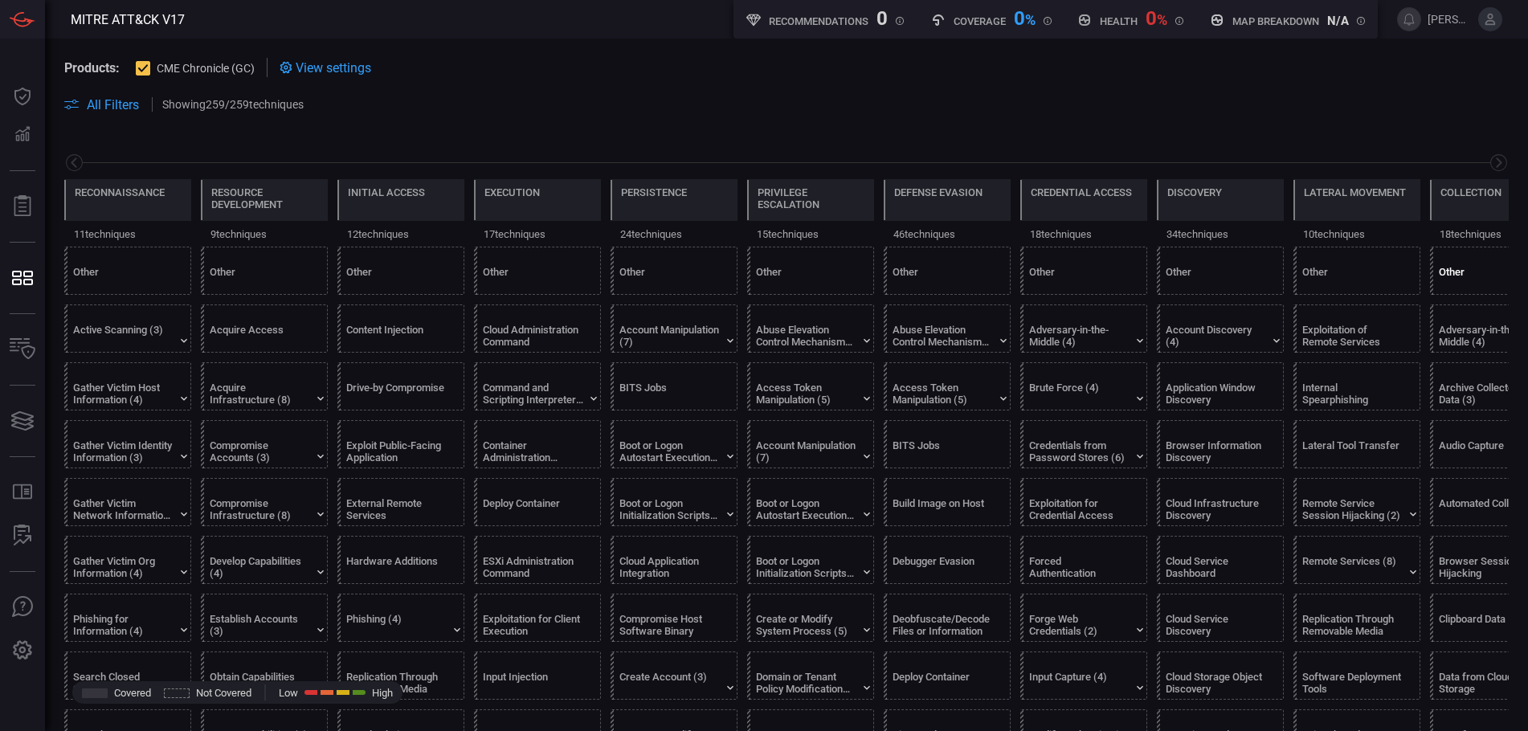
scroll to position [0, 211]
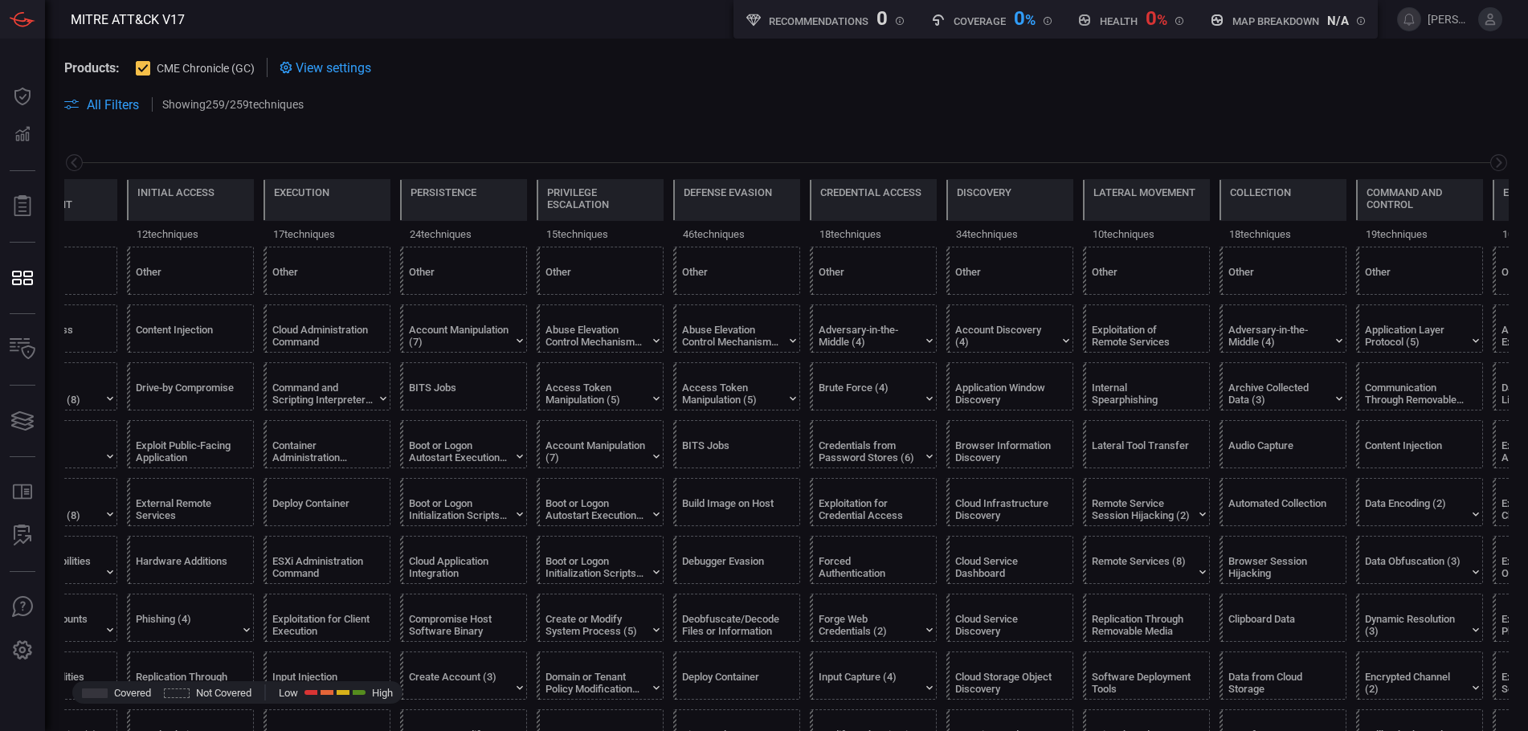
click at [311, 67] on span "View settings" at bounding box center [334, 67] width 76 height 15
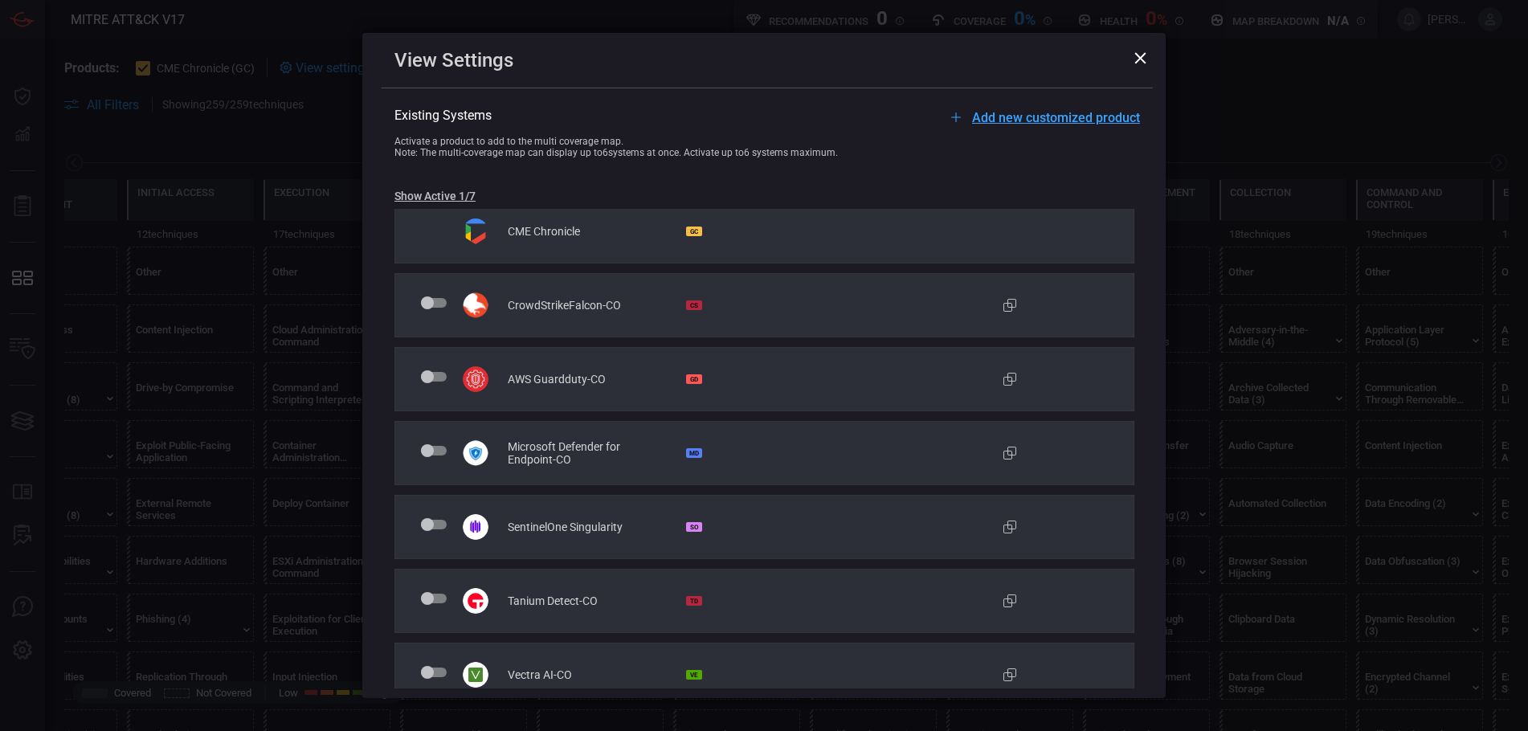
scroll to position [0, 0]
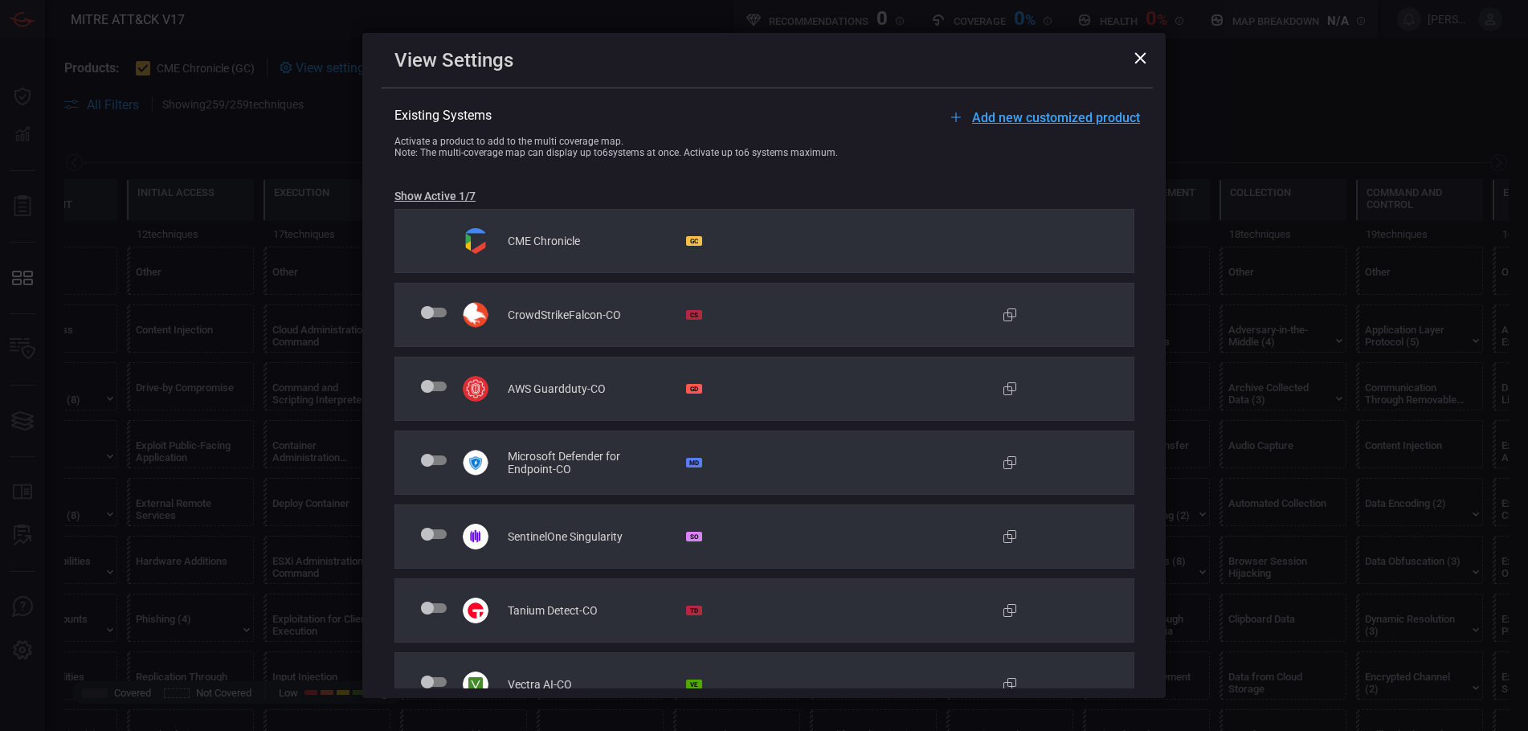
click at [1104, 118] on span "Add new customized product" at bounding box center [1056, 117] width 168 height 15
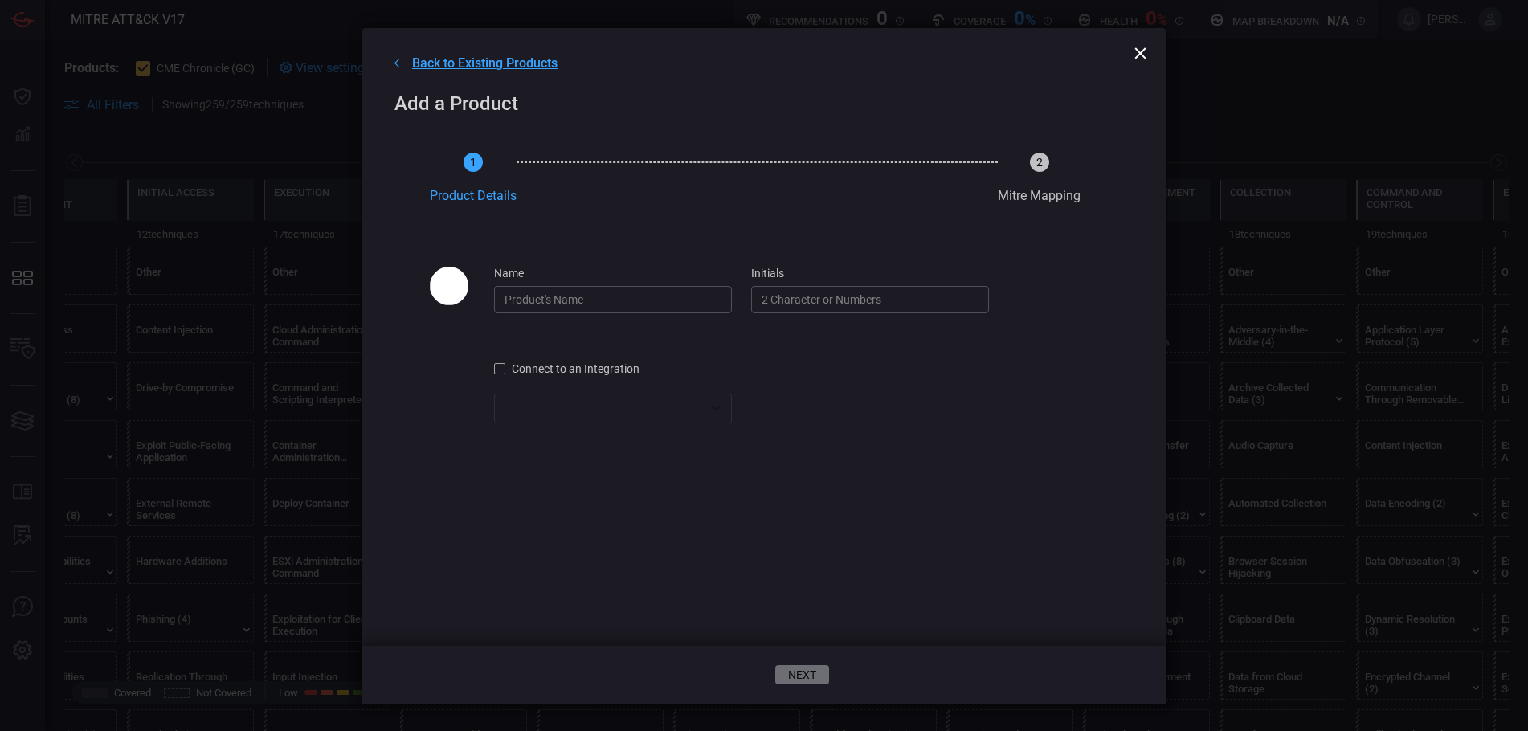
click at [643, 301] on input "name" at bounding box center [613, 299] width 238 height 27
click at [525, 374] on span "Connect to an Integration" at bounding box center [576, 368] width 128 height 13
click at [705, 403] on div "​ ​" at bounding box center [613, 409] width 238 height 30
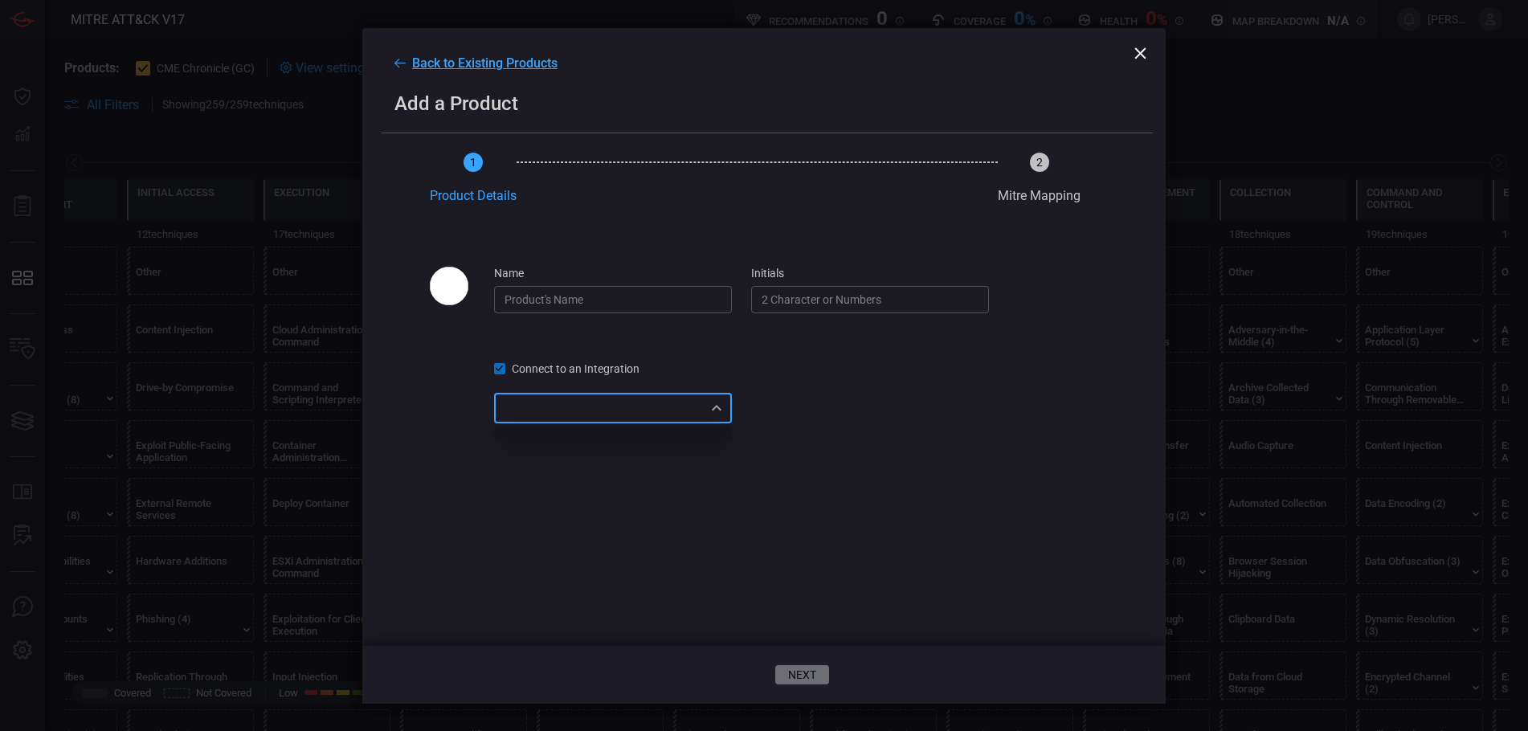
click at [717, 412] on div at bounding box center [764, 365] width 1528 height 731
click at [630, 297] on input "name" at bounding box center [613, 299] width 238 height 27
type input "Extrahop"
type input "EH"
click at [635, 411] on div "​ ​" at bounding box center [613, 409] width 238 height 30
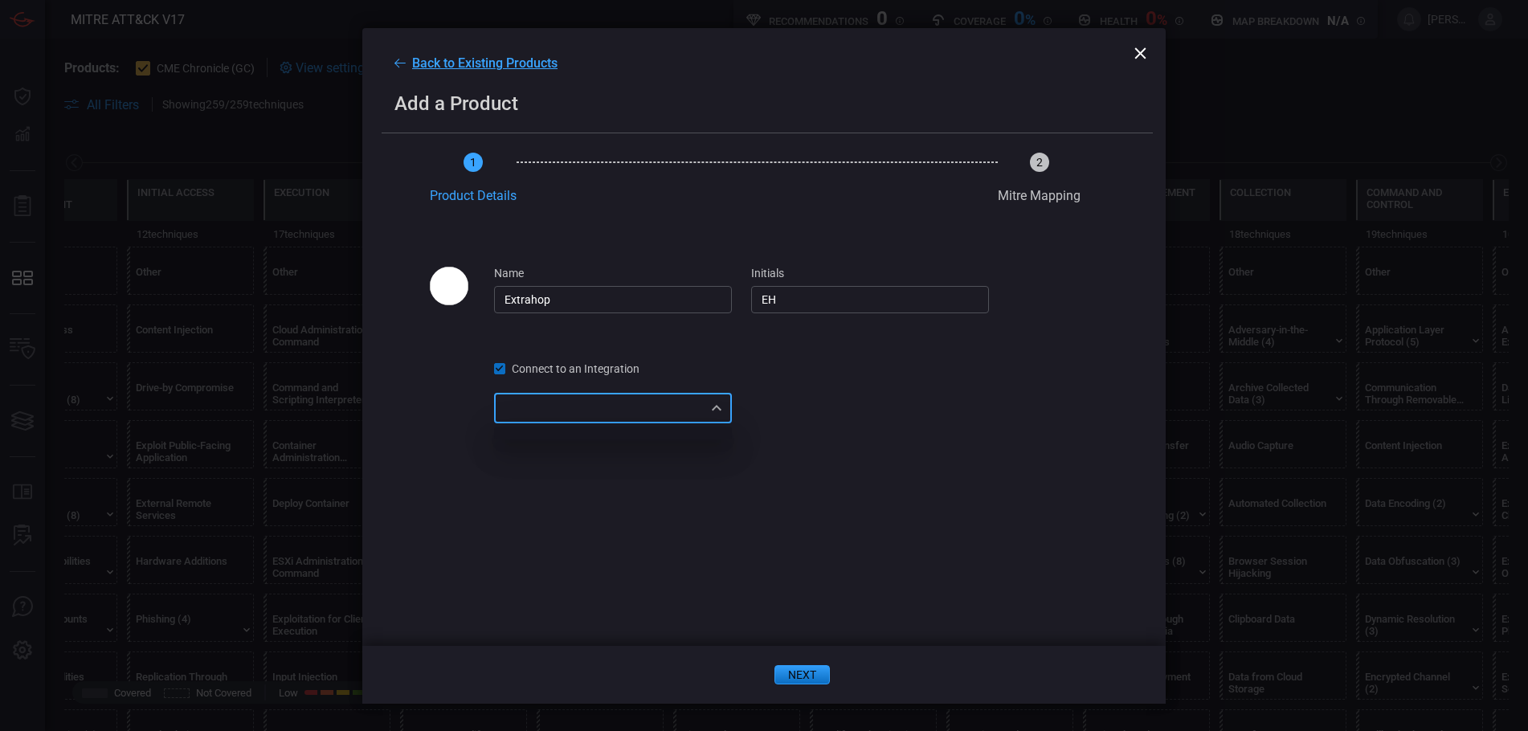
click at [809, 680] on div at bounding box center [764, 365] width 1528 height 731
click at [807, 668] on button "next" at bounding box center [802, 674] width 55 height 19
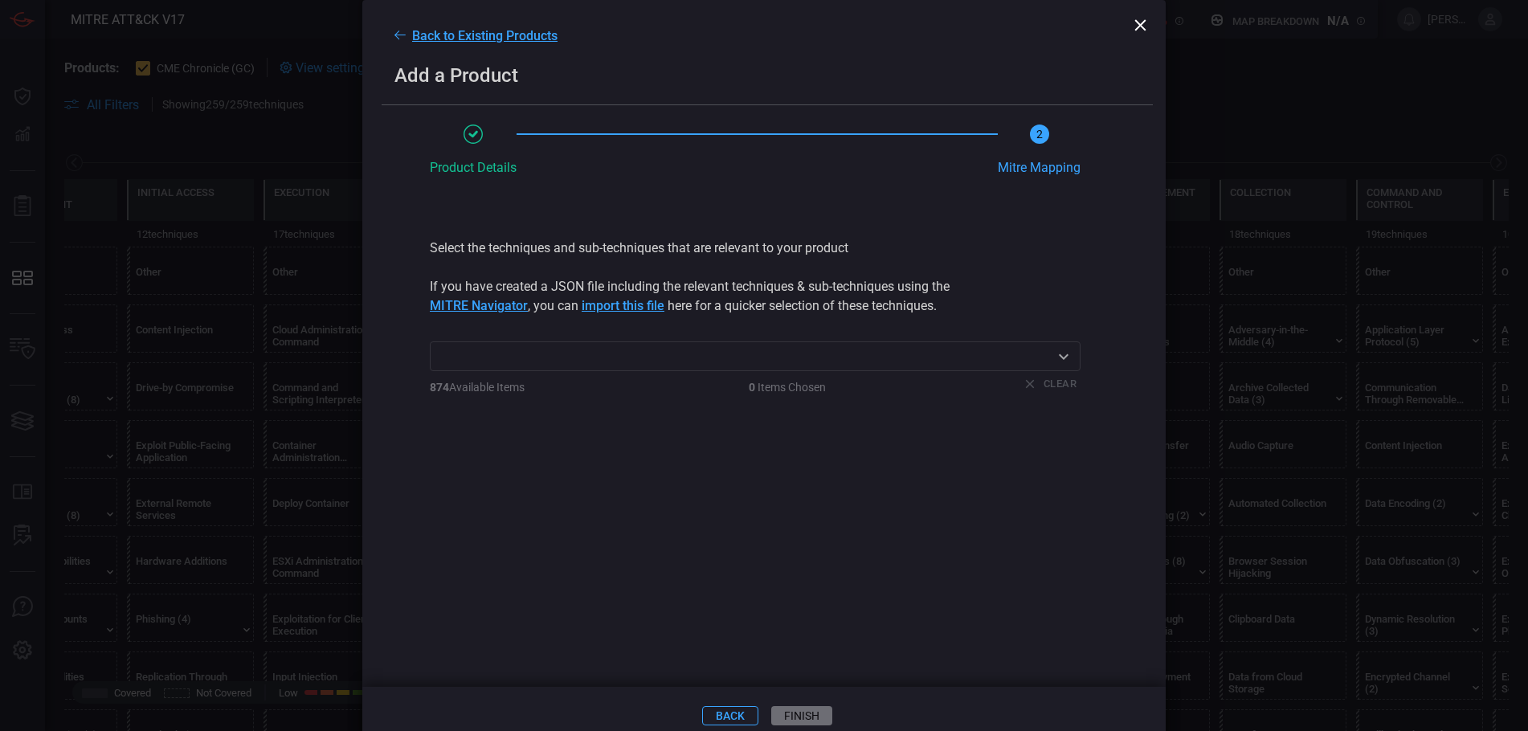
click at [807, 668] on div at bounding box center [755, 547] width 651 height 281
click at [1138, 22] on icon at bounding box center [1140, 24] width 11 height 11
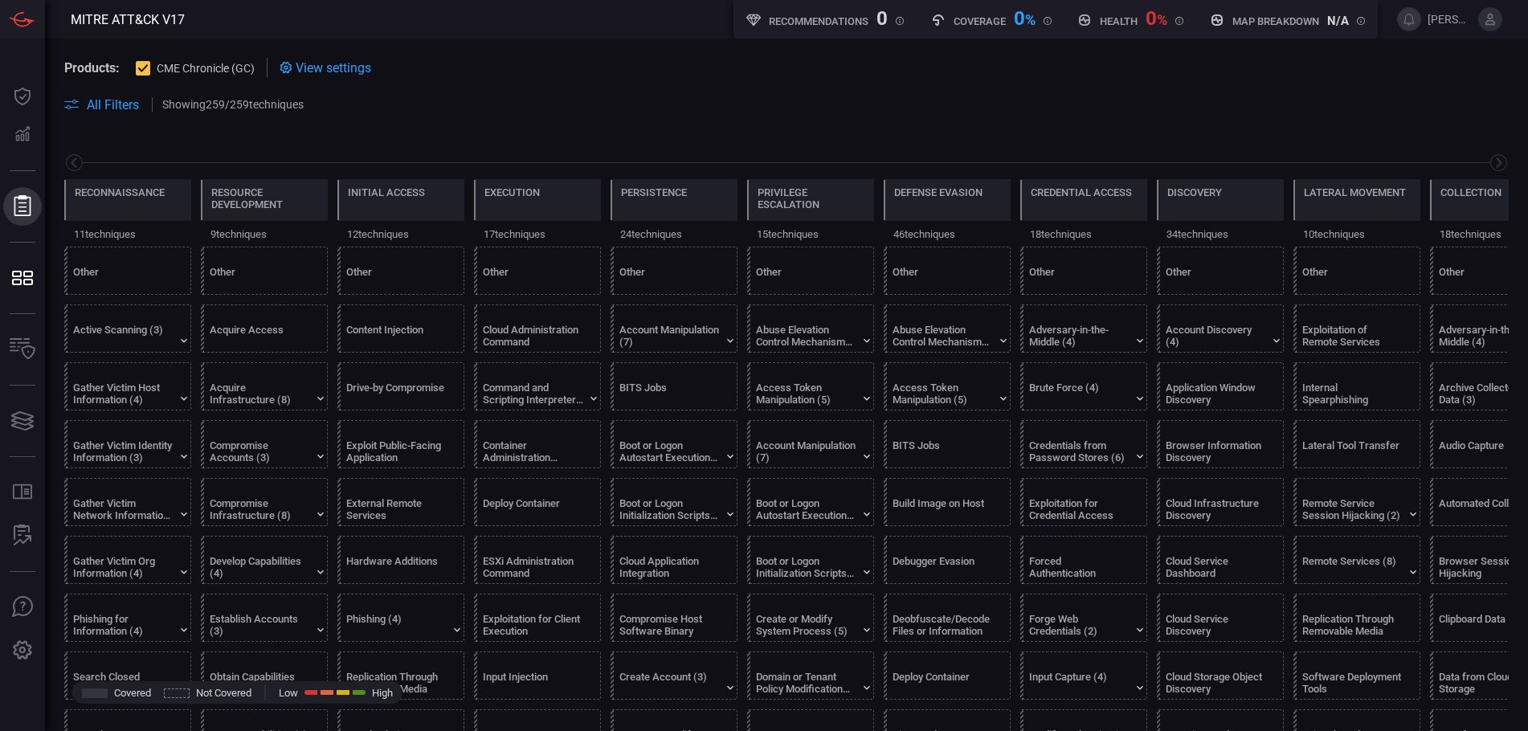
scroll to position [0, 211]
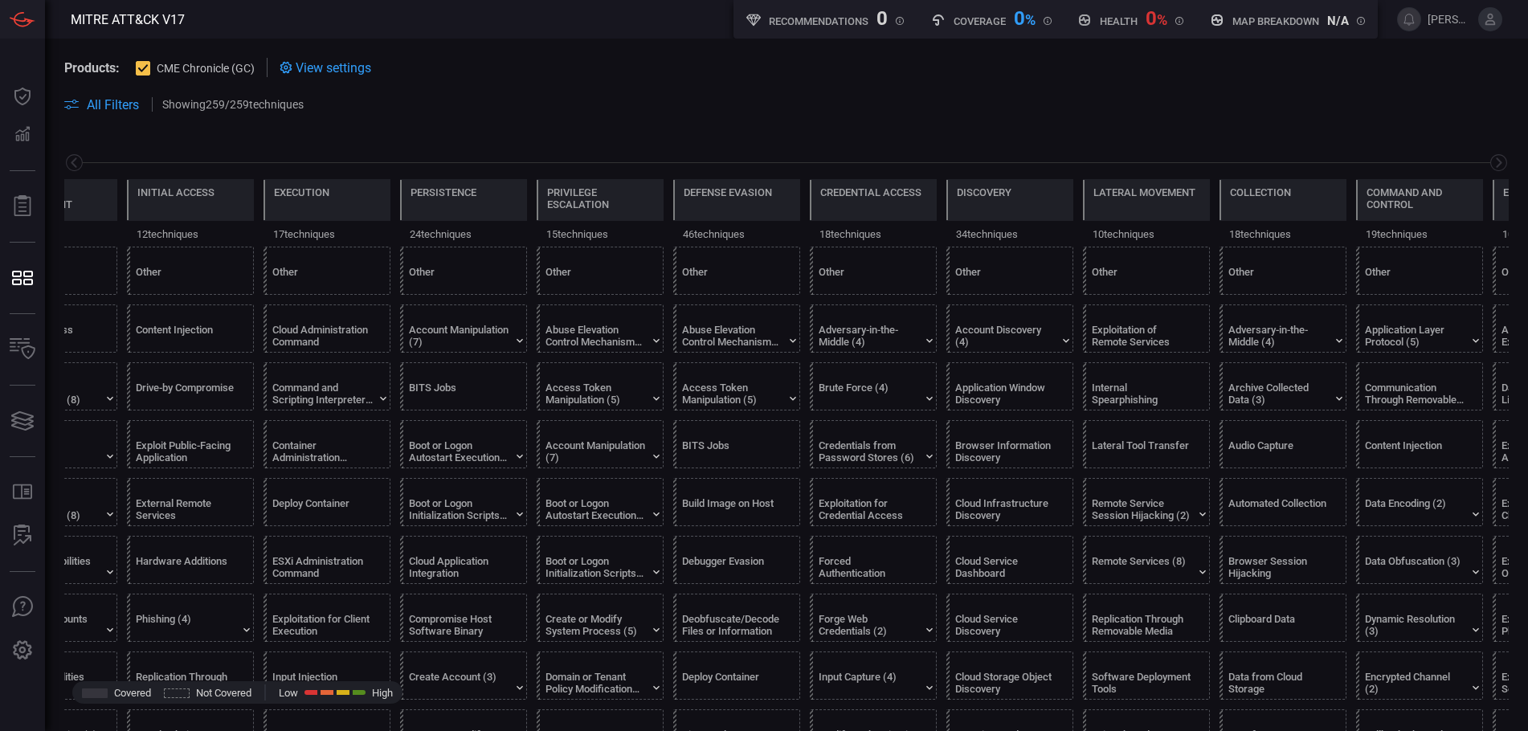
click at [748, 67] on section "Products: CME Chronicle (GC) View settings" at bounding box center [786, 67] width 1445 height 19
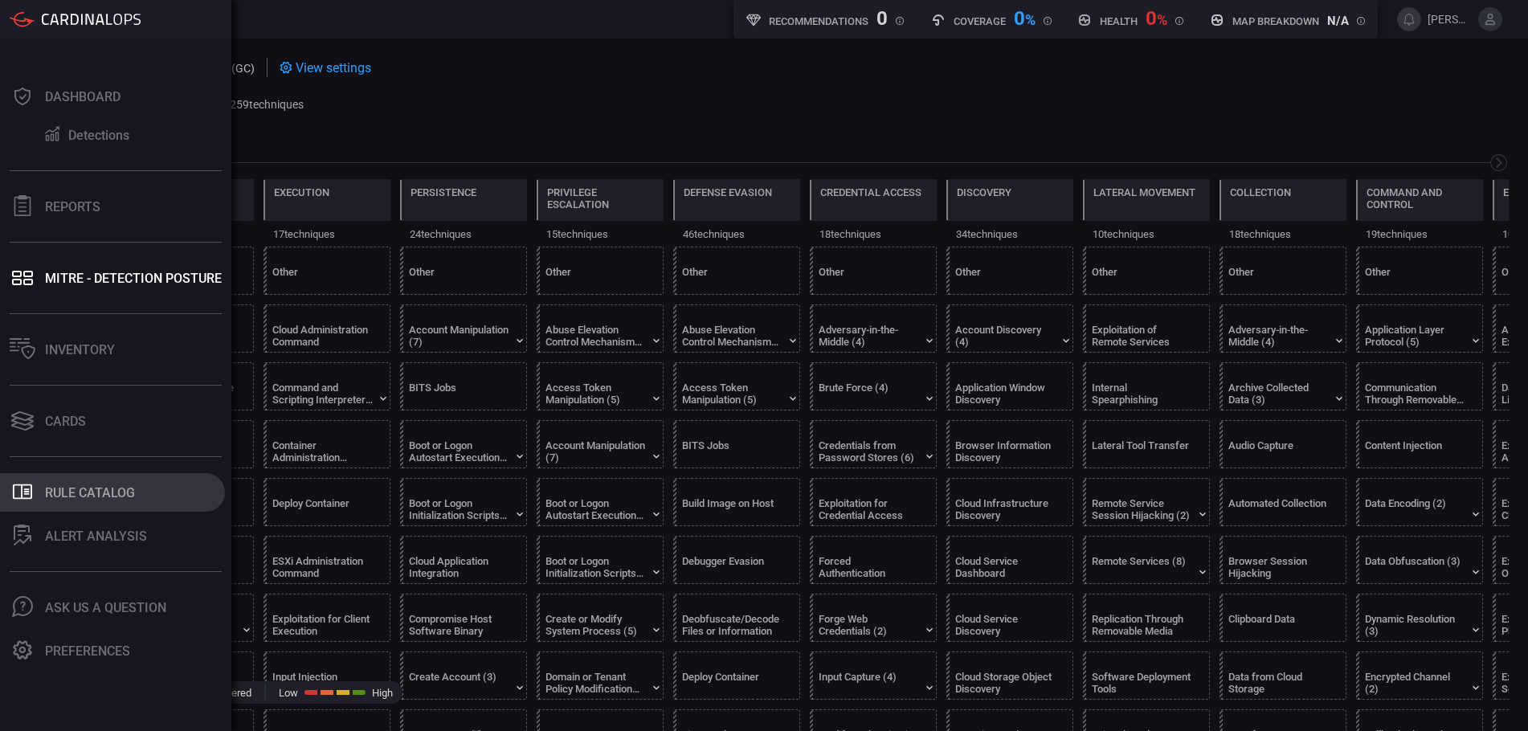
click at [116, 491] on div "Rule Catalog" at bounding box center [90, 492] width 90 height 15
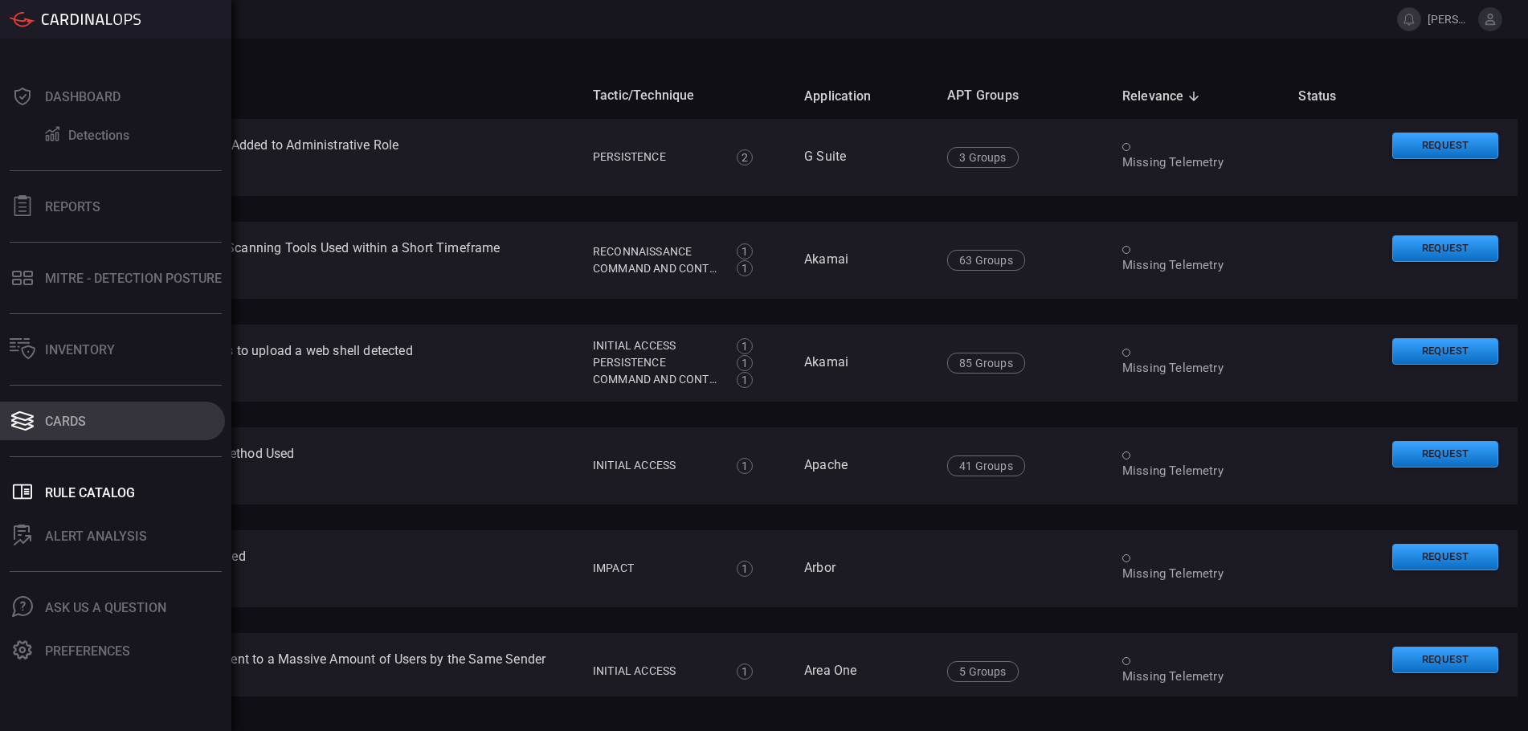
click at [47, 424] on div "Cards" at bounding box center [65, 421] width 41 height 15
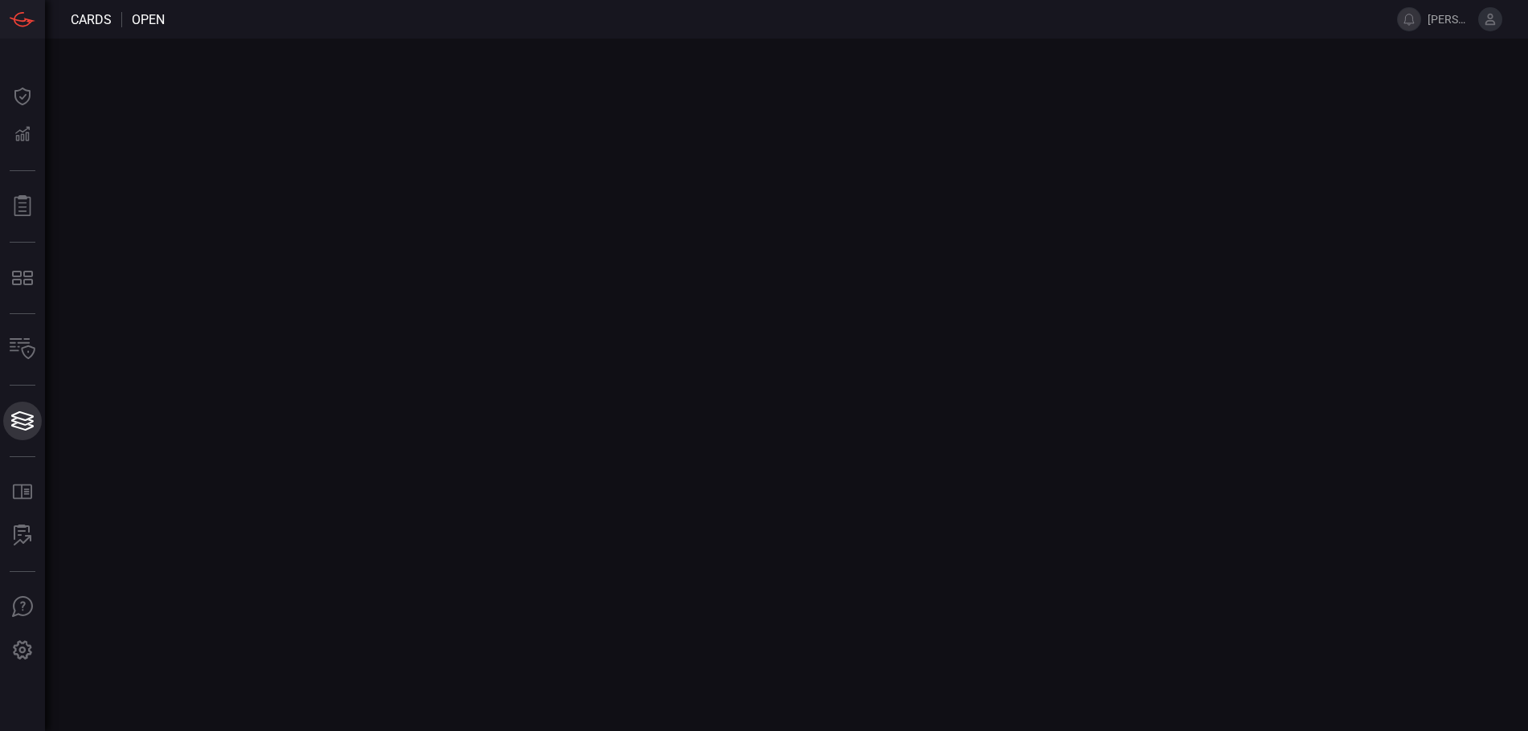
click at [42, 424] on button "Cards Cards" at bounding box center [22, 421] width 39 height 39
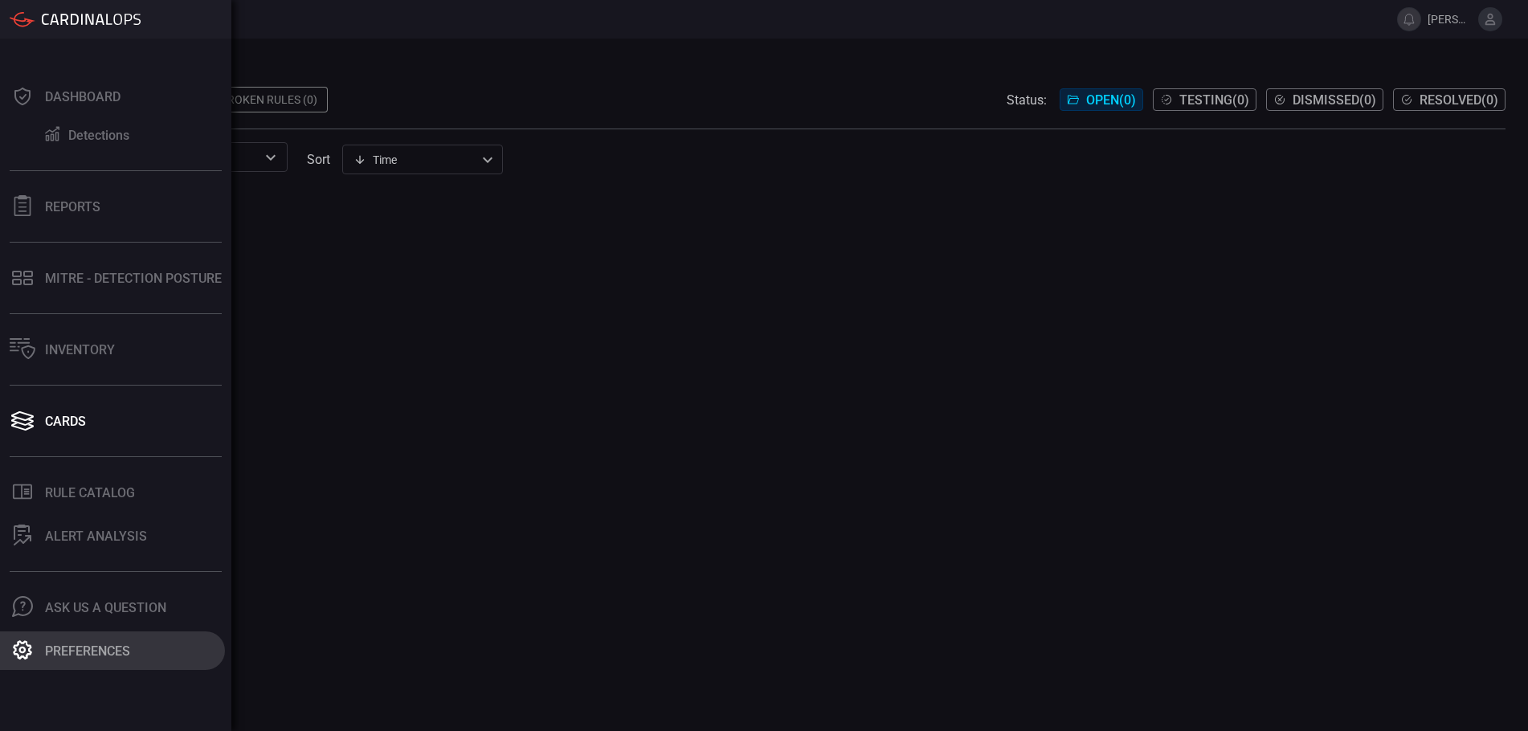
click at [76, 652] on div "Preferences" at bounding box center [87, 651] width 85 height 15
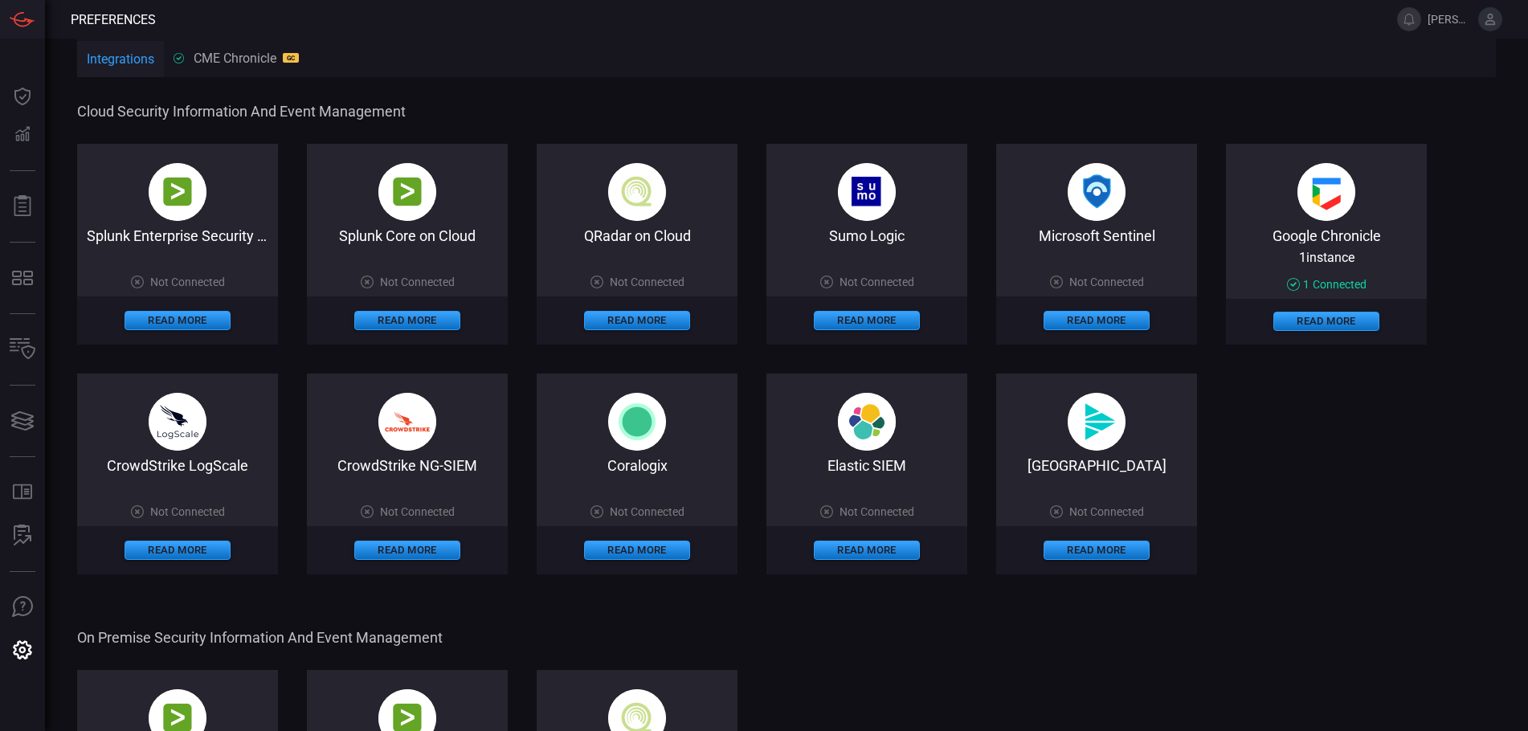
click at [260, 59] on div "CME Chronicle GC" at bounding box center [236, 58] width 125 height 15
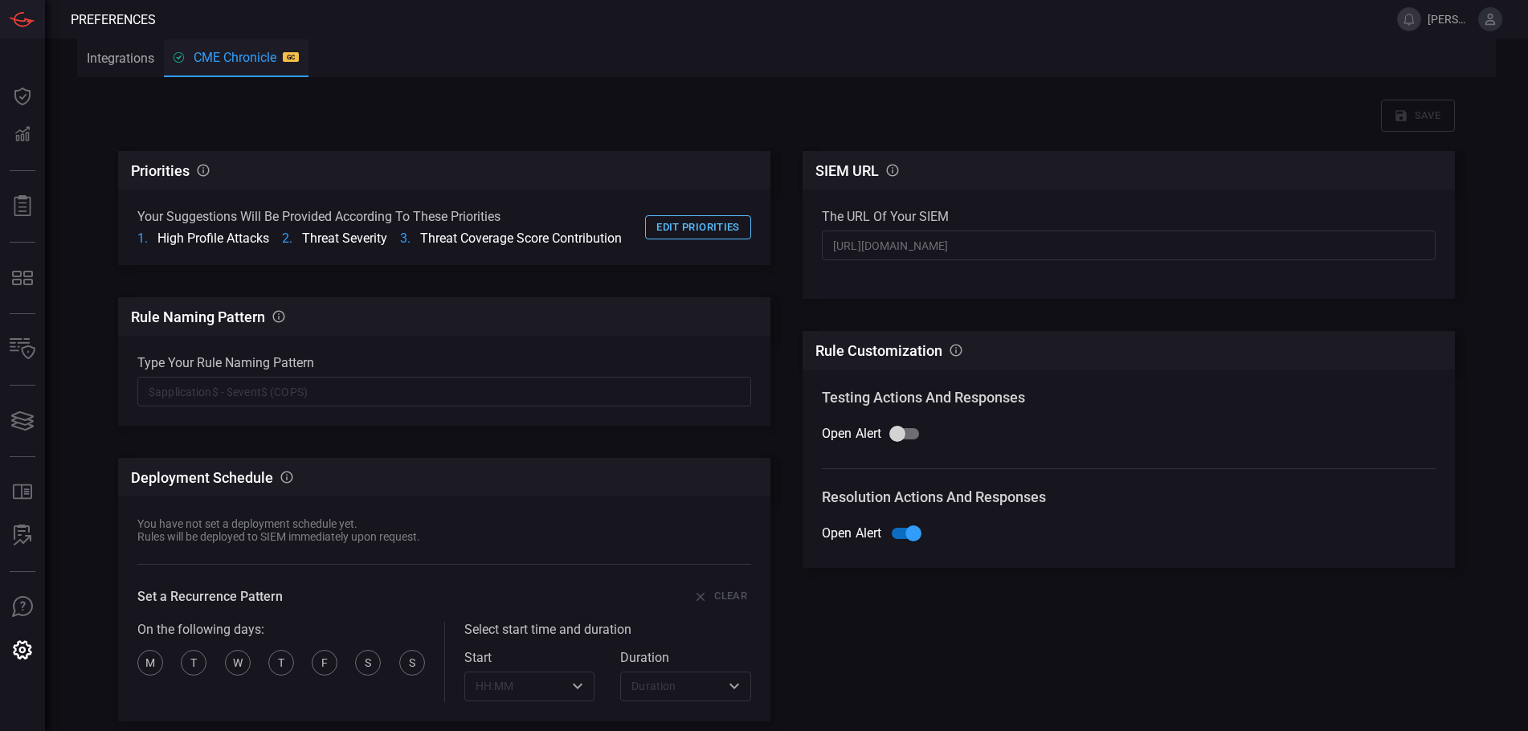
click at [705, 227] on button "Edit priorities" at bounding box center [698, 227] width 106 height 25
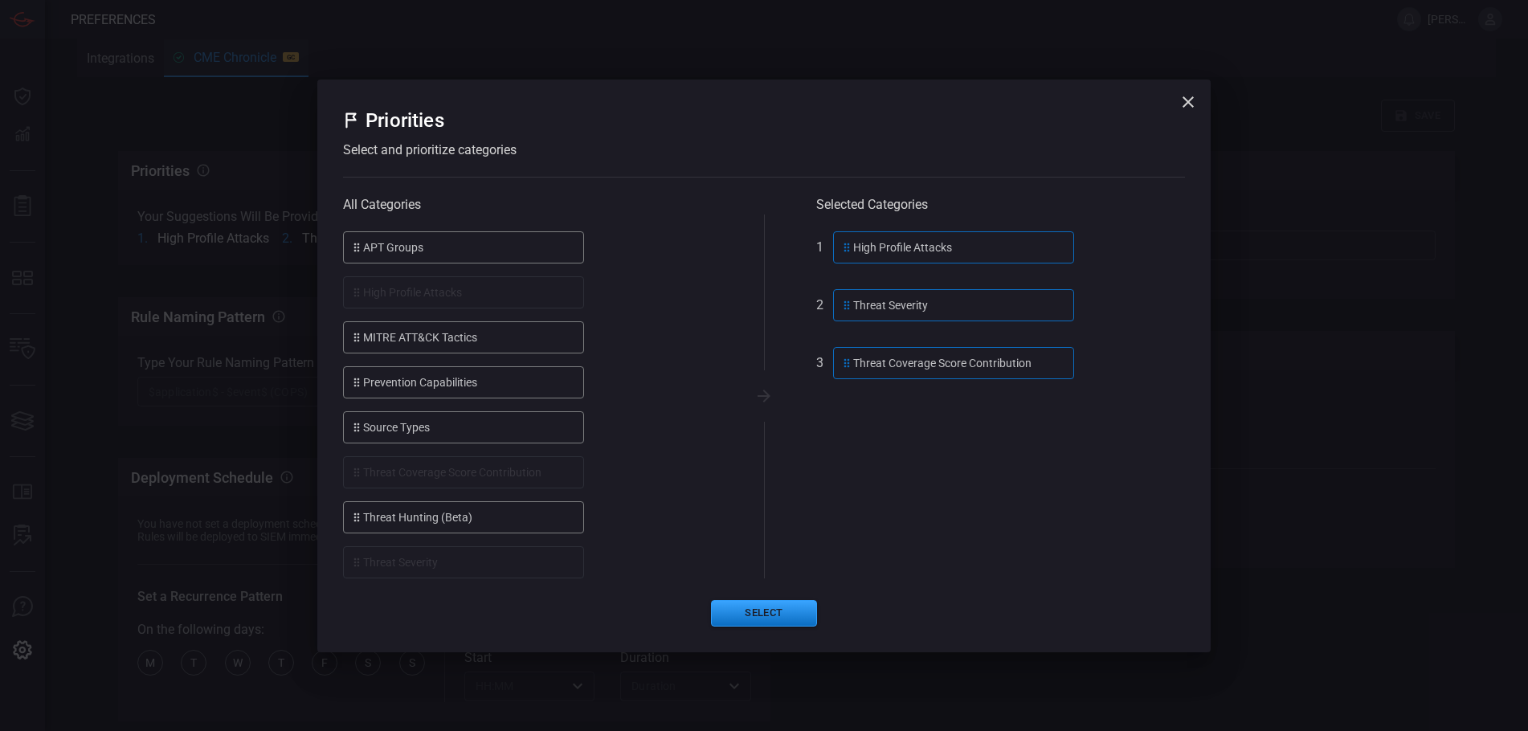
drag, startPoint x: 936, startPoint y: 373, endPoint x: 926, endPoint y: 374, distance: 9.7
click at [936, 373] on div "Threat Coverage Score Contribution" at bounding box center [953, 363] width 241 height 32
drag, startPoint x: 776, startPoint y: 376, endPoint x: 583, endPoint y: 376, distance: 192.8
click at [583, 376] on div "All Categories APT Groups High Profile Attacks MITRE ATT&CK Tactics Prevention …" at bounding box center [764, 397] width 842 height 364
click at [1008, 369] on div "Threat Coverage Score Contribution" at bounding box center [953, 363] width 241 height 32
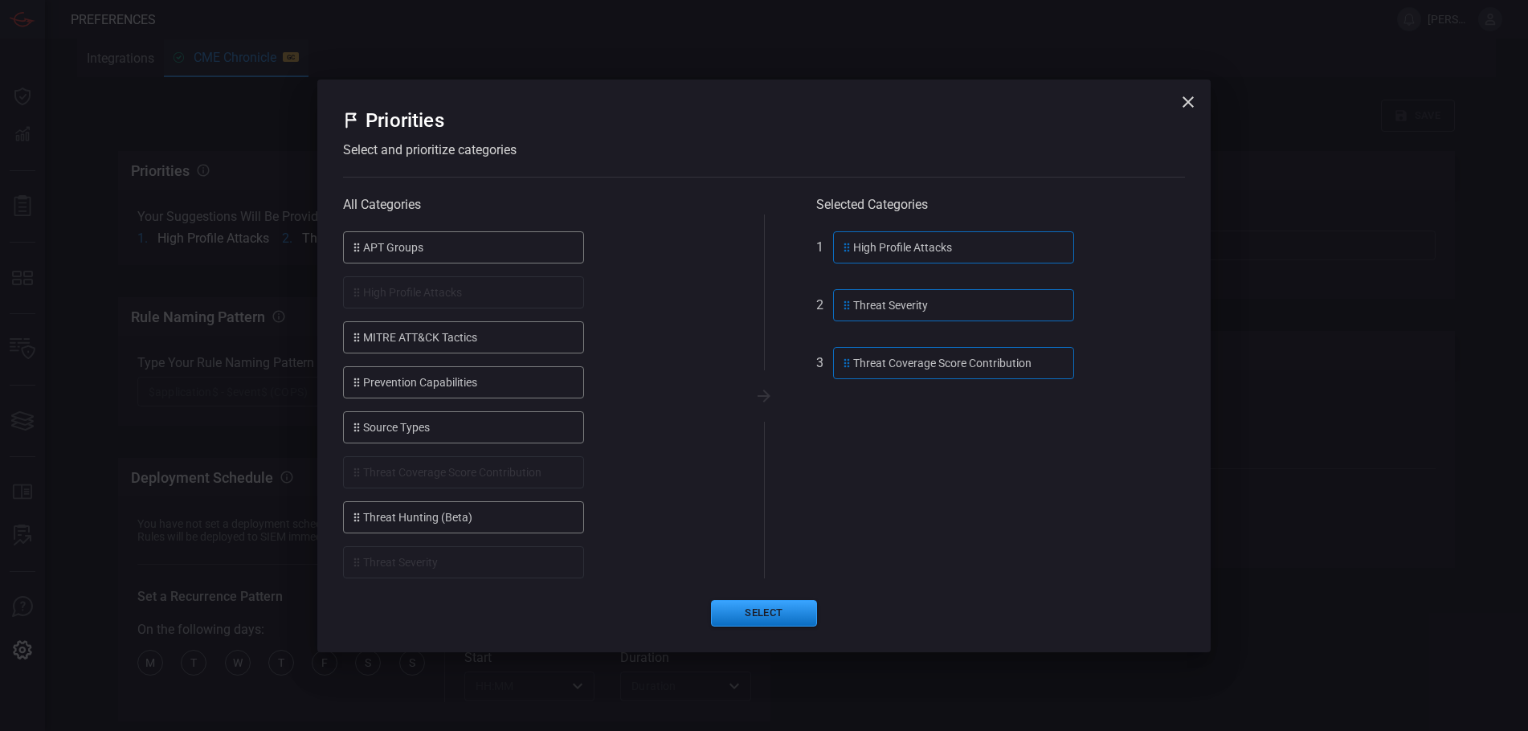
click at [999, 378] on div "Threat Coverage Score Contribution" at bounding box center [953, 363] width 241 height 32
click at [846, 356] on icon at bounding box center [846, 363] width 13 height 19
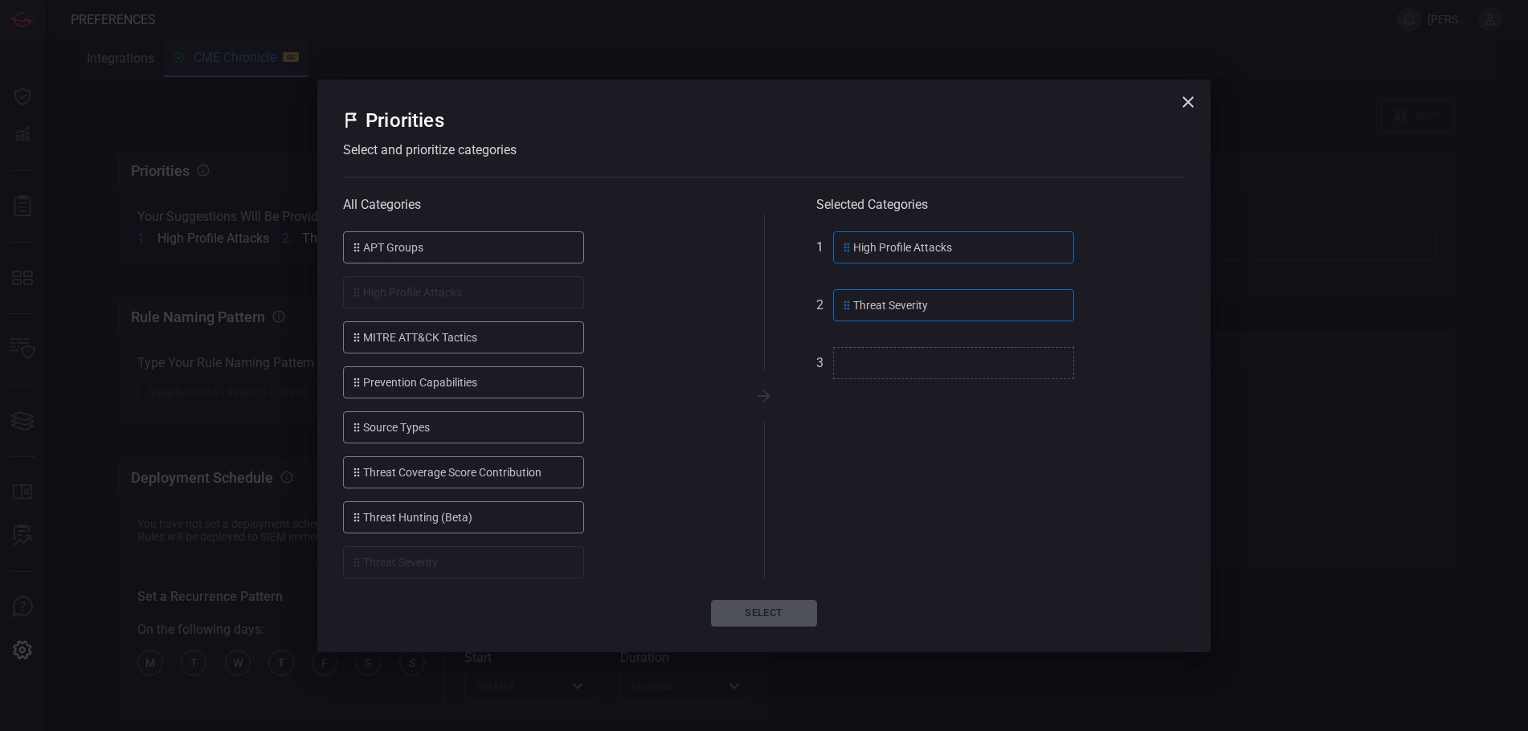
click at [533, 341] on div "MITRE ATT&CK Tactics" at bounding box center [463, 337] width 241 height 32
drag, startPoint x: 387, startPoint y: 248, endPoint x: 435, endPoint y: 255, distance: 47.8
click at [388, 248] on div "APT Groups" at bounding box center [463, 247] width 241 height 32
drag, startPoint x: 828, startPoint y: 309, endPoint x: 896, endPoint y: 337, distance: 73.4
click at [896, 337] on div "All Categories APT Groups High Profile Attacks MITRE ATT&CK Tactics Prevention …" at bounding box center [764, 397] width 842 height 364
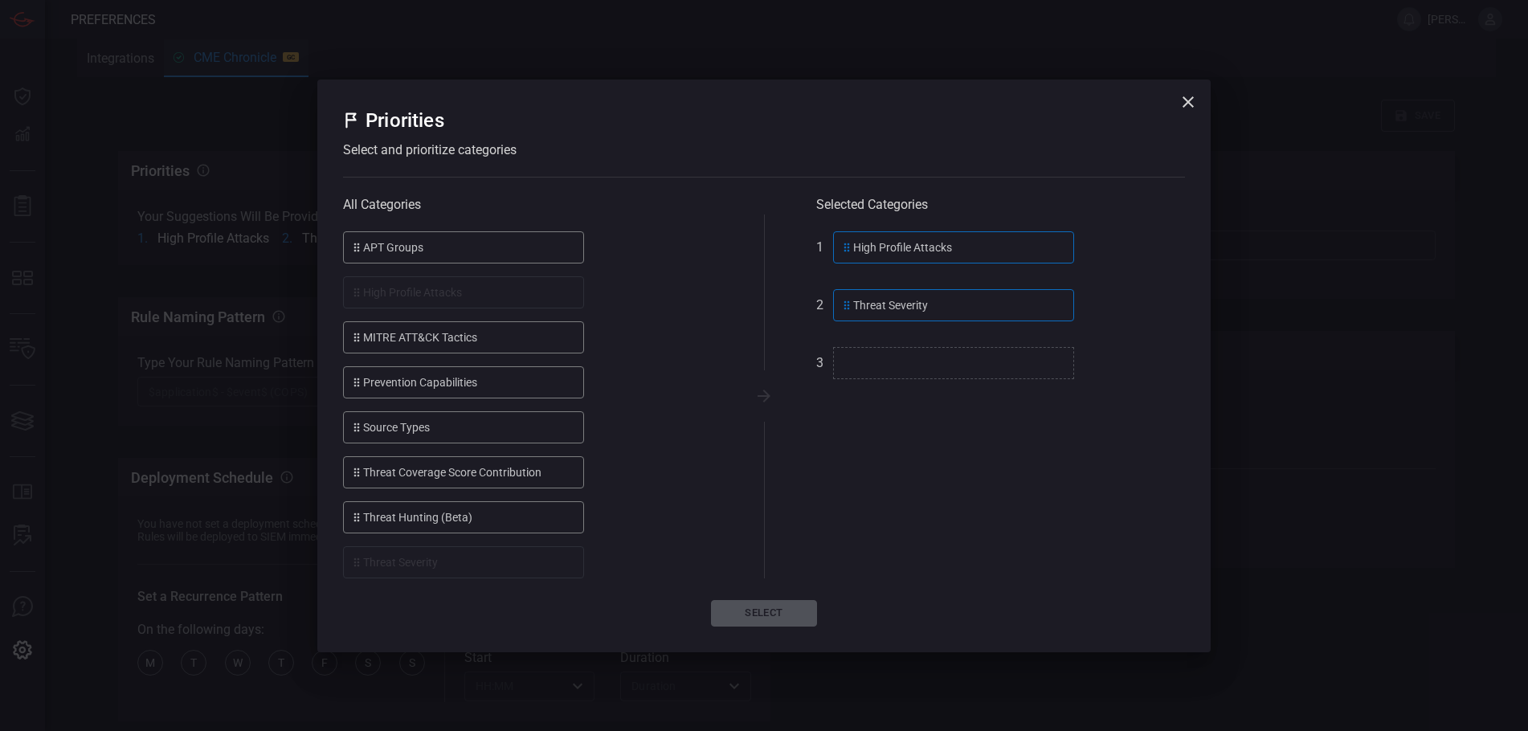
drag, startPoint x: 517, startPoint y: 239, endPoint x: 511, endPoint y: 248, distance: 11.6
click at [517, 239] on div "APT Groups" at bounding box center [463, 247] width 241 height 32
click at [383, 251] on div "APT Groups" at bounding box center [463, 247] width 241 height 32
drag, startPoint x: 680, startPoint y: 285, endPoint x: 885, endPoint y: 324, distance: 209.3
click at [875, 318] on div "All Categories APT Groups High Profile Attacks MITRE ATT&CK Tactics Prevention …" at bounding box center [764, 397] width 842 height 364
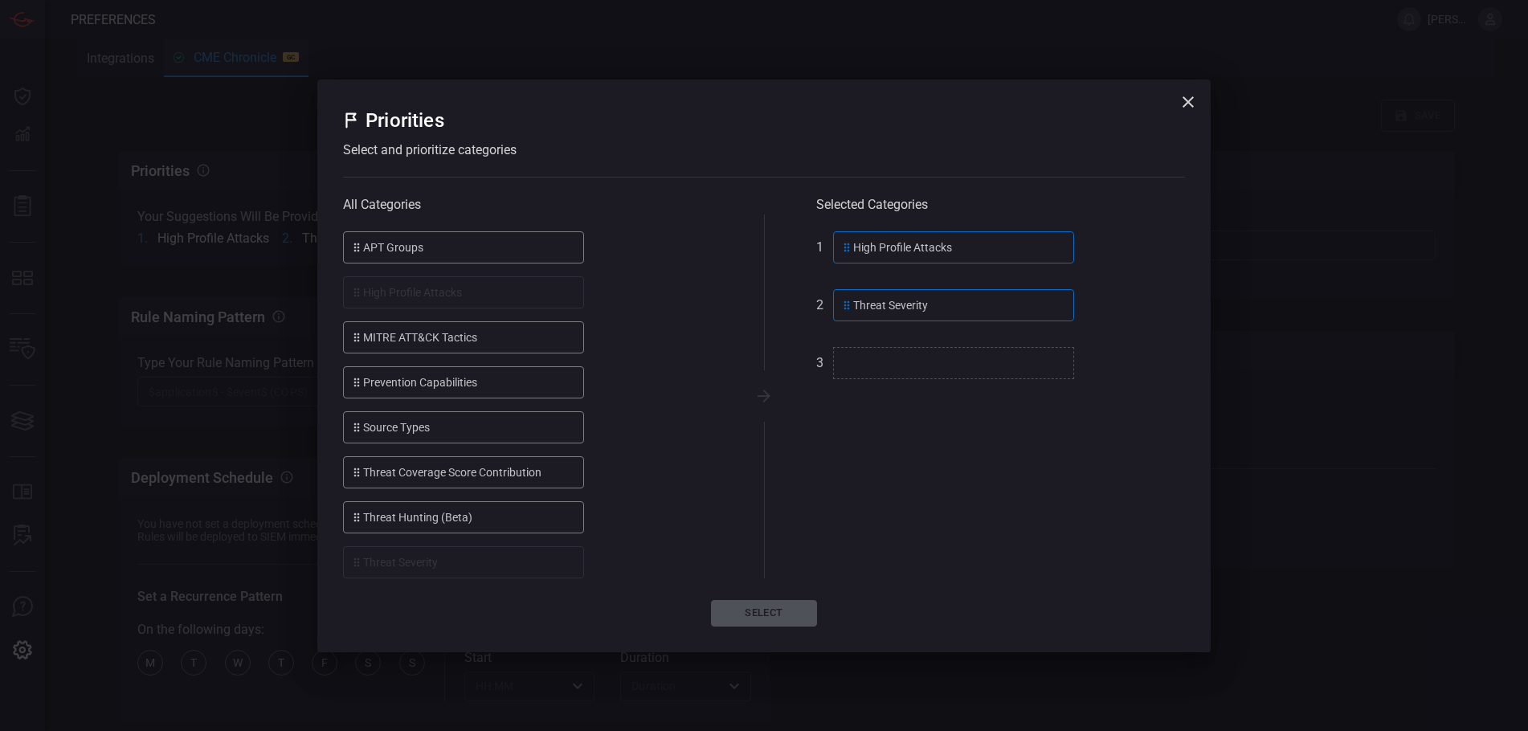
click at [359, 239] on icon at bounding box center [356, 247] width 13 height 19
click at [356, 254] on icon at bounding box center [356, 247] width 13 height 19
click at [765, 609] on button "Select" at bounding box center [764, 613] width 106 height 27
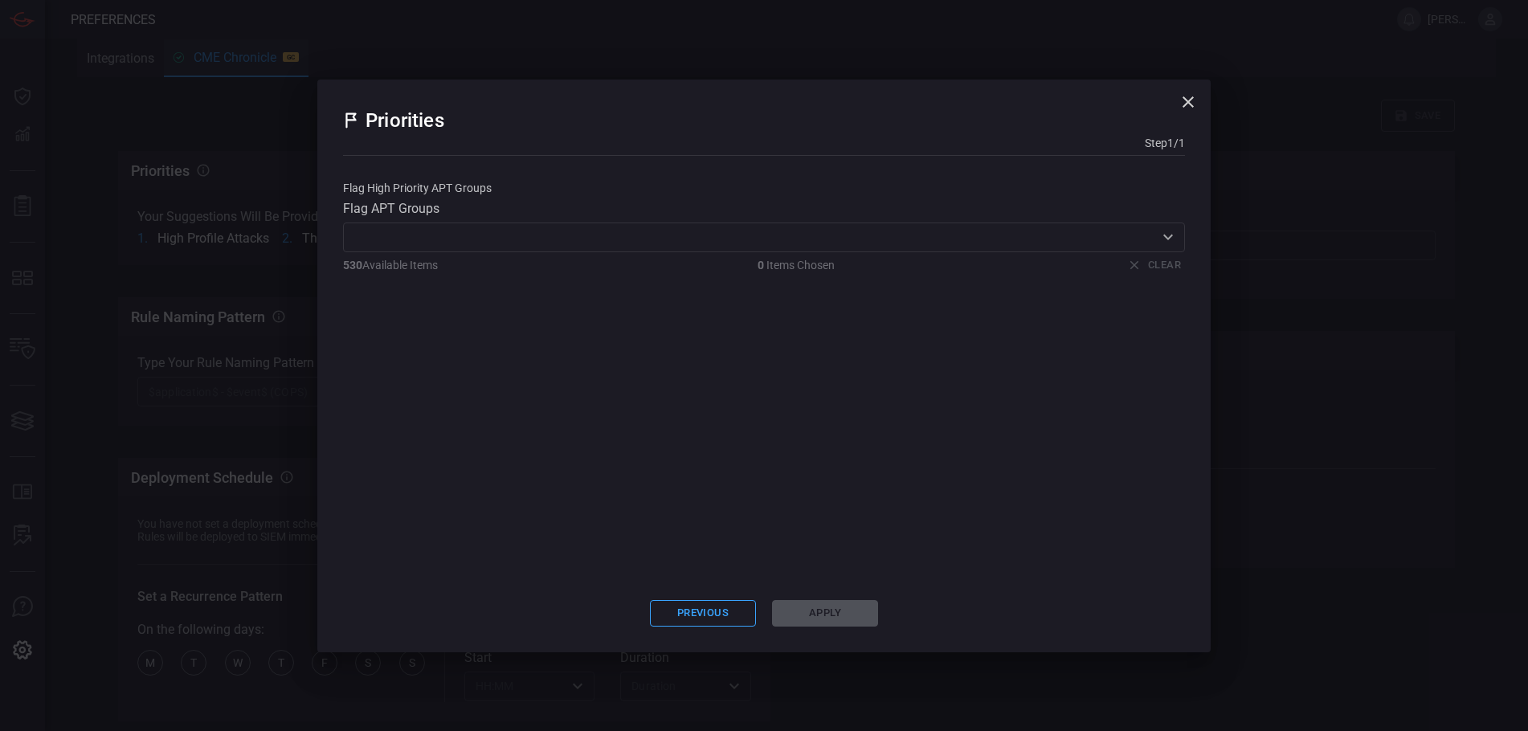
click at [1150, 238] on input "text" at bounding box center [751, 237] width 806 height 20
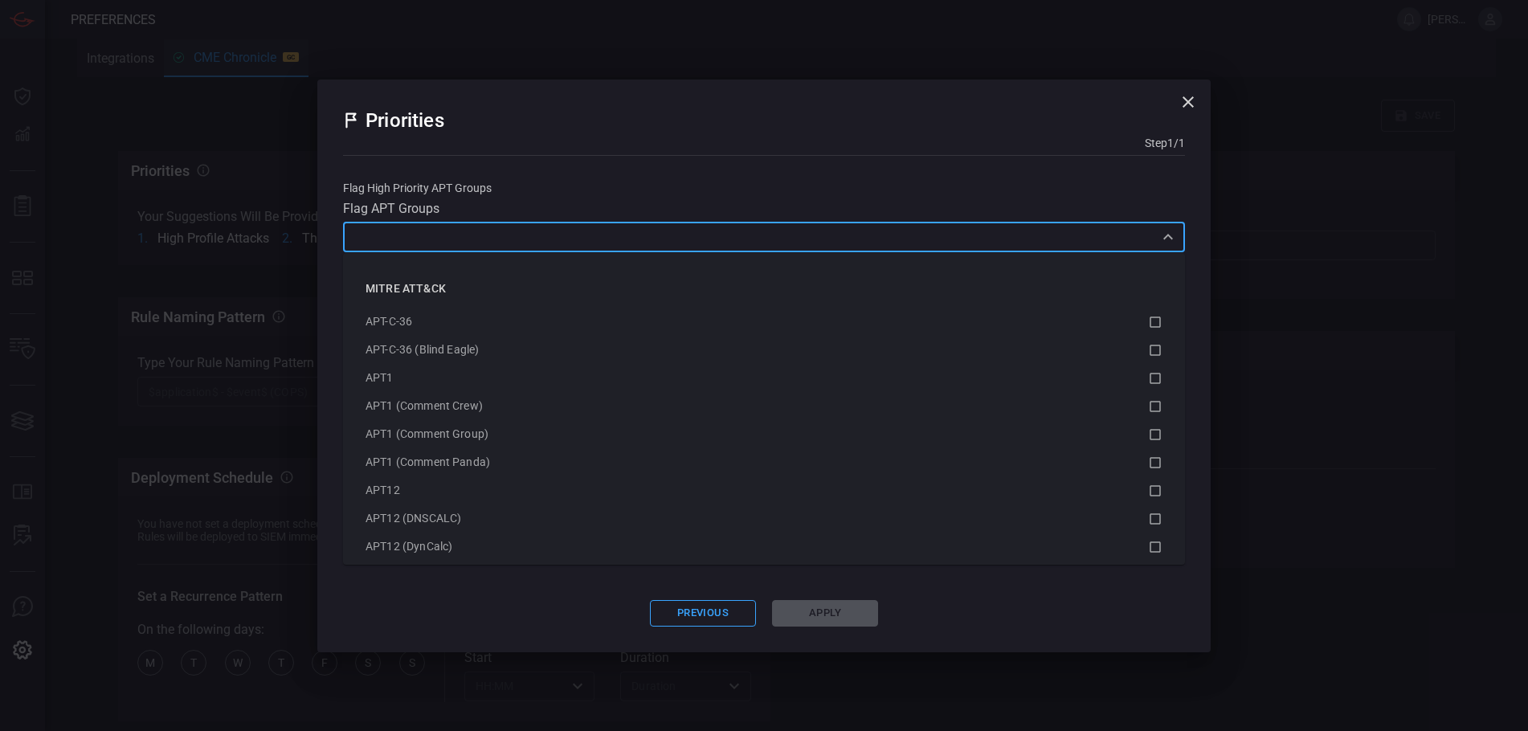
click at [1150, 238] on input "text" at bounding box center [751, 237] width 806 height 20
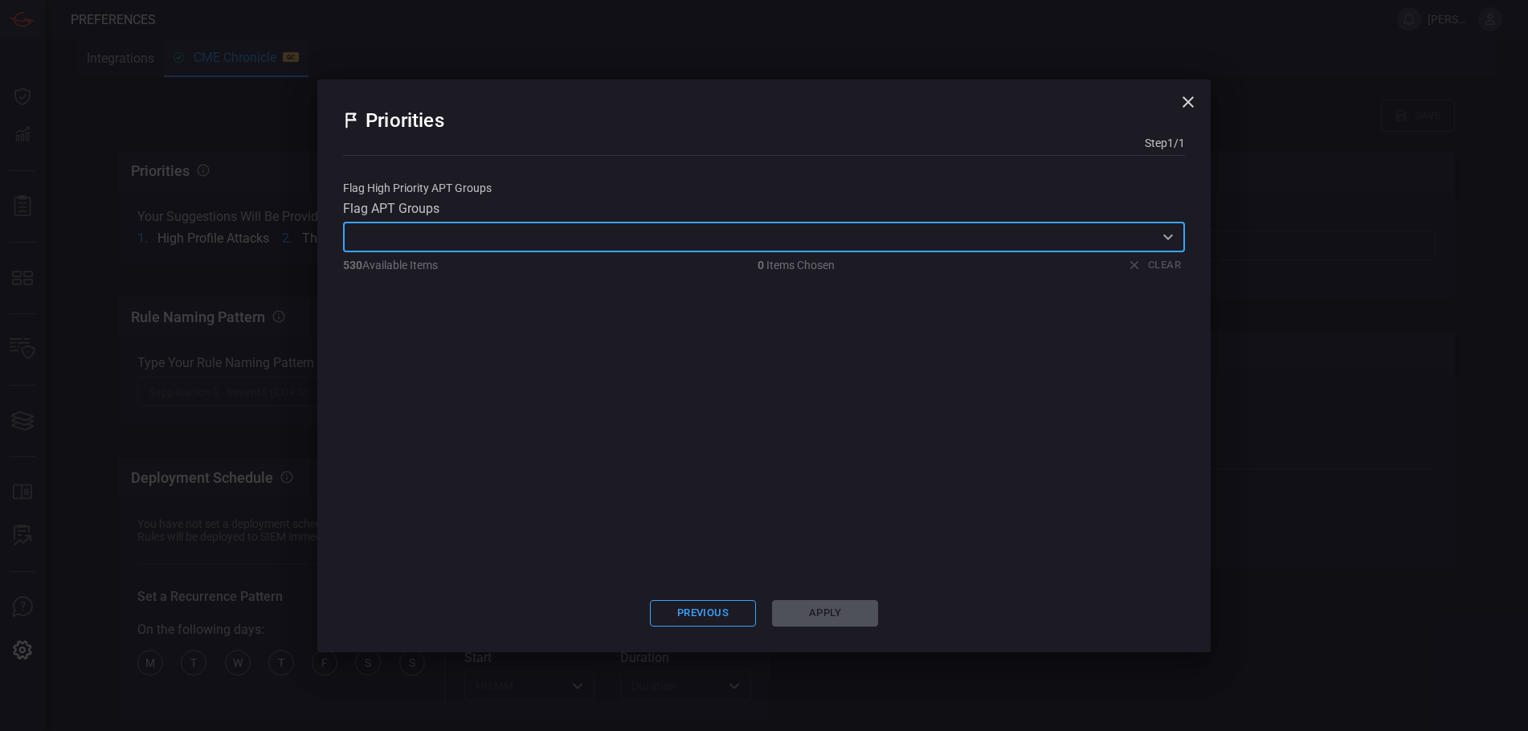
click at [1163, 236] on icon "Open" at bounding box center [1168, 236] width 19 height 19
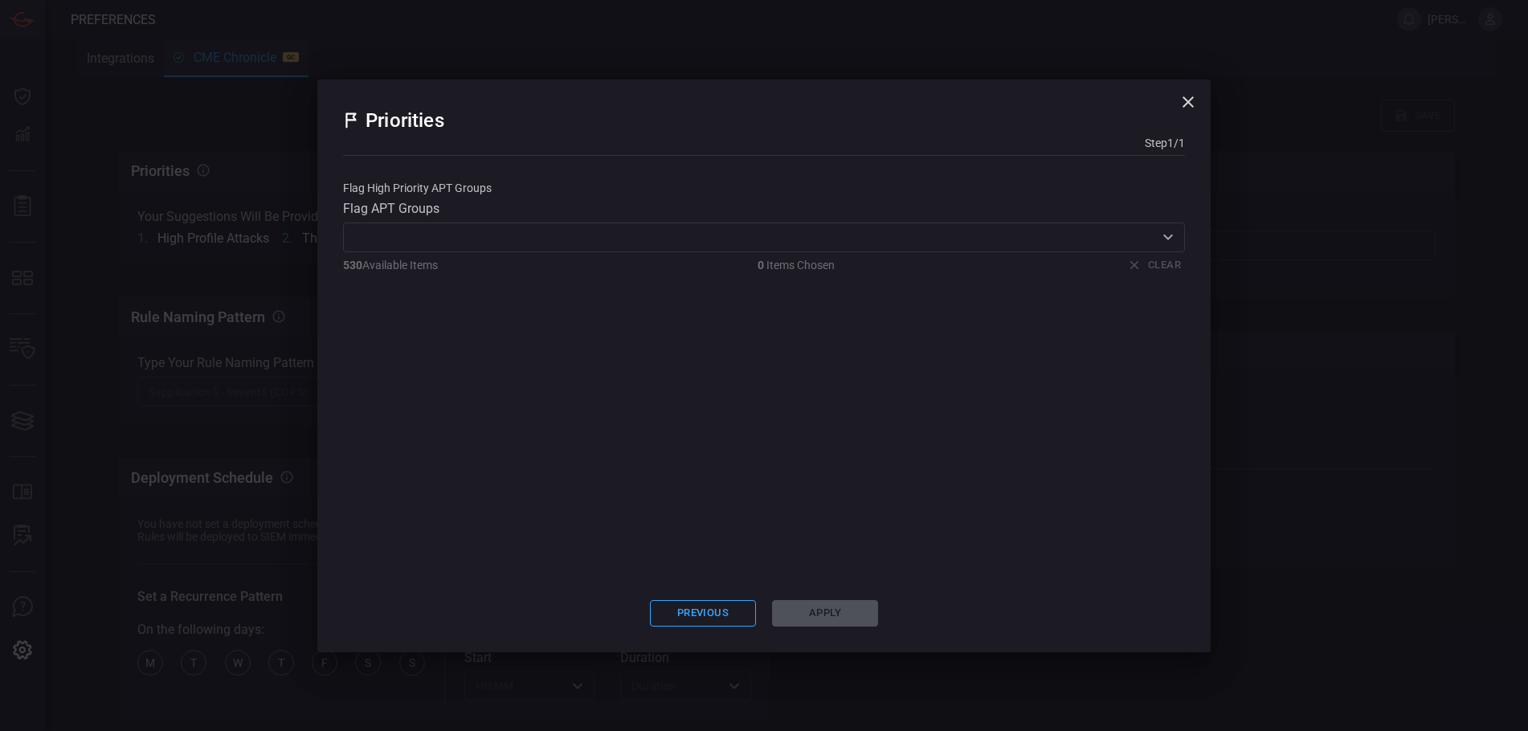
click at [1189, 105] on icon "button" at bounding box center [1188, 101] width 19 height 19
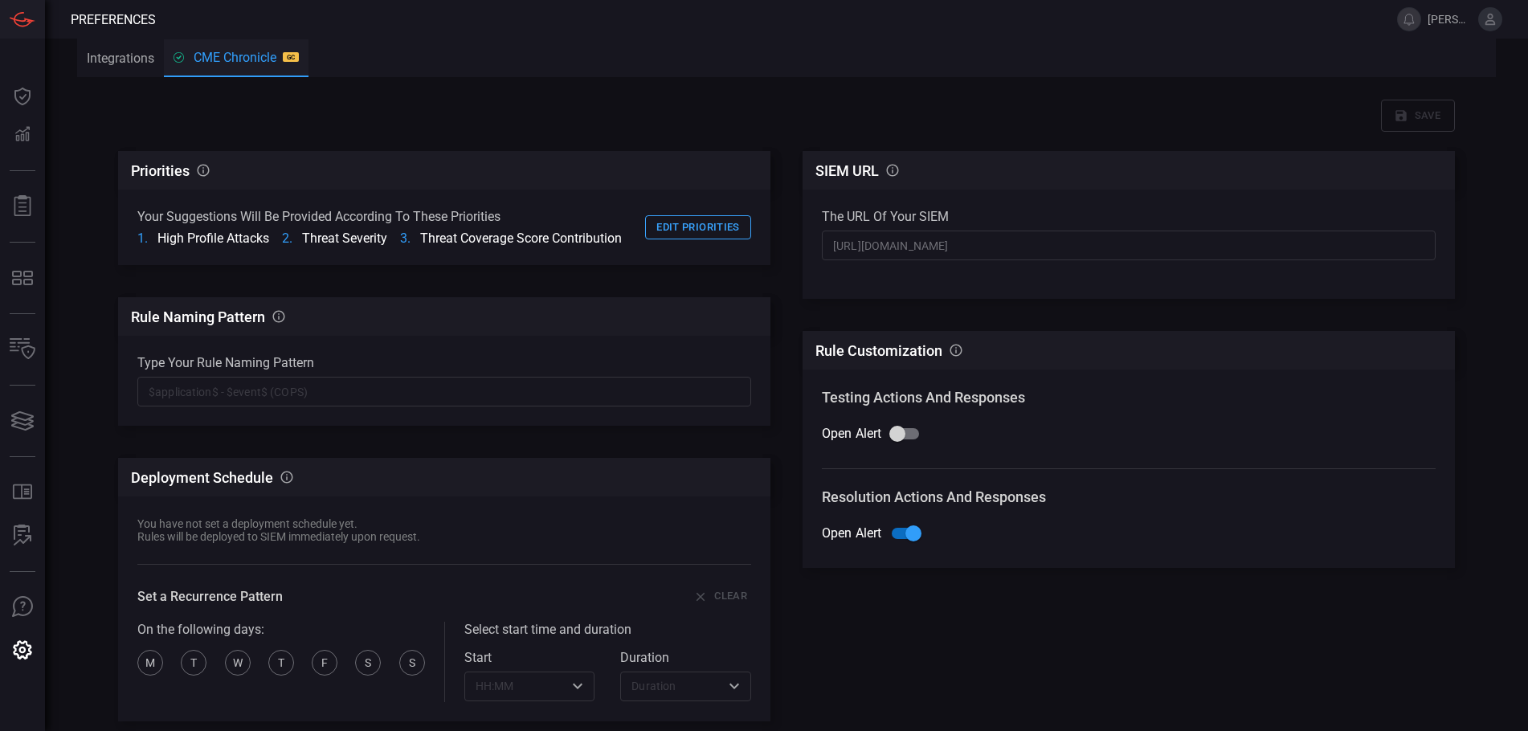
click at [1187, 104] on div "Save" at bounding box center [786, 116] width 1337 height 32
click at [700, 220] on button "Edit priorities" at bounding box center [698, 227] width 106 height 25
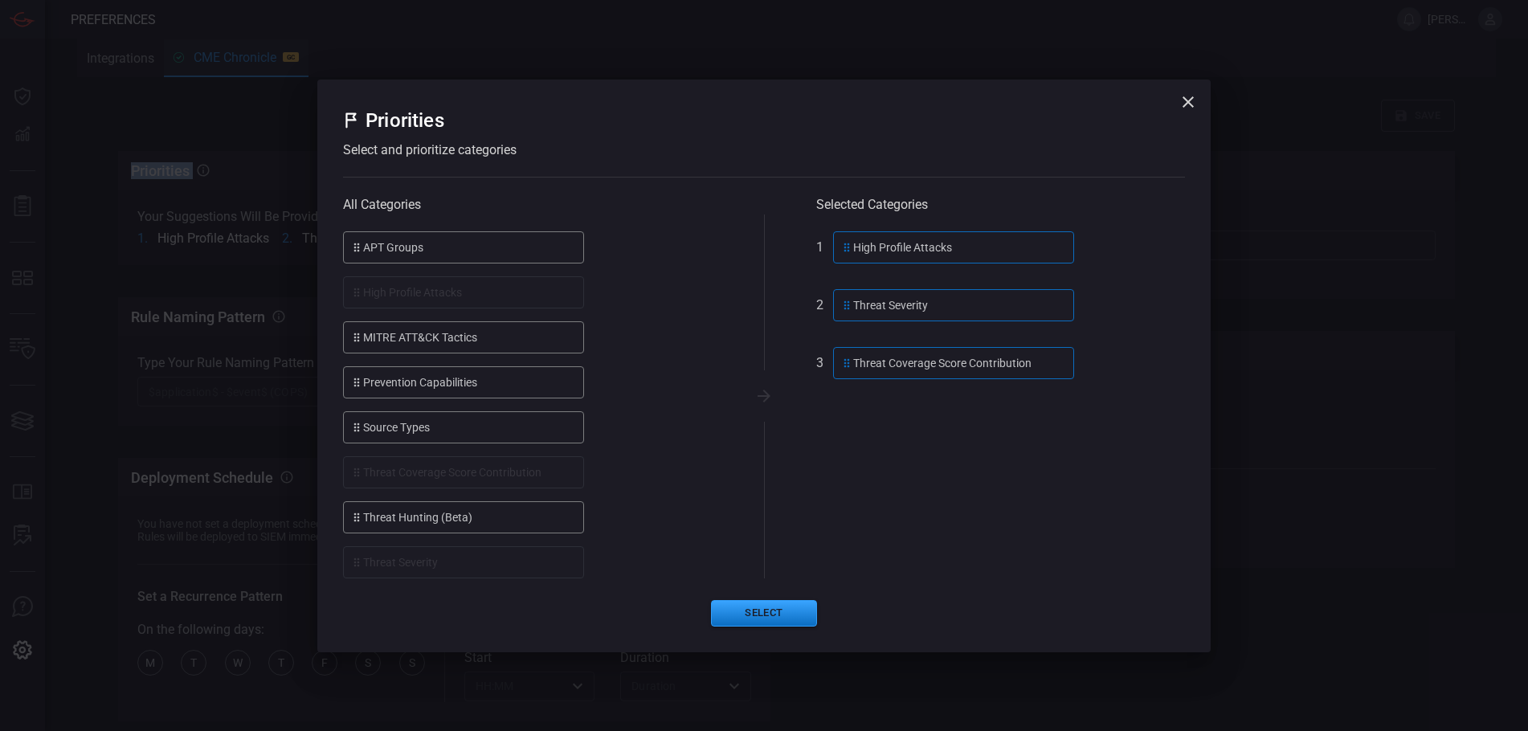
click at [920, 369] on div "Threat Coverage Score Contribution" at bounding box center [953, 363] width 241 height 32
click at [424, 484] on div "Threat Coverage Score Contribution" at bounding box center [463, 472] width 241 height 32
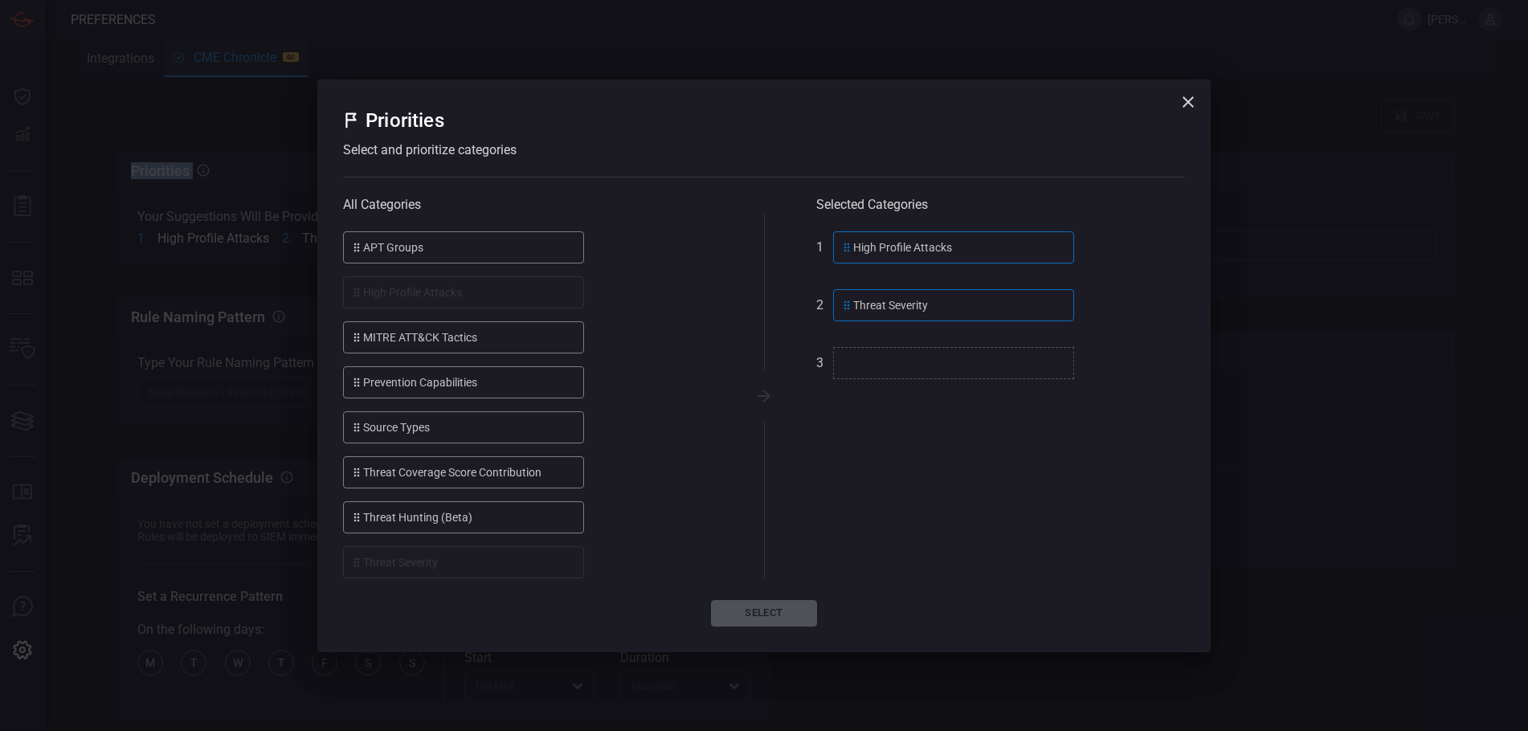
click at [357, 250] on icon at bounding box center [356, 247] width 13 height 19
drag, startPoint x: 925, startPoint y: 372, endPoint x: 959, endPoint y: 386, distance: 36.4
click at [959, 386] on div "All Categories APT Groups High Profile Attacks MITRE ATT&CK Tactics Prevention …" at bounding box center [764, 397] width 842 height 364
click at [357, 431] on icon at bounding box center [356, 427] width 13 height 19
click at [607, 473] on li "Threat Coverage Score Contribution" at bounding box center [528, 472] width 370 height 32
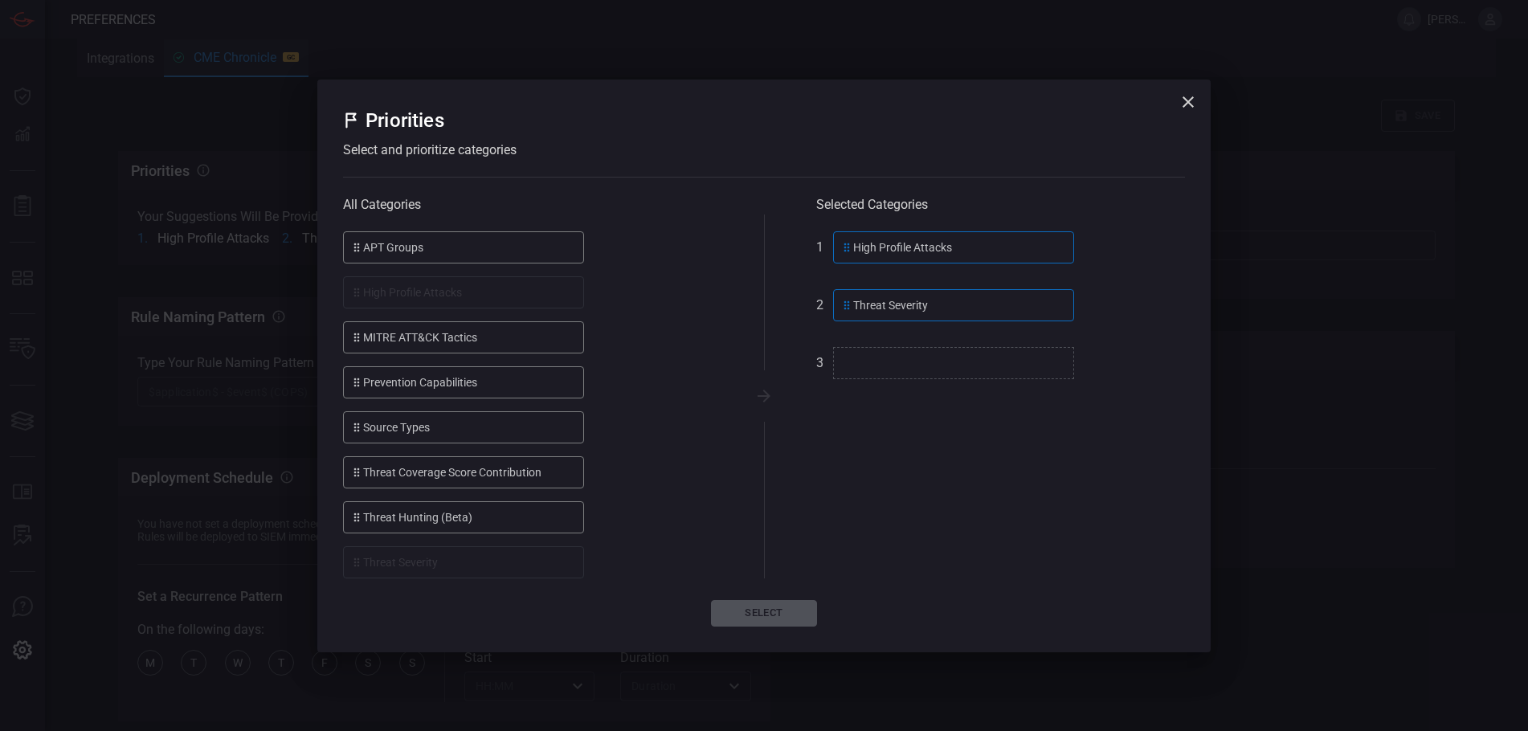
click at [395, 431] on div "source types" at bounding box center [463, 427] width 241 height 32
click at [359, 427] on icon at bounding box center [357, 427] width 6 height 9
click at [364, 430] on div "source types" at bounding box center [463, 427] width 241 height 32
drag, startPoint x: 744, startPoint y: 396, endPoint x: 932, endPoint y: 341, distance: 196.0
click at [952, 332] on div "All Categories APT Groups High Profile Attacks MITRE ATT&CK Tactics Prevention …" at bounding box center [764, 397] width 842 height 364
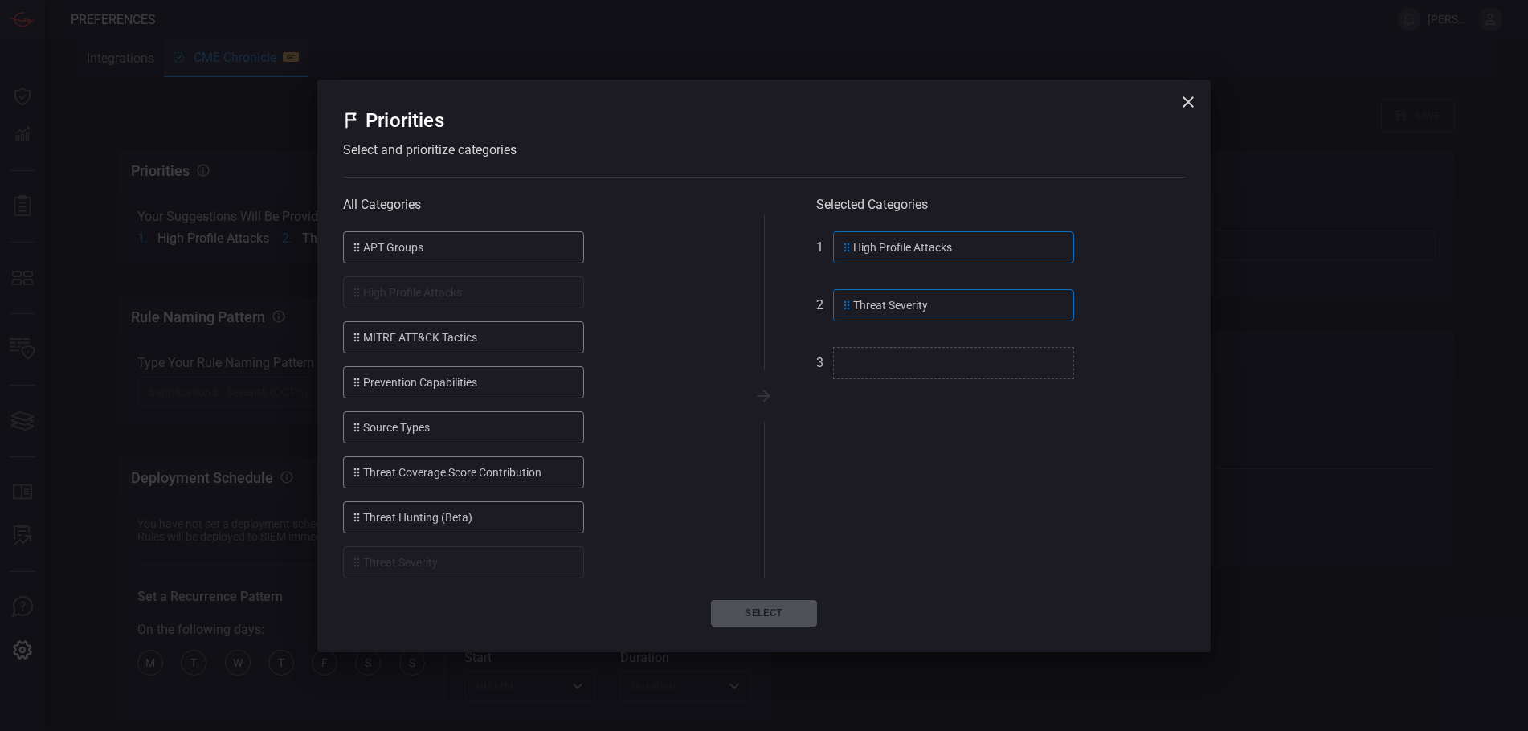
click at [380, 437] on div "source types" at bounding box center [463, 427] width 241 height 32
click at [382, 436] on div "source types" at bounding box center [463, 427] width 241 height 32
click at [782, 616] on button "Select" at bounding box center [764, 613] width 106 height 27
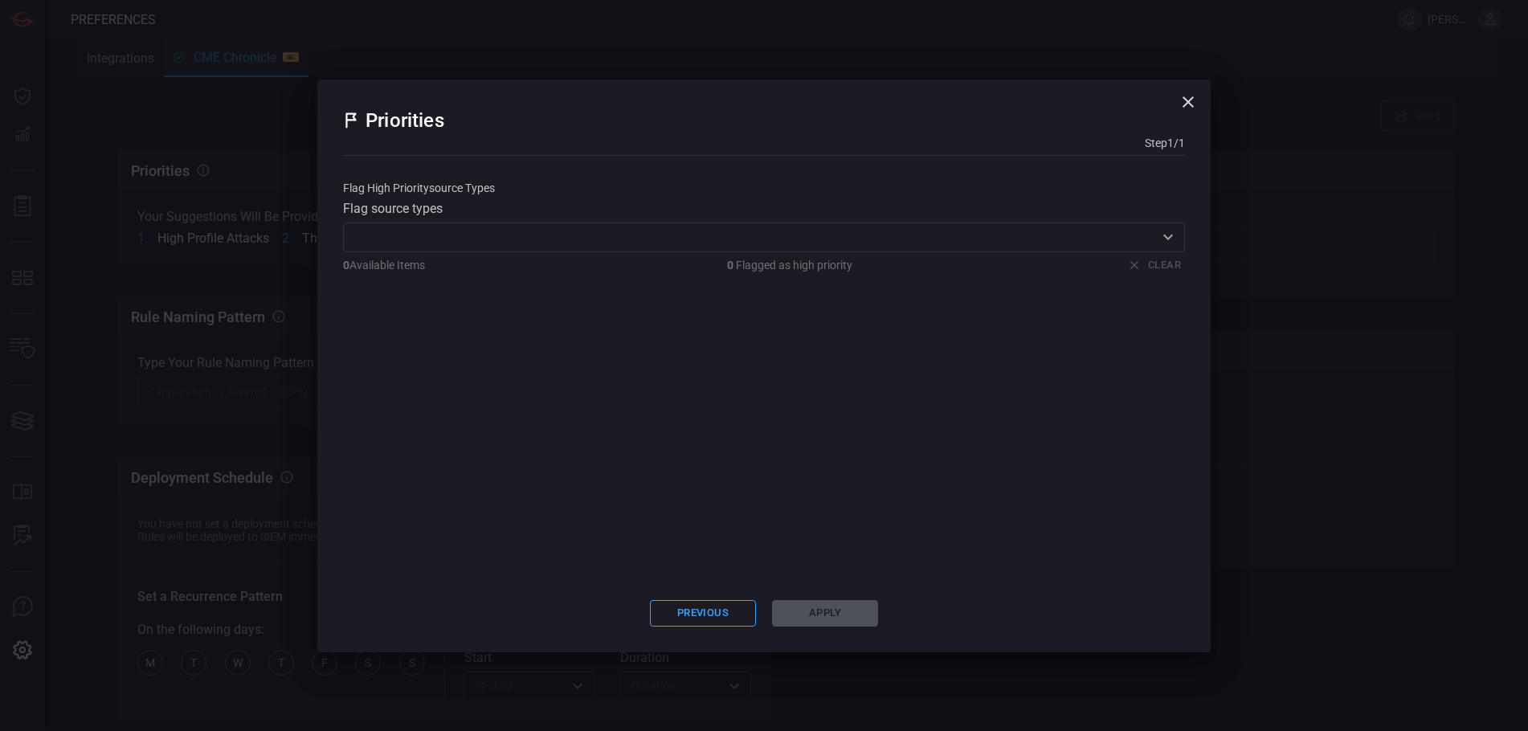
click at [1160, 235] on icon "Open" at bounding box center [1168, 236] width 19 height 19
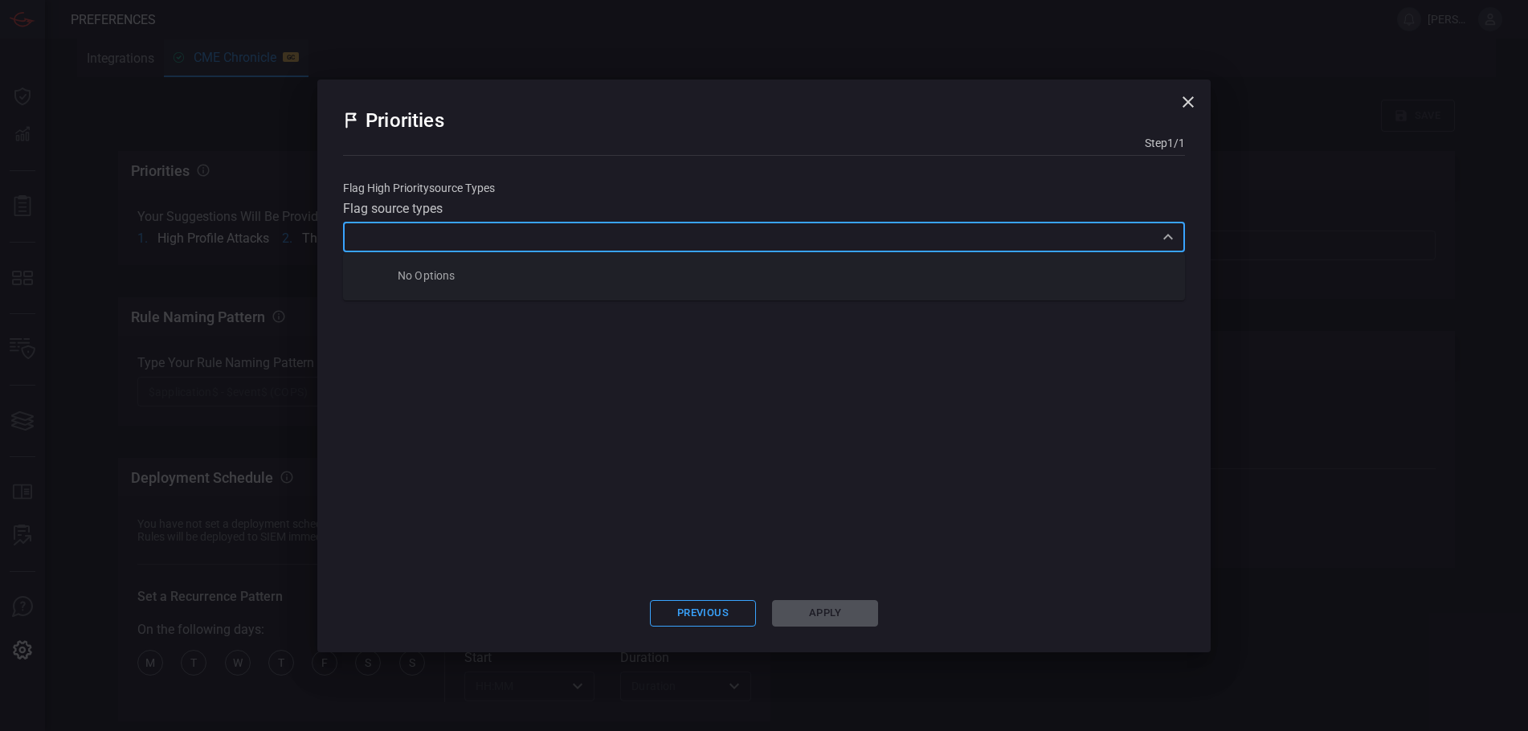
click at [695, 352] on div "Flag High Priority source types Flag source types ​ 0 Available Items 0 Flagged…" at bounding box center [764, 378] width 842 height 406
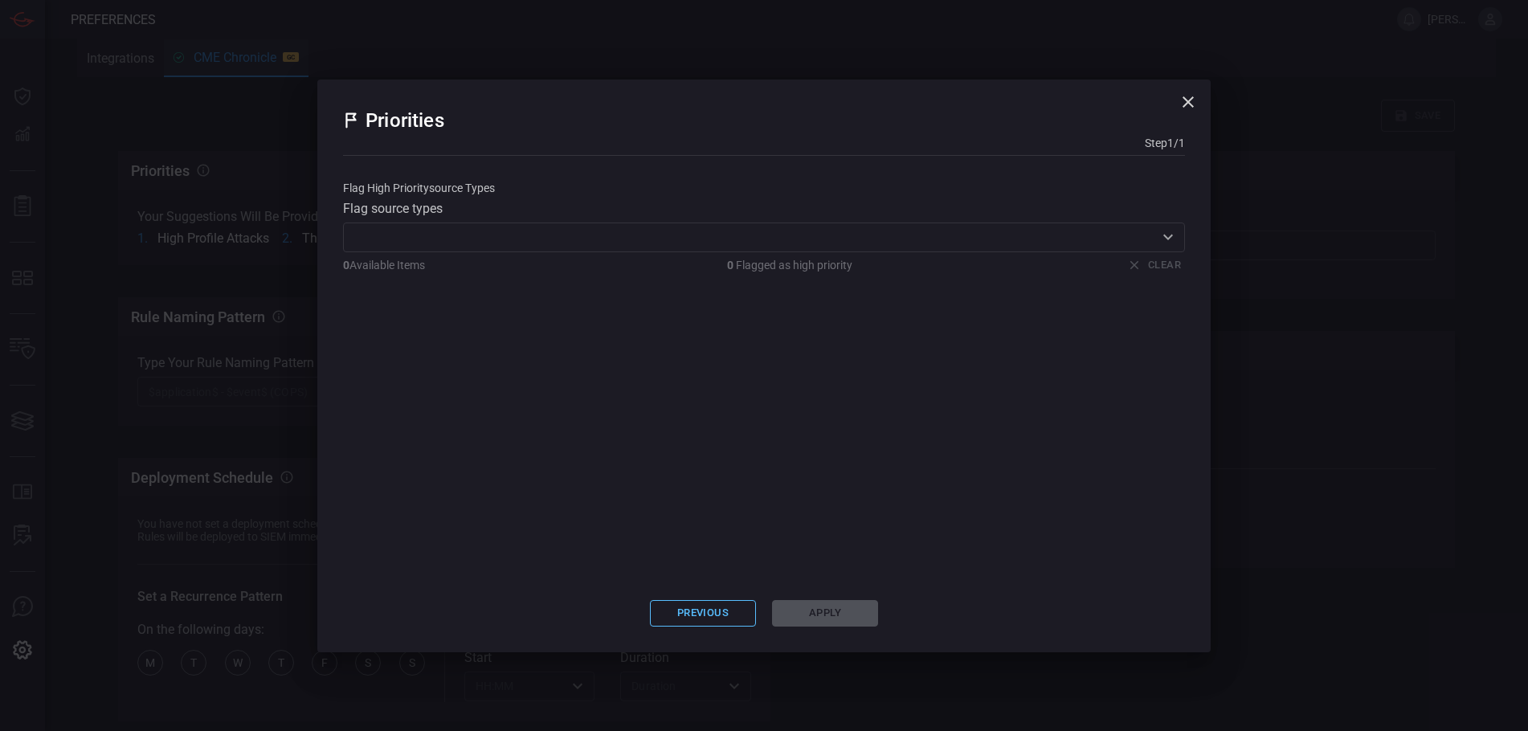
click at [715, 618] on button "Previous" at bounding box center [703, 613] width 106 height 27
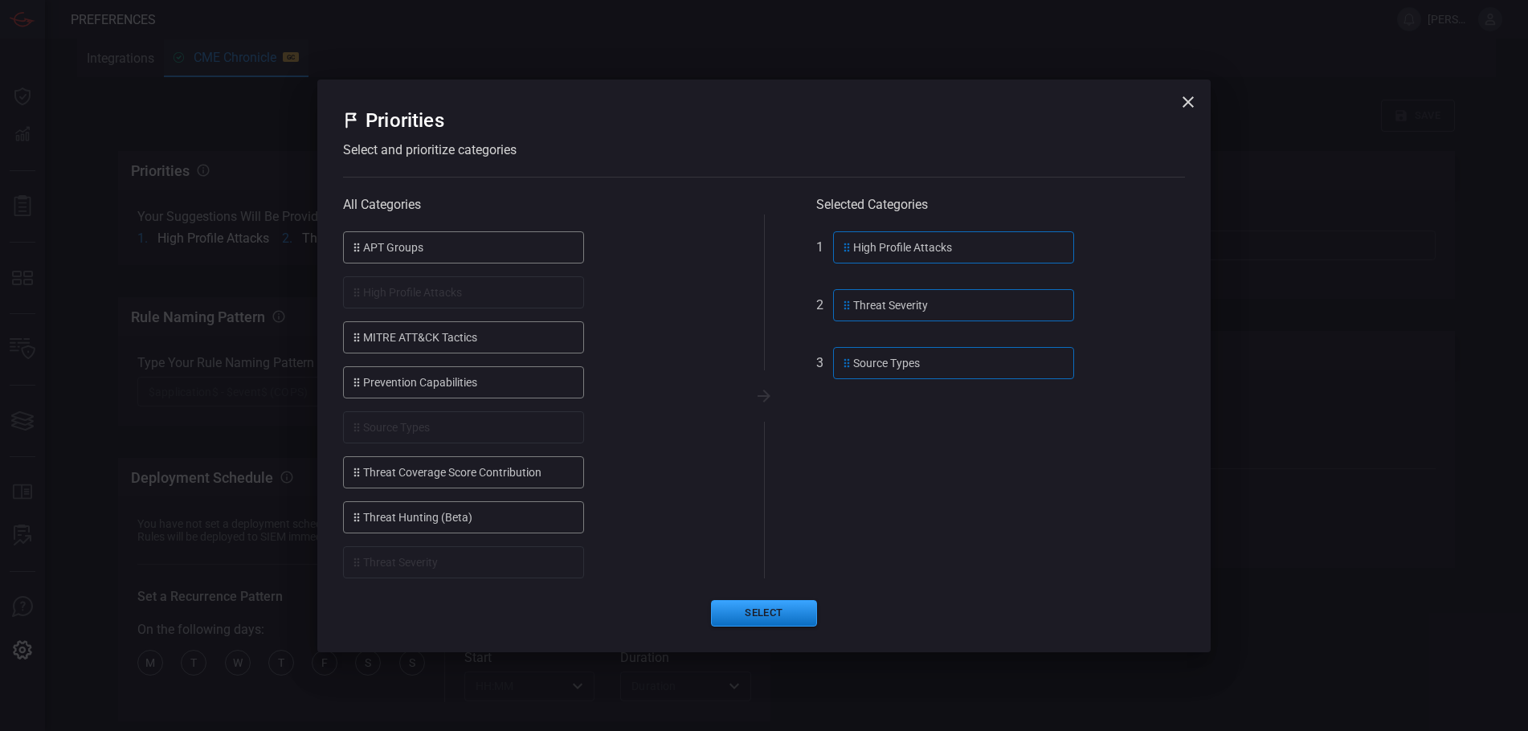
click at [1191, 105] on icon "button" at bounding box center [1188, 101] width 19 height 19
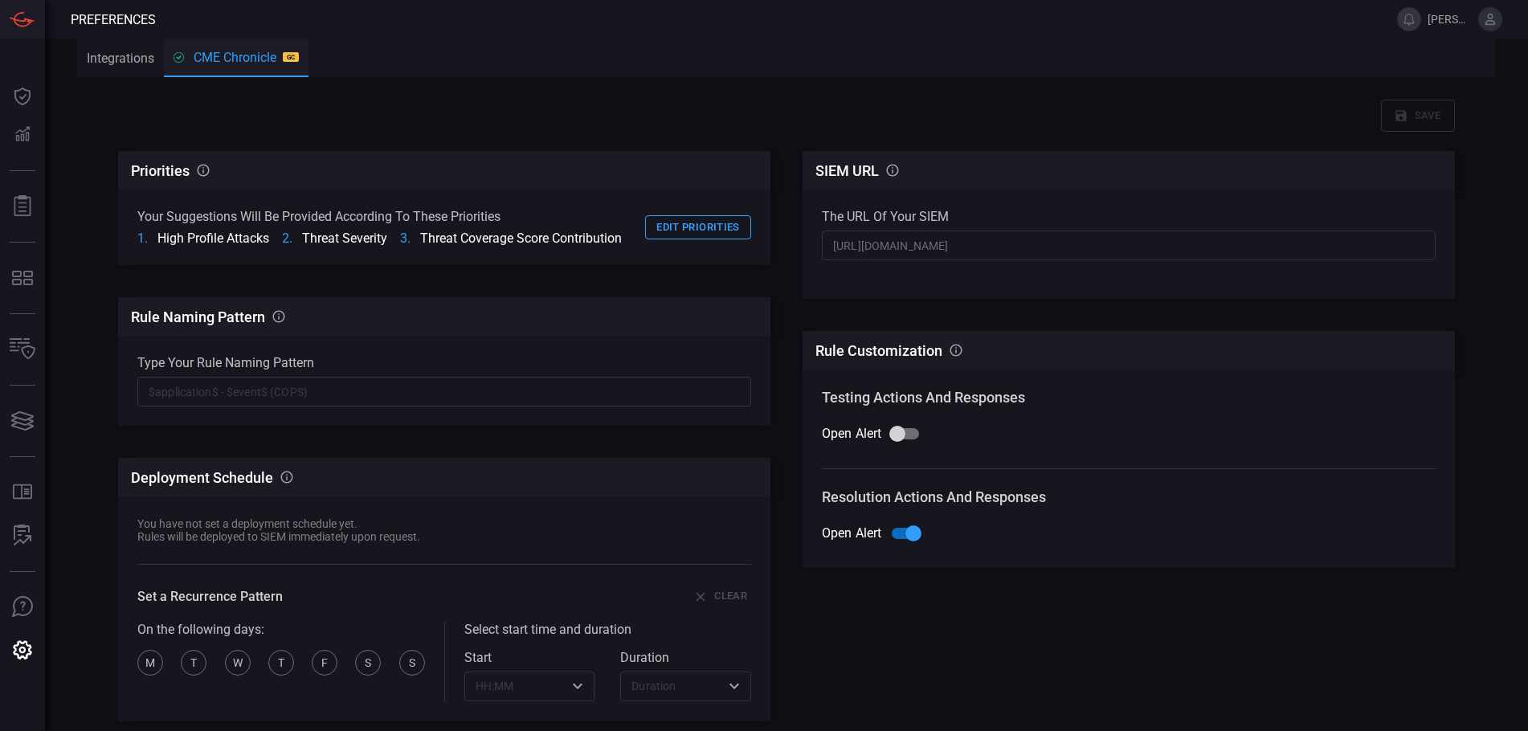
click at [104, 62] on button "Integrations" at bounding box center [120, 58] width 87 height 39
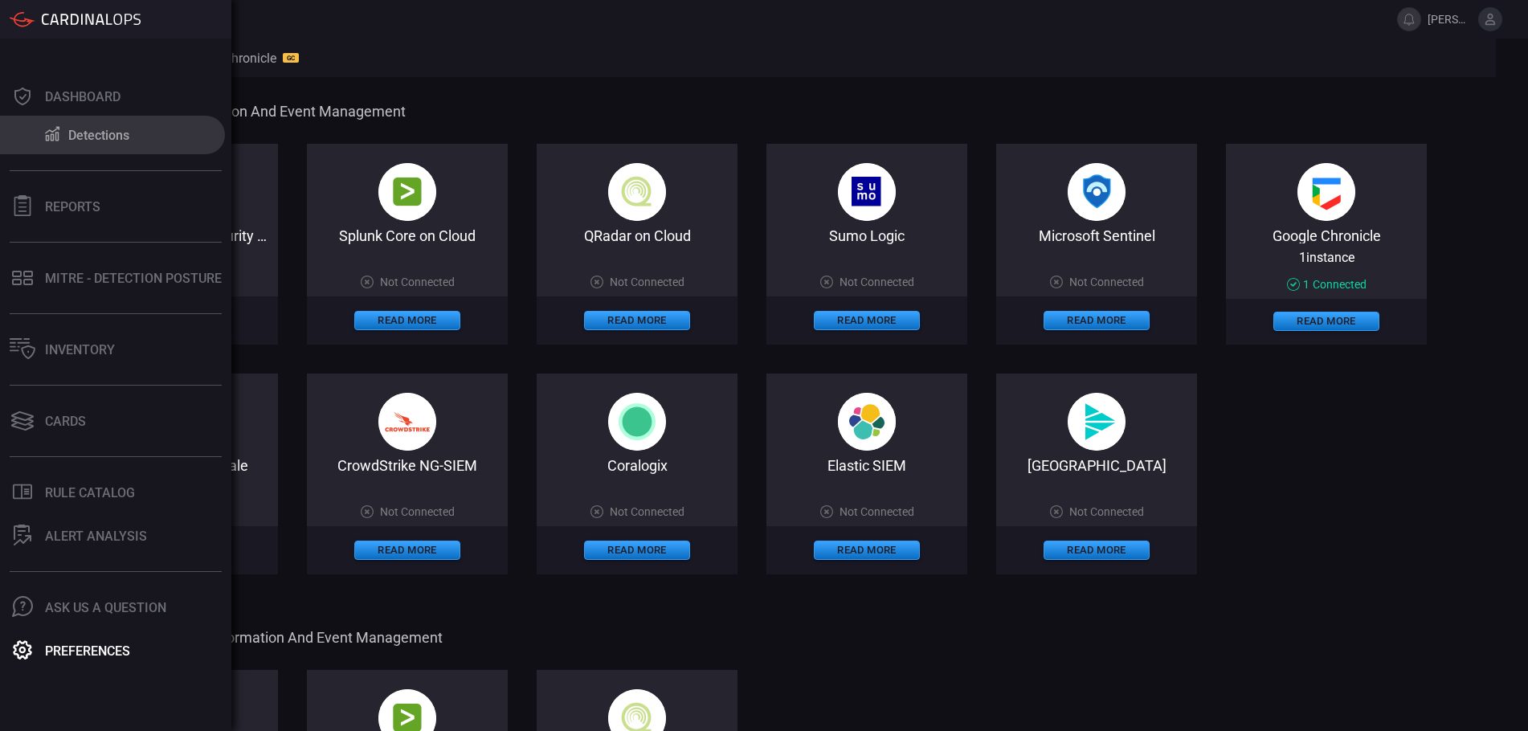
click at [87, 135] on div "Detections" at bounding box center [98, 135] width 61 height 15
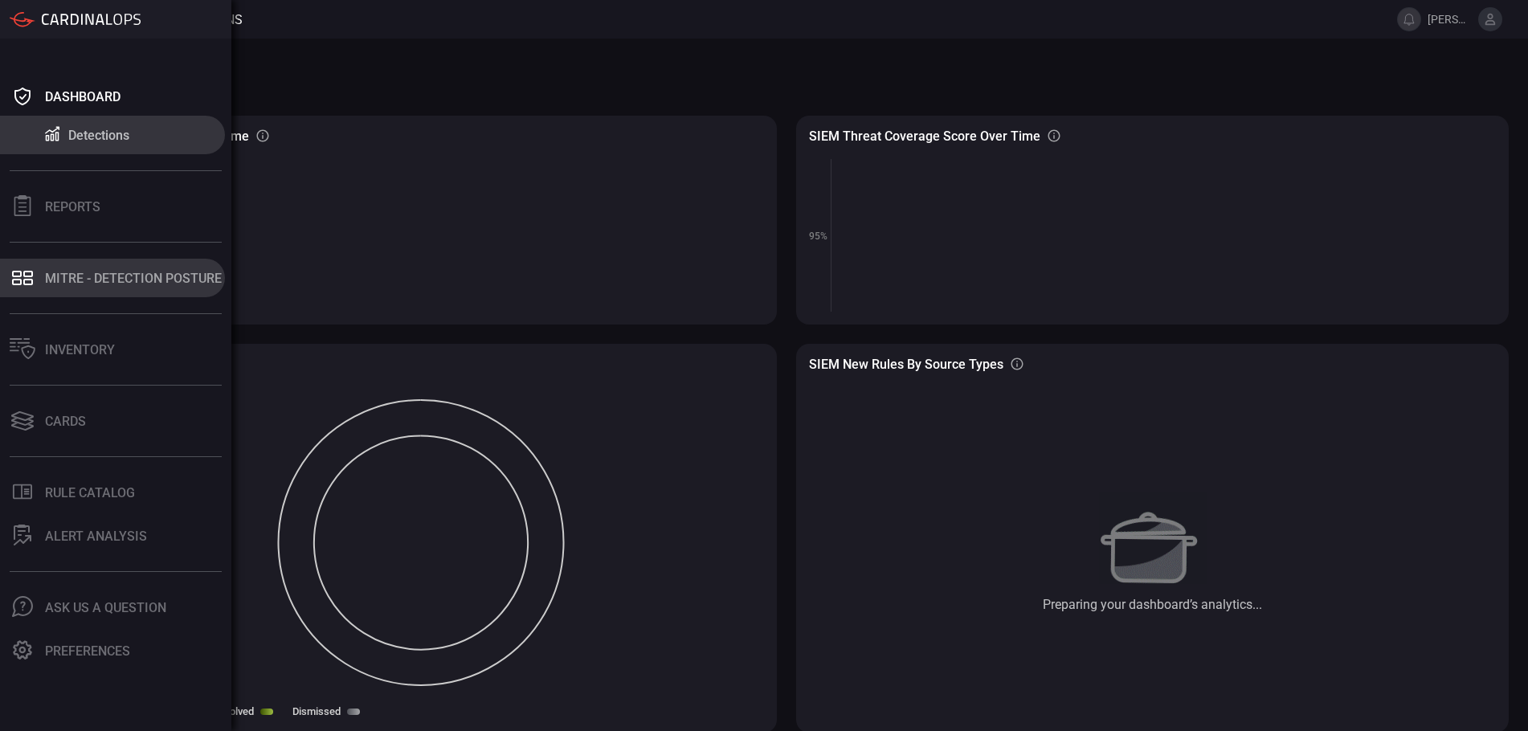
click at [104, 290] on button "MITRE - Detection Posture" at bounding box center [112, 278] width 225 height 39
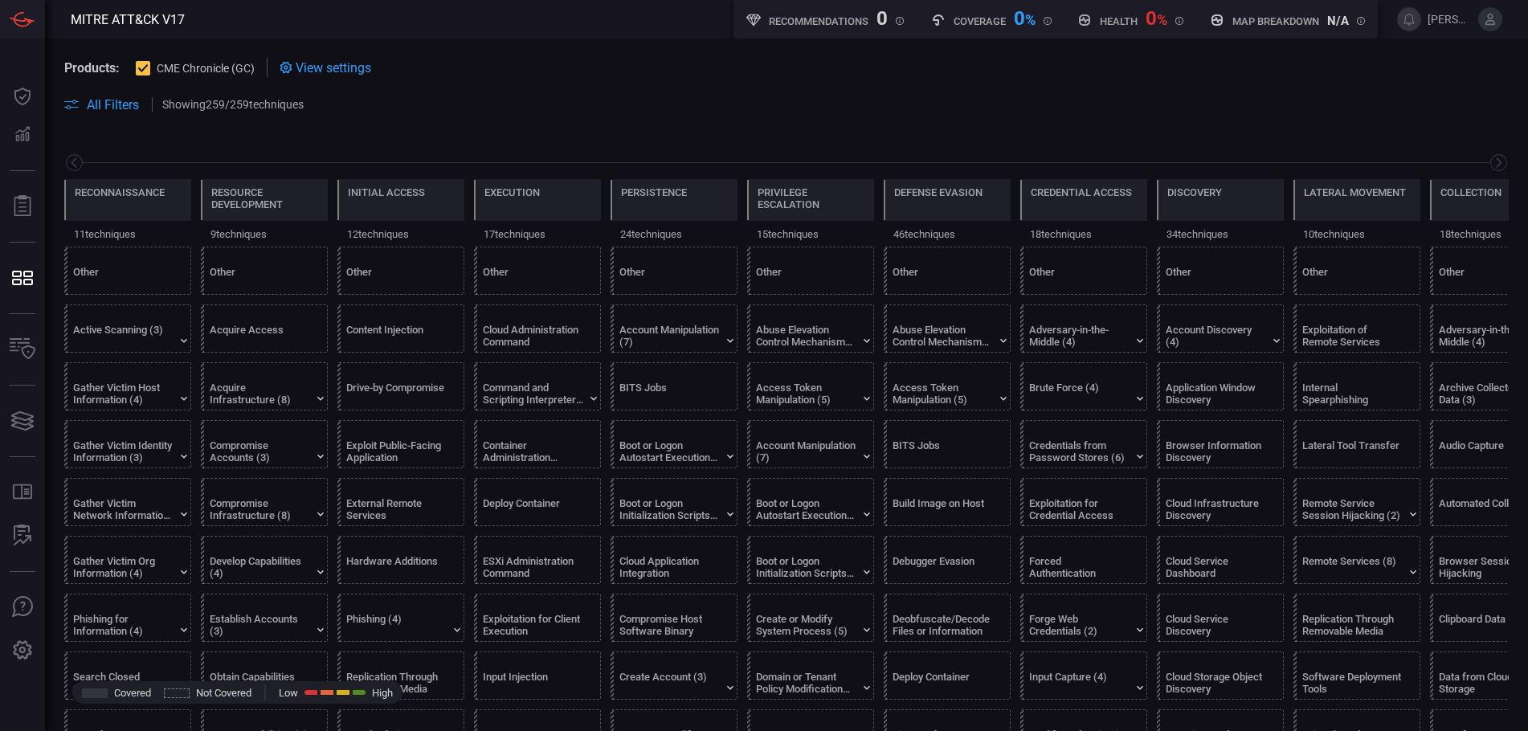
scroll to position [0, 211]
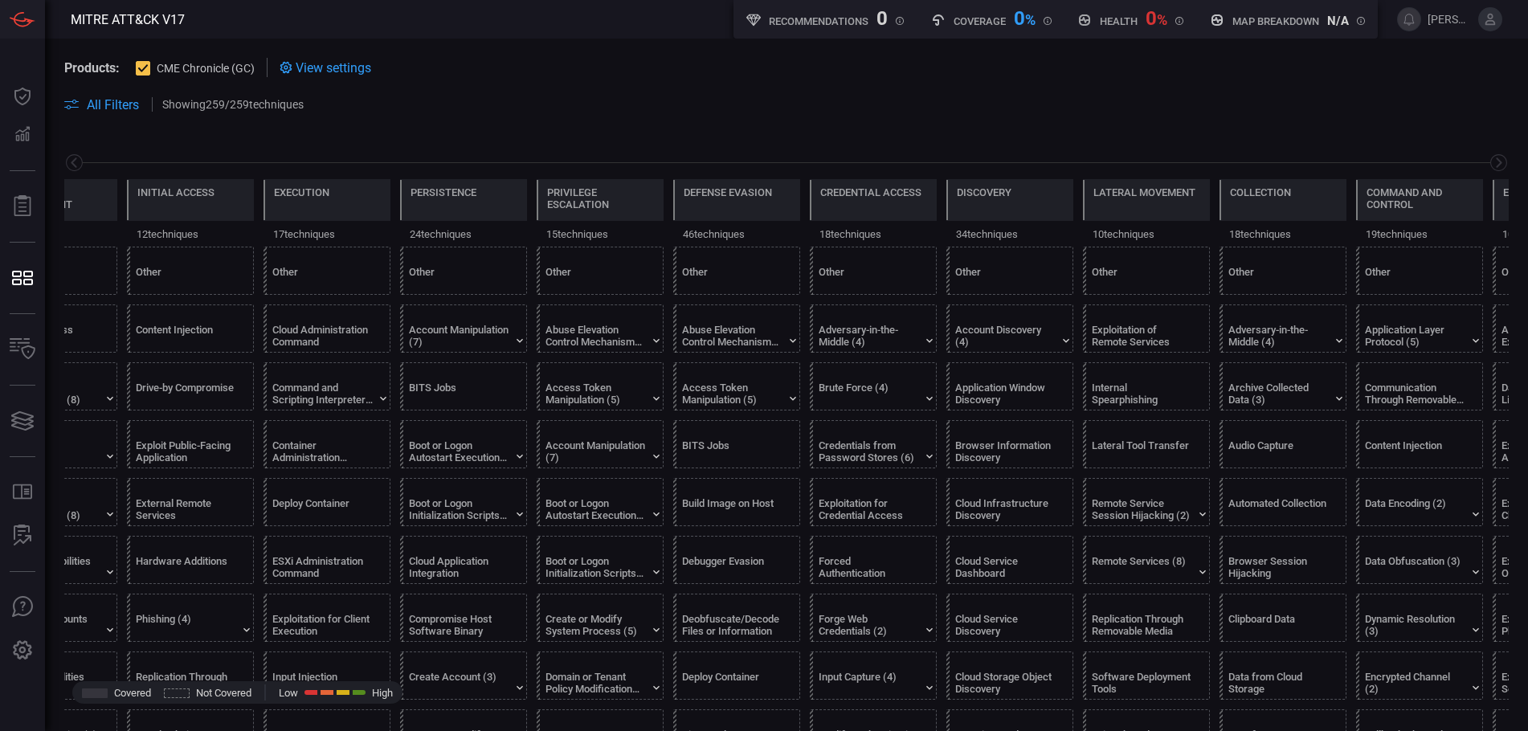
click at [104, 103] on span "All Filters" at bounding box center [113, 104] width 52 height 15
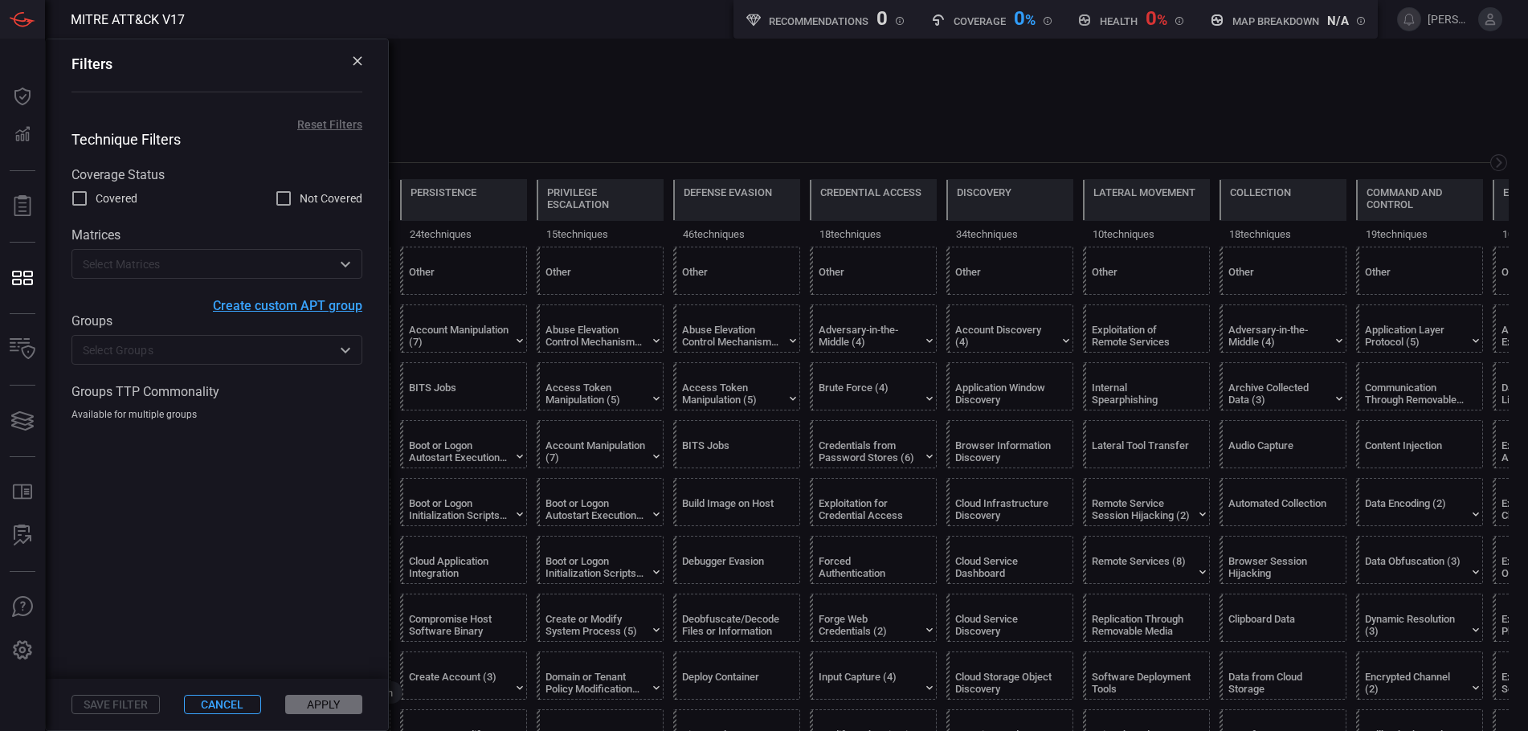
click at [362, 59] on div "Filters" at bounding box center [217, 75] width 342 height 72
click at [362, 52] on div "Filters" at bounding box center [217, 75] width 342 height 72
click at [358, 63] on icon at bounding box center [357, 60] width 9 height 9
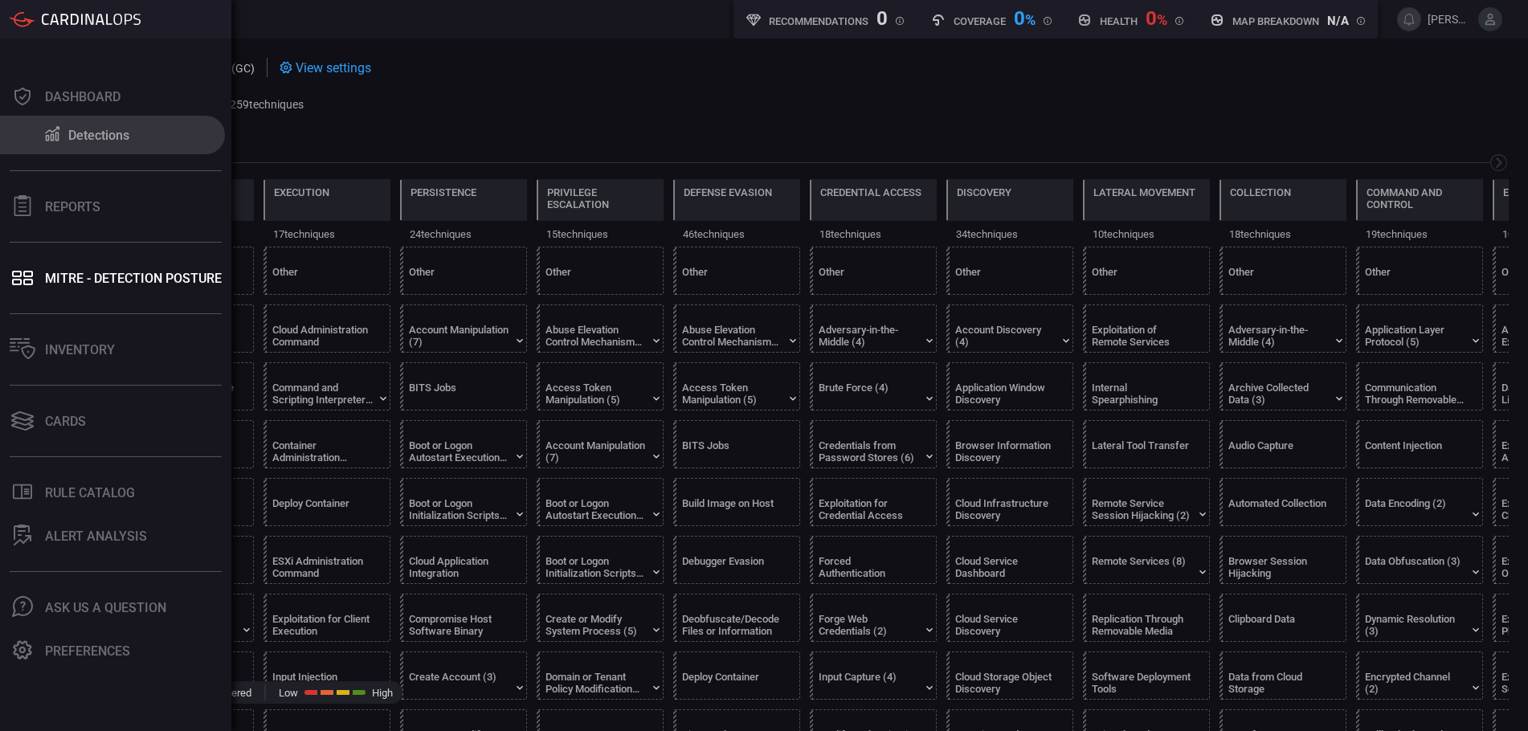
click at [77, 129] on div "Detections" at bounding box center [98, 135] width 61 height 15
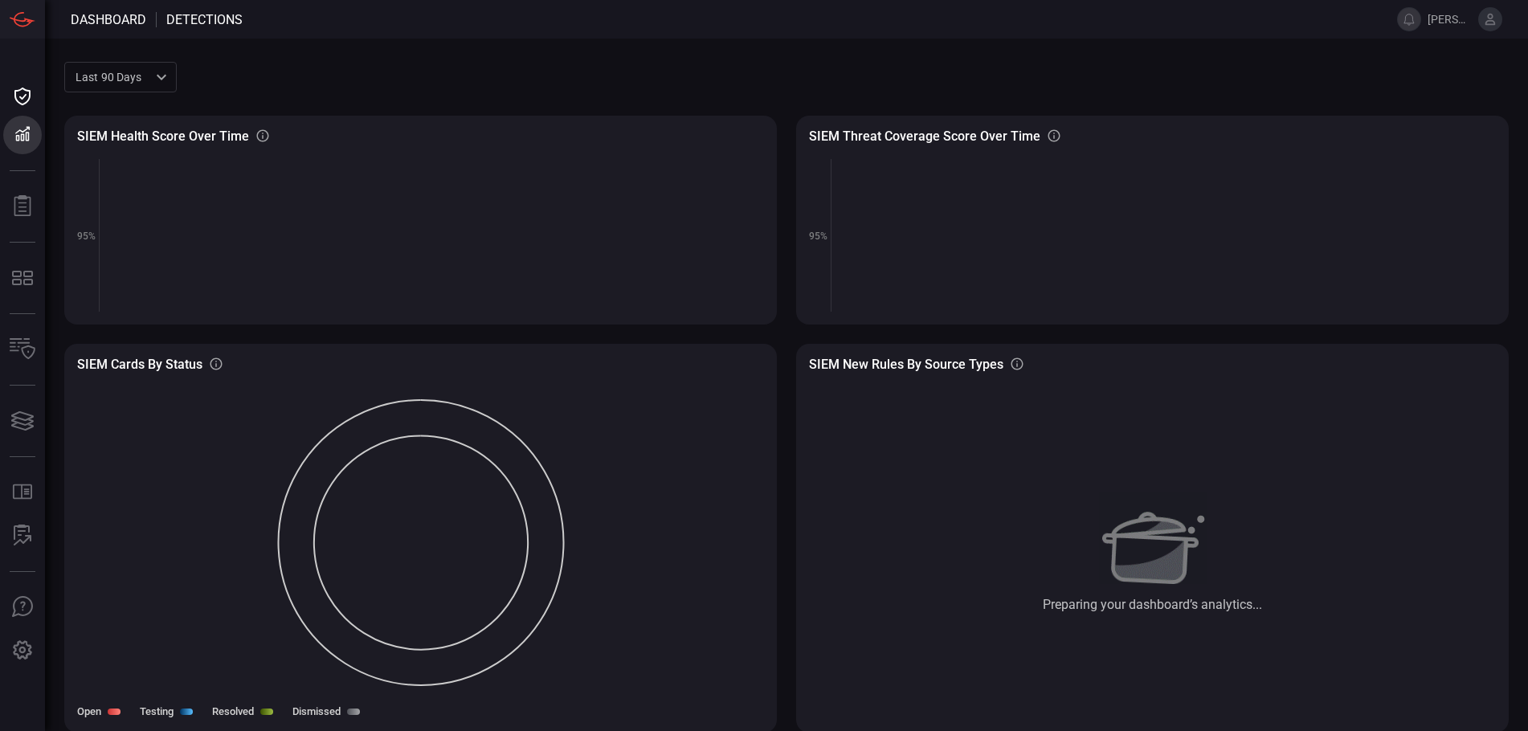
scroll to position [2, 0]
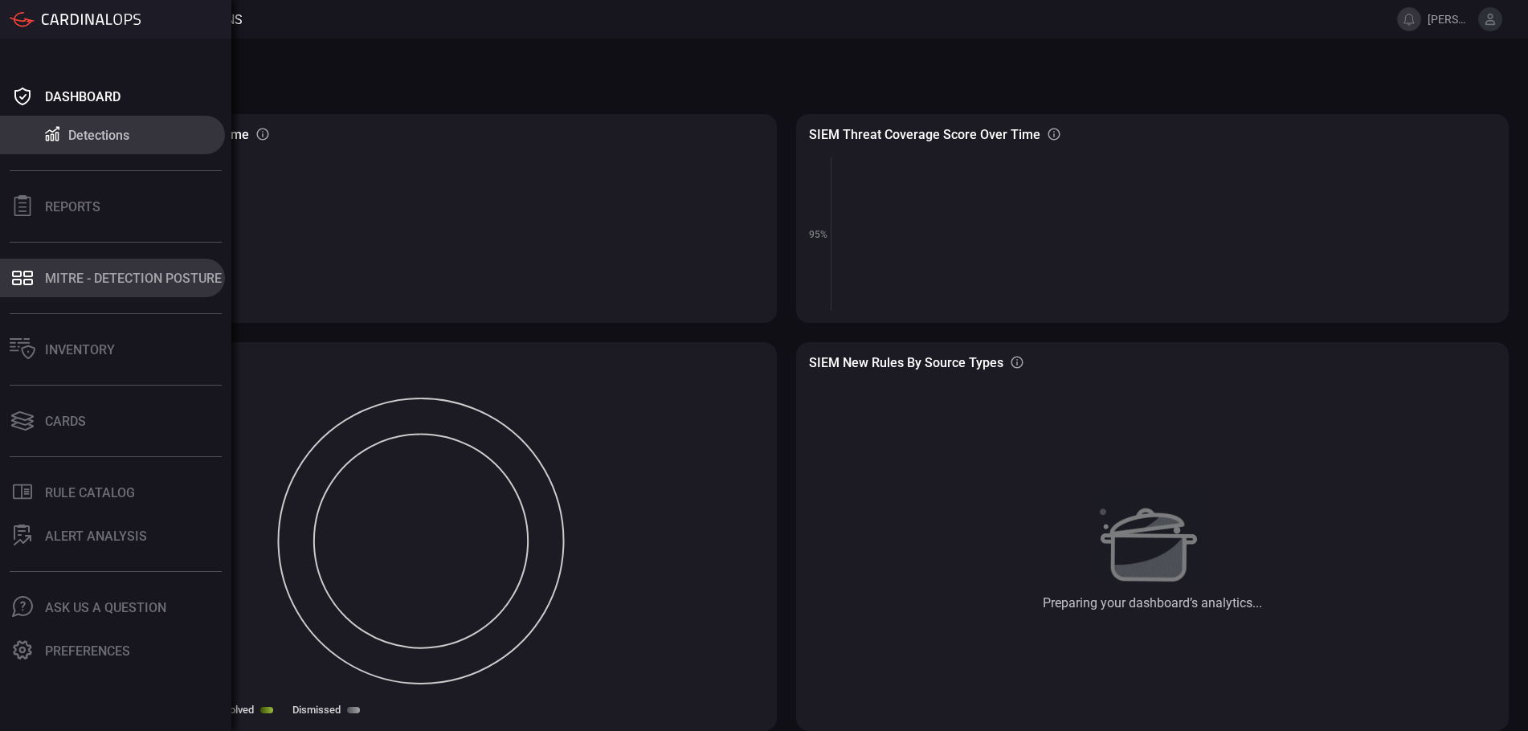
click at [115, 281] on div "MITRE - Detection Posture" at bounding box center [133, 278] width 177 height 15
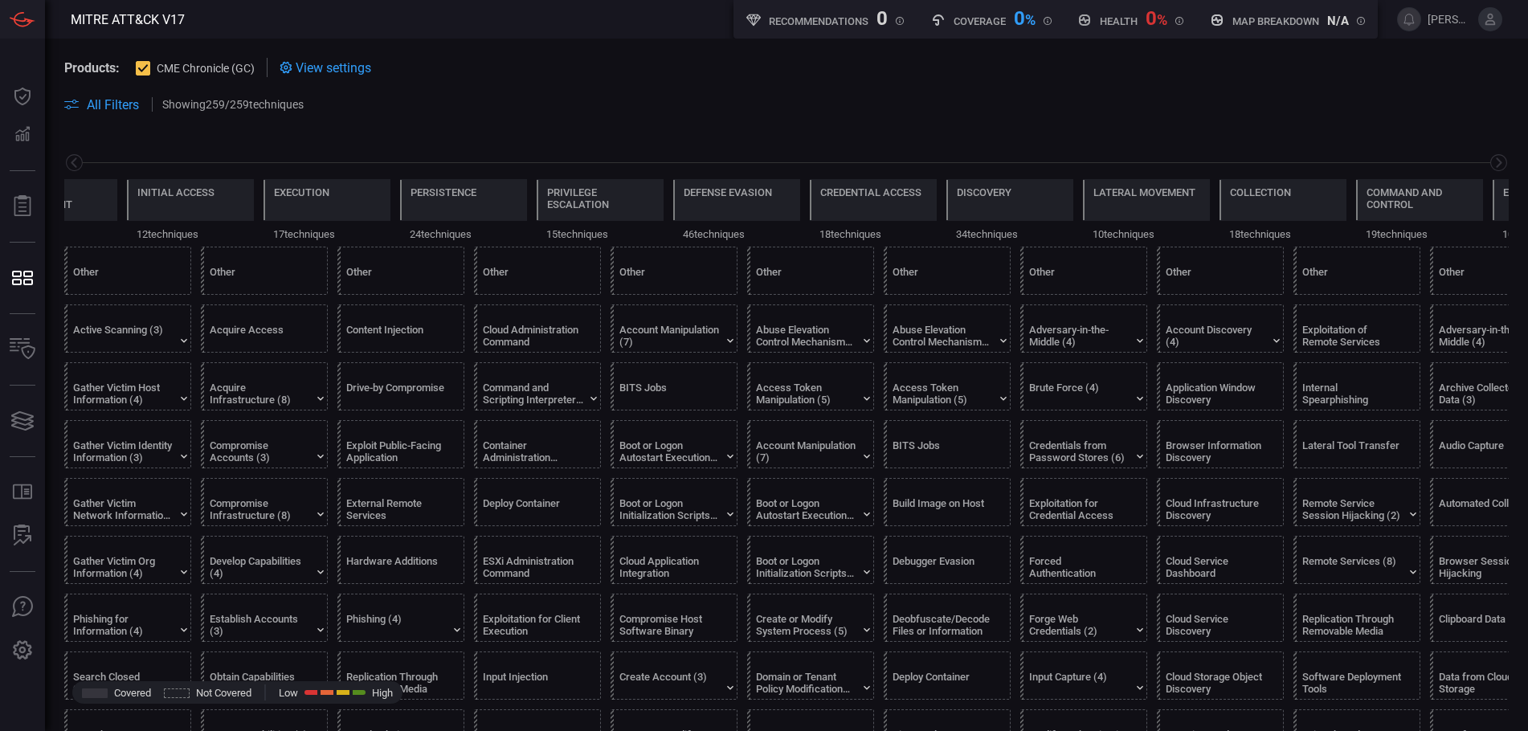
scroll to position [0, 211]
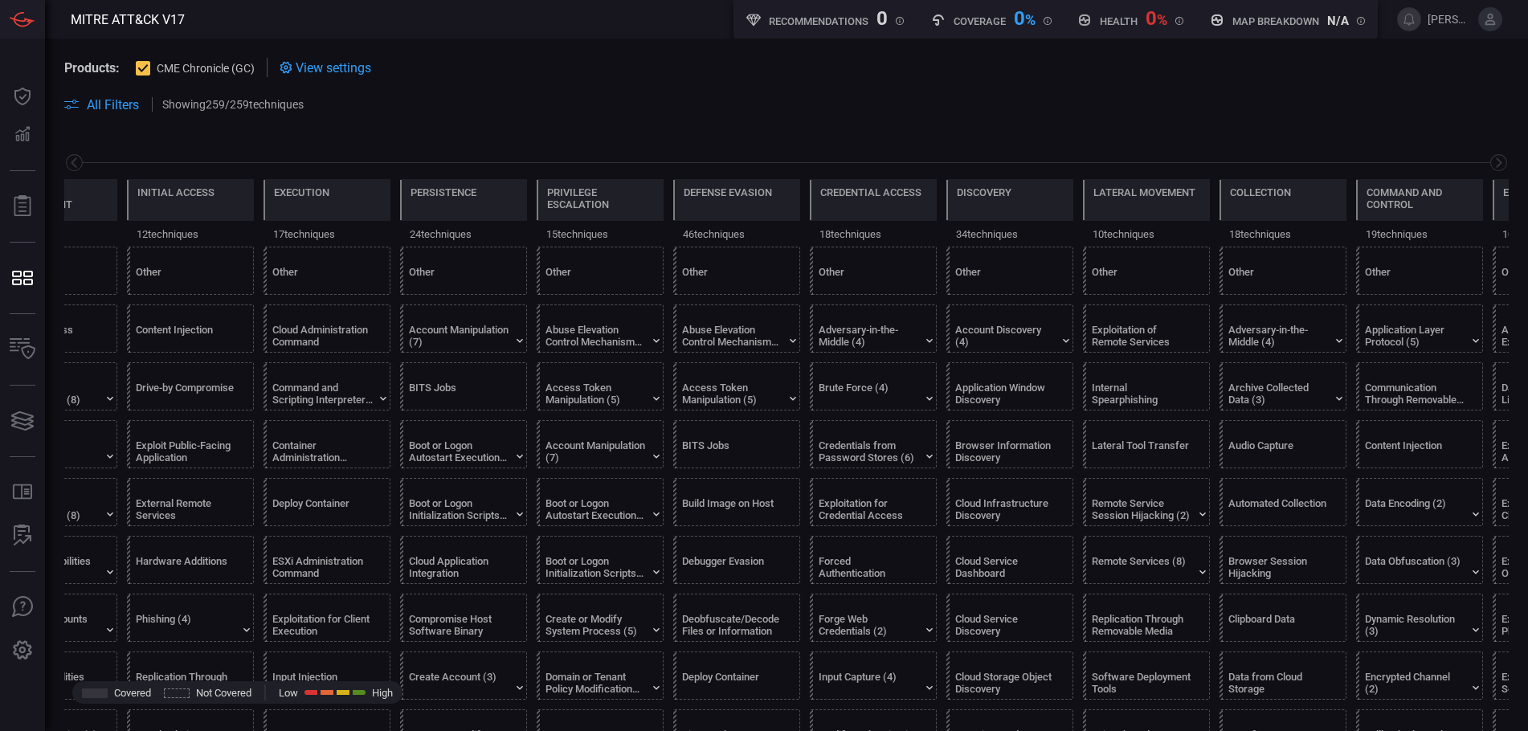
click at [487, 80] on span at bounding box center [786, 86] width 1445 height 18
click at [334, 76] on div "View settings" at bounding box center [326, 67] width 92 height 19
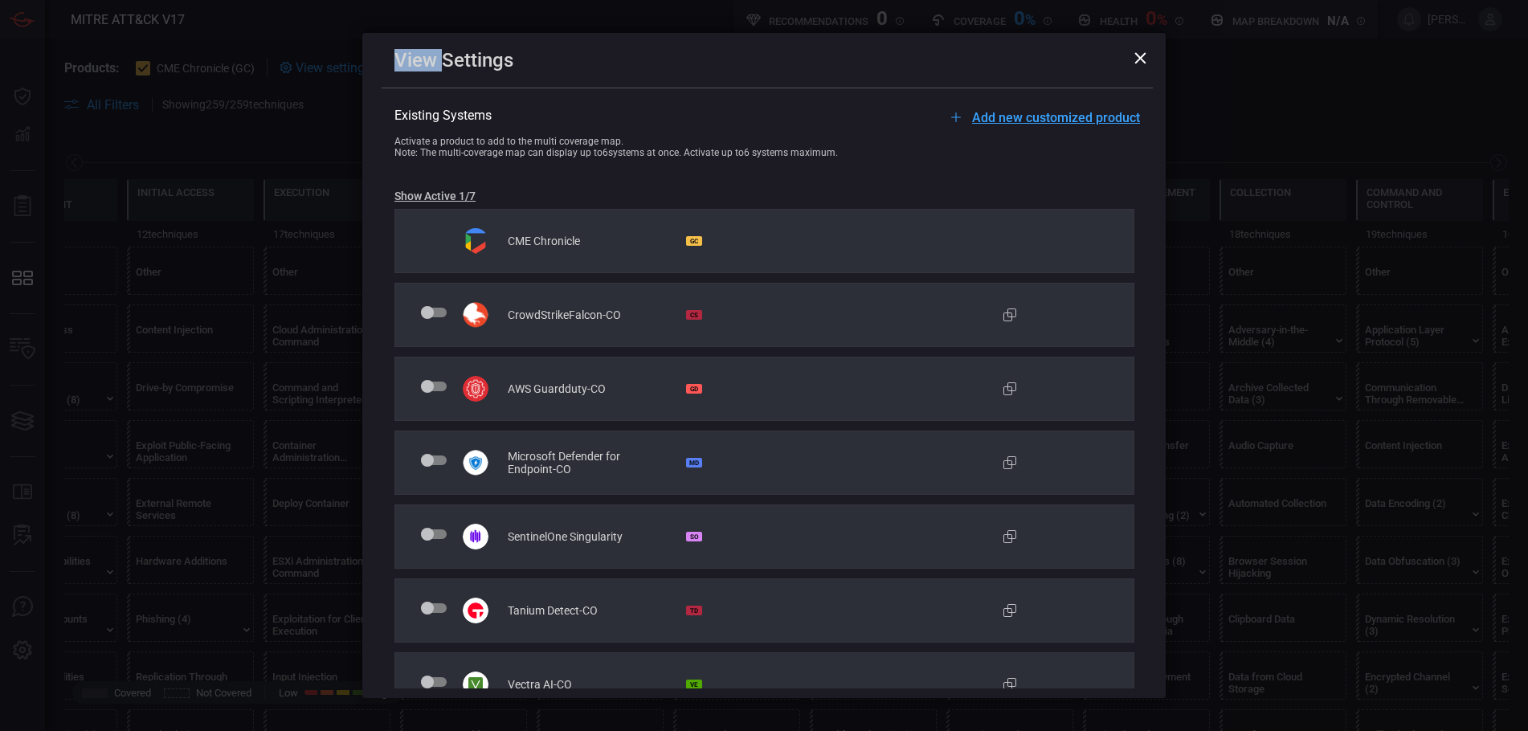
click at [334, 76] on div "View Settings Add new customized product Existing Systems Activate a product to…" at bounding box center [764, 365] width 1528 height 731
click at [1139, 52] on icon at bounding box center [1140, 58] width 12 height 12
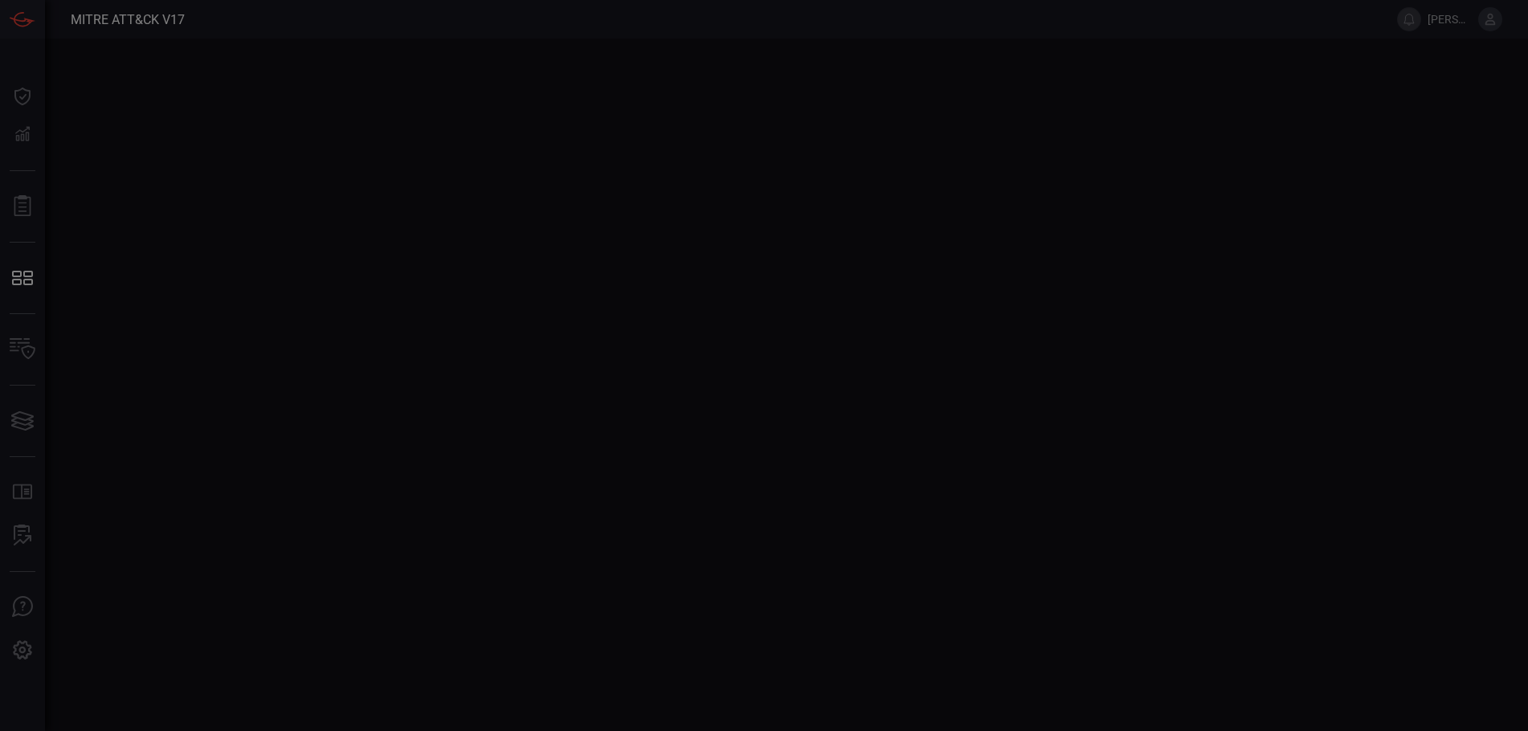
click at [1141, 58] on div at bounding box center [764, 365] width 1528 height 731
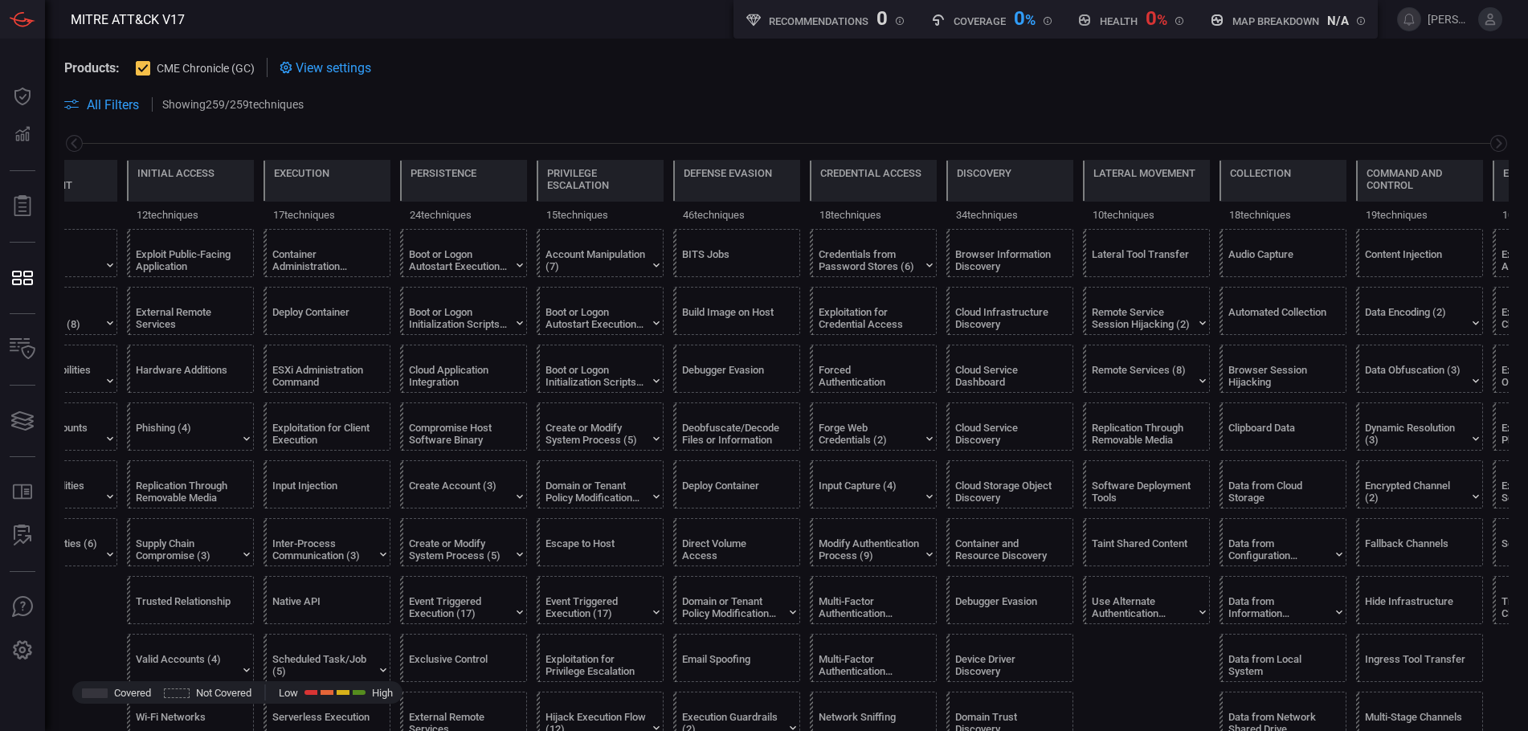
scroll to position [0, 0]
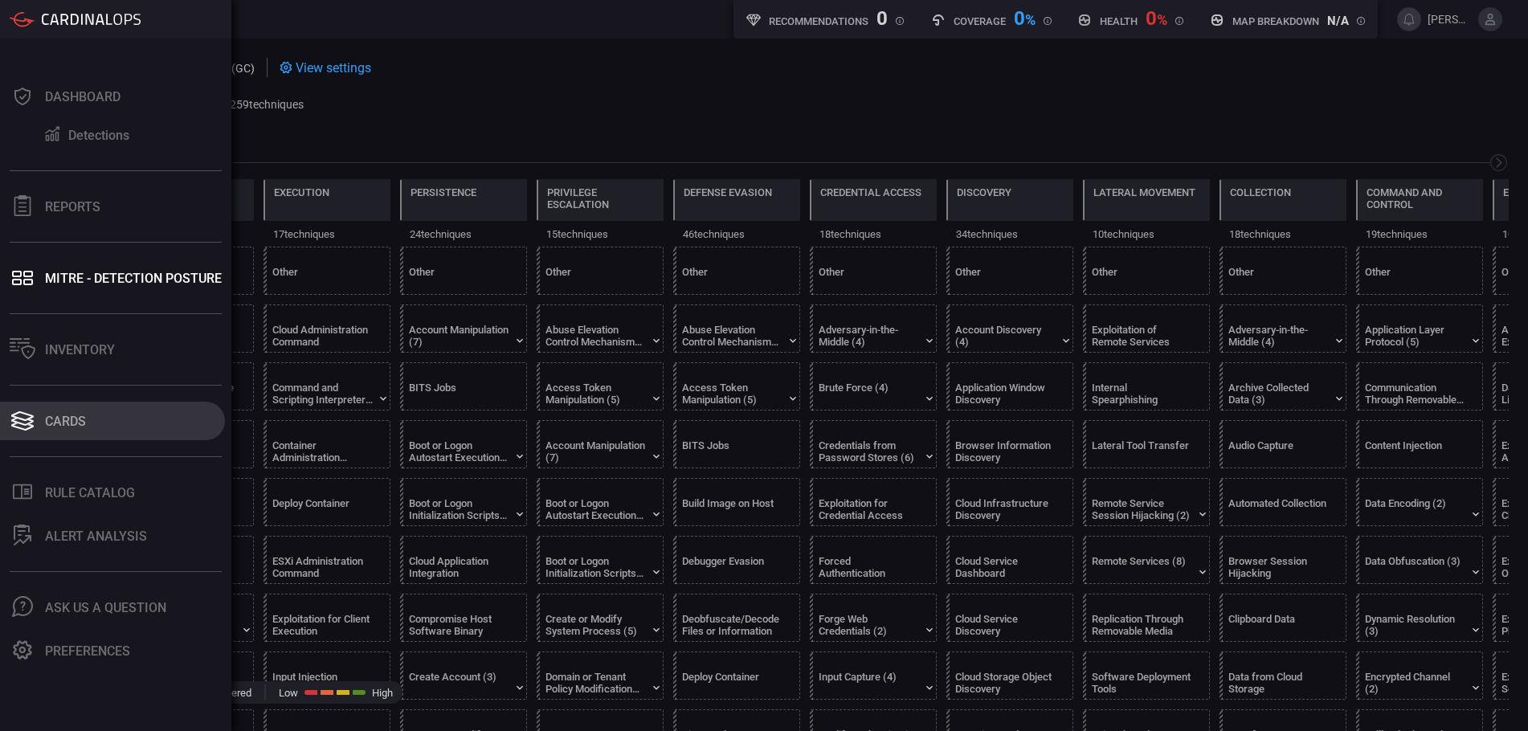
click at [74, 419] on div "Cards" at bounding box center [65, 421] width 41 height 15
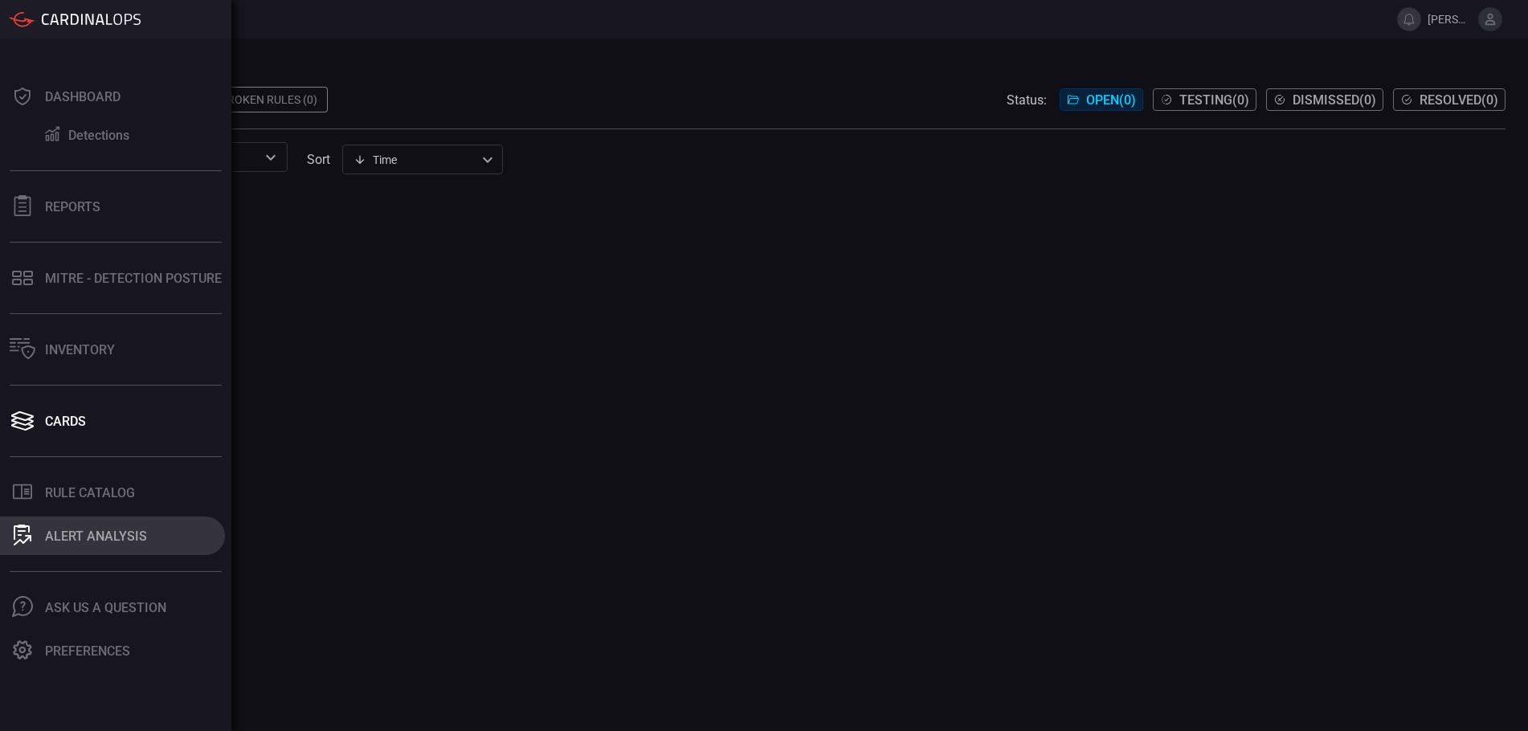
click at [112, 539] on div "ALERT ANALYSIS" at bounding box center [96, 536] width 102 height 15
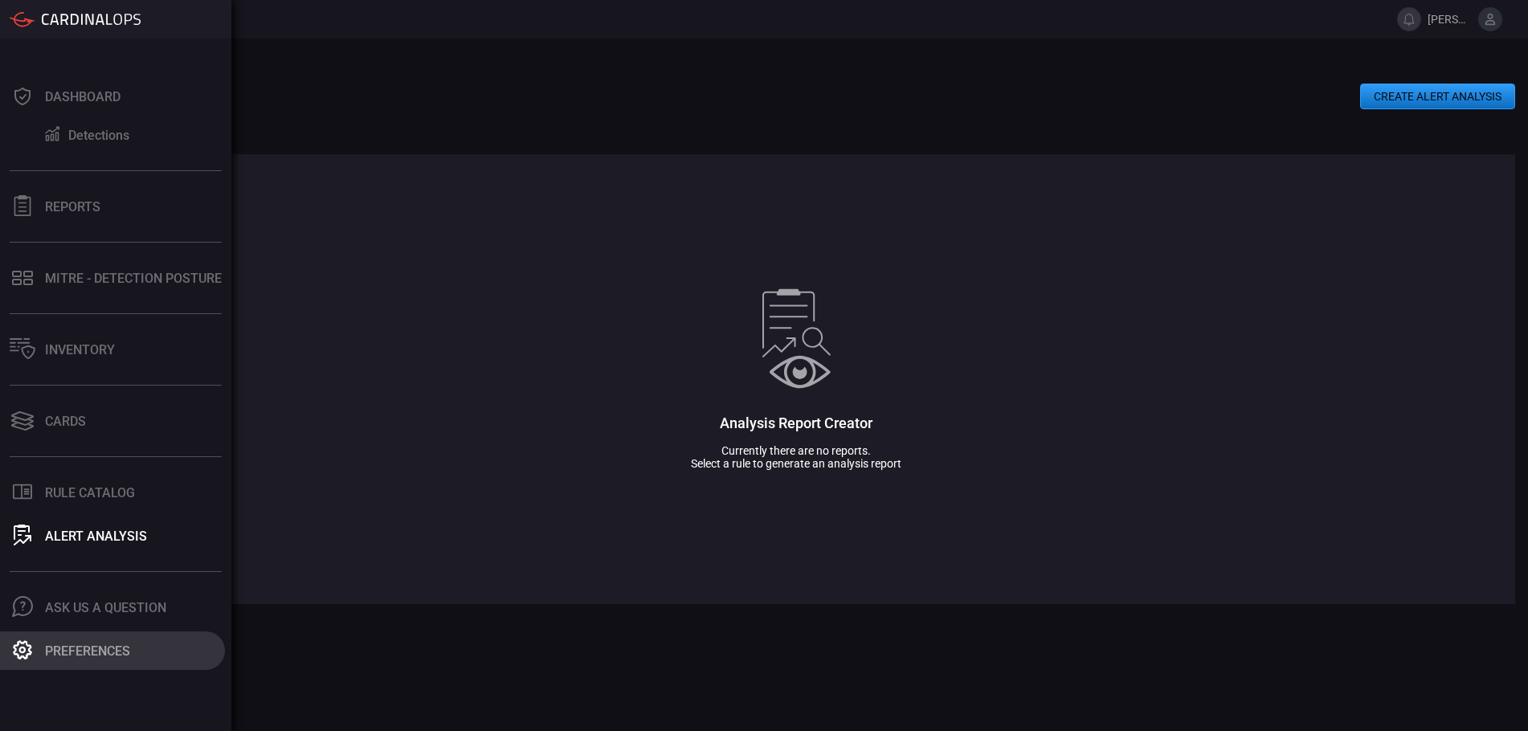
click at [85, 654] on div "Preferences" at bounding box center [87, 651] width 85 height 15
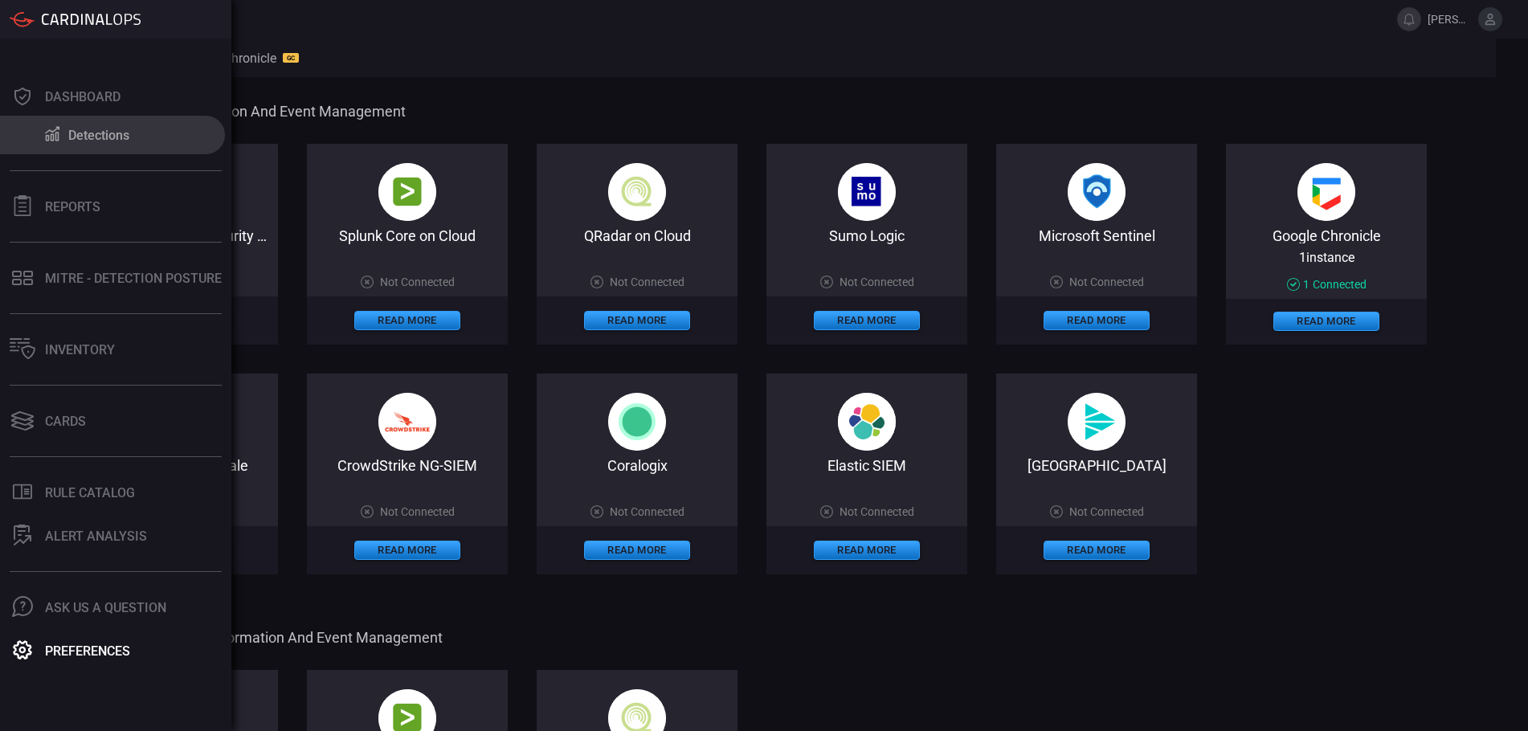
click at [87, 132] on div "Detections" at bounding box center [98, 135] width 61 height 15
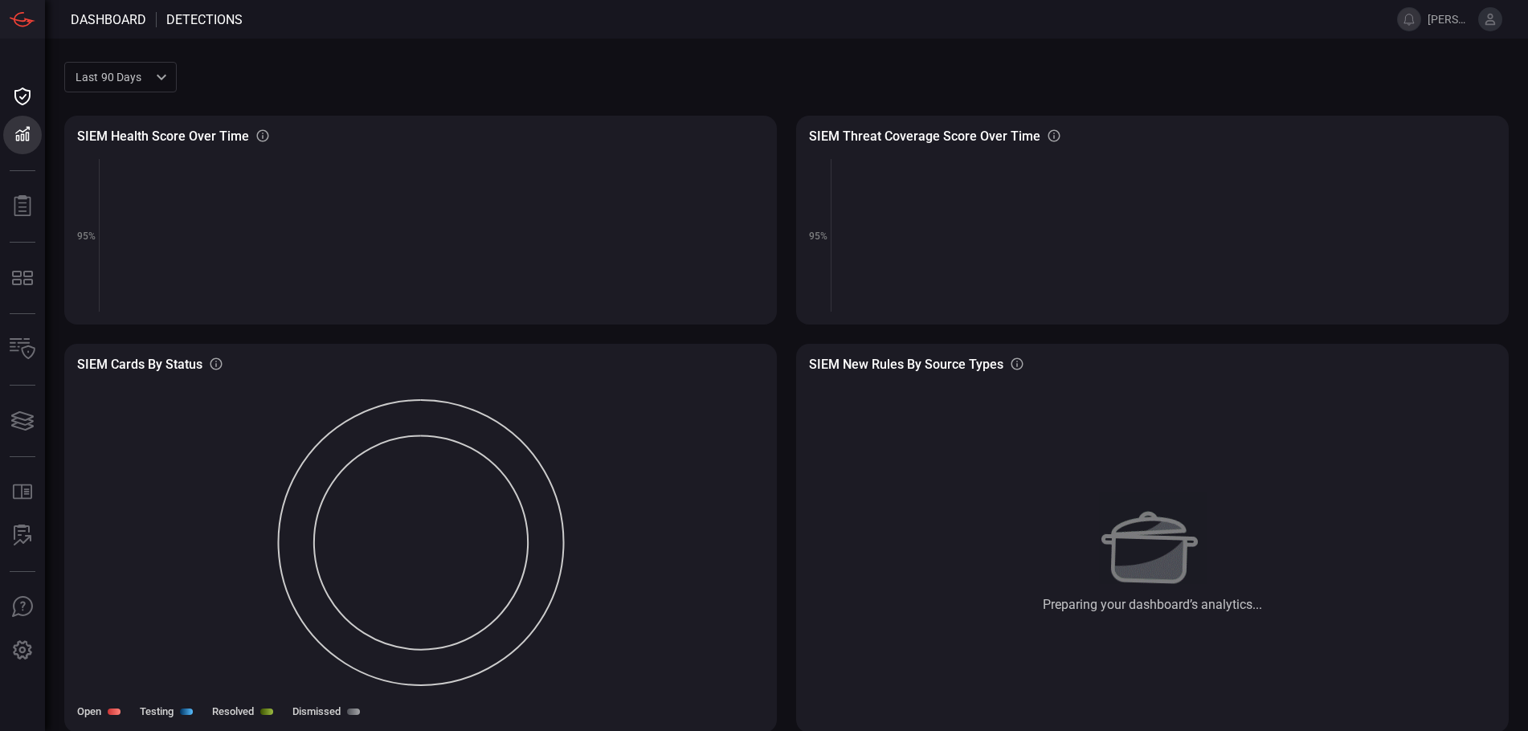
click at [1488, 26] on icon at bounding box center [1490, 19] width 14 height 14
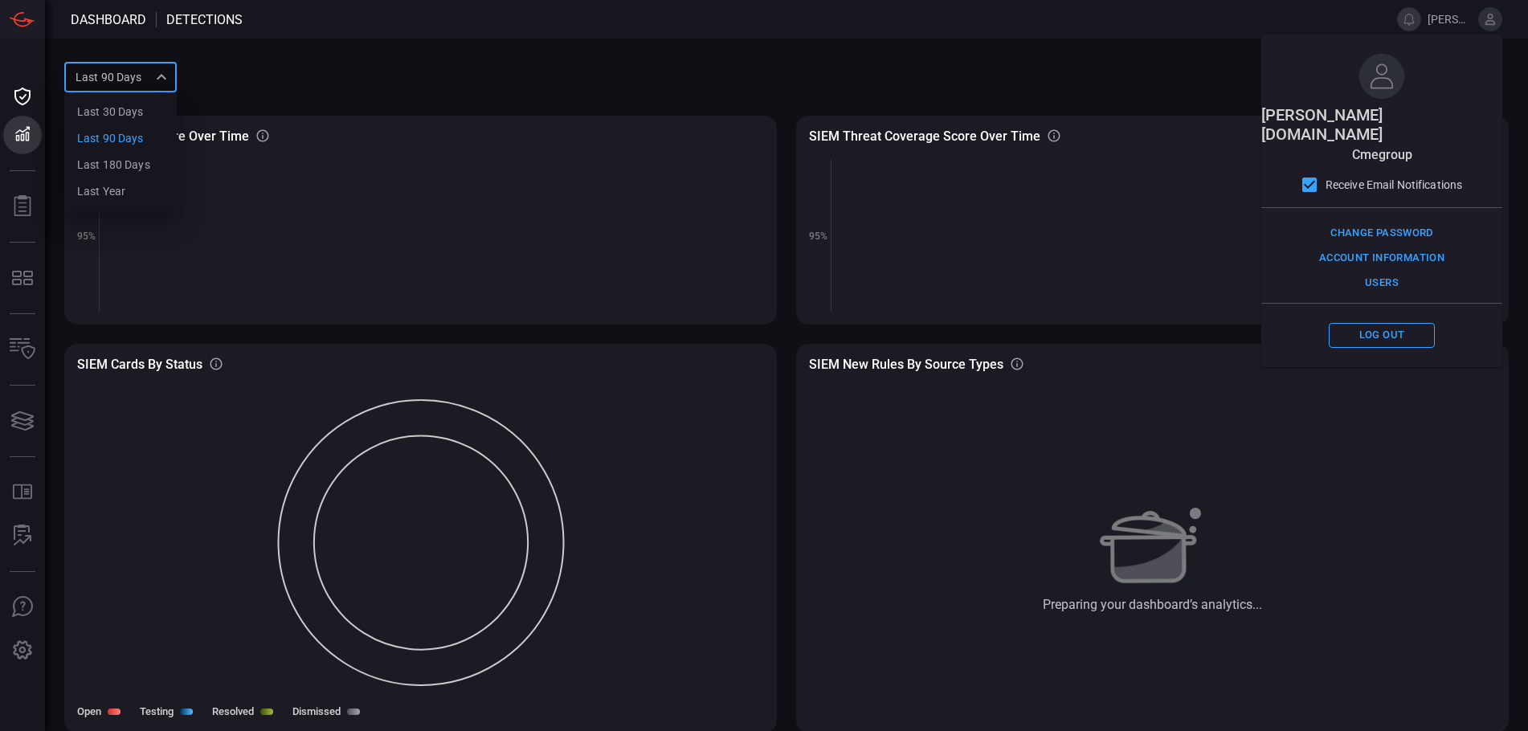
click at [144, 79] on div "Last 90 days quarter Last 30 days Last 90 days Last 180 days Last year ​" at bounding box center [120, 77] width 112 height 30
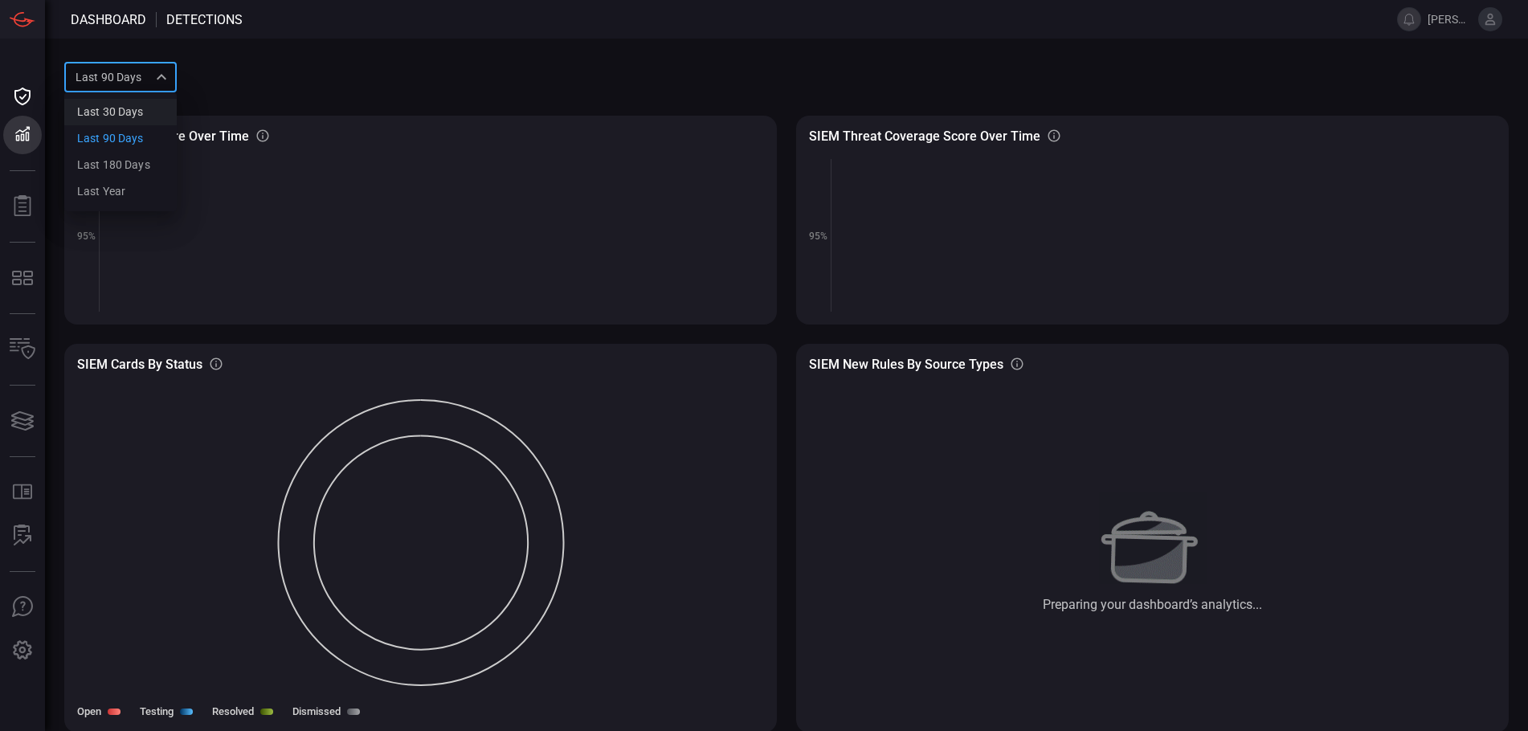
click at [104, 112] on div "Last 30 days" at bounding box center [110, 112] width 67 height 17
type input "month"
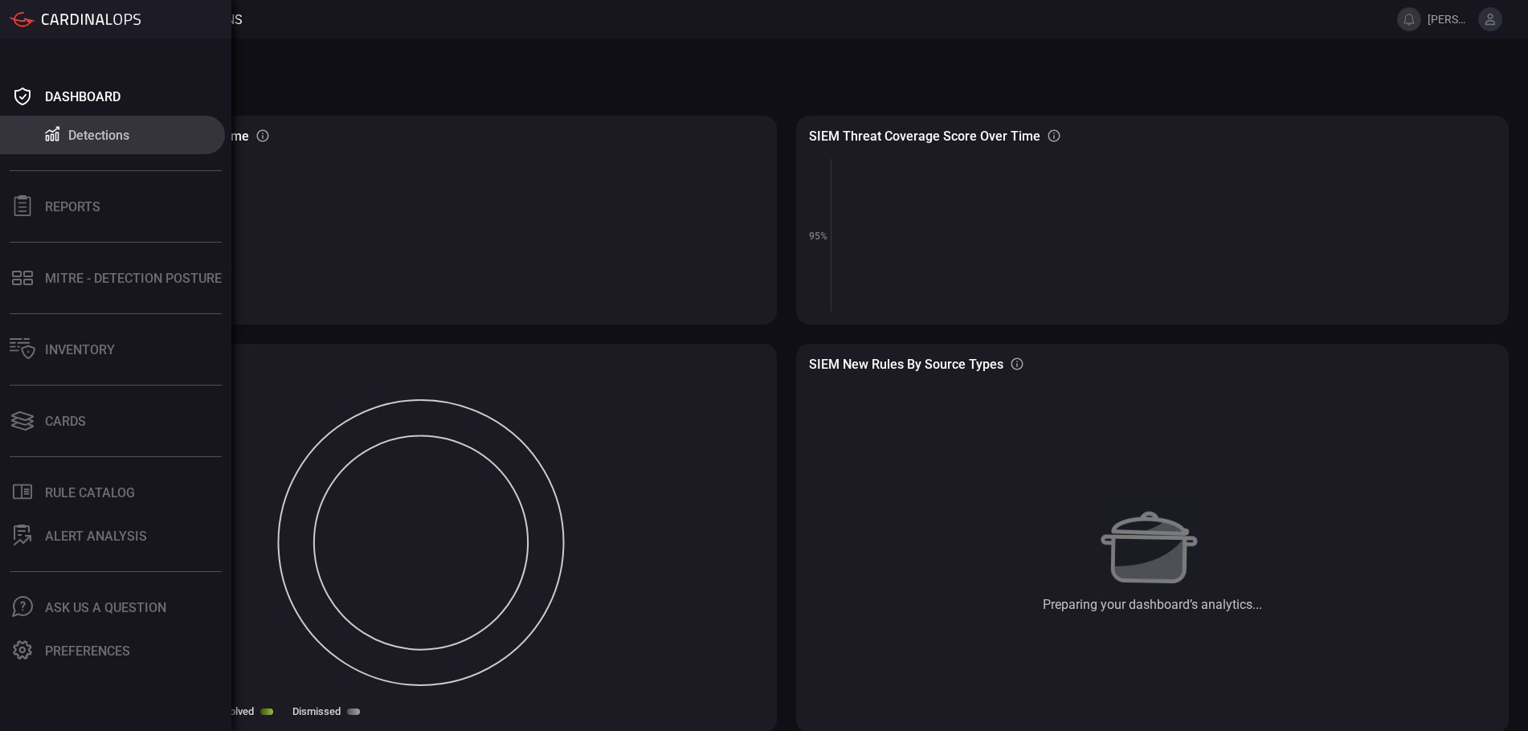
scroll to position [2, 0]
click at [127, 212] on button "Reports" at bounding box center [112, 206] width 225 height 39
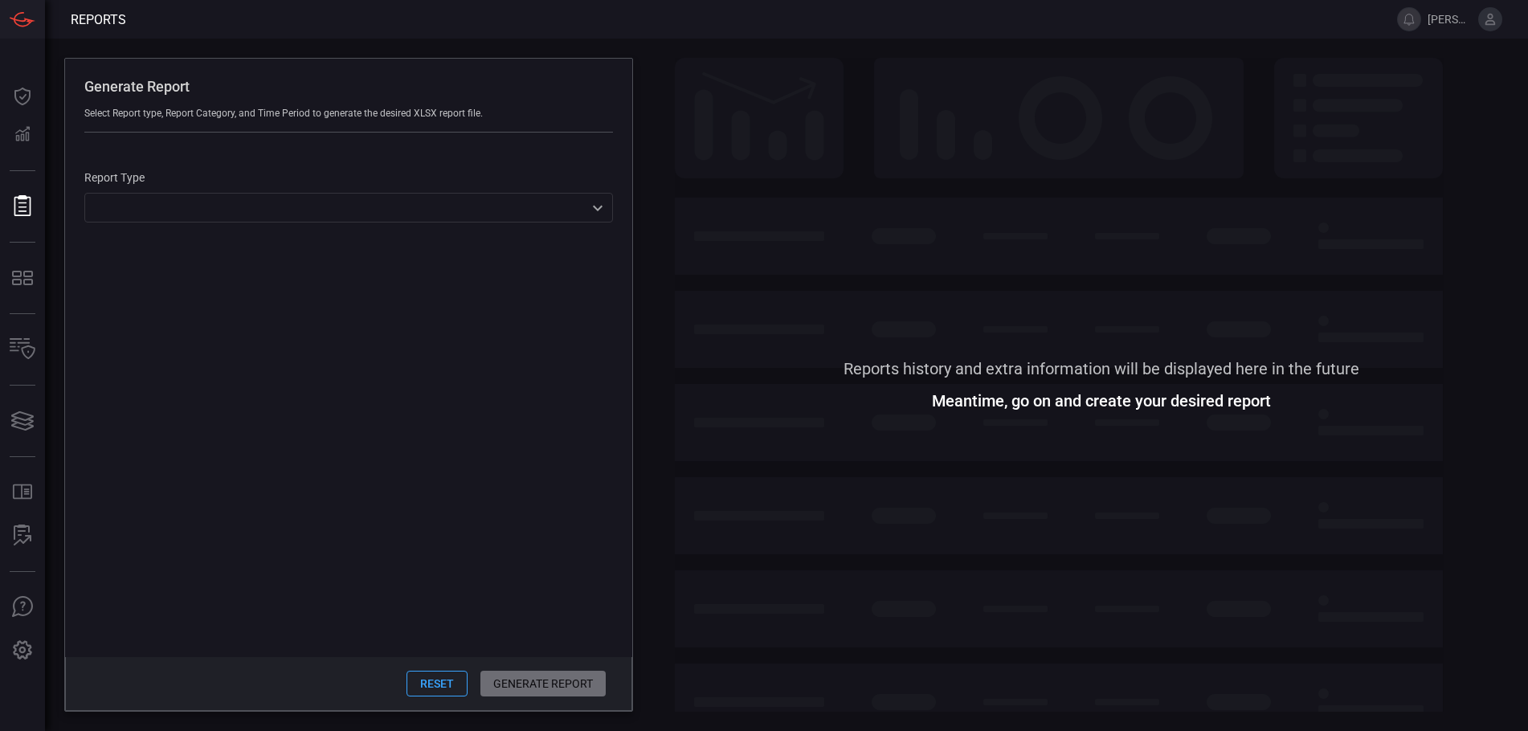
click at [181, 214] on div "​ ​" at bounding box center [348, 208] width 529 height 30
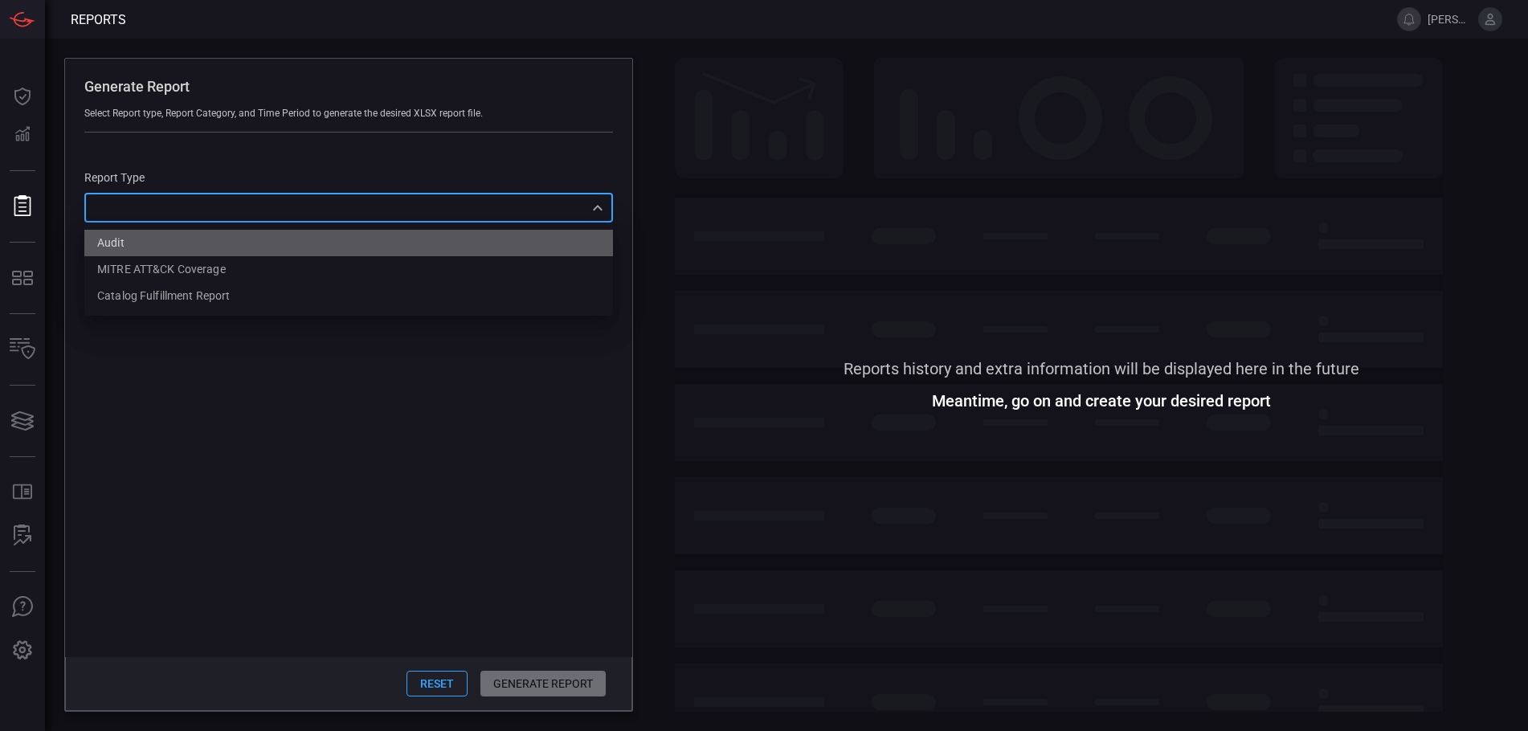
click at [145, 243] on li "Audit" at bounding box center [348, 243] width 529 height 27
type input "Audit"
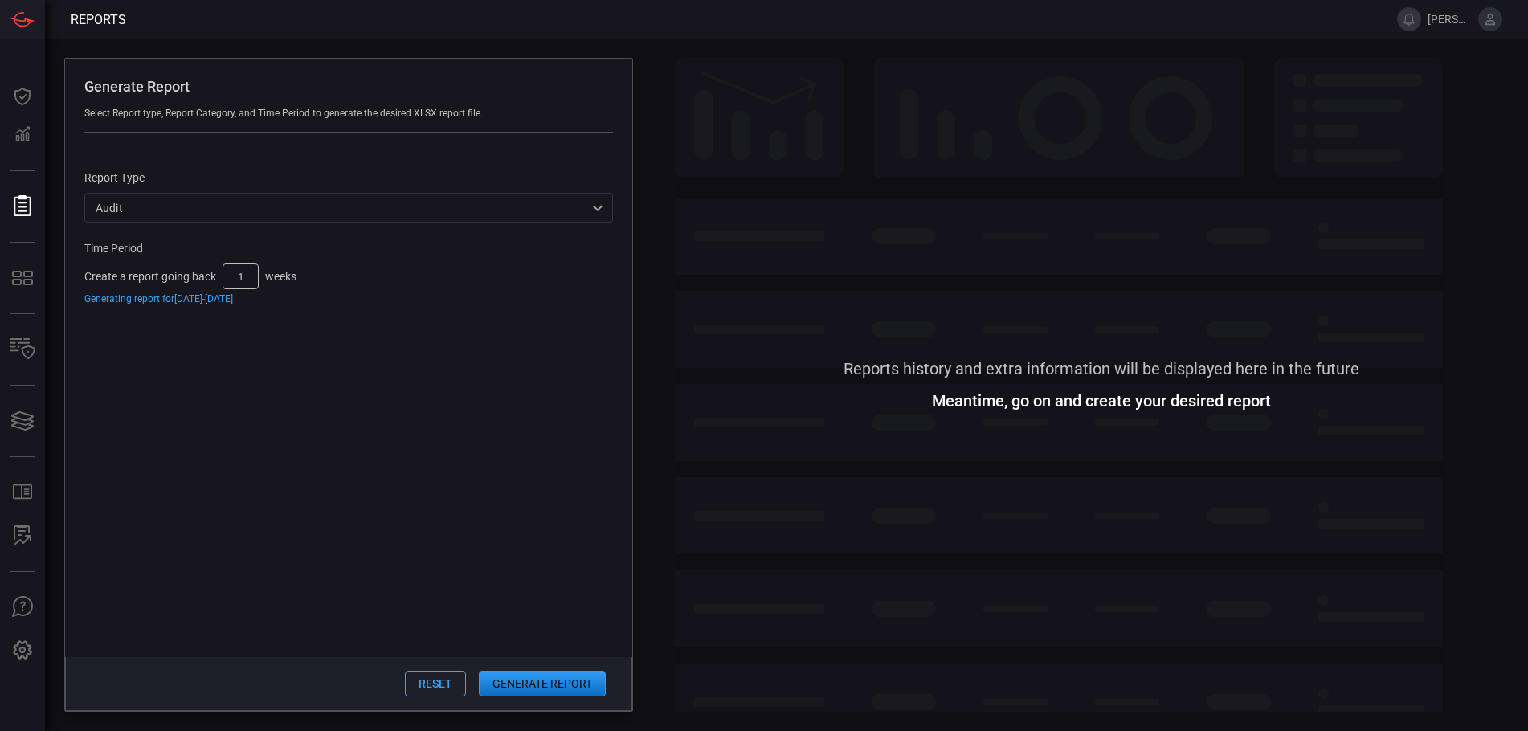
click at [243, 280] on input "1" at bounding box center [241, 277] width 36 height 26
click at [247, 280] on input "1" at bounding box center [241, 277] width 36 height 26
type input "4"
click at [540, 683] on button "Generate Report" at bounding box center [542, 684] width 127 height 26
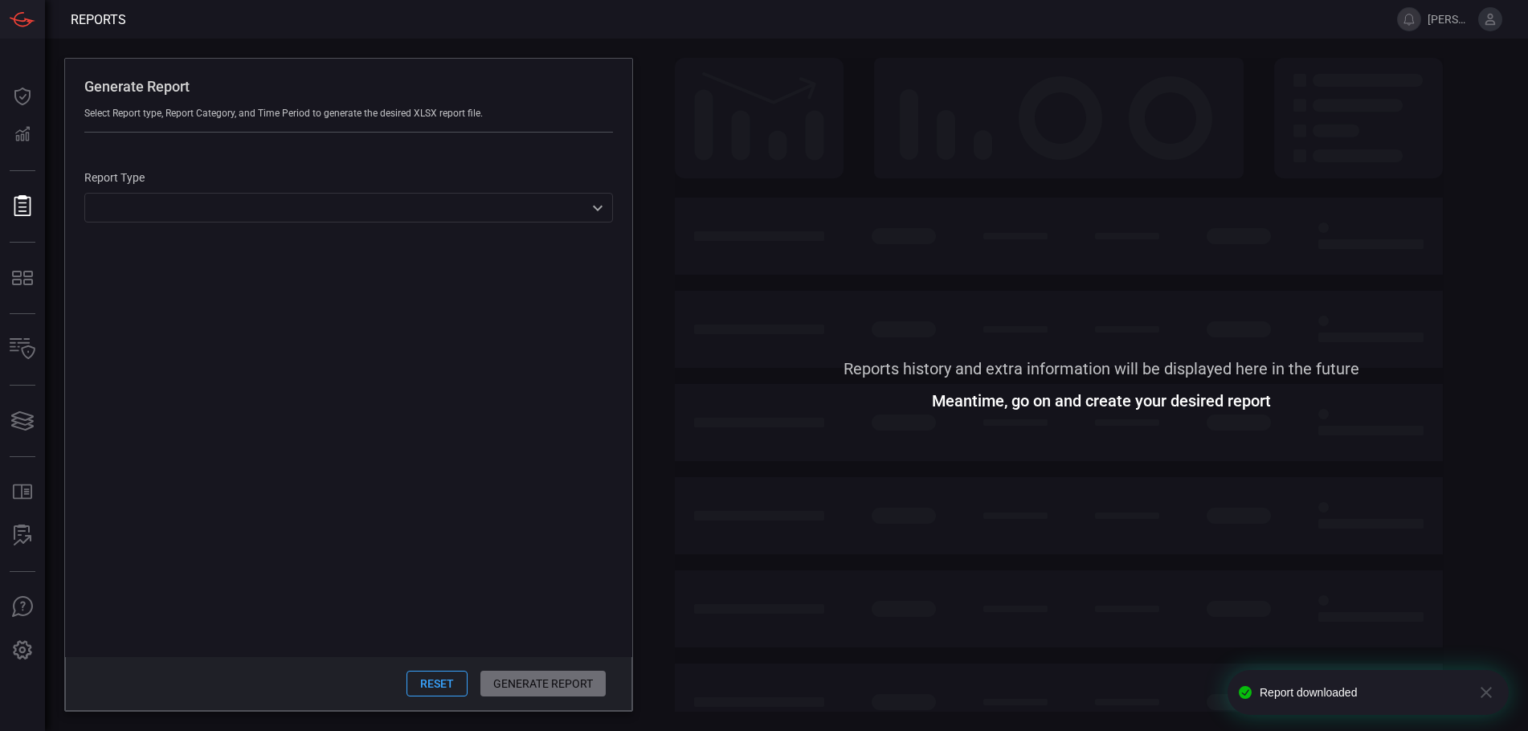
click at [513, 677] on div "Reset Generate Report" at bounding box center [348, 684] width 567 height 54
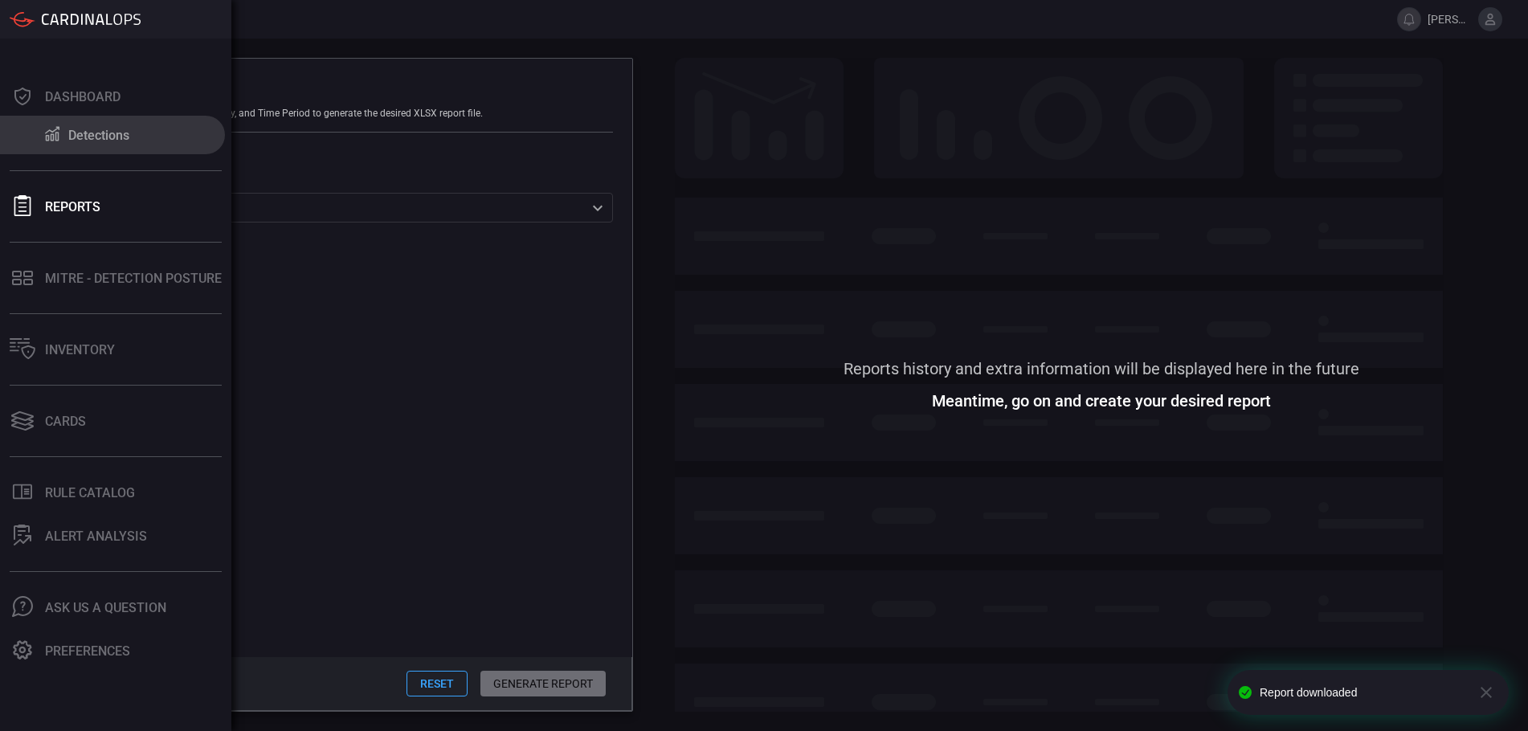
click at [59, 126] on icon at bounding box center [52, 133] width 19 height 17
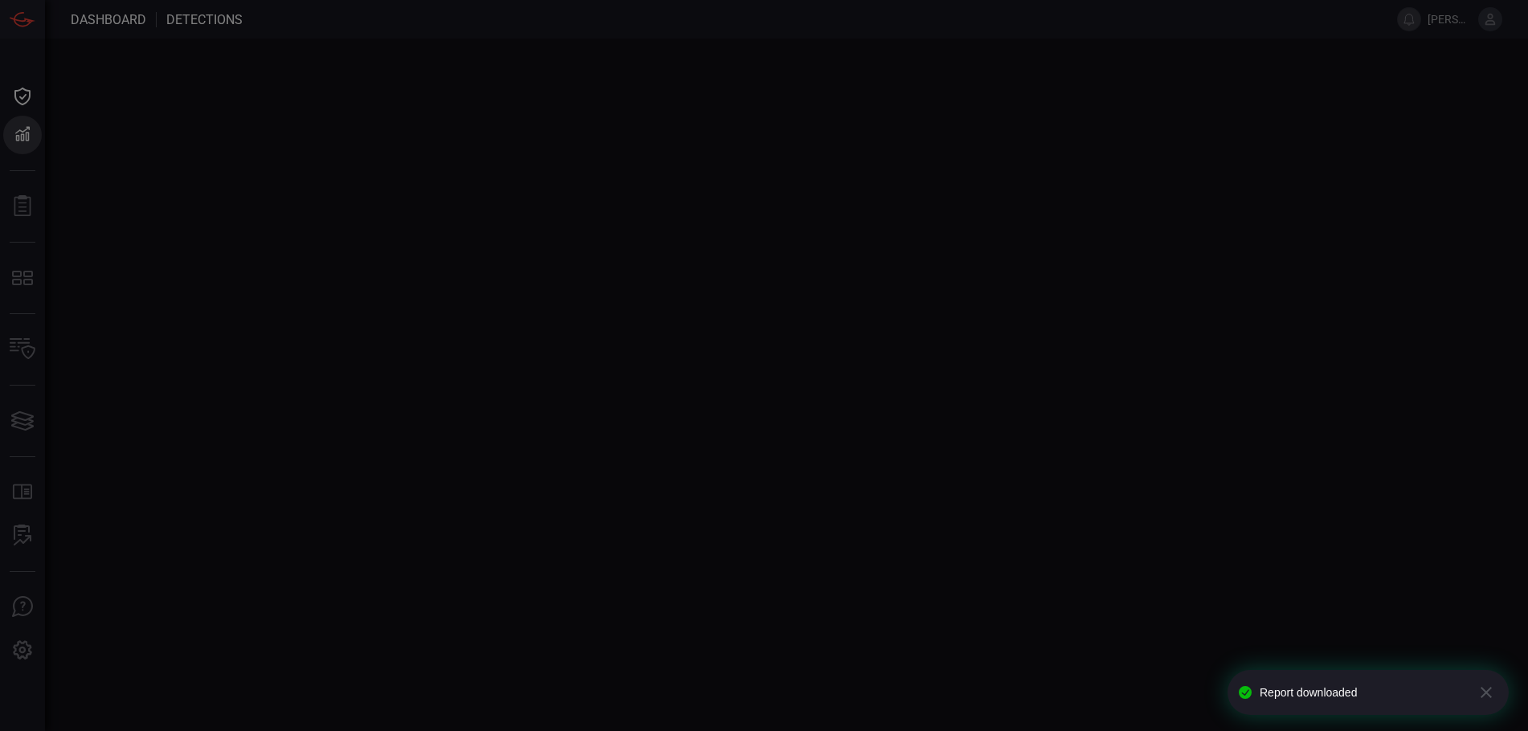
click at [59, 126] on div at bounding box center [764, 365] width 1528 height 731
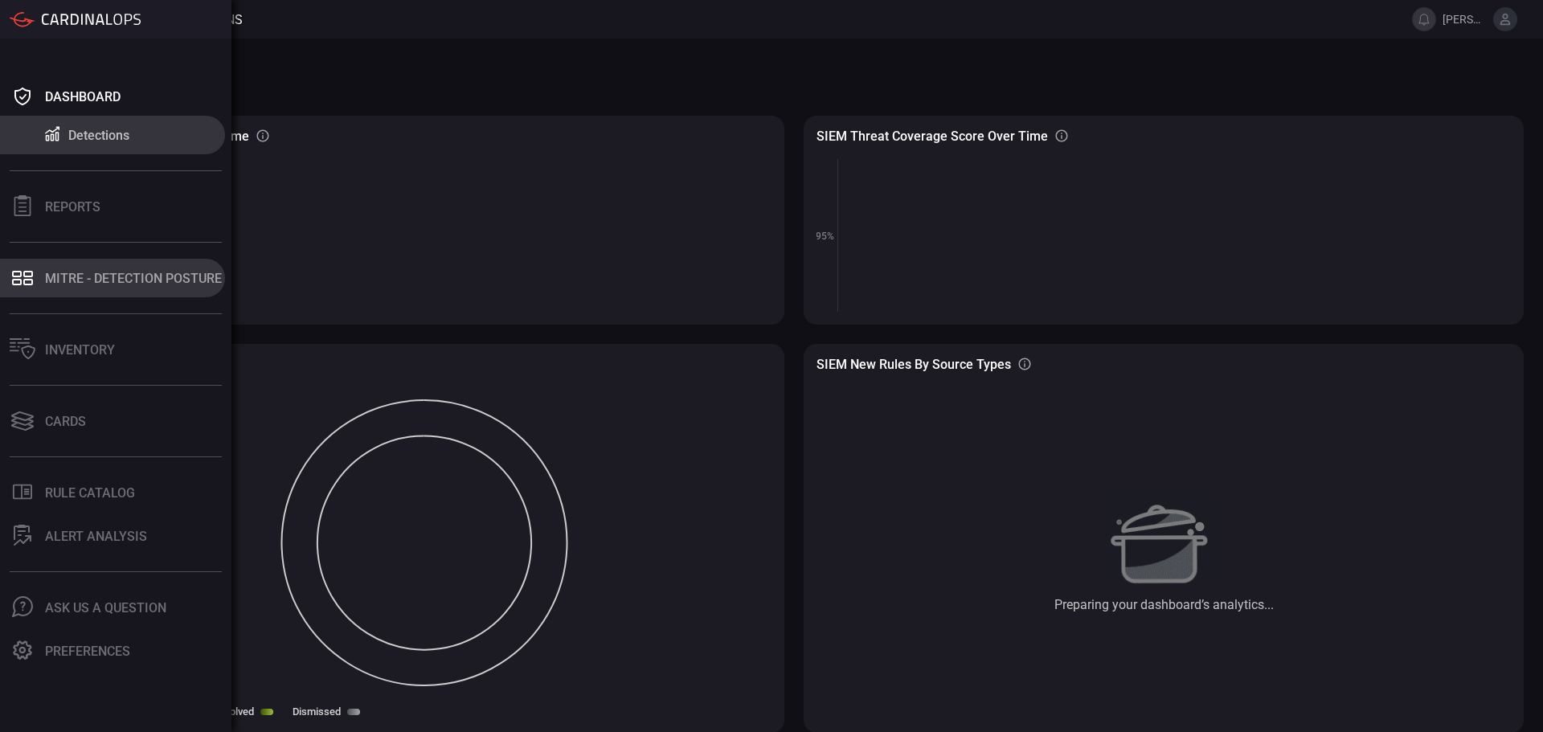
click at [167, 266] on button "MITRE - Detection Posture" at bounding box center [112, 278] width 225 height 39
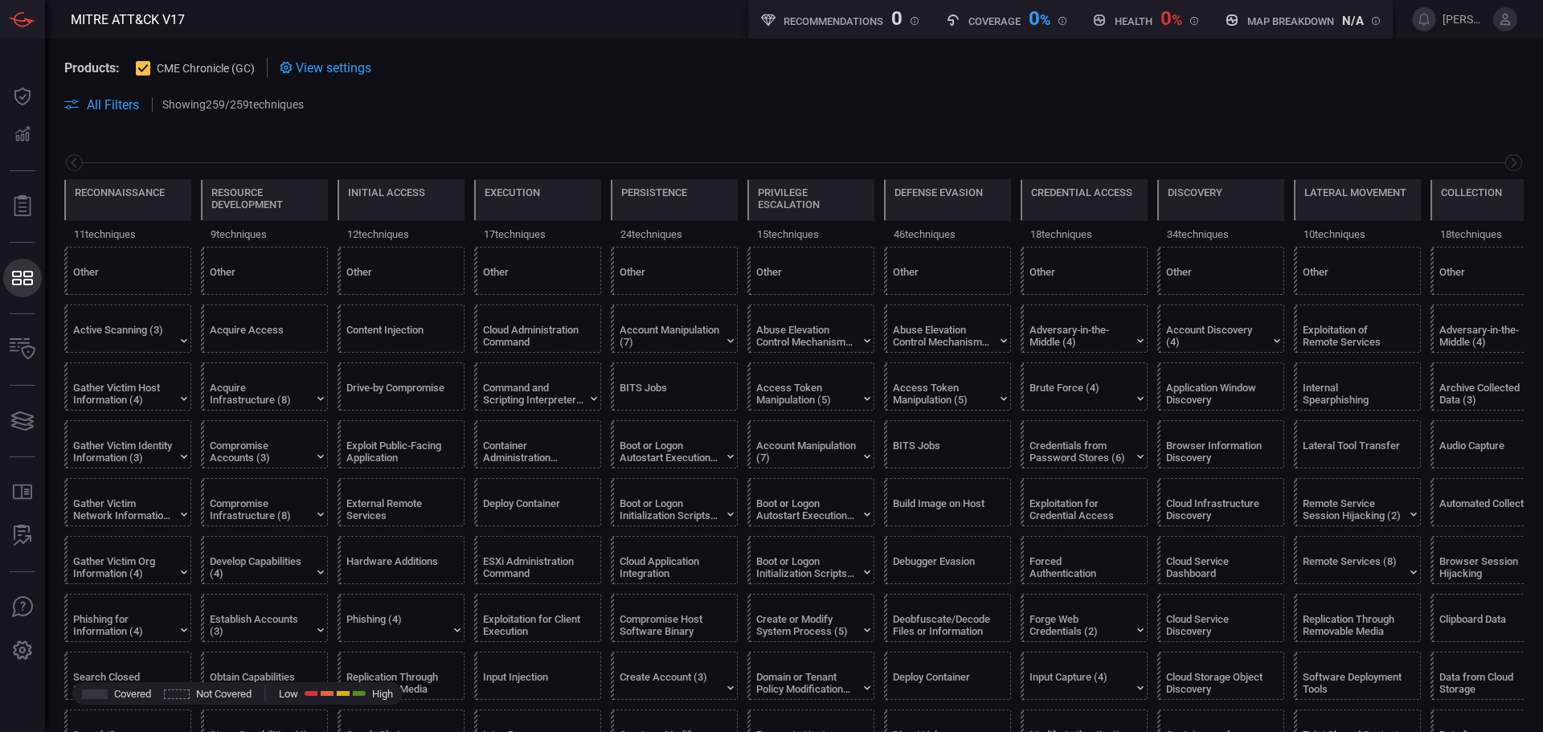
scroll to position [0, 211]
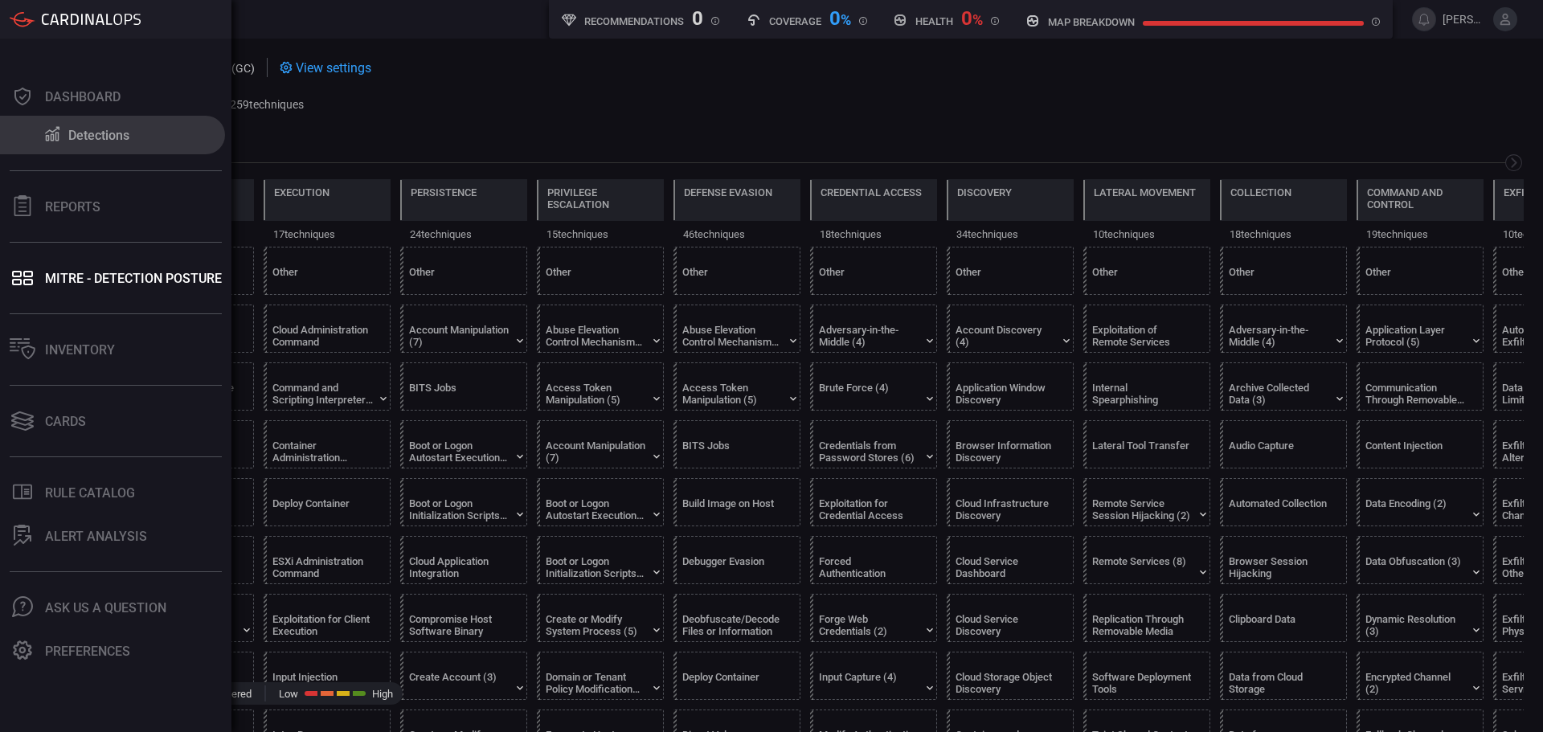
click at [55, 125] on icon at bounding box center [52, 133] width 19 height 17
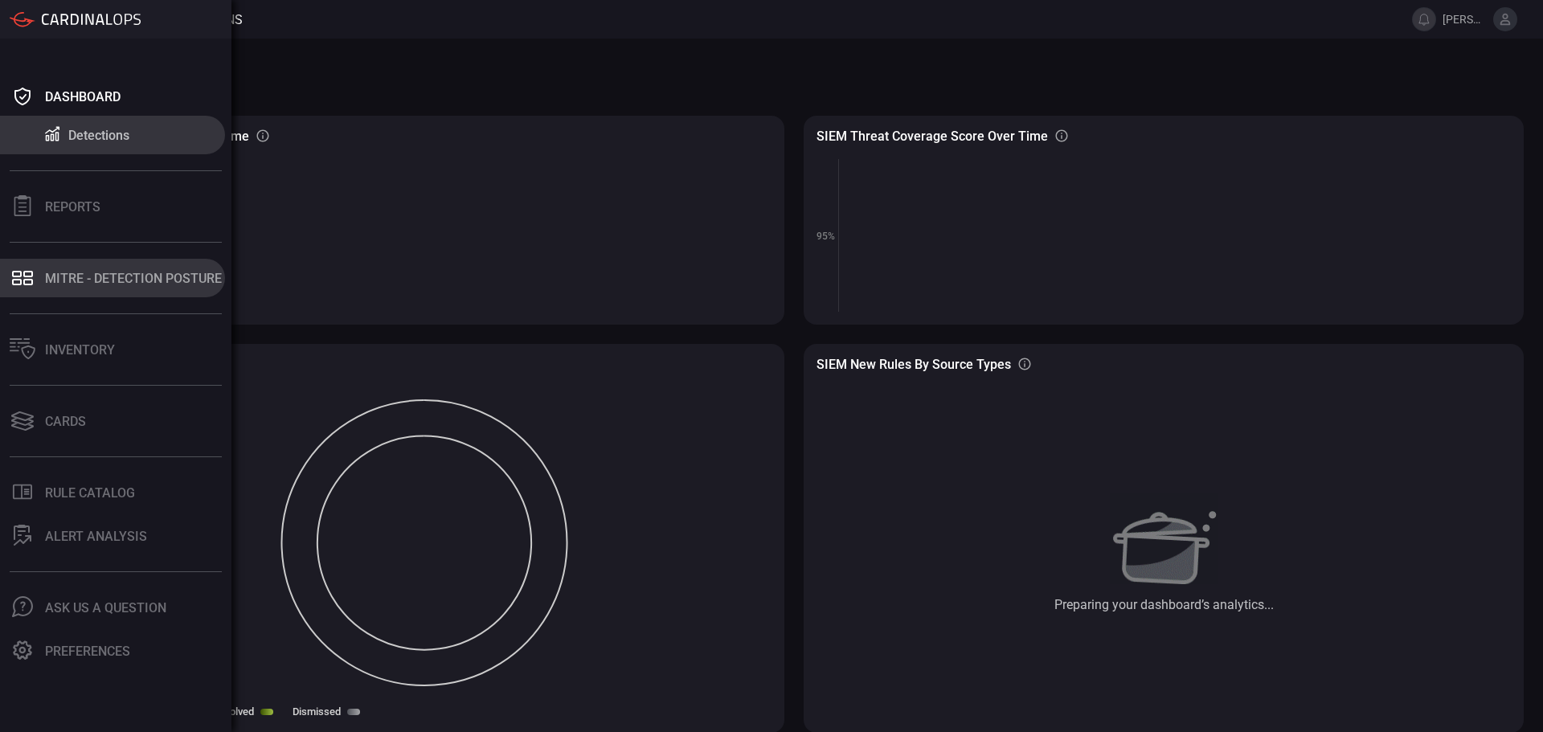
click at [111, 292] on button "MITRE - Detection Posture" at bounding box center [112, 278] width 225 height 39
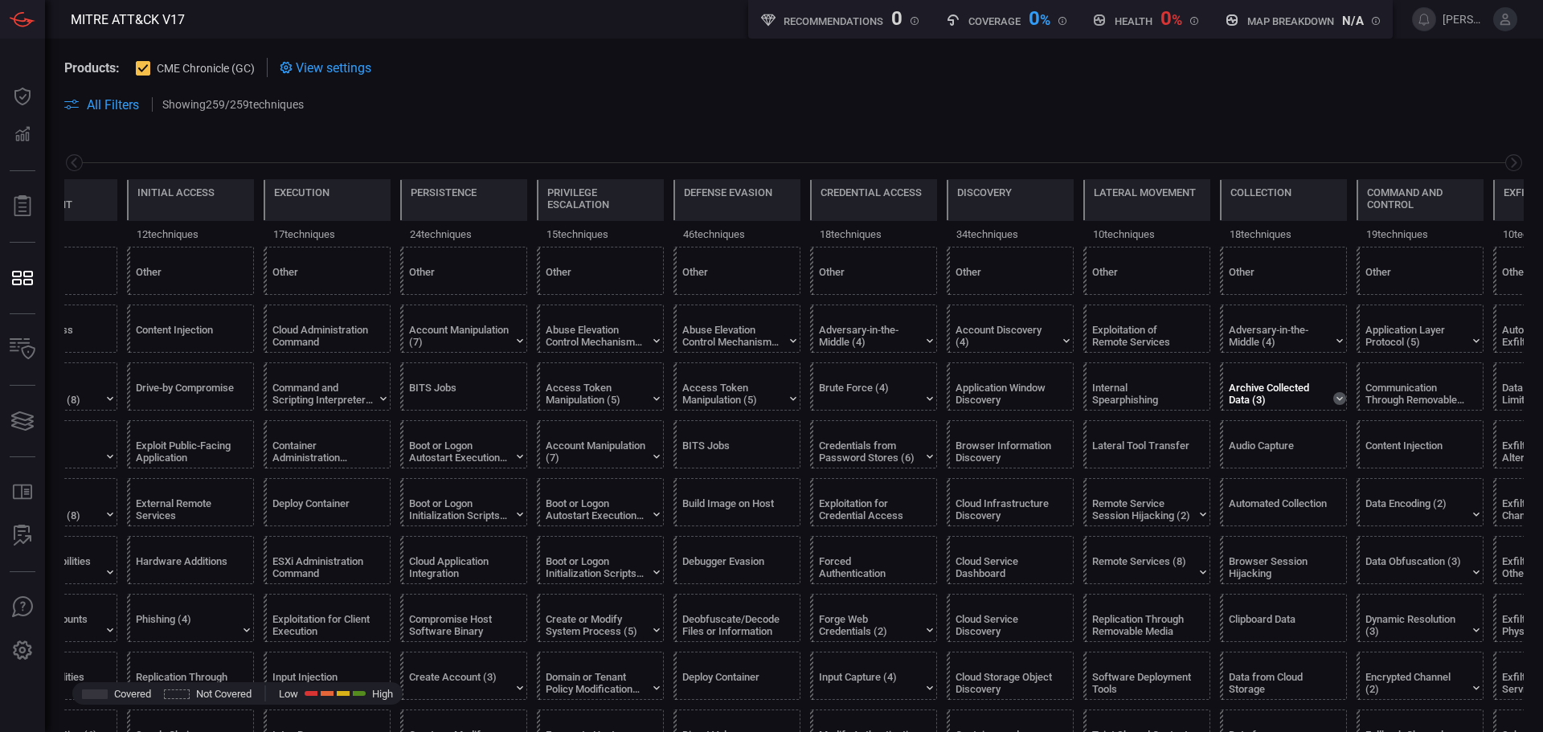
click at [1339, 393] on icon at bounding box center [1339, 398] width 13 height 13
click at [351, 69] on span "View settings" at bounding box center [334, 67] width 76 height 15
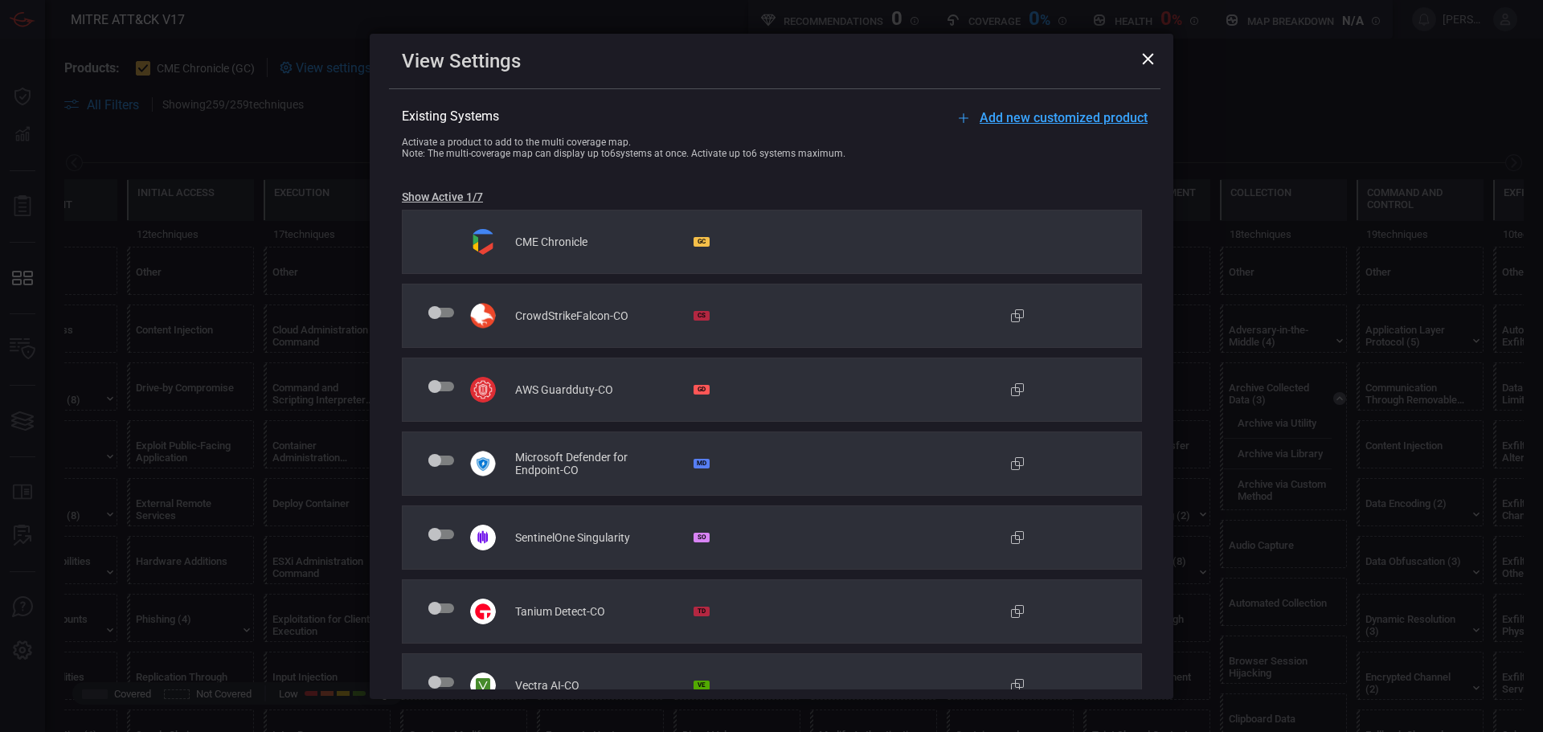
click at [1141, 58] on div "View Settings" at bounding box center [775, 61] width 746 height 22
click at [1148, 60] on icon at bounding box center [1148, 59] width 12 height 12
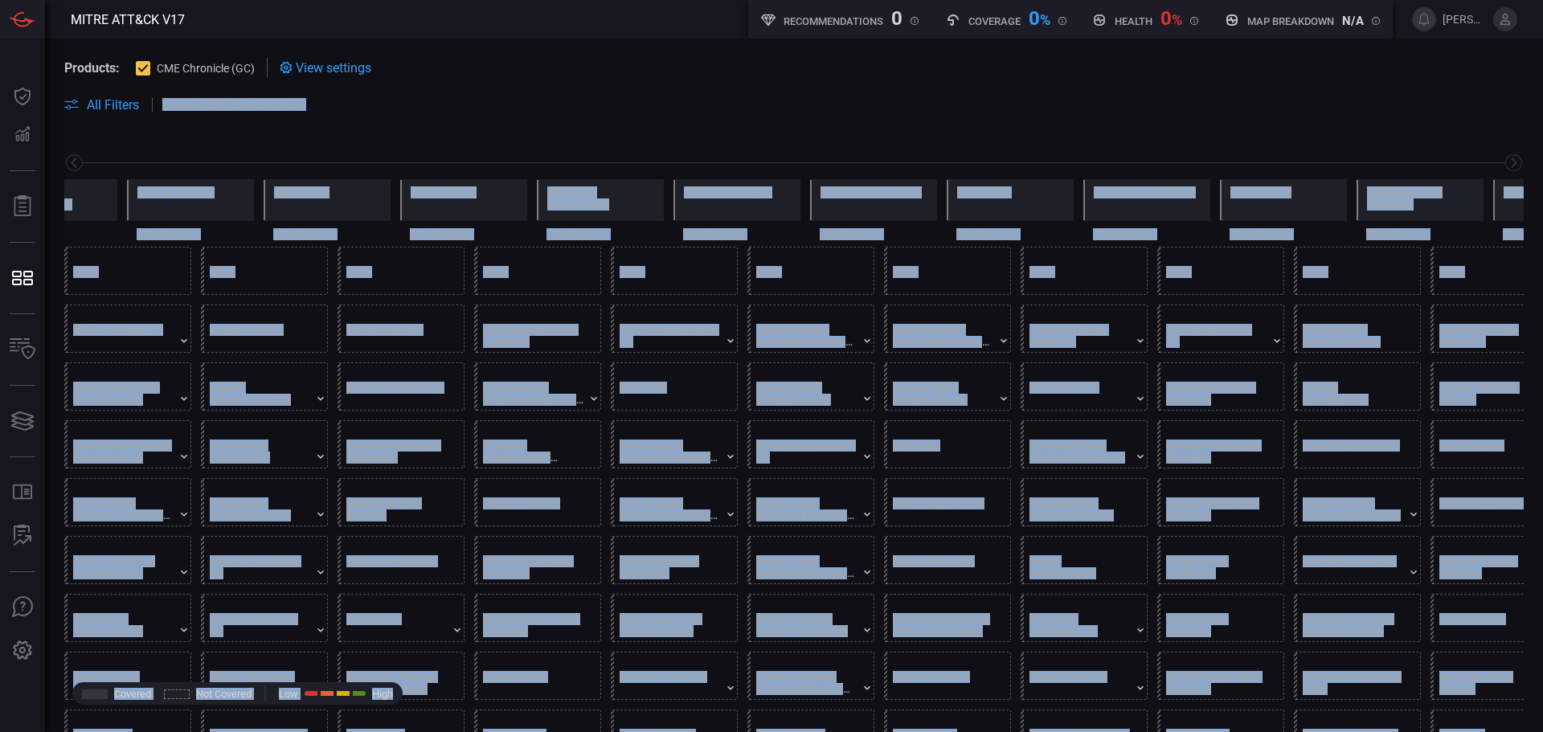
scroll to position [0, 211]
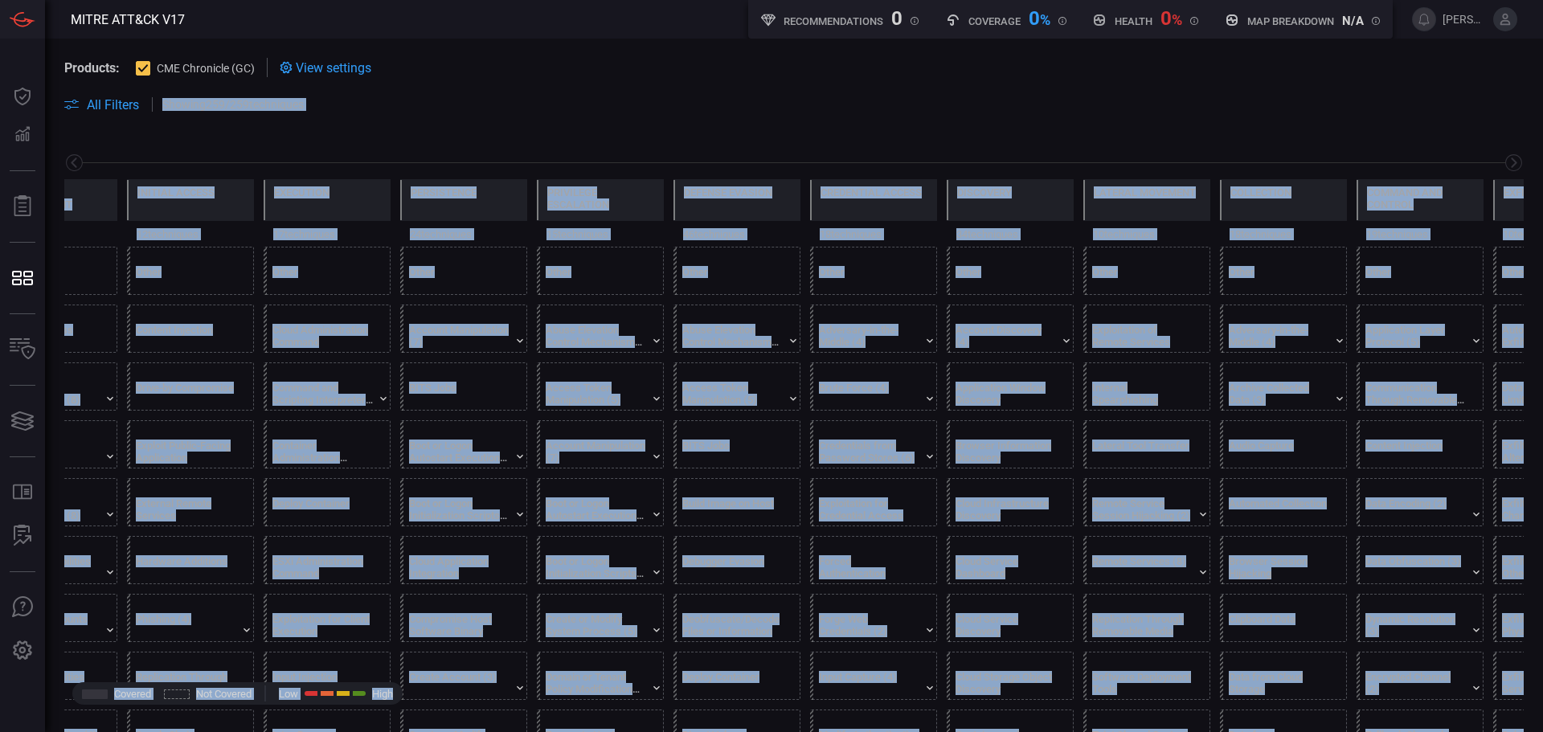
click at [107, 130] on span at bounding box center [793, 123] width 1459 height 19
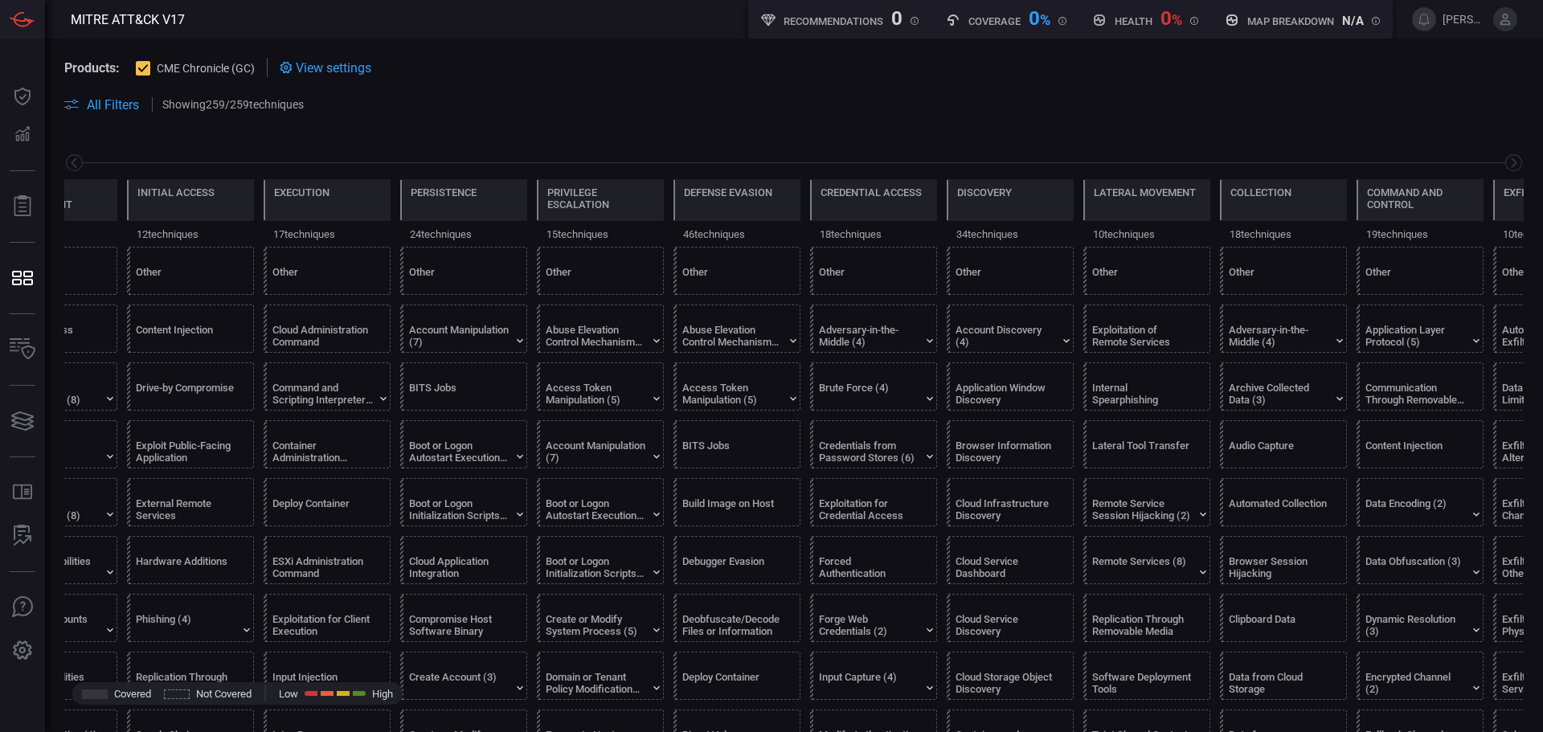
click at [87, 108] on span "All Filters" at bounding box center [113, 104] width 52 height 15
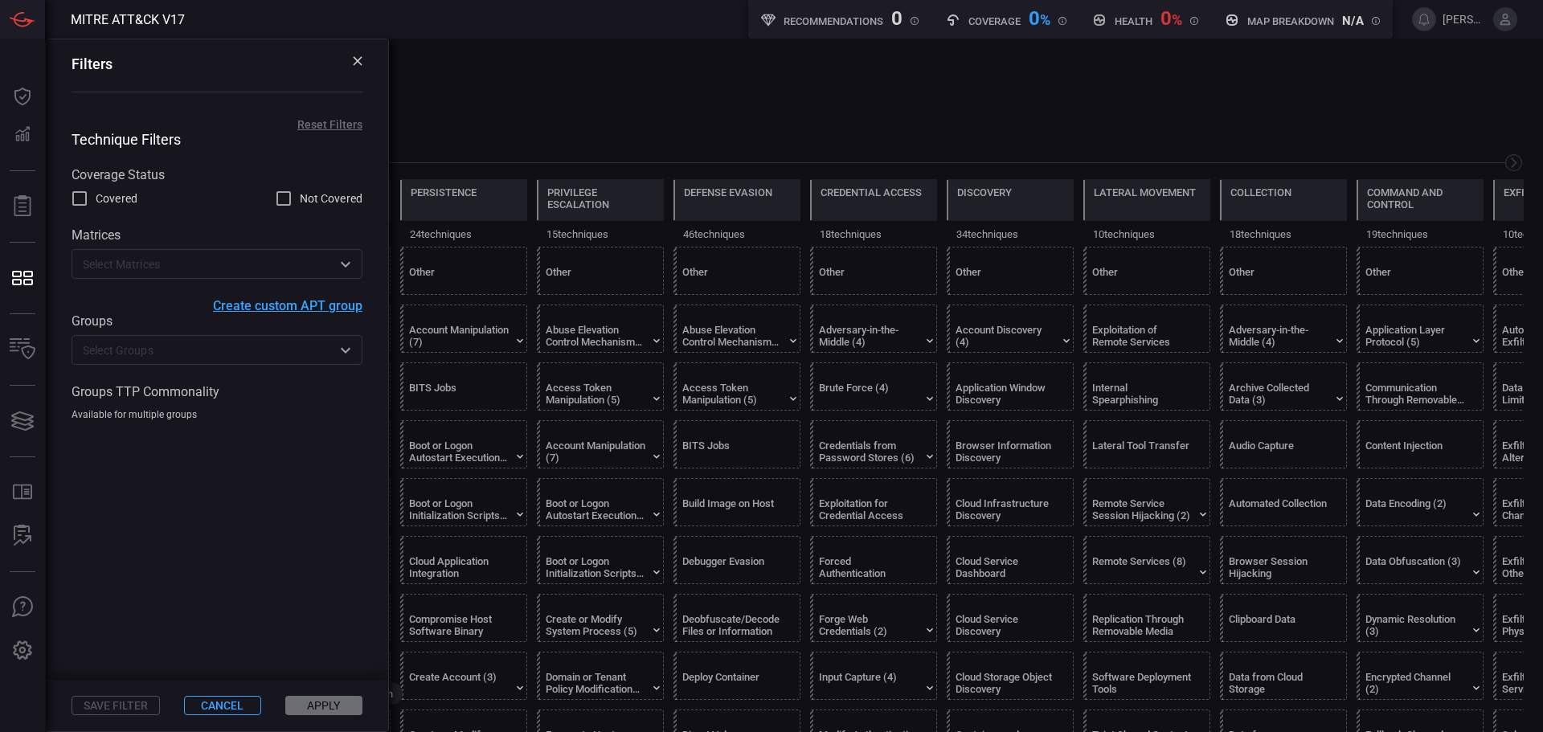
click at [83, 204] on input "Covered" at bounding box center [79, 198] width 19 height 19
checkbox input "true"
click at [319, 702] on button "Apply" at bounding box center [323, 705] width 77 height 19
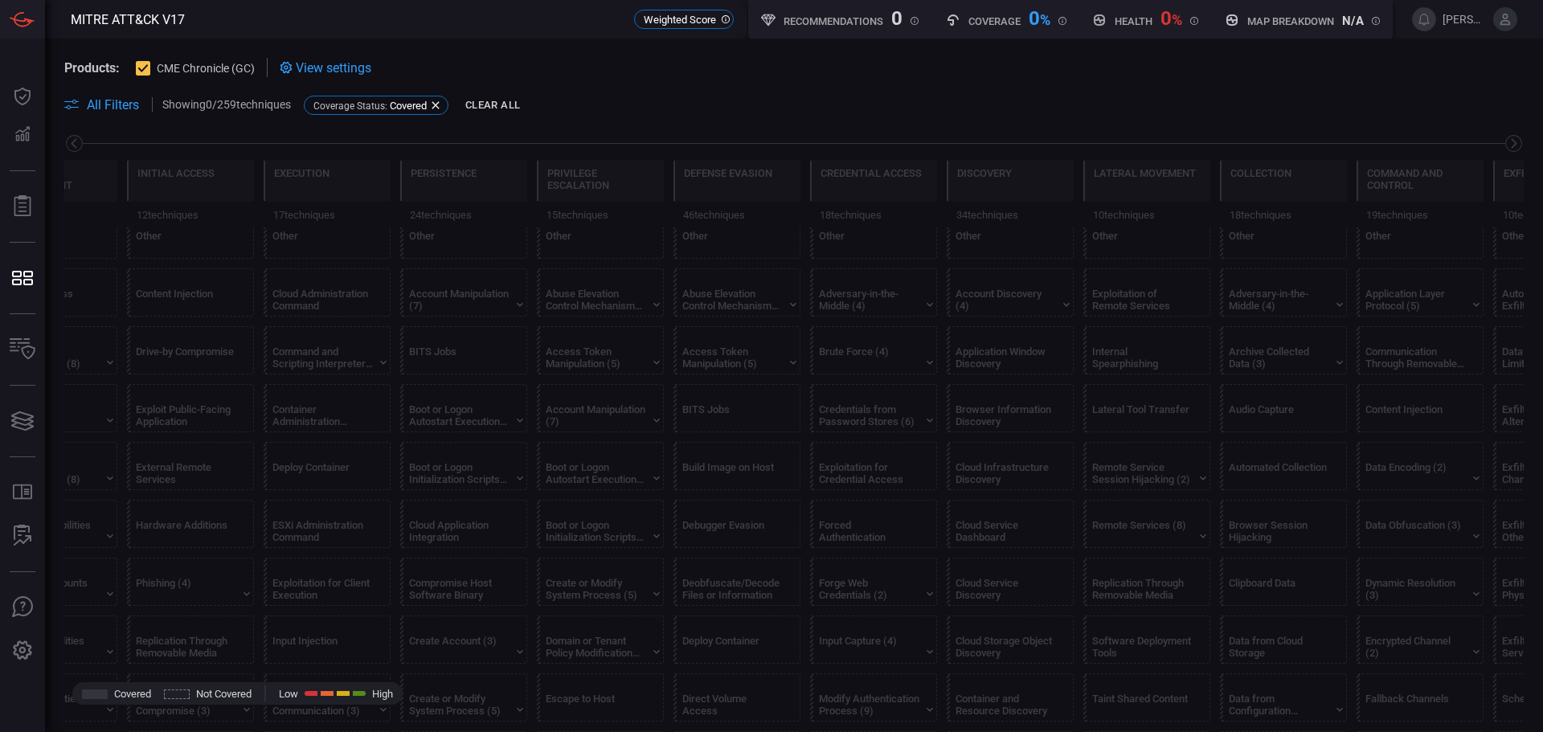
scroll to position [0, 0]
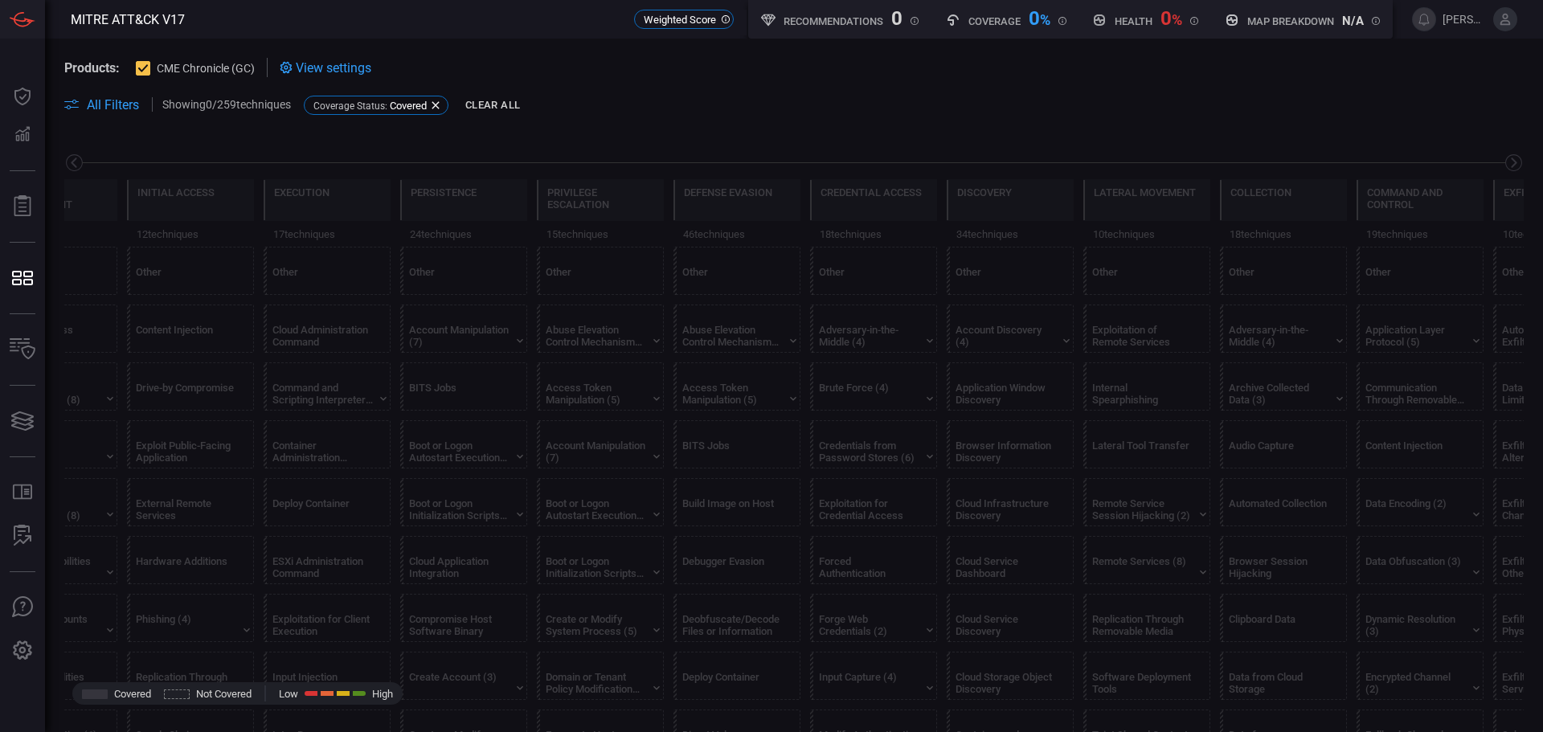
click at [142, 71] on icon at bounding box center [143, 68] width 10 height 8
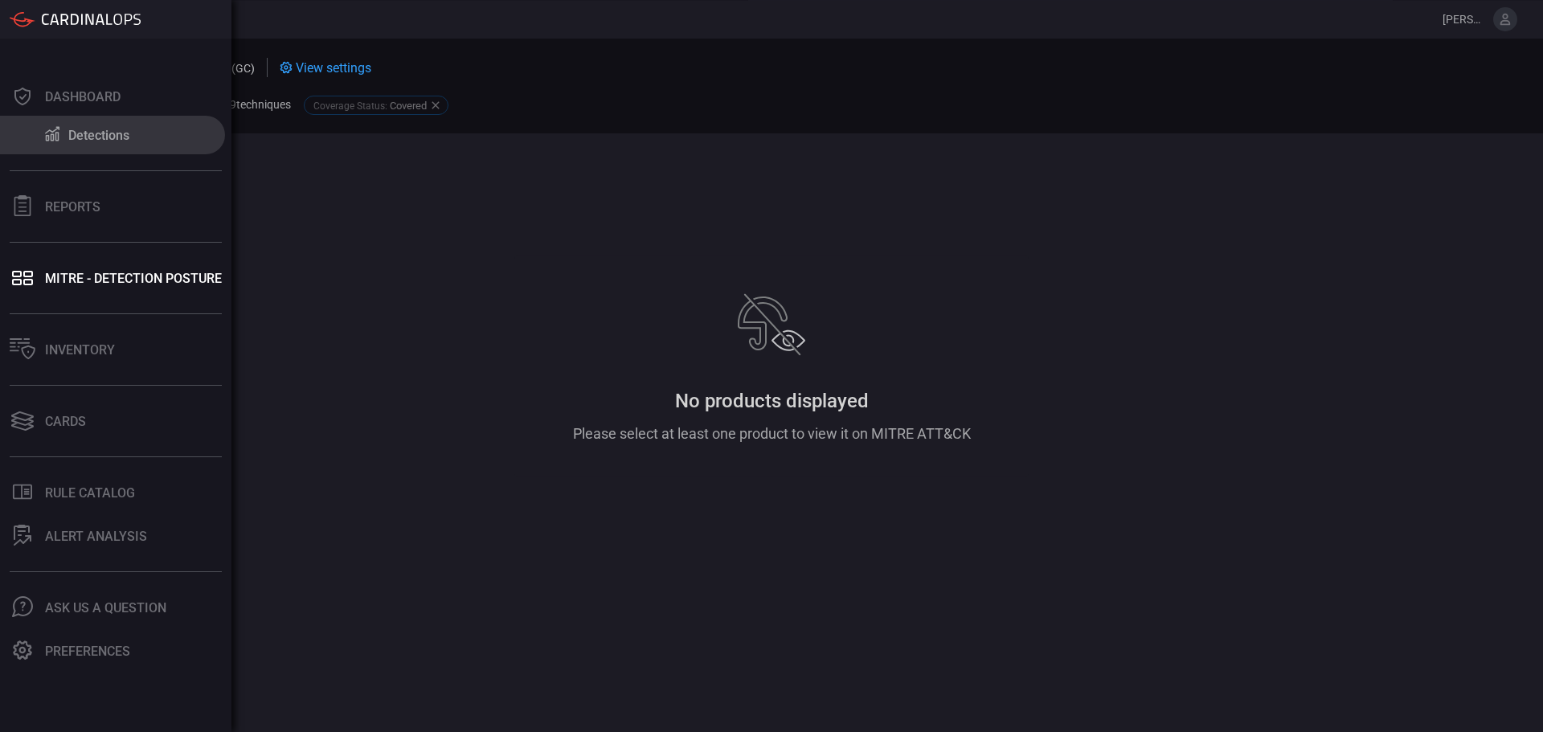
click at [92, 129] on div "Detections" at bounding box center [98, 135] width 61 height 15
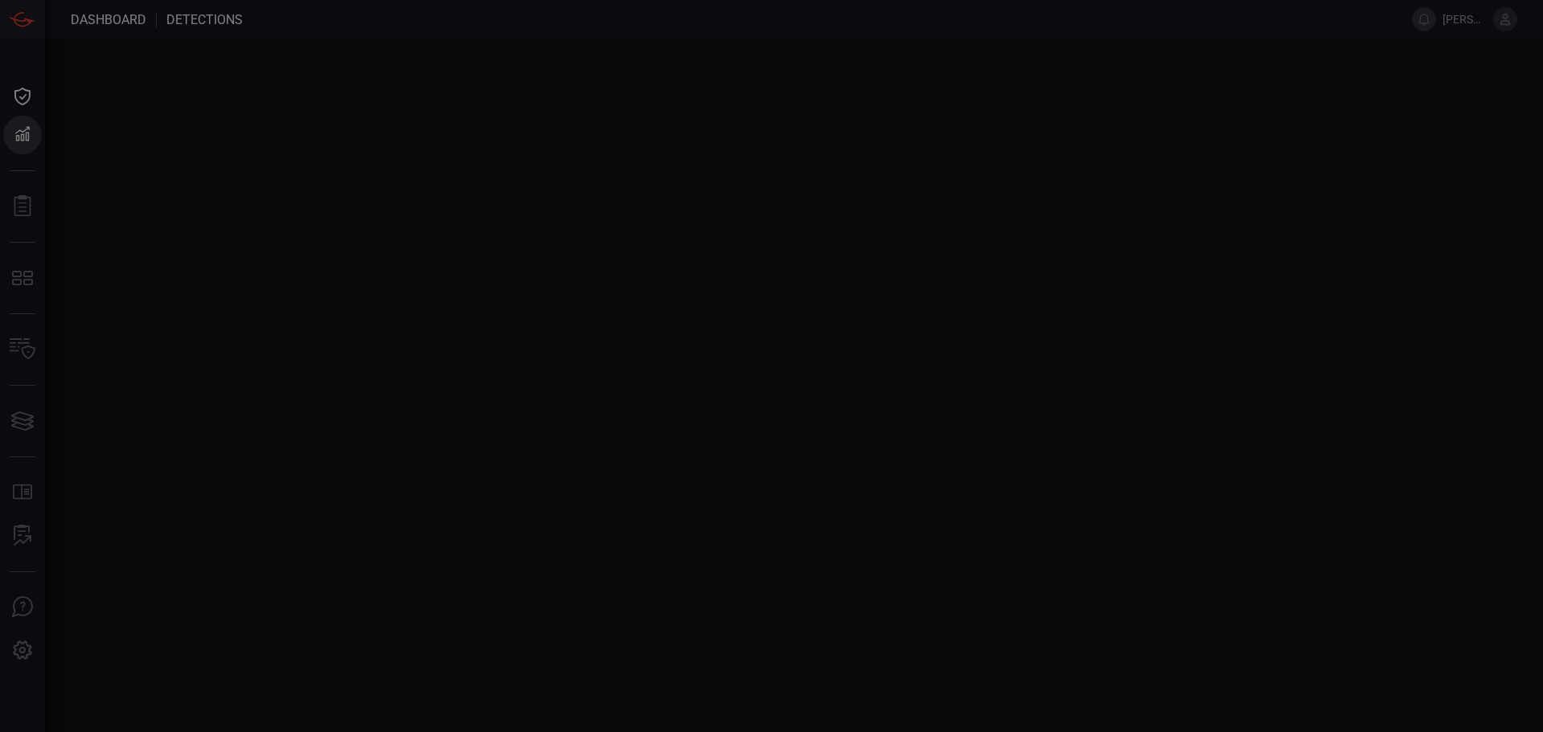
click at [92, 129] on div at bounding box center [771, 366] width 1543 height 732
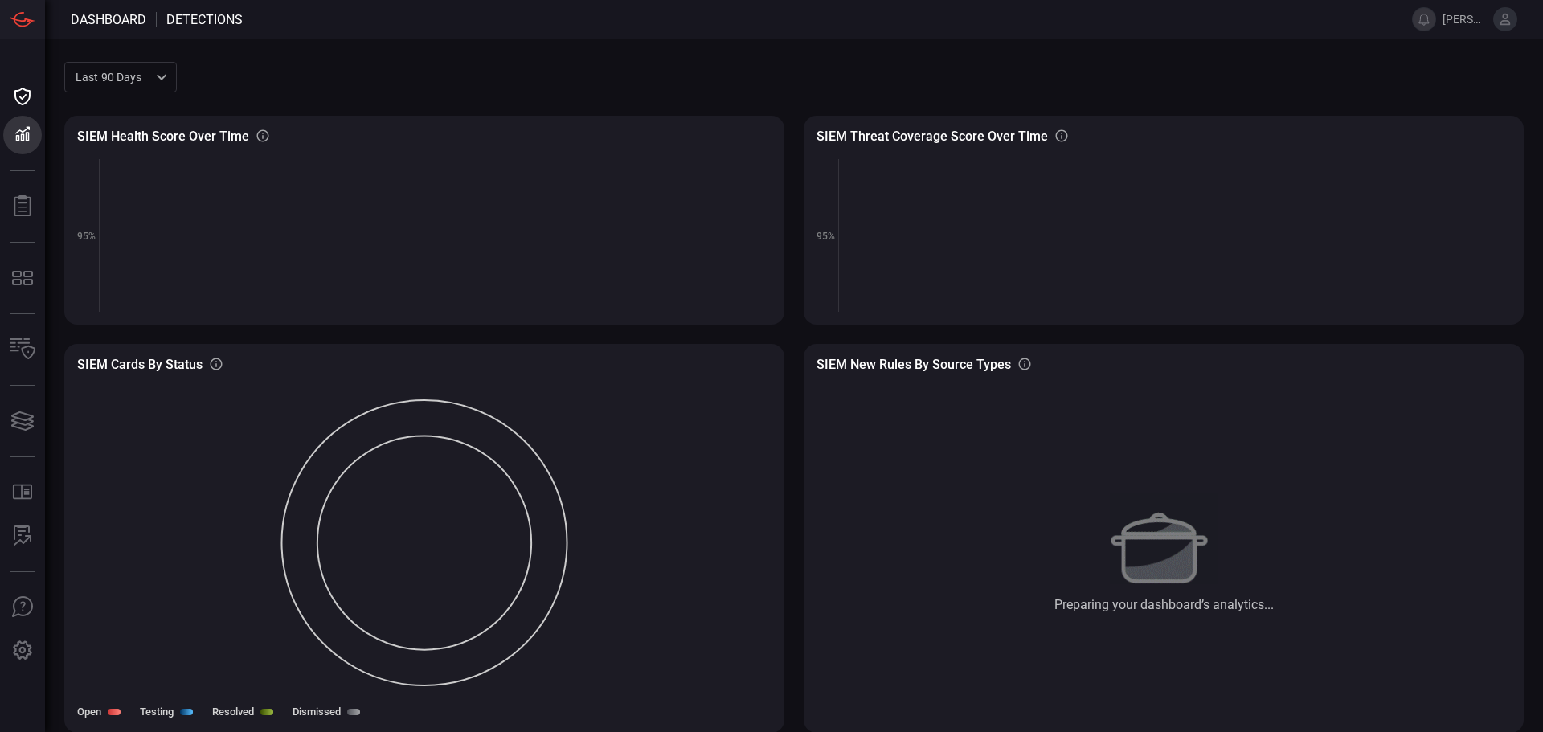
scroll to position [1, 0]
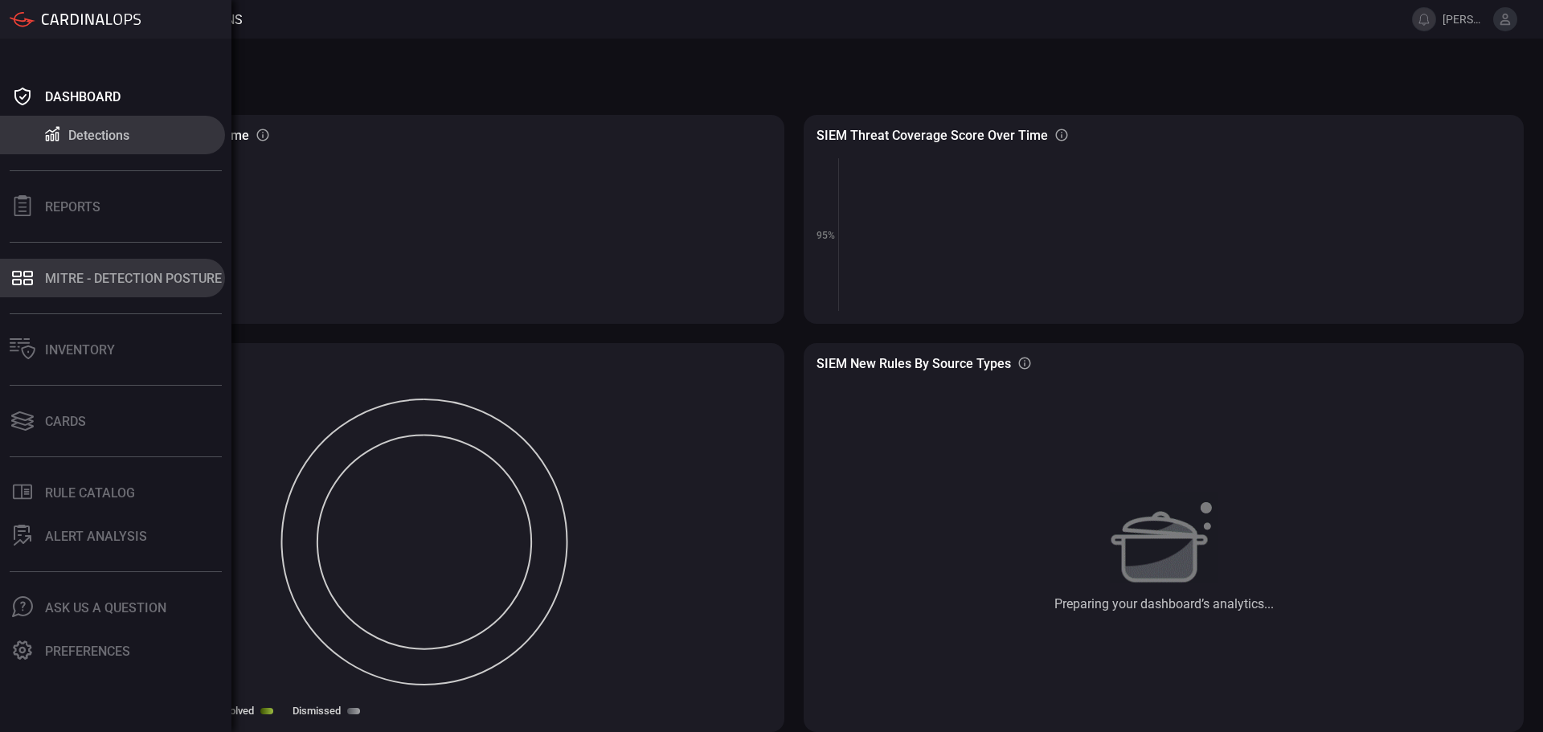
click at [88, 283] on div "MITRE - Detection Posture" at bounding box center [133, 278] width 177 height 15
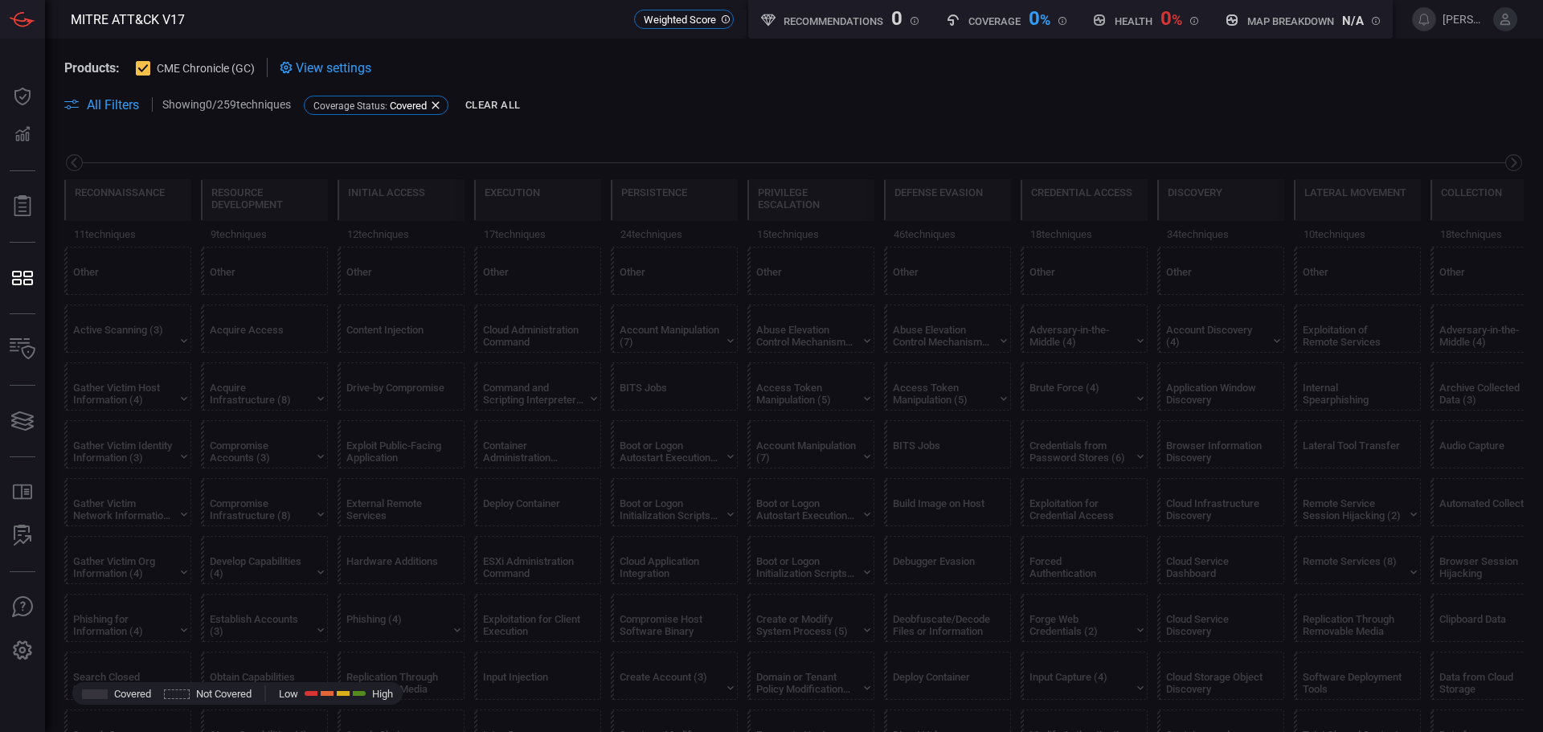
scroll to position [0, 211]
